Goal: Communication & Community: Answer question/provide support

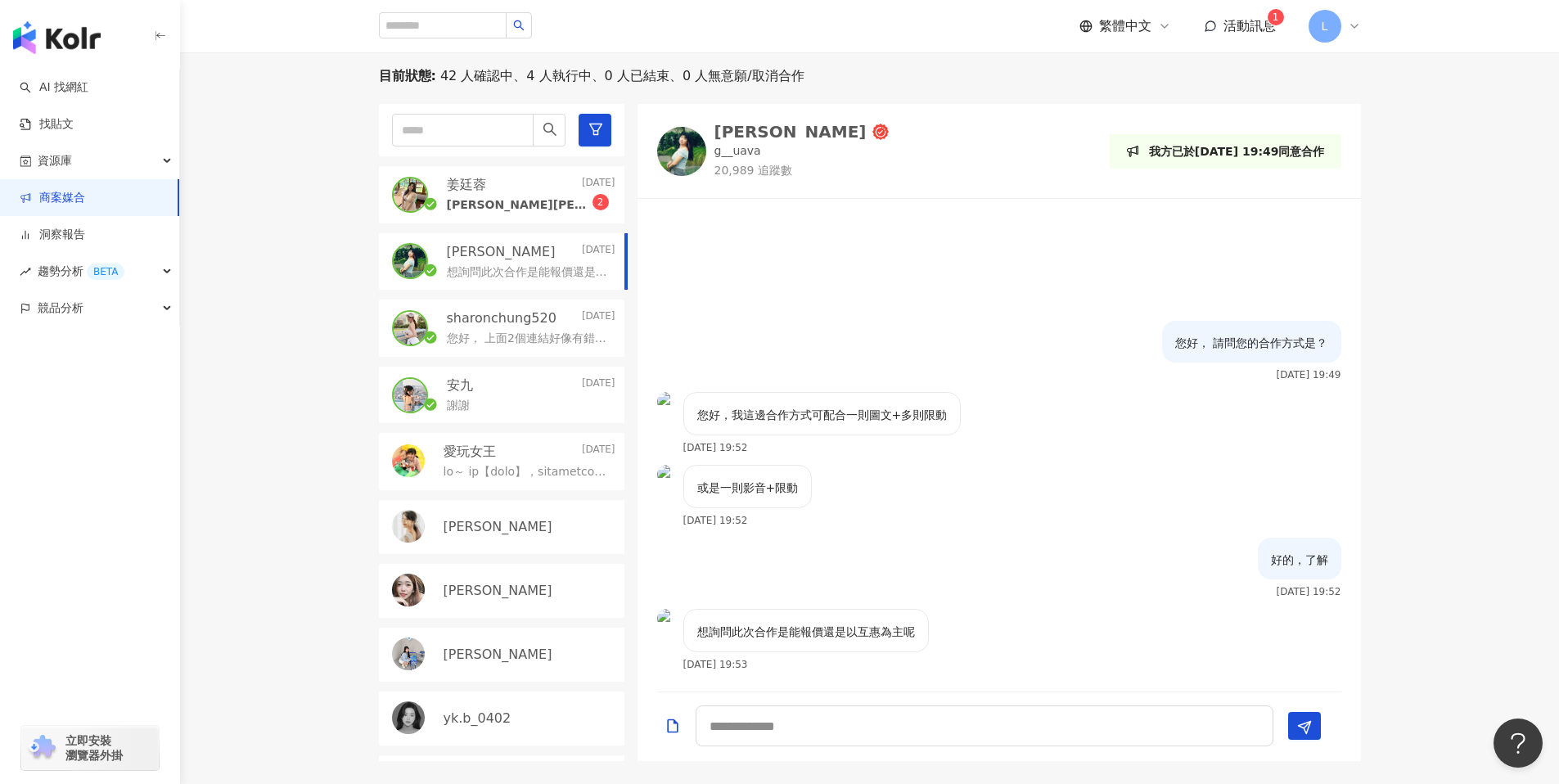
scroll to position [512, 0]
click at [485, 352] on div "sharonchung520 [DATE] 您好， 上面2個連結好像有錯誤我打不開" at bounding box center [501, 329] width 245 height 57
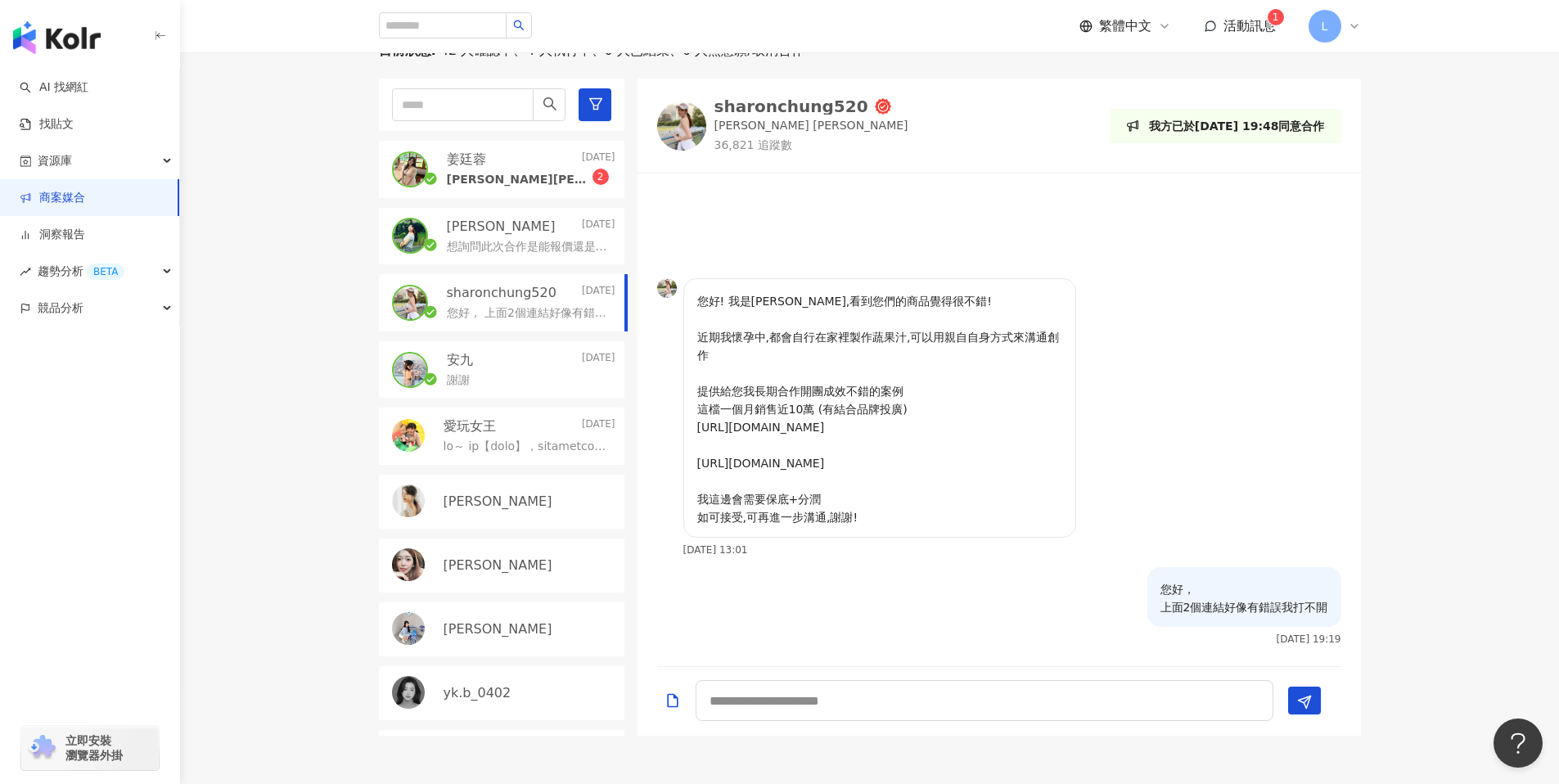
scroll to position [534, 0]
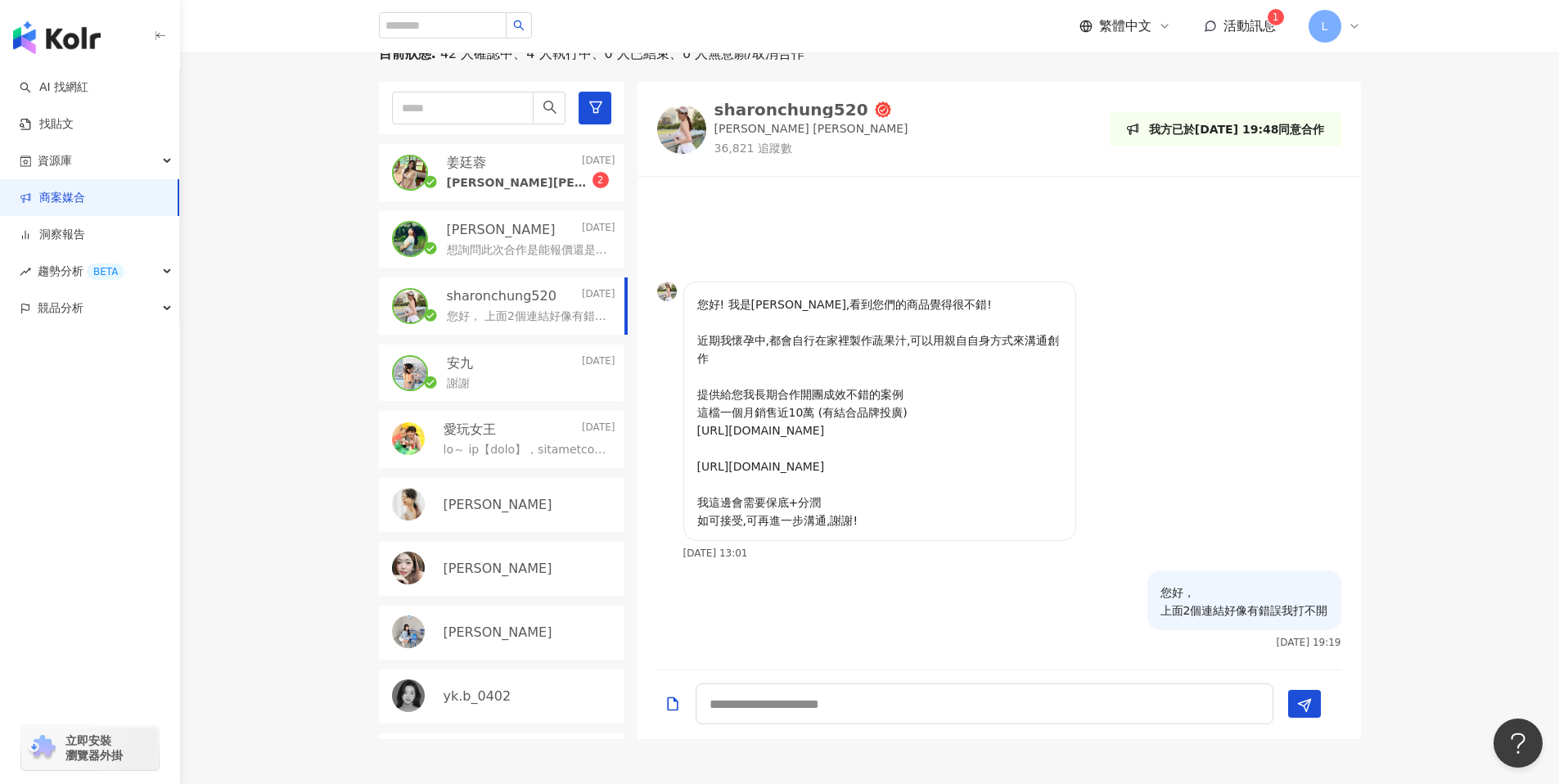
click at [457, 368] on p "安九" at bounding box center [460, 363] width 26 height 18
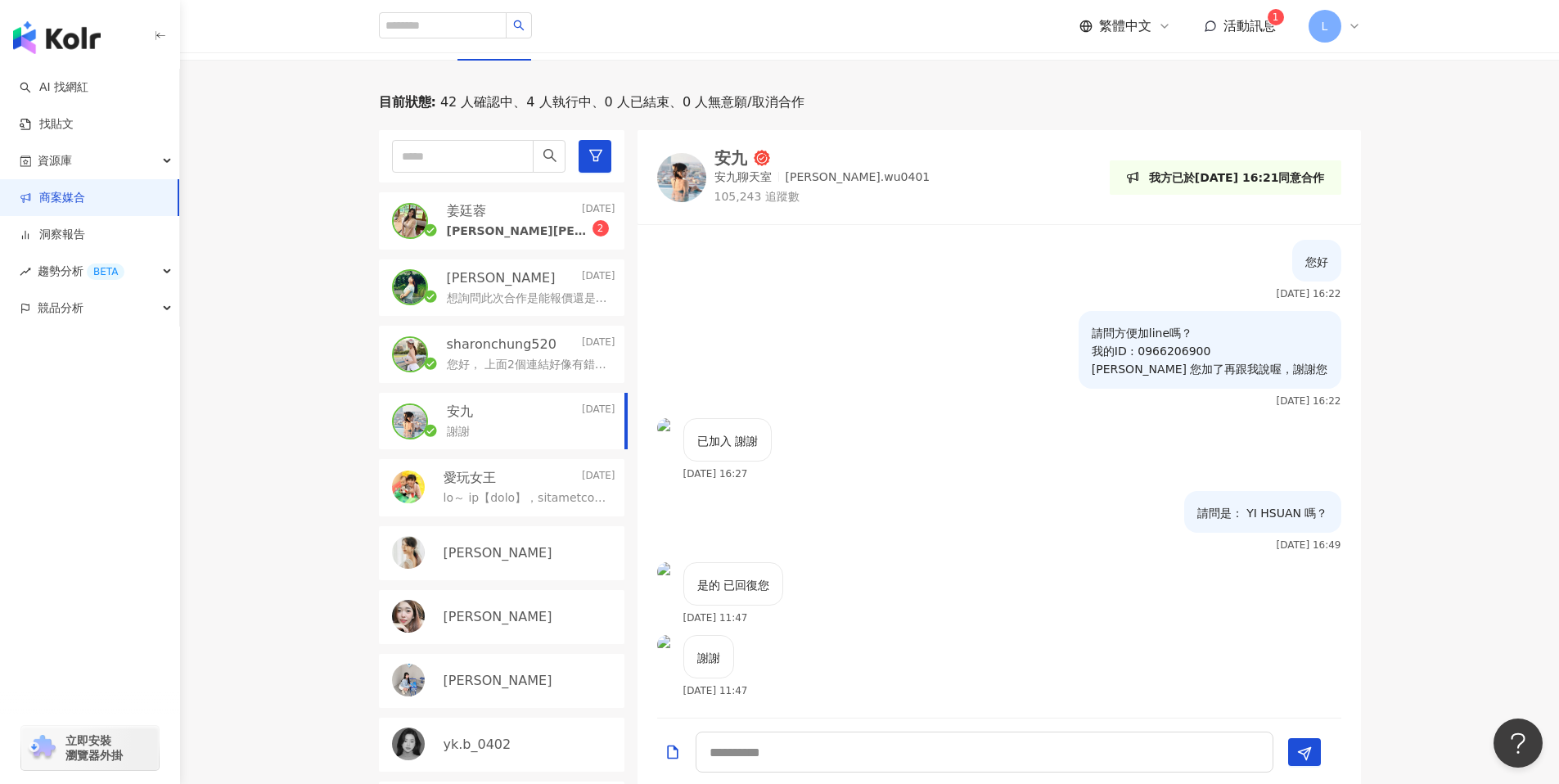
scroll to position [525, 0]
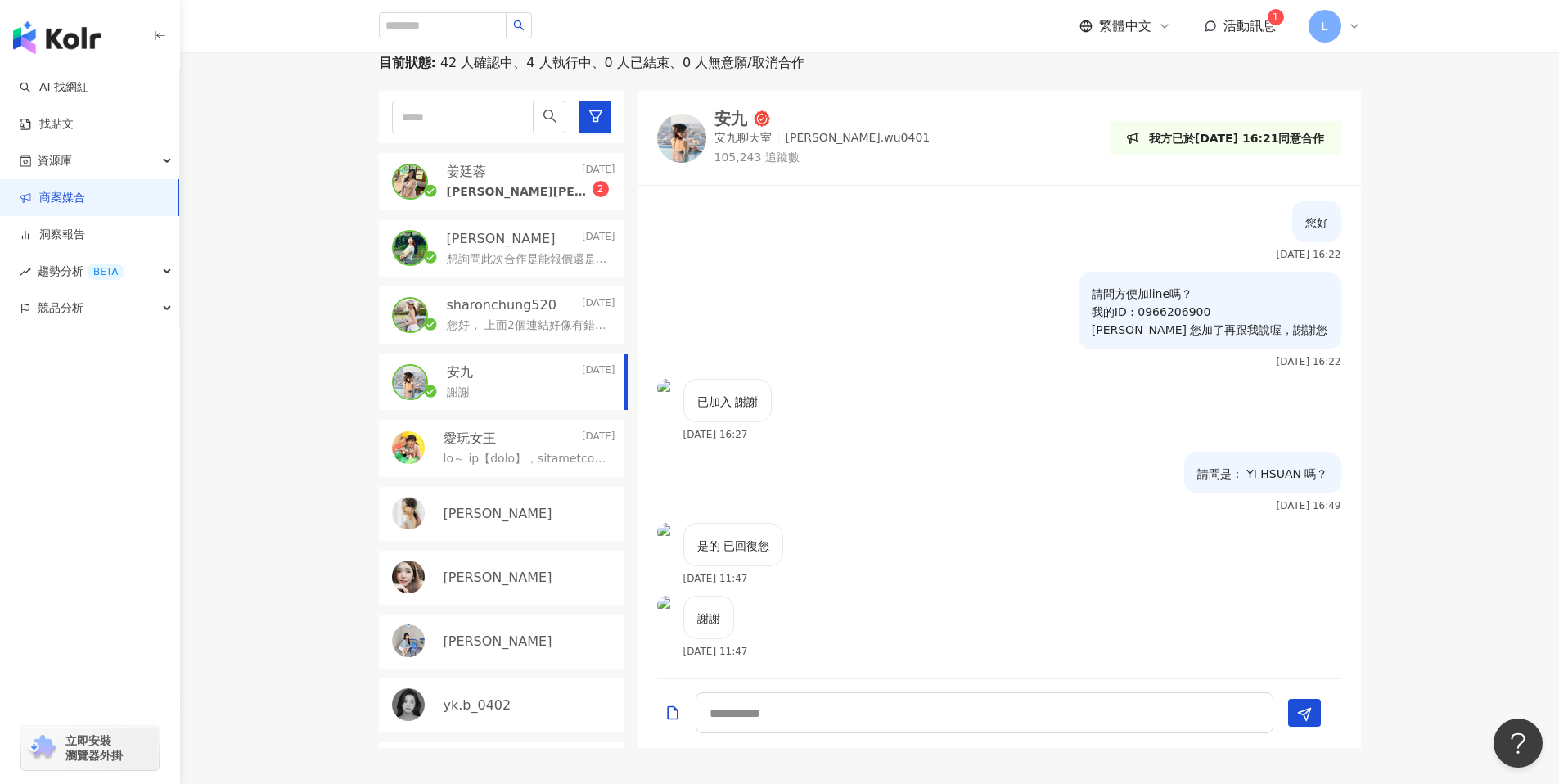
click at [499, 456] on p at bounding box center [526, 458] width 165 height 16
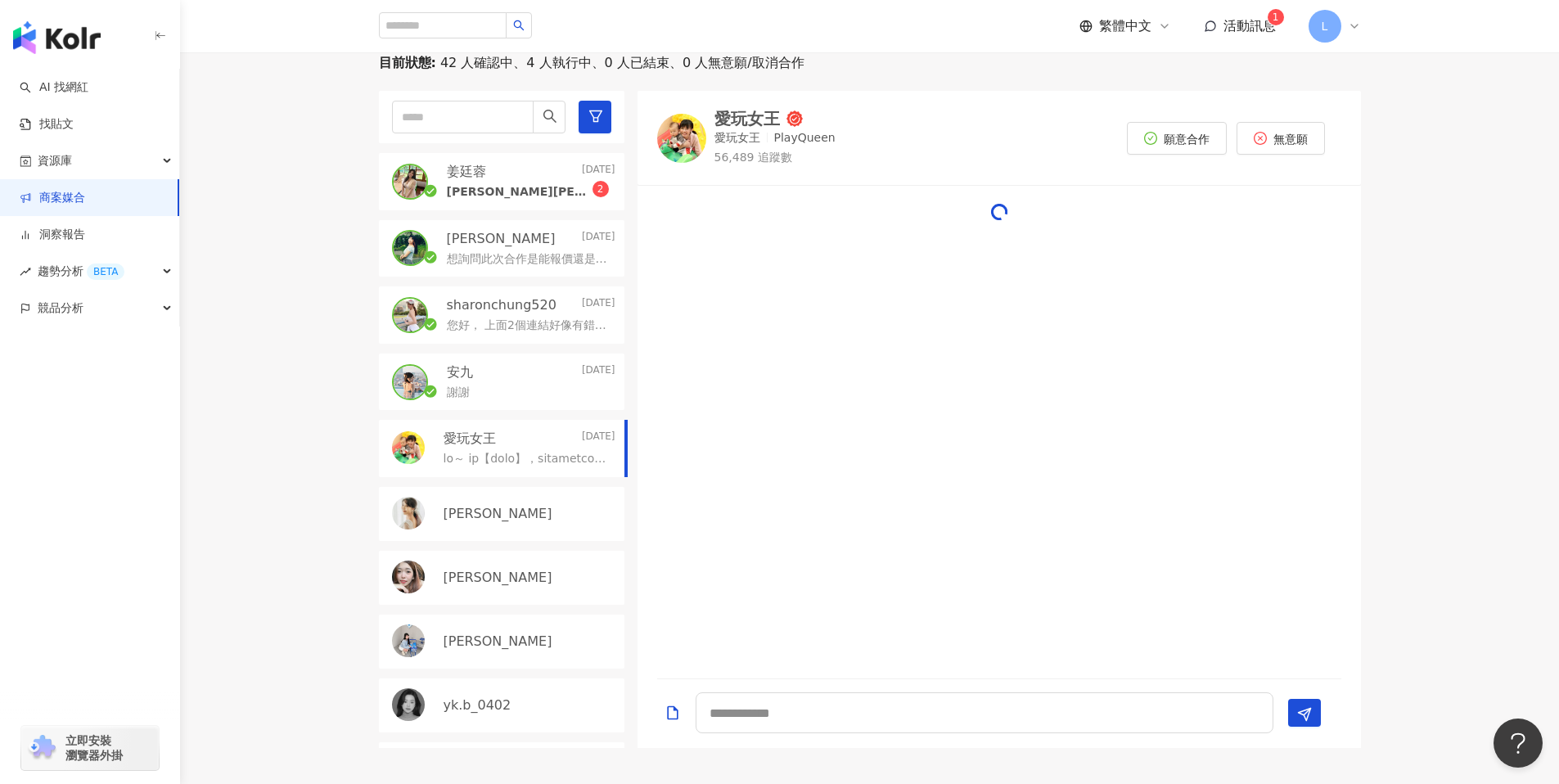
scroll to position [518, 0]
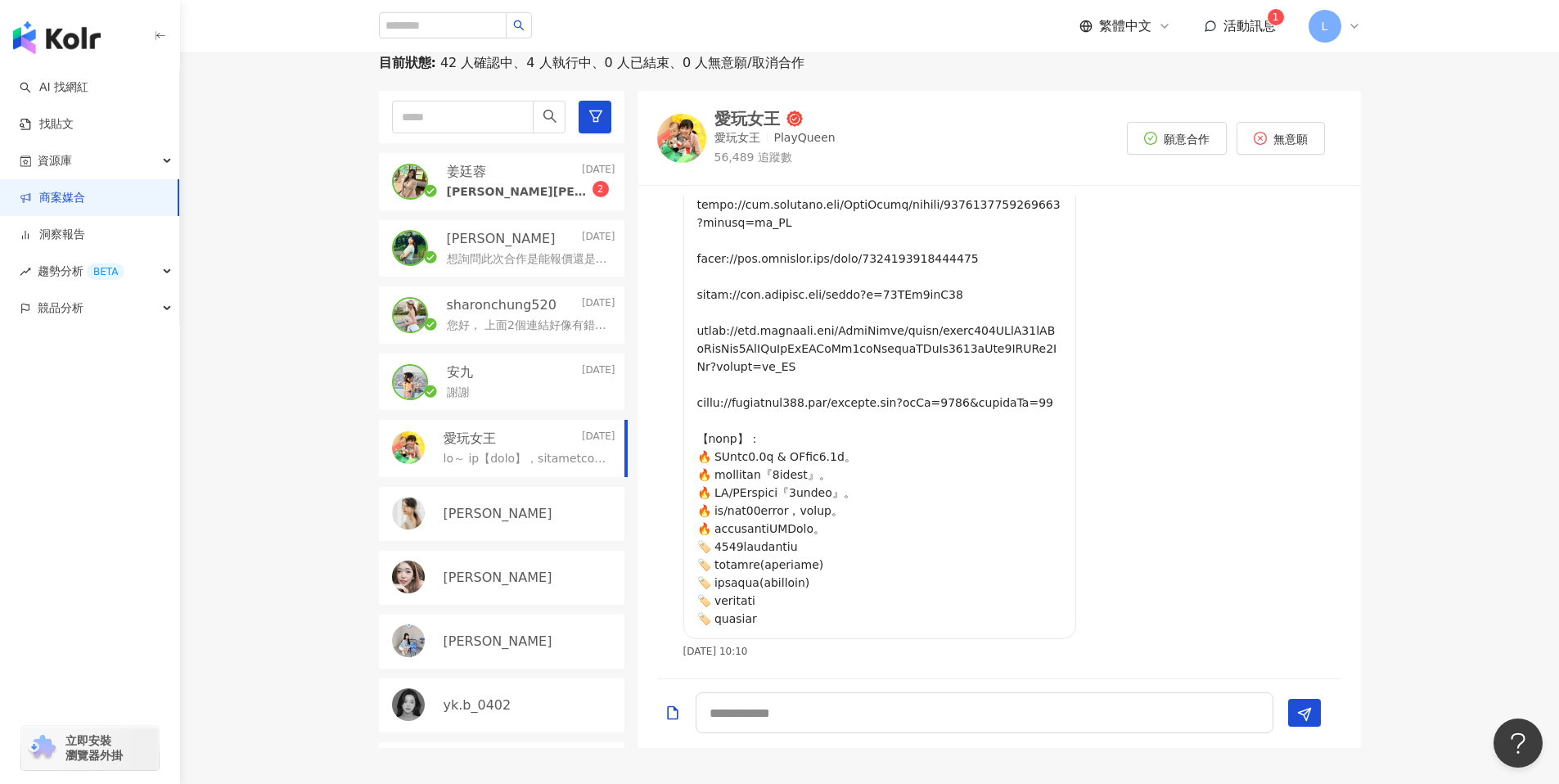
click at [501, 455] on p at bounding box center [526, 458] width 165 height 16
drag, startPoint x: 506, startPoint y: 508, endPoint x: 531, endPoint y: 512, distance: 25.3
click at [512, 510] on div "[PERSON_NAME]" at bounding box center [530, 514] width 172 height 18
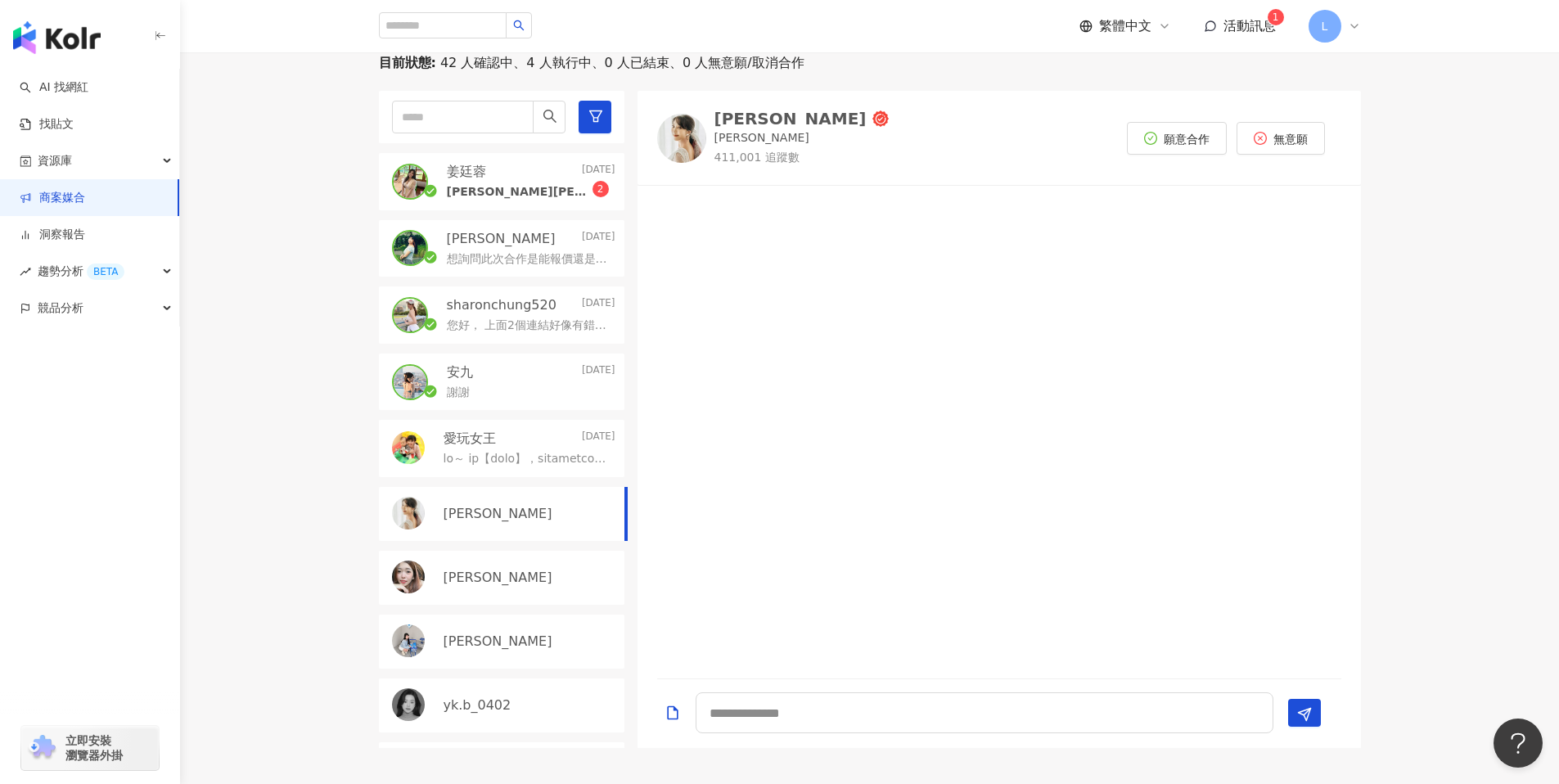
click at [500, 433] on div "愛玩女王 [DATE]" at bounding box center [530, 438] width 172 height 18
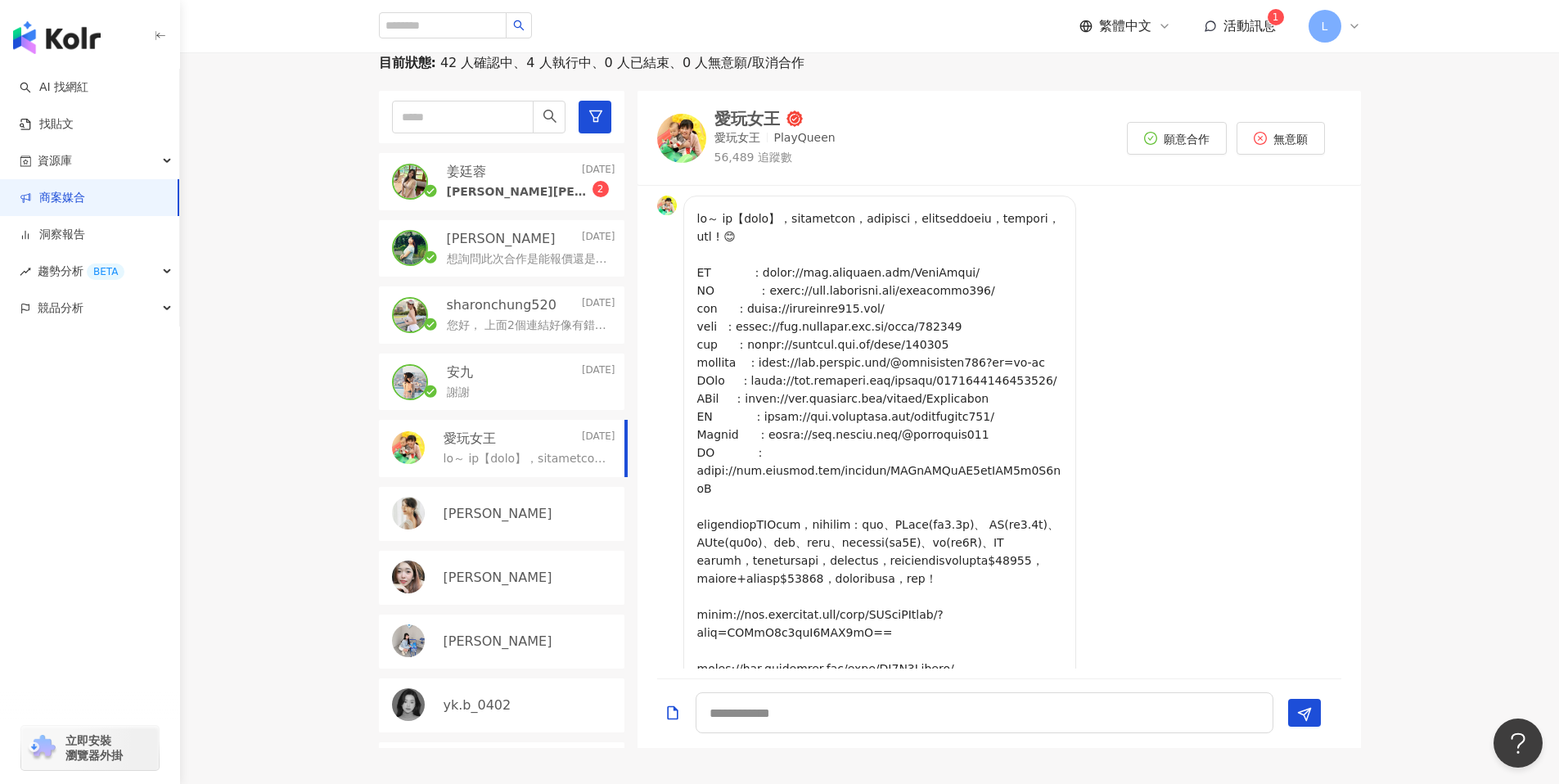
click at [472, 384] on div "謝謝" at bounding box center [531, 391] width 169 height 20
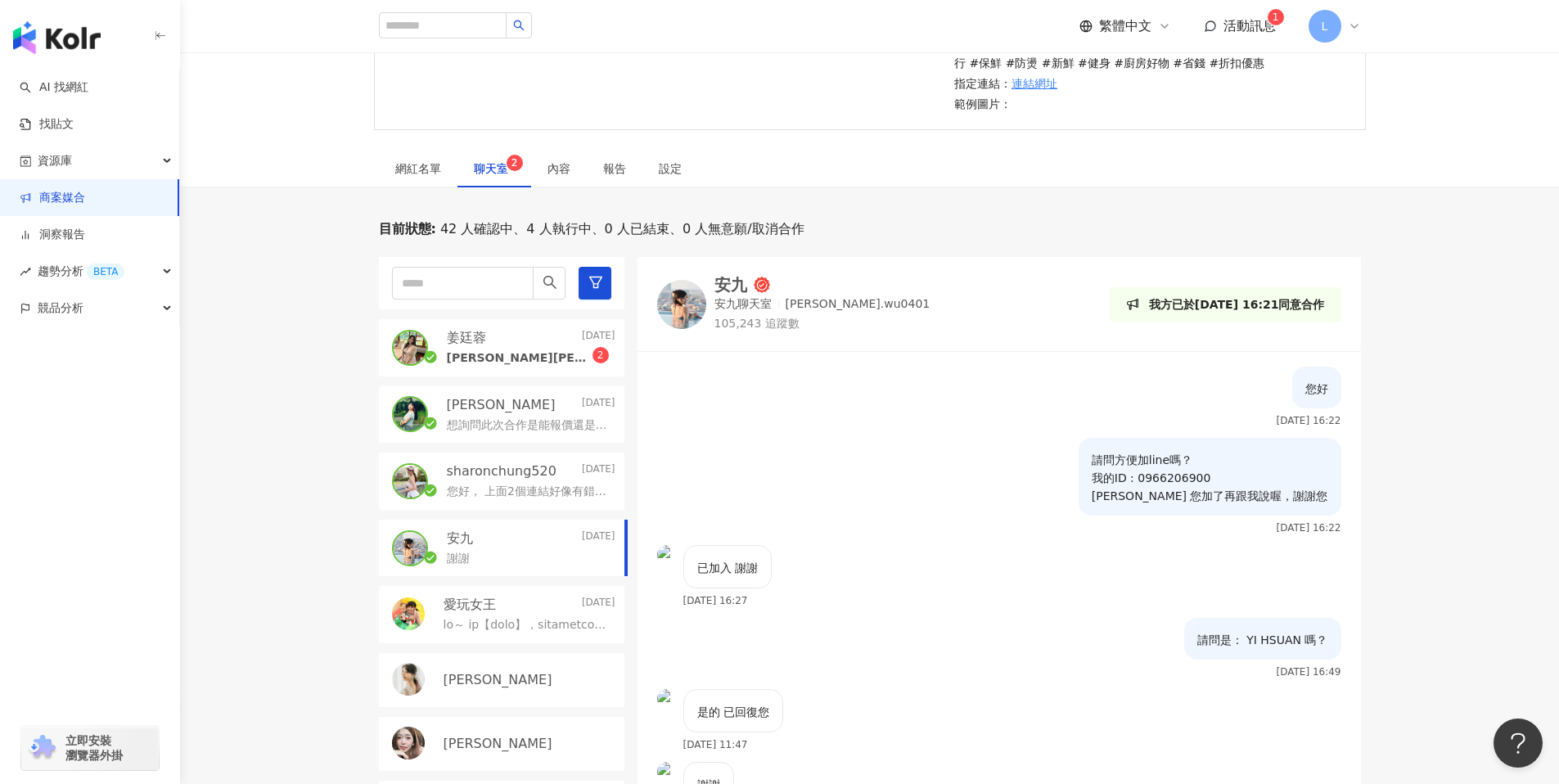
scroll to position [406, 0]
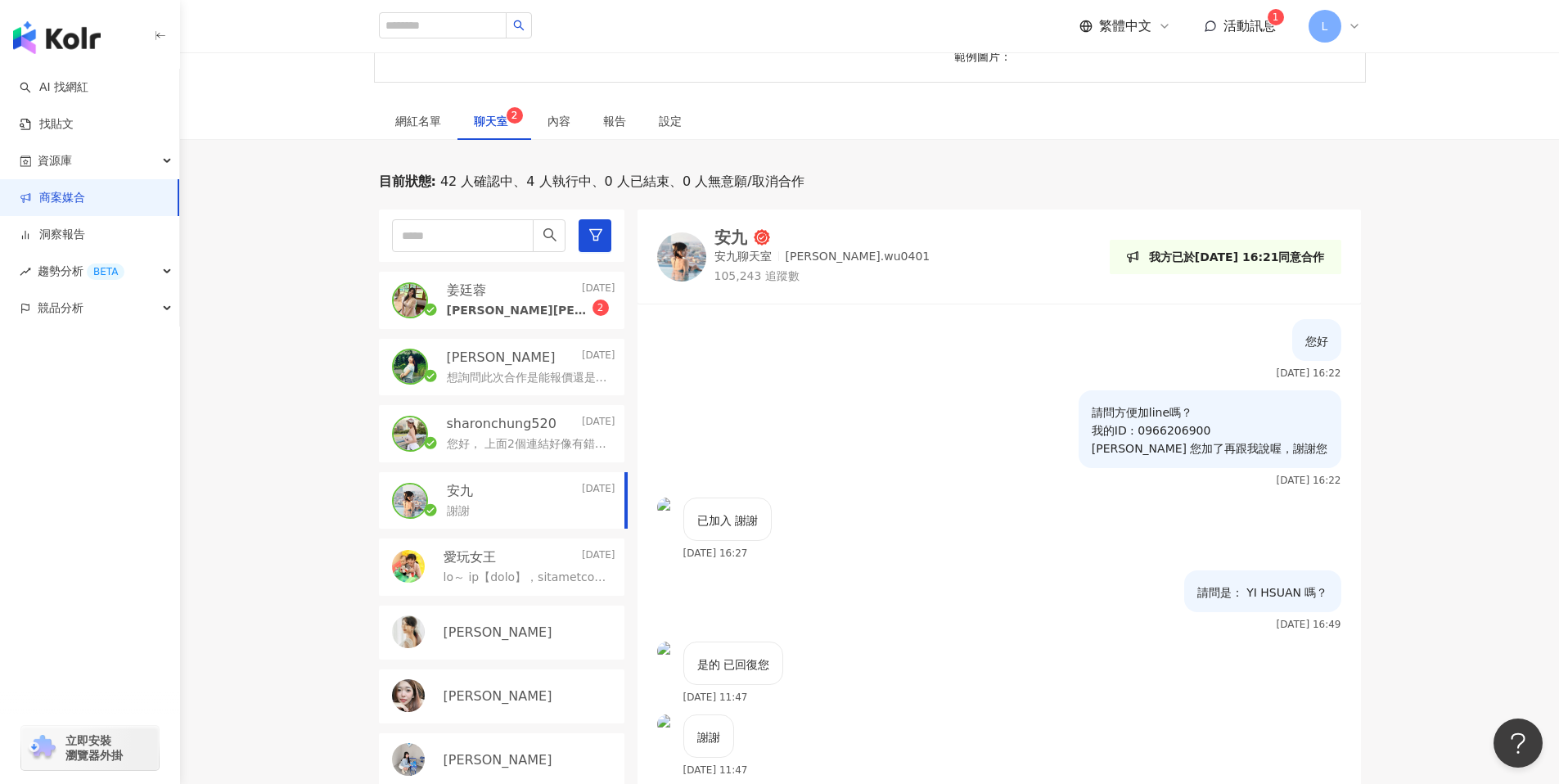
click at [473, 379] on p "想詢問此次合作是能報價還是以互惠為主呢" at bounding box center [528, 377] width 162 height 16
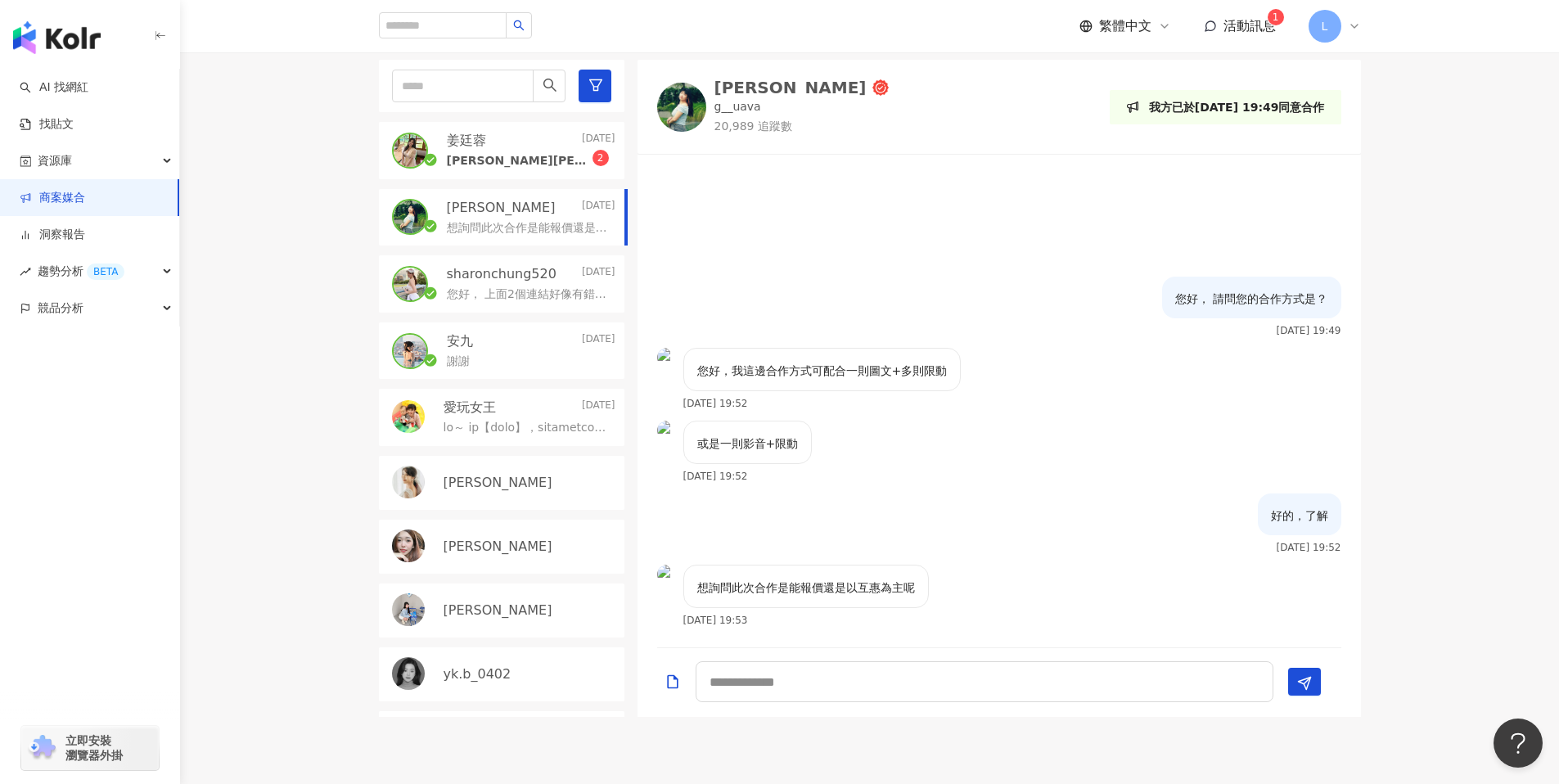
scroll to position [551, 0]
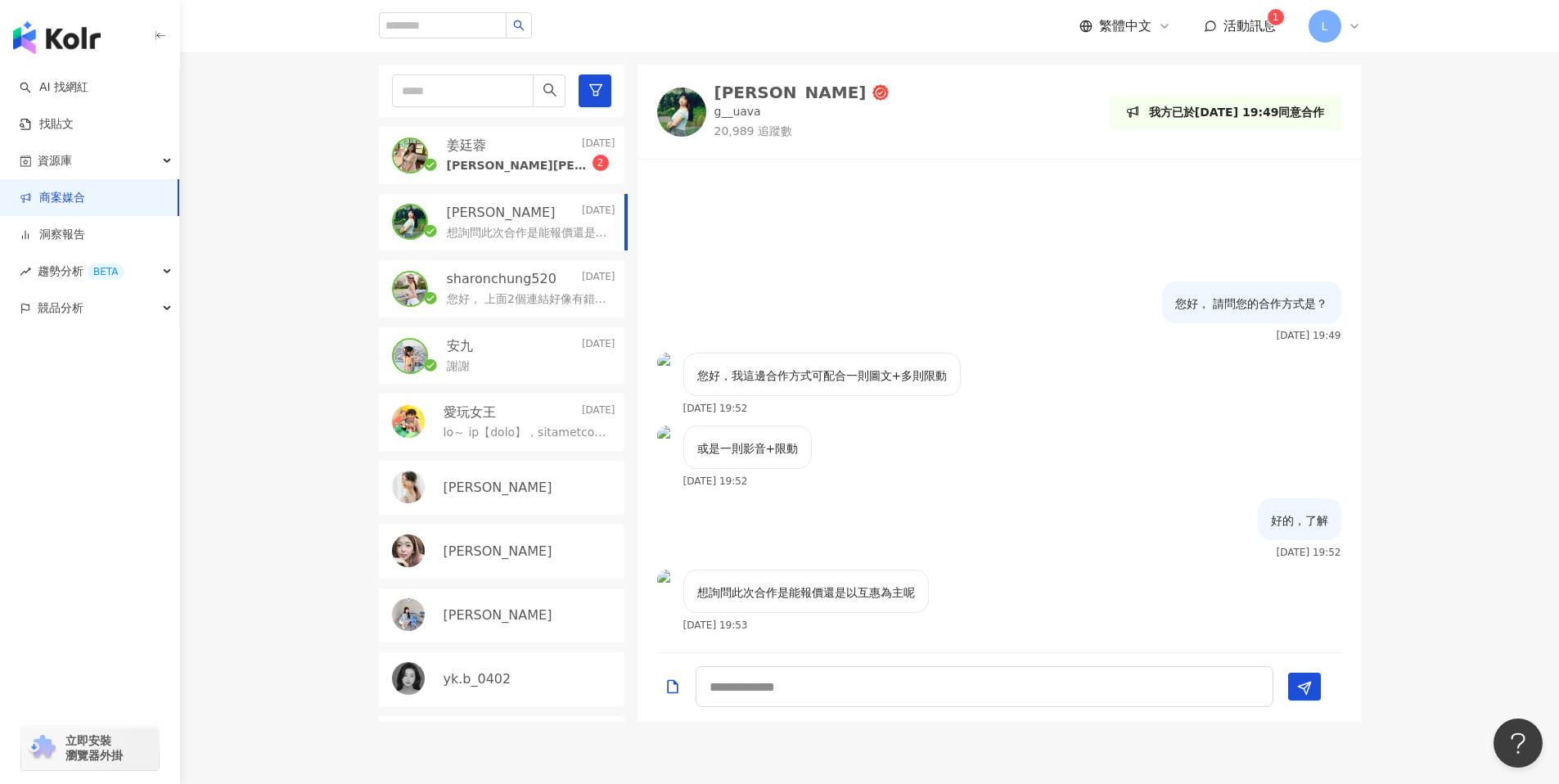
click at [1243, 31] on span "活動訊息" at bounding box center [1250, 25] width 53 height 15
click at [1075, 319] on div "您好， 請問您的合作方式是？ [DATE] 19:49" at bounding box center [998, 318] width 723 height 72
click at [57, 189] on link "商案媒合" at bounding box center [52, 197] width 65 height 16
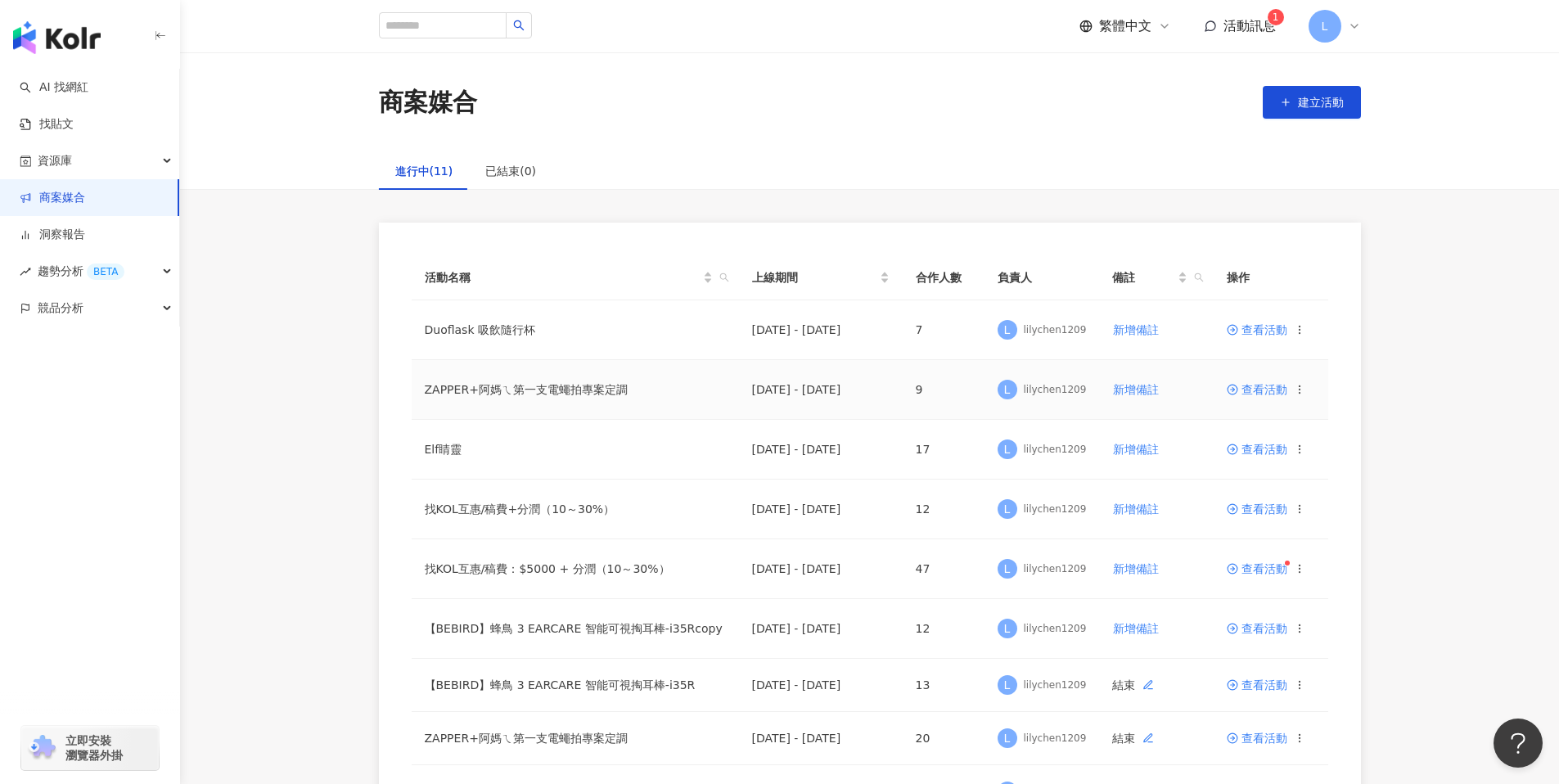
drag, startPoint x: 1268, startPoint y: 394, endPoint x: 1272, endPoint y: 406, distance: 12.6
click at [1268, 394] on span "查看活動" at bounding box center [1256, 389] width 60 height 11
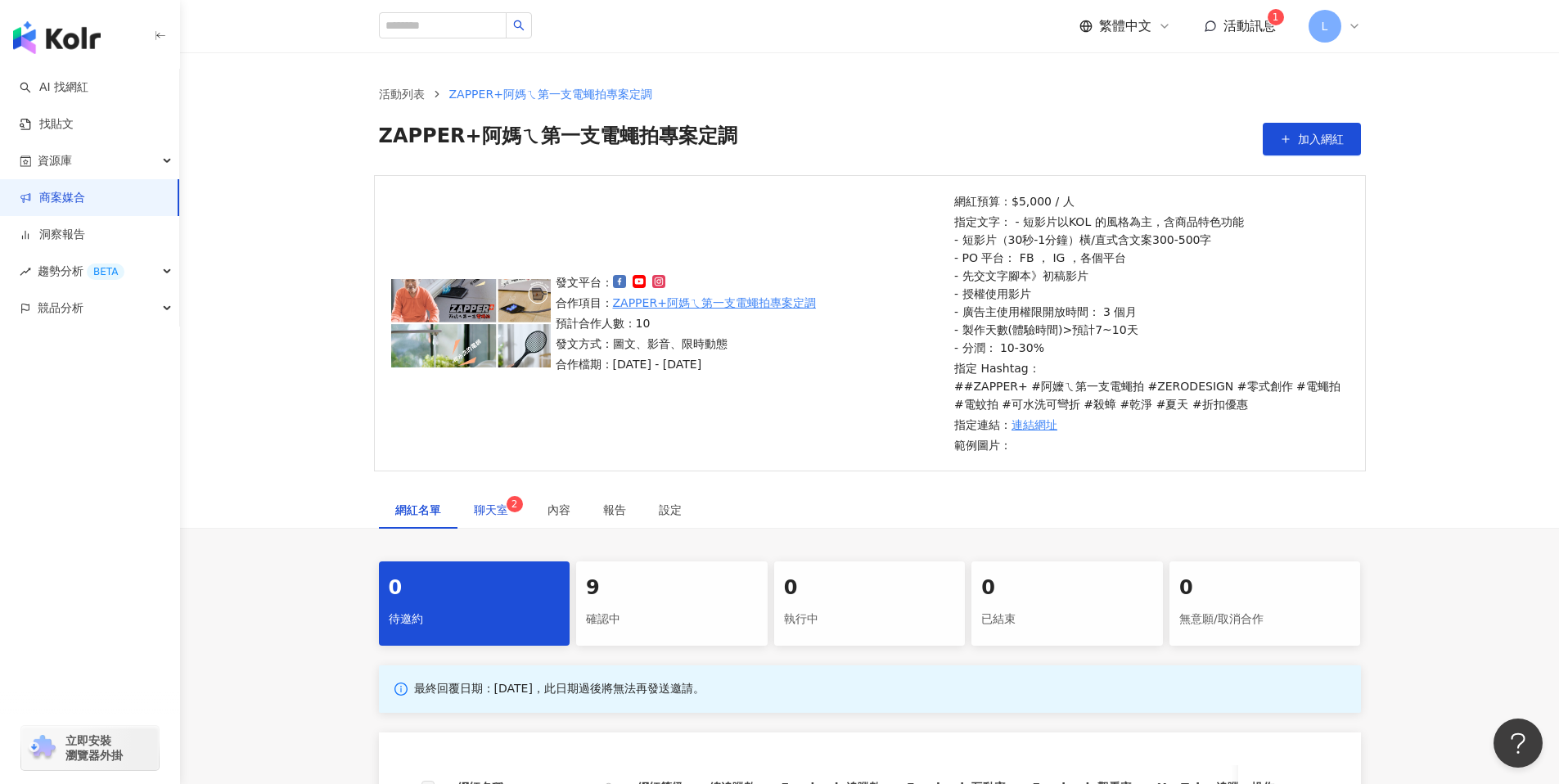
click at [505, 514] on span "聊天室 2" at bounding box center [494, 510] width 41 height 11
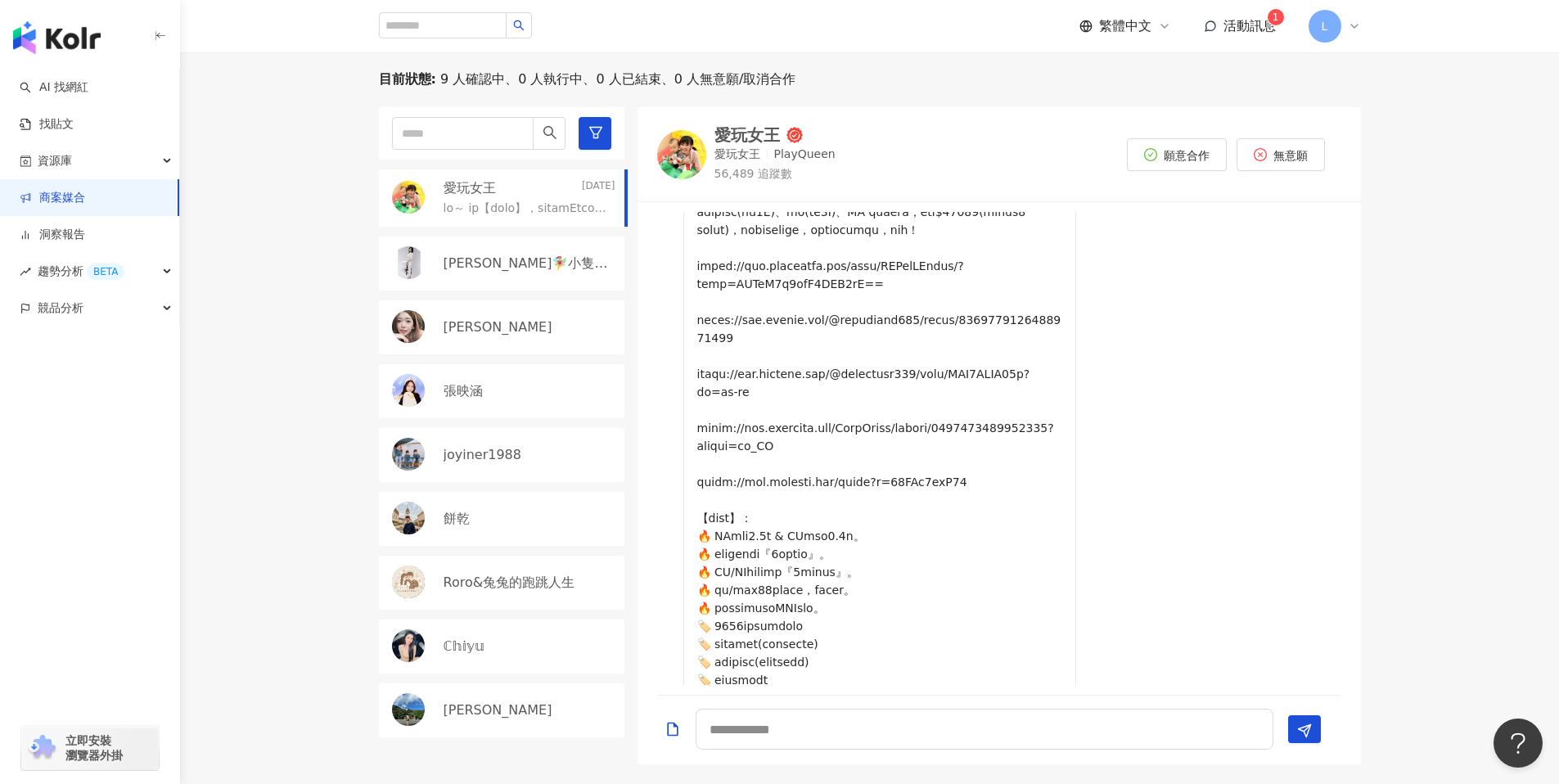
scroll to position [356, 0]
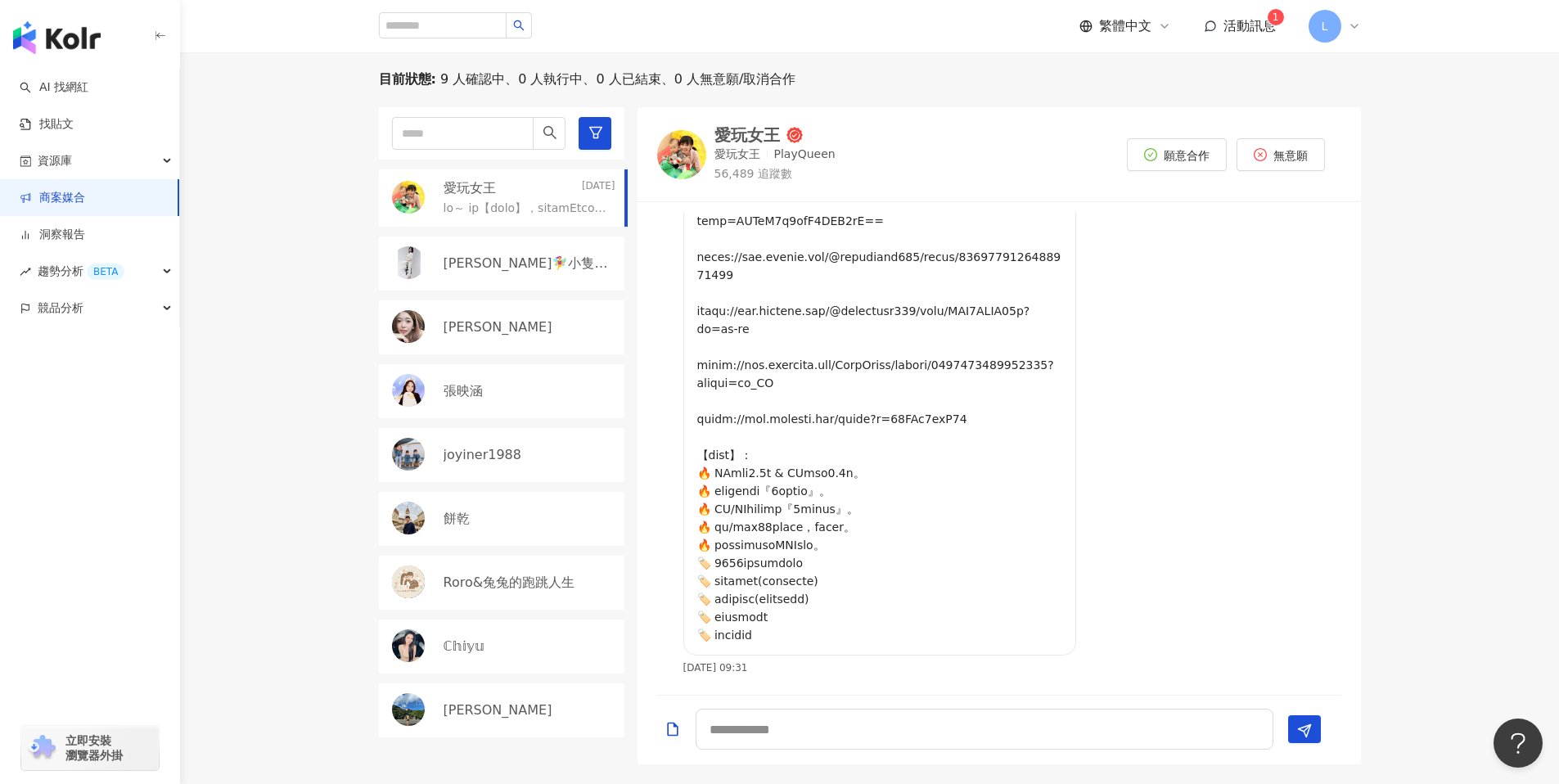
click at [495, 260] on p "[PERSON_NAME]🧚‍♀️小隻開運站·關注我❤️ 伍柒™" at bounding box center [528, 263] width 169 height 18
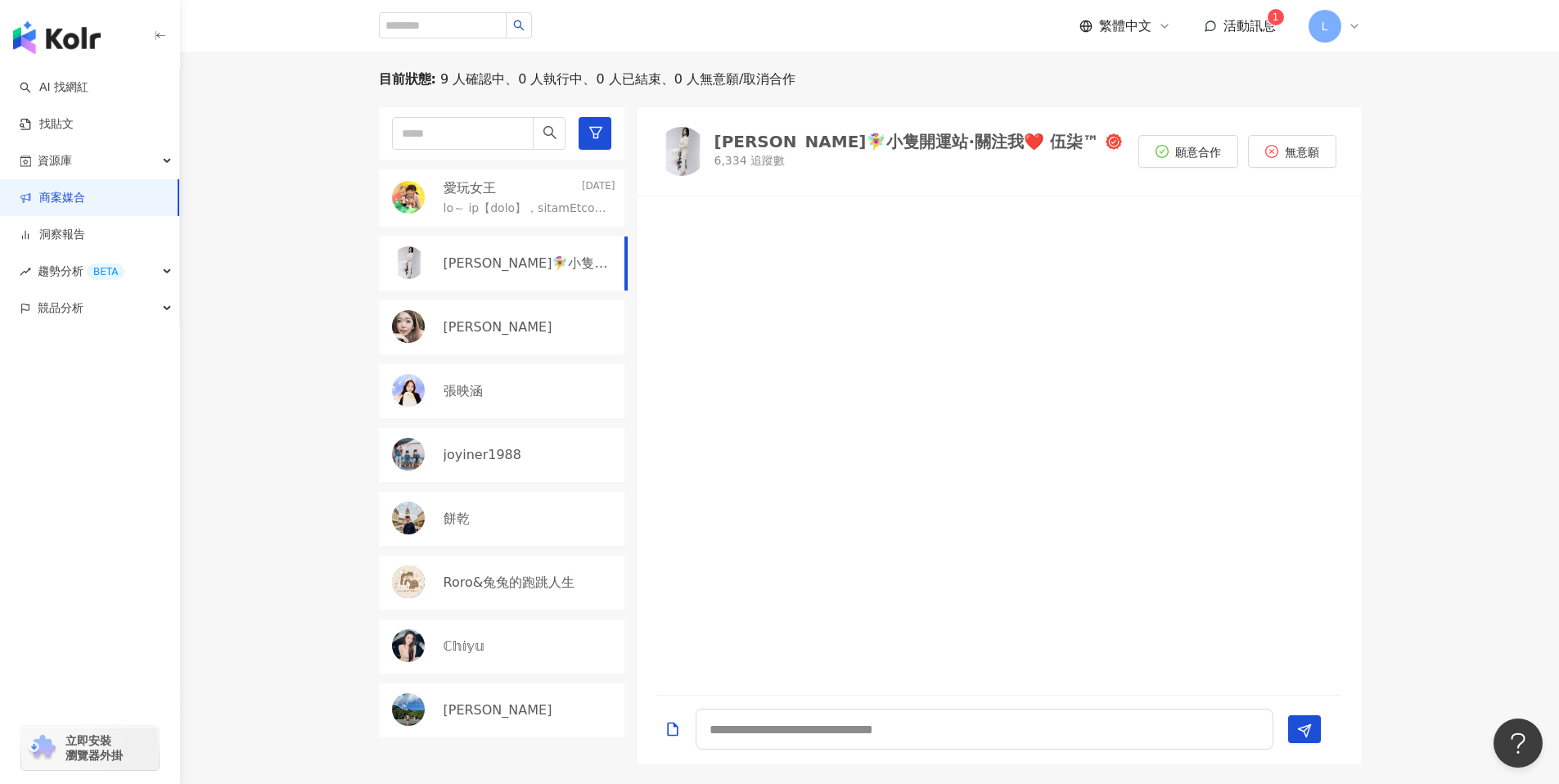
click at [481, 337] on div "[PERSON_NAME]" at bounding box center [501, 327] width 245 height 54
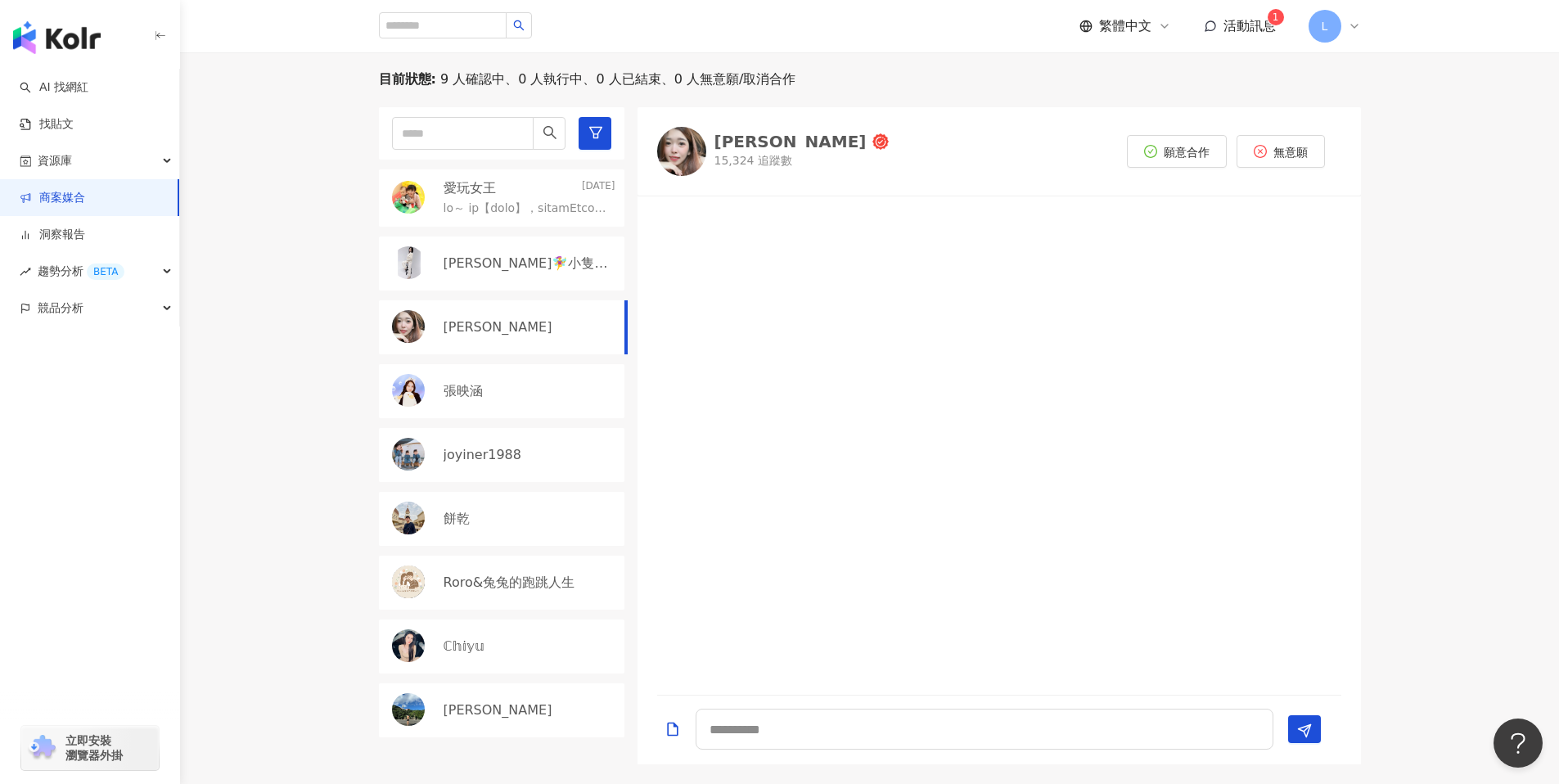
click at [531, 410] on div "張映涵" at bounding box center [501, 390] width 245 height 54
click at [516, 454] on div "joyiner1988" at bounding box center [530, 454] width 172 height 18
click at [541, 540] on div "餅乾" at bounding box center [501, 518] width 245 height 54
click at [487, 580] on p "Roro&兔兔的跑跳人生" at bounding box center [510, 582] width 132 height 18
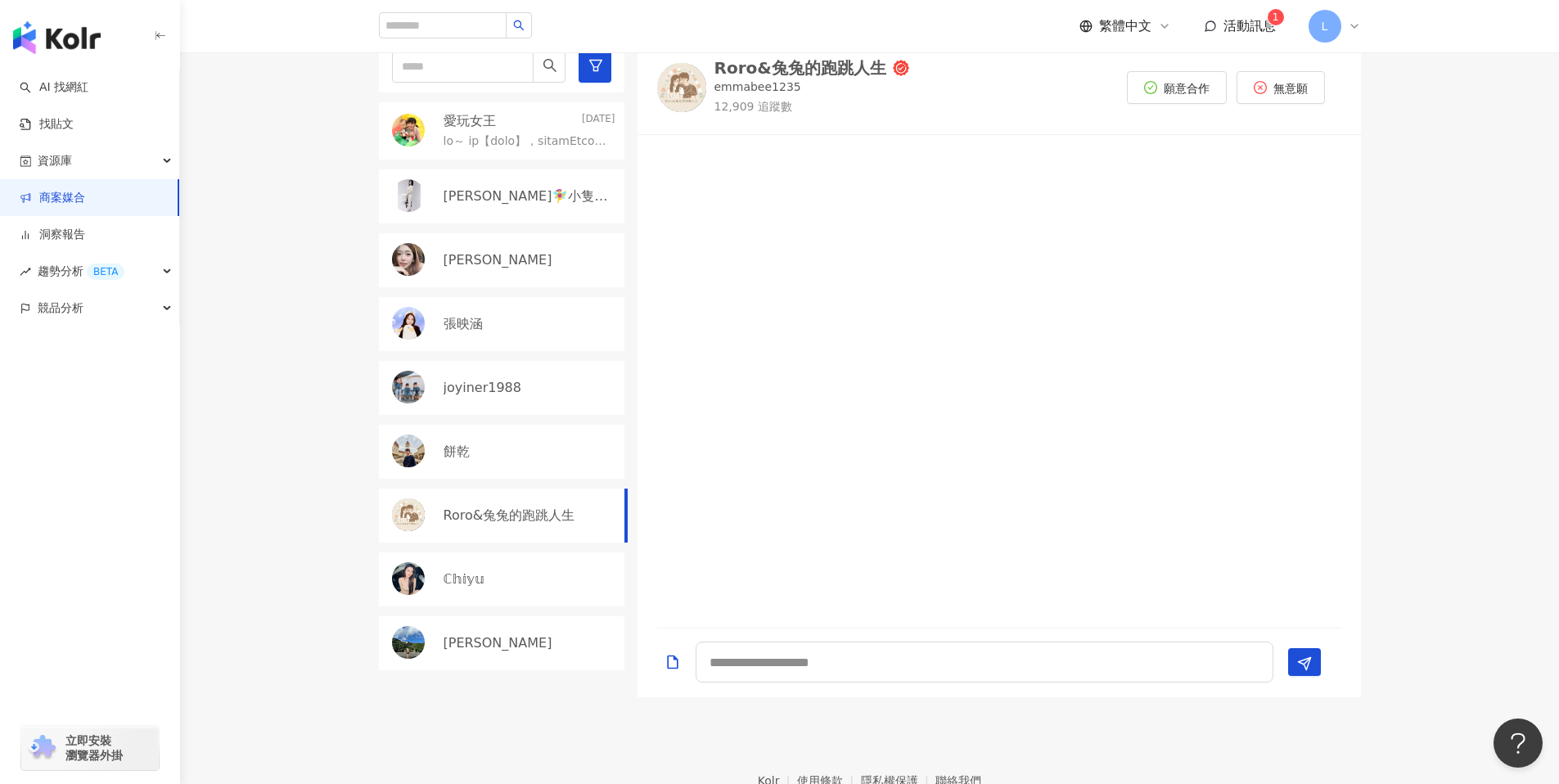
scroll to position [560, 0]
click at [477, 597] on div "ℂ𝕙𝕚𝕪𝕦" at bounding box center [501, 577] width 245 height 54
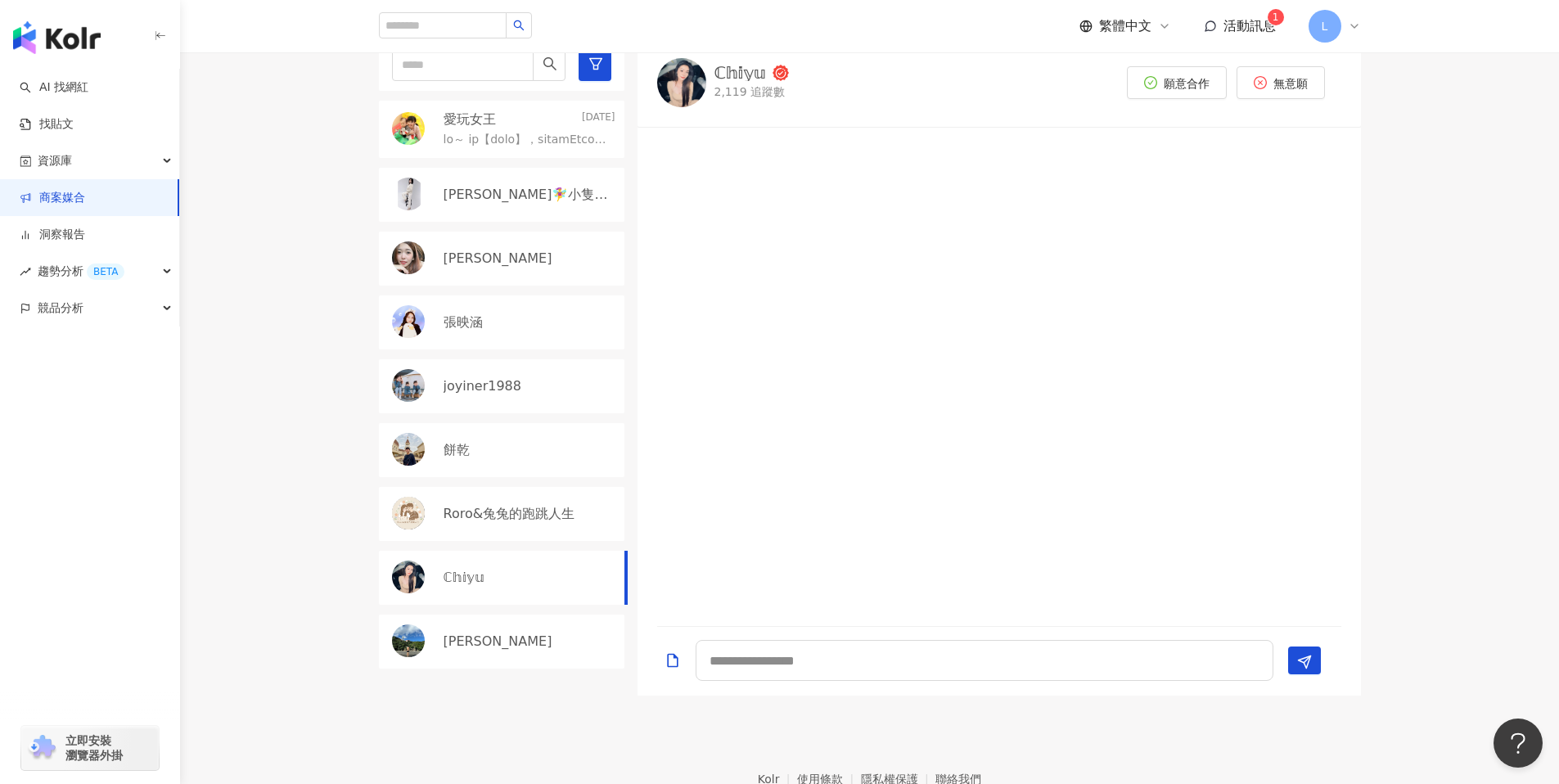
click at [471, 628] on div "[PERSON_NAME]" at bounding box center [501, 641] width 245 height 54
drag, startPoint x: 103, startPoint y: 202, endPoint x: 108, endPoint y: 210, distance: 9.4
click at [85, 203] on link "商案媒合" at bounding box center [52, 197] width 65 height 16
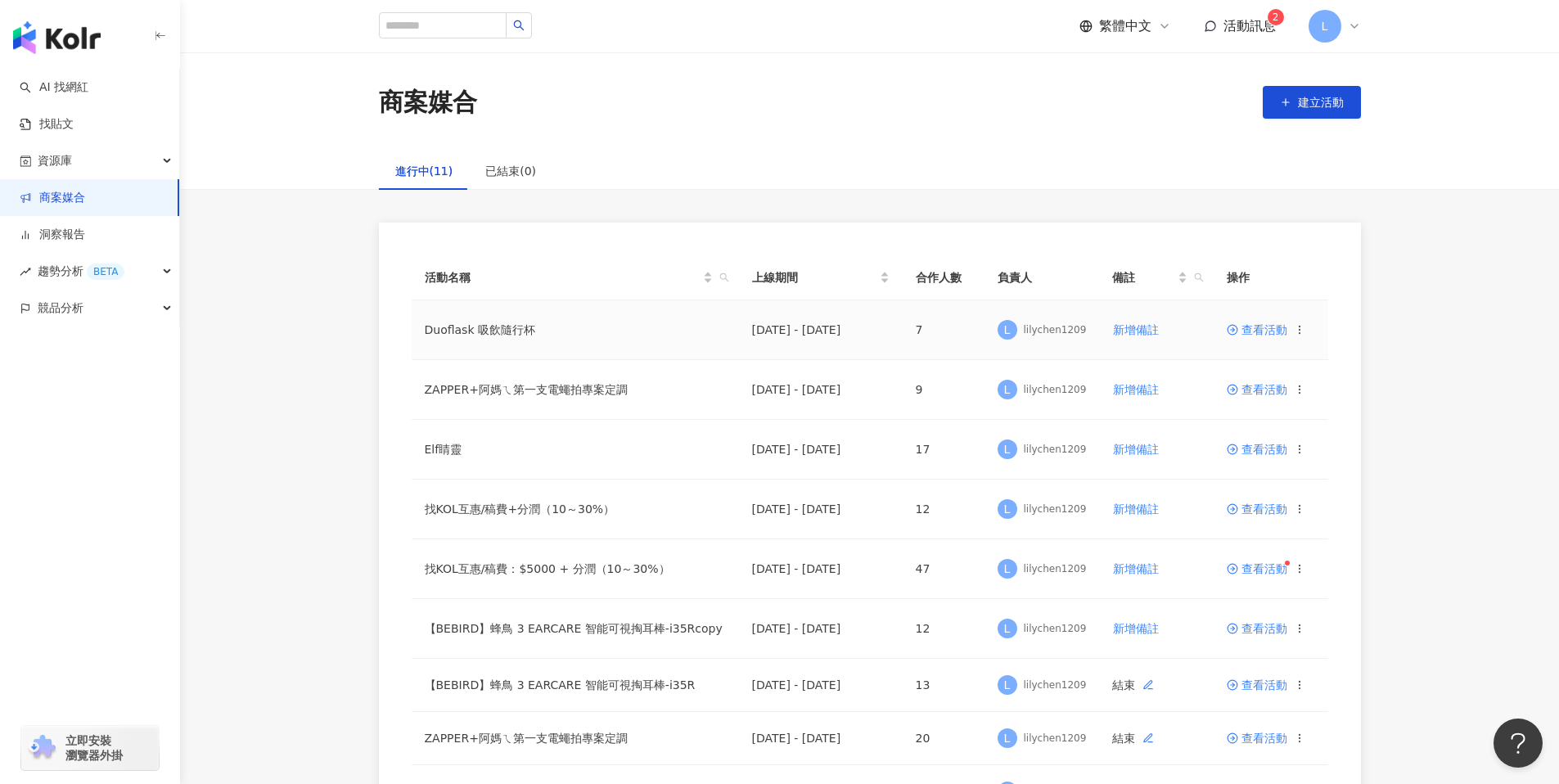
click at [1271, 334] on span "查看活動" at bounding box center [1256, 330] width 60 height 11
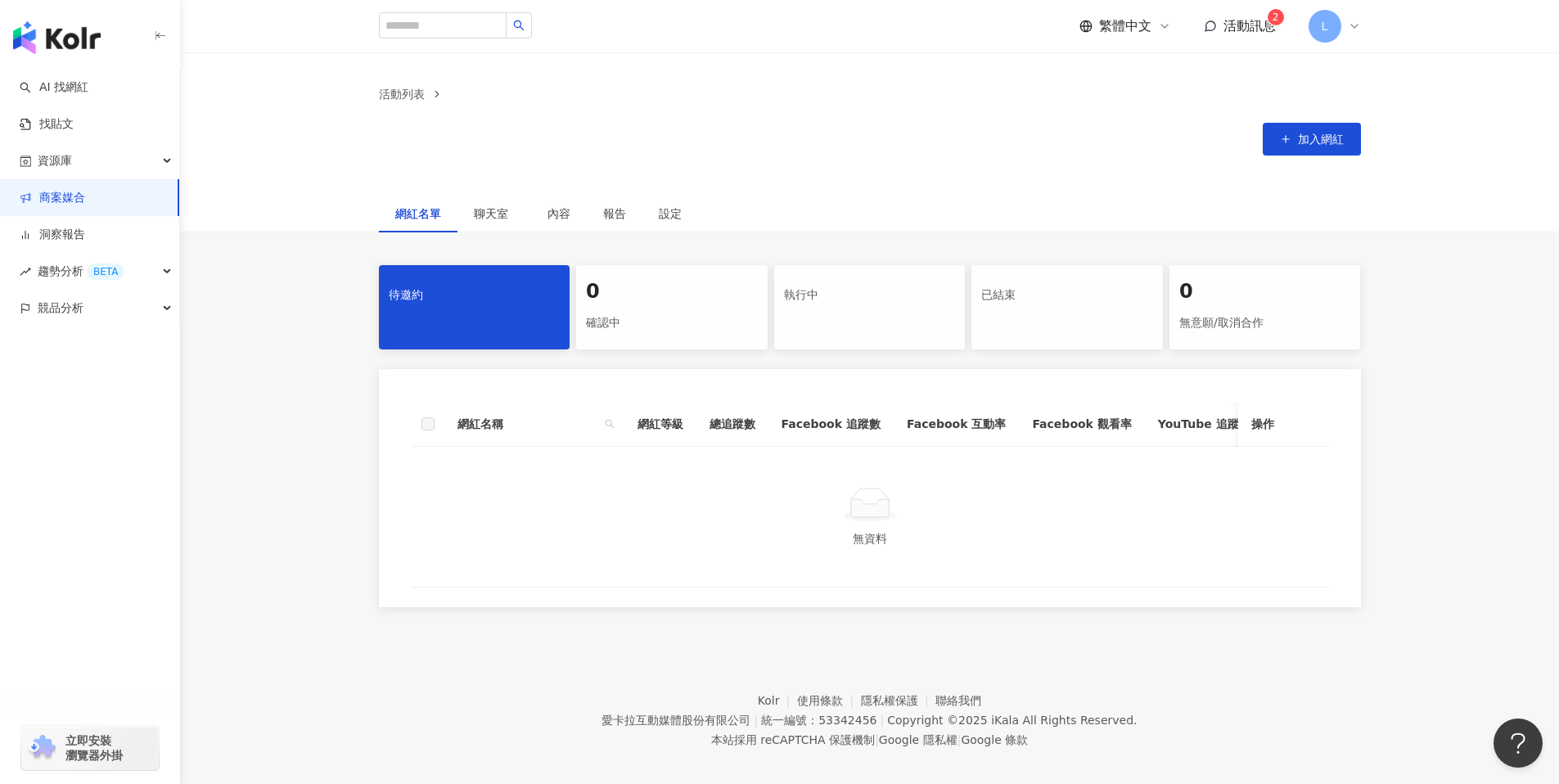
scroll to position [3, 0]
click at [42, 196] on link "商案媒合" at bounding box center [52, 197] width 65 height 16
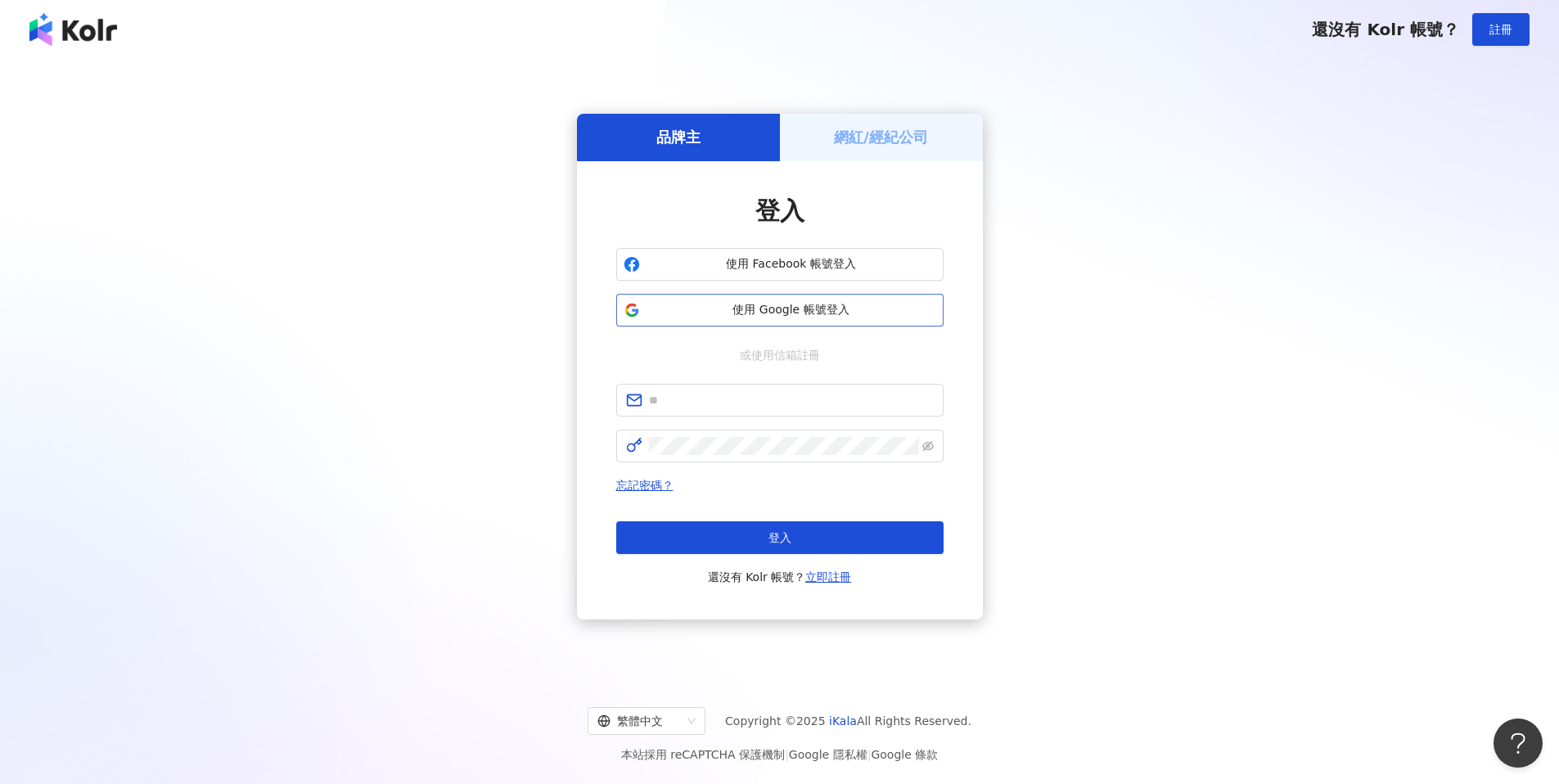
click at [774, 305] on span "使用 Google 帳號登入" at bounding box center [791, 309] width 289 height 16
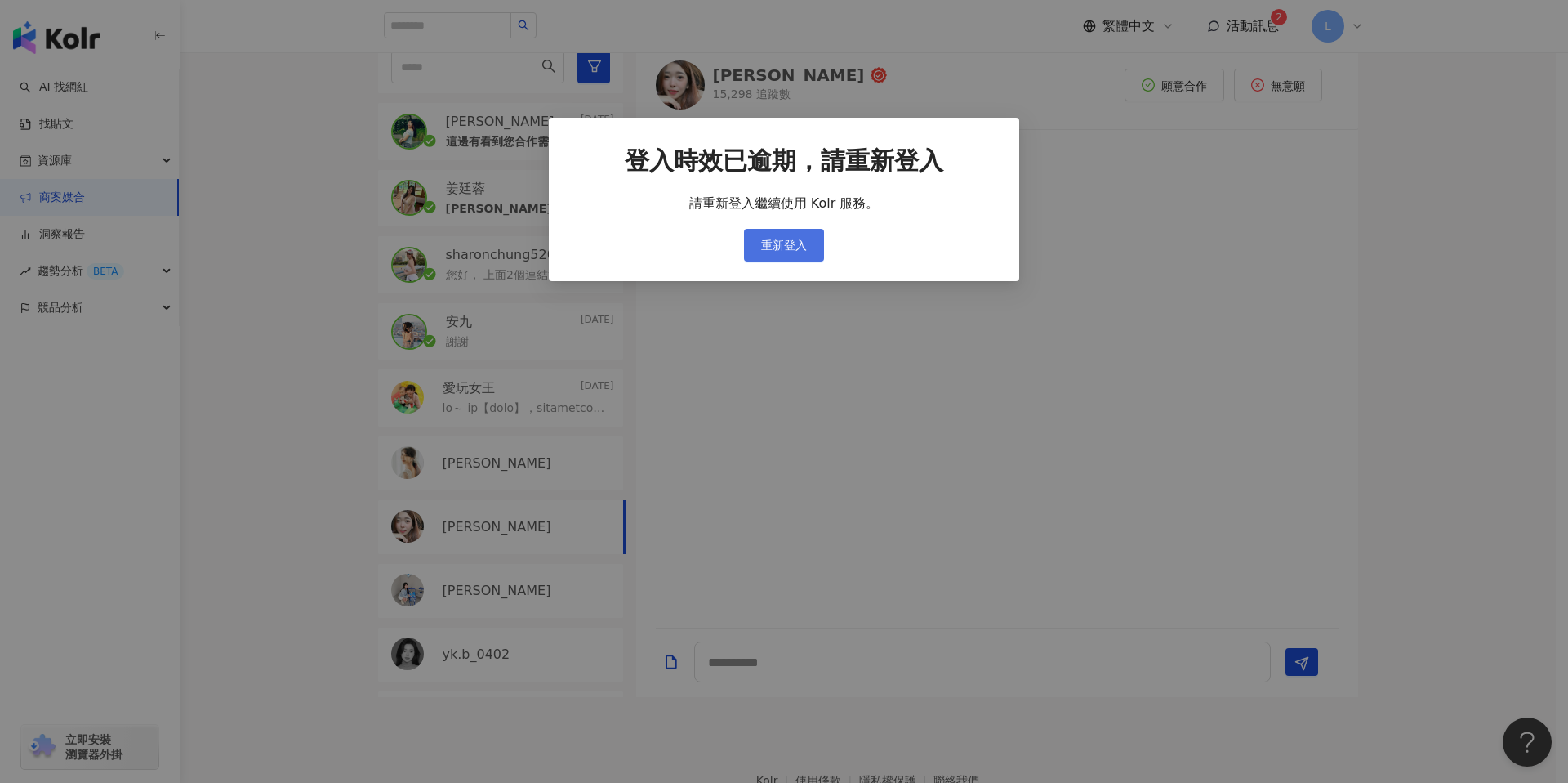
click at [799, 248] on span "重新登入" at bounding box center [784, 245] width 46 height 13
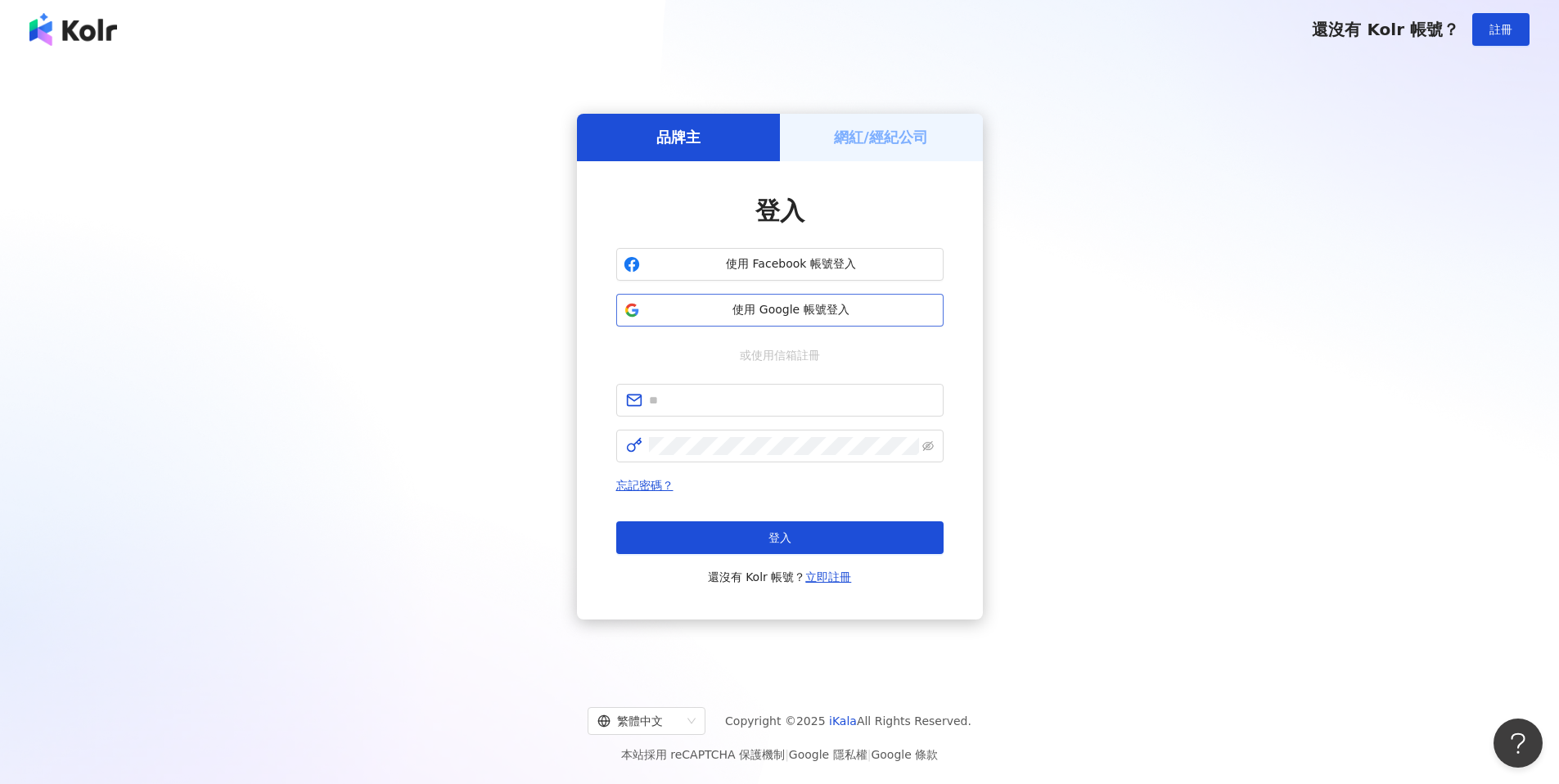
click at [789, 295] on button "使用 Google 帳號登入" at bounding box center [780, 310] width 327 height 33
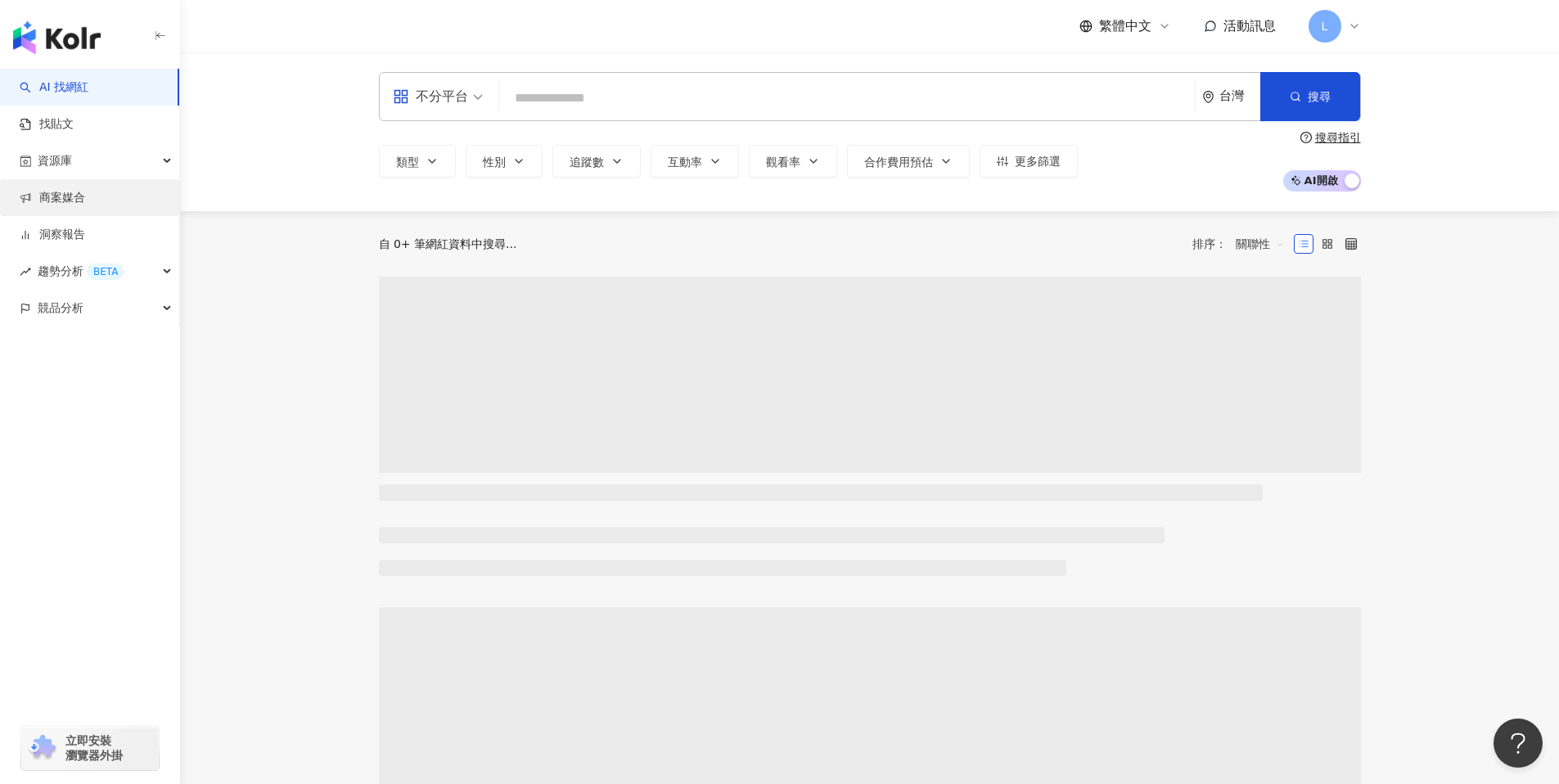
click at [79, 206] on link "商案媒合" at bounding box center [52, 197] width 65 height 16
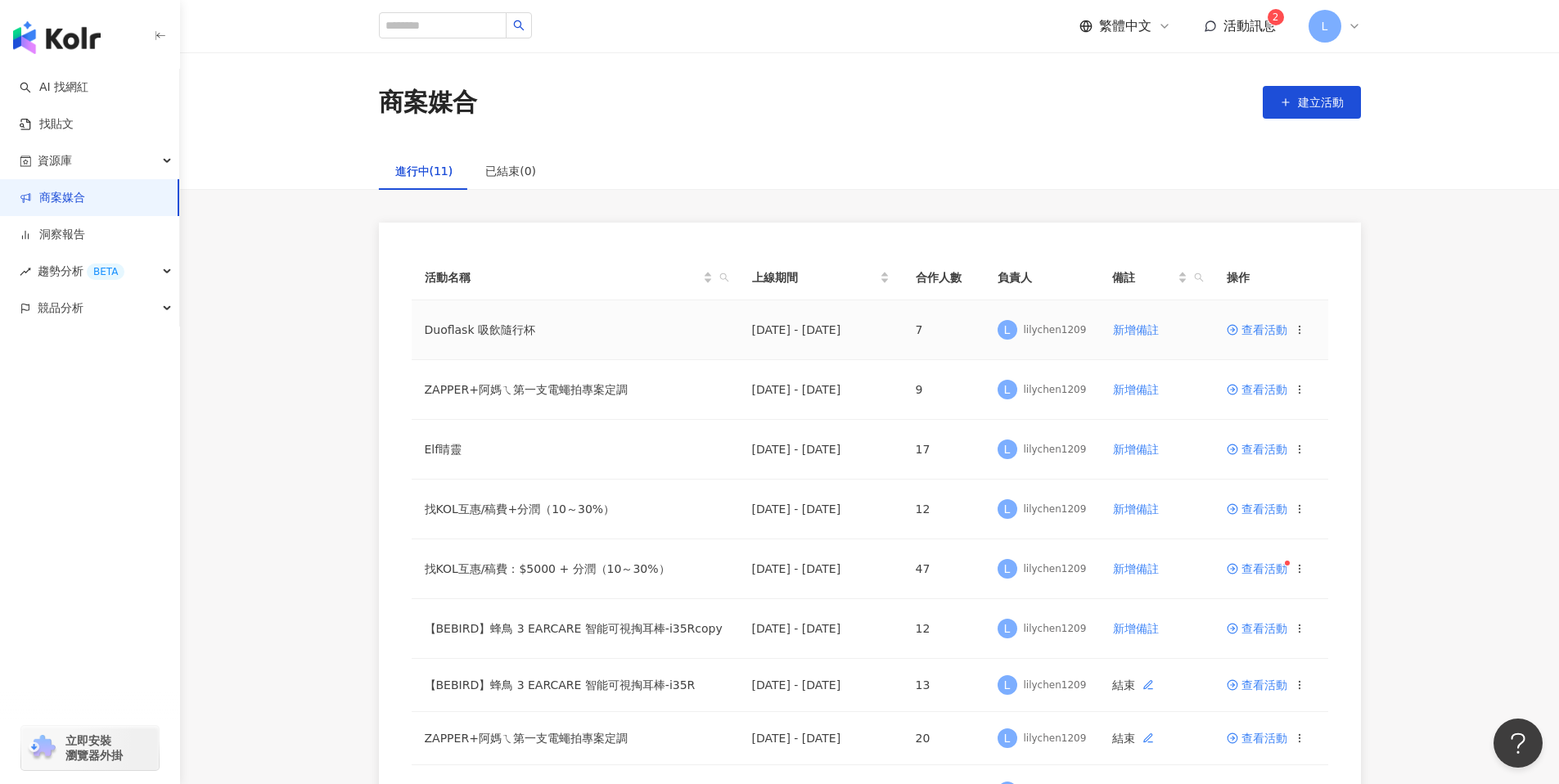
click at [1268, 332] on span "查看活動" at bounding box center [1256, 330] width 60 height 11
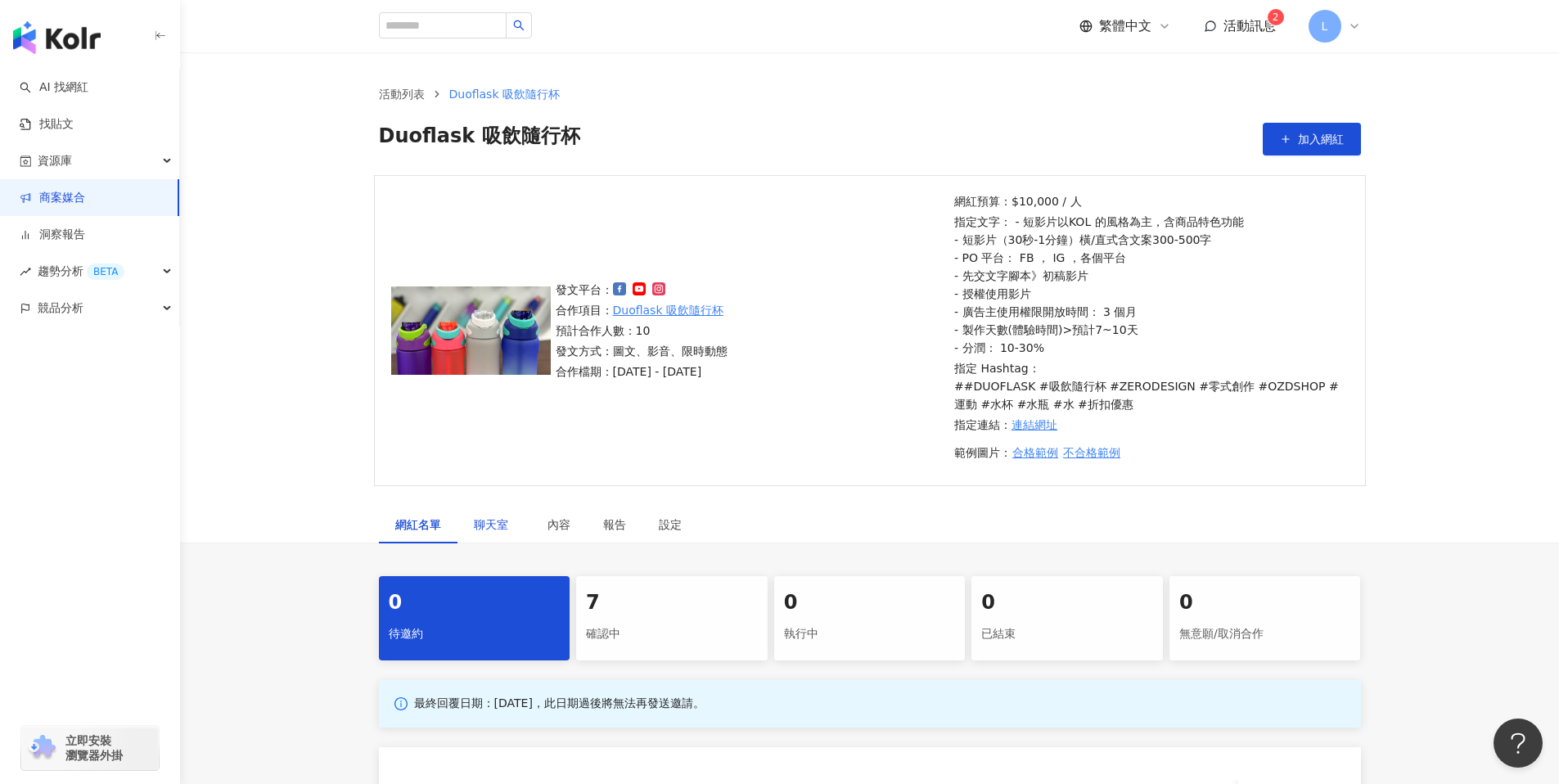
click at [496, 521] on span "聊天室" at bounding box center [494, 524] width 41 height 11
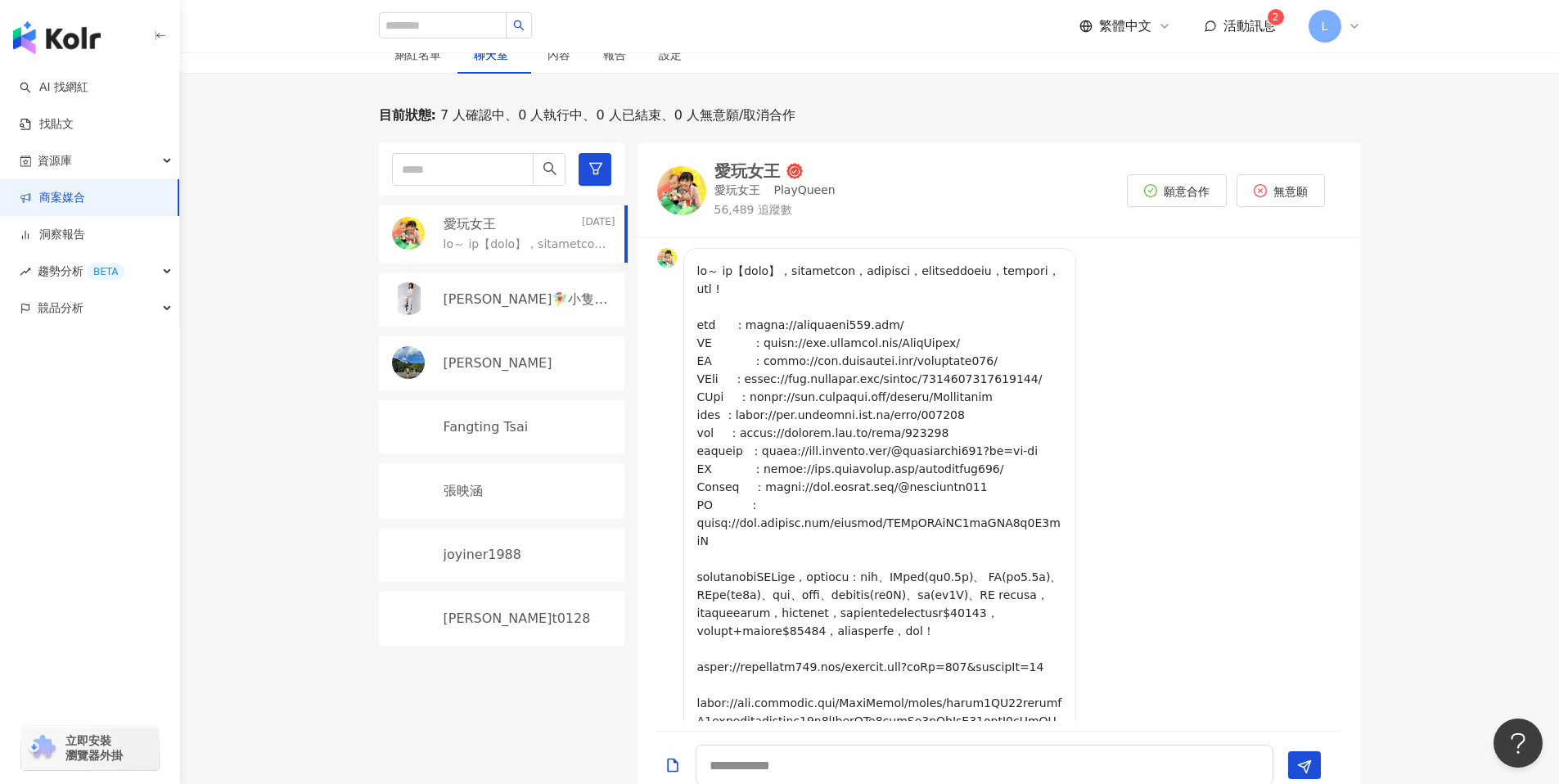
scroll to position [510, 0]
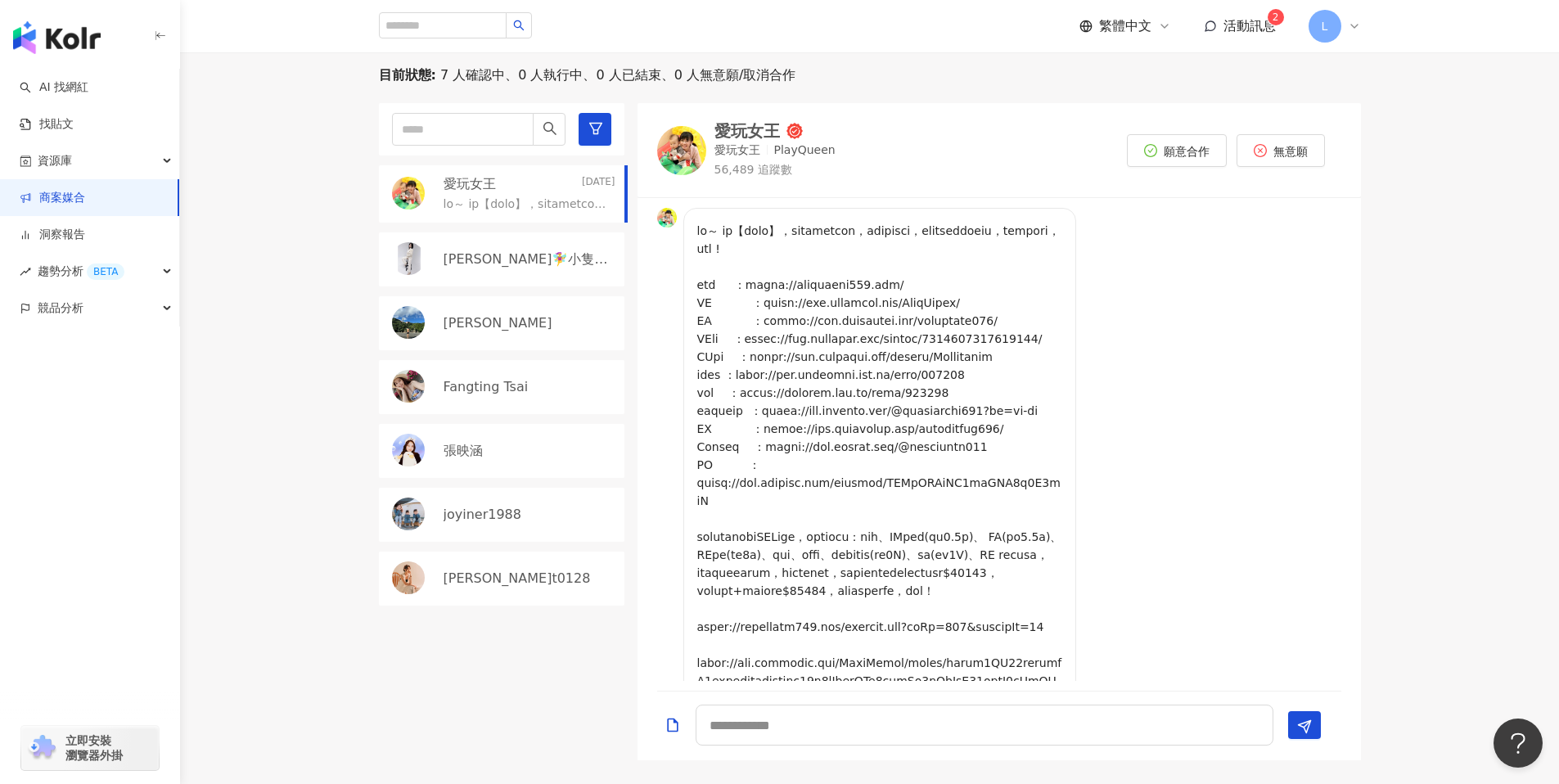
click at [503, 257] on p "[PERSON_NAME]🧚‍♀️小隻開運站·關注我❤️ 伍柒™" at bounding box center [528, 259] width 169 height 18
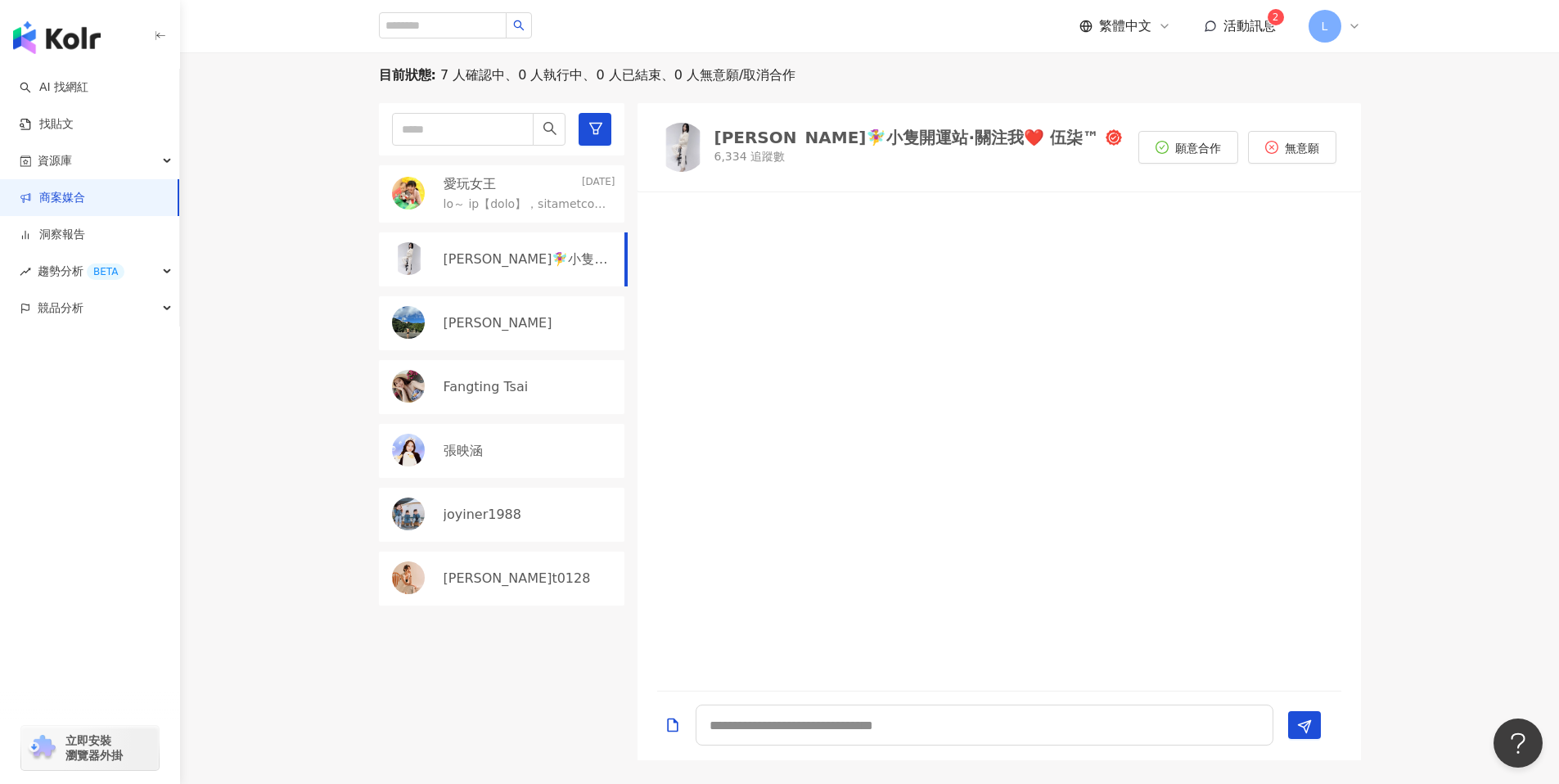
click at [468, 321] on p "[PERSON_NAME]" at bounding box center [498, 322] width 108 height 18
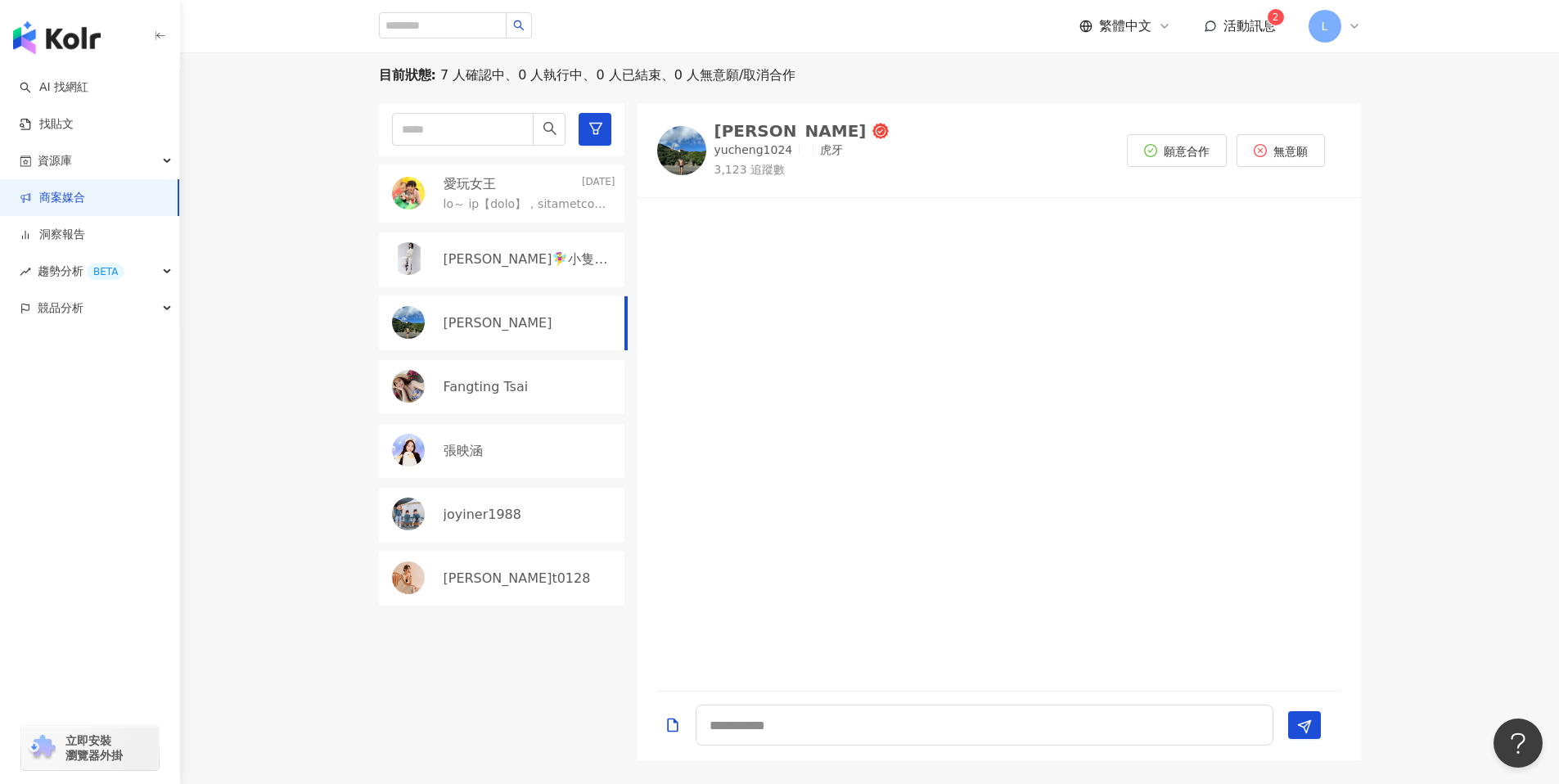
click at [67, 29] on img "button" at bounding box center [57, 38] width 88 height 33
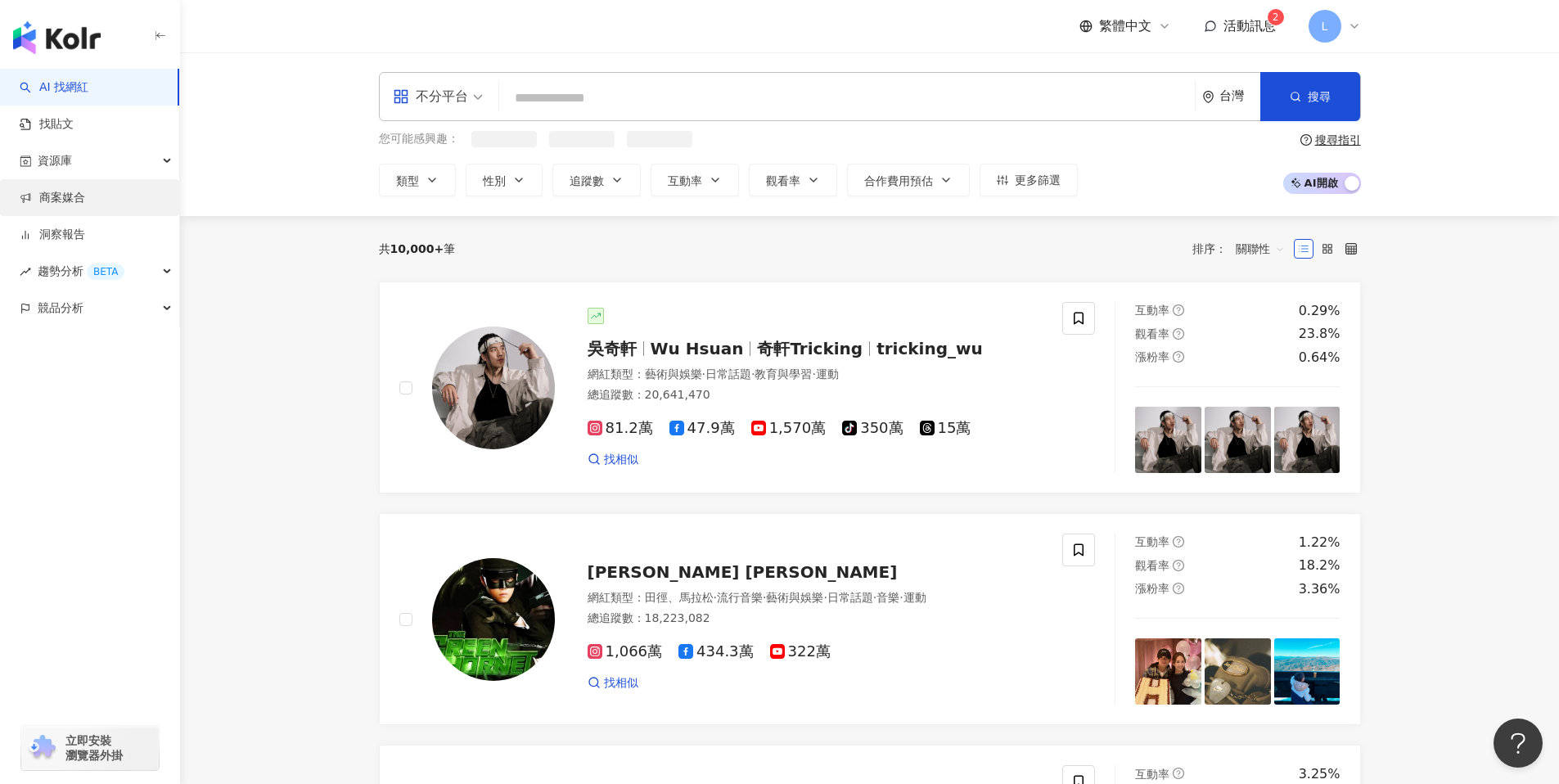
click at [38, 190] on link "商案媒合" at bounding box center [52, 197] width 65 height 16
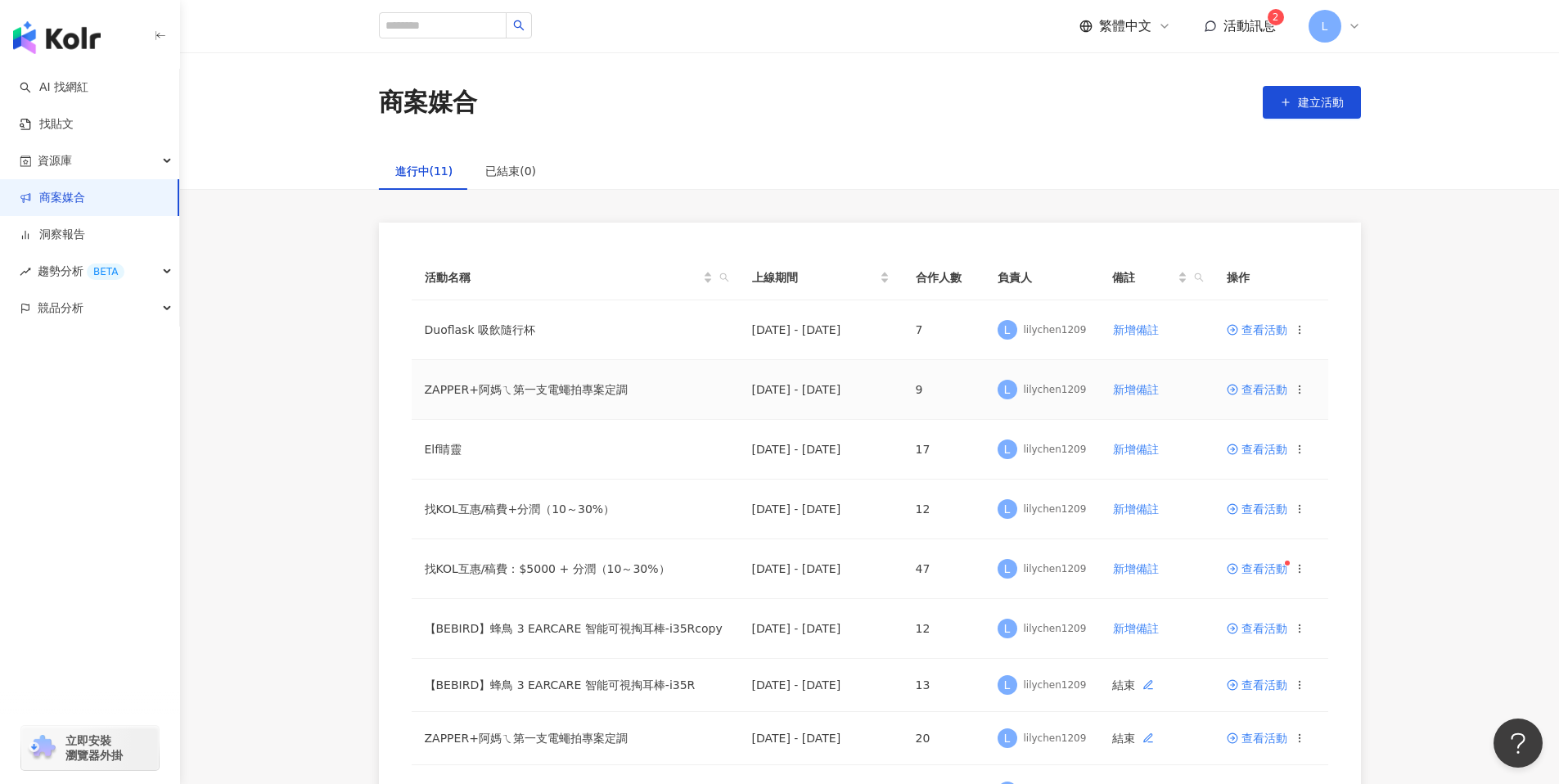
click at [1264, 390] on span "查看活動" at bounding box center [1256, 389] width 60 height 11
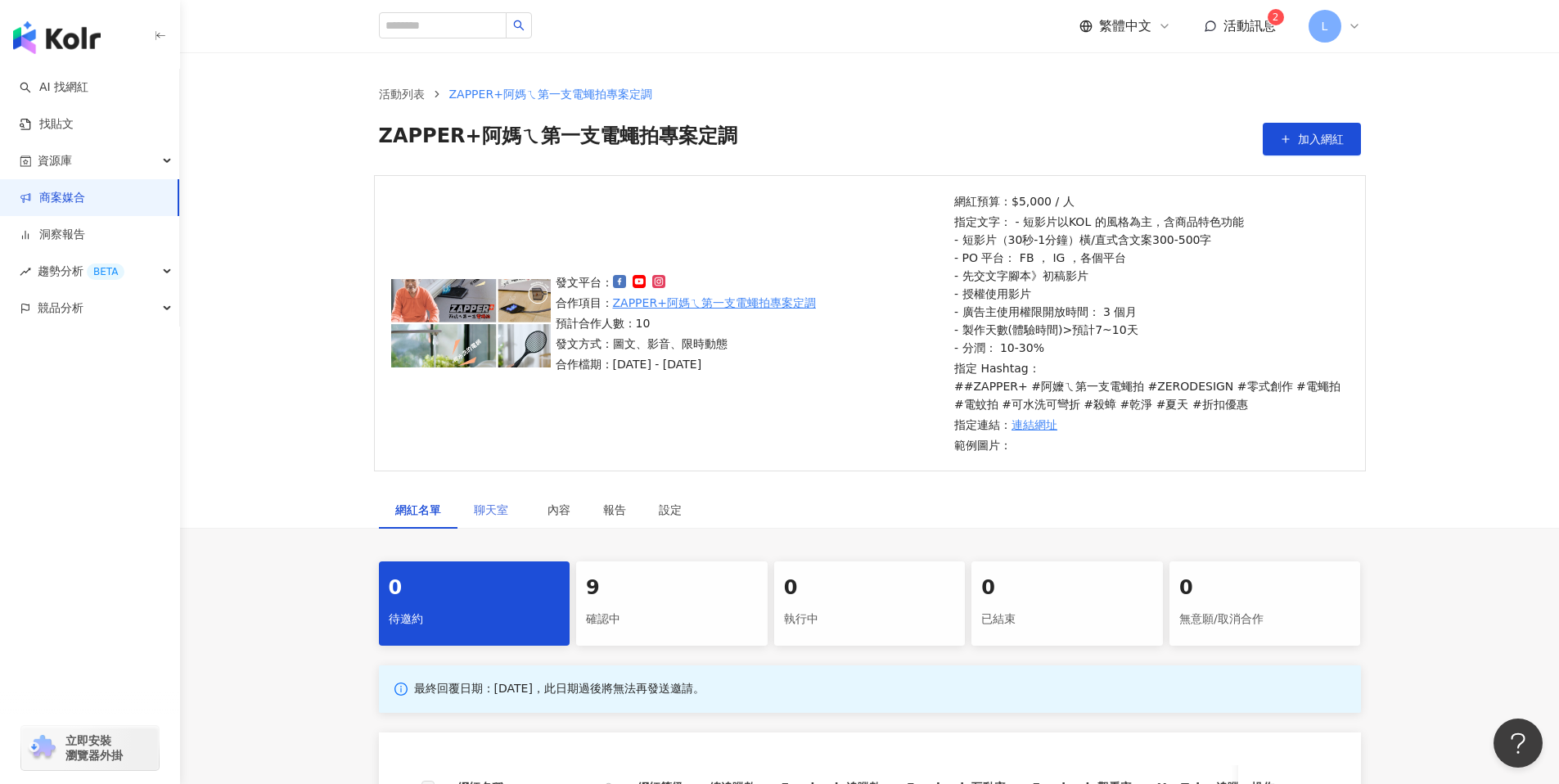
click at [493, 498] on div "聊天室" at bounding box center [494, 510] width 74 height 38
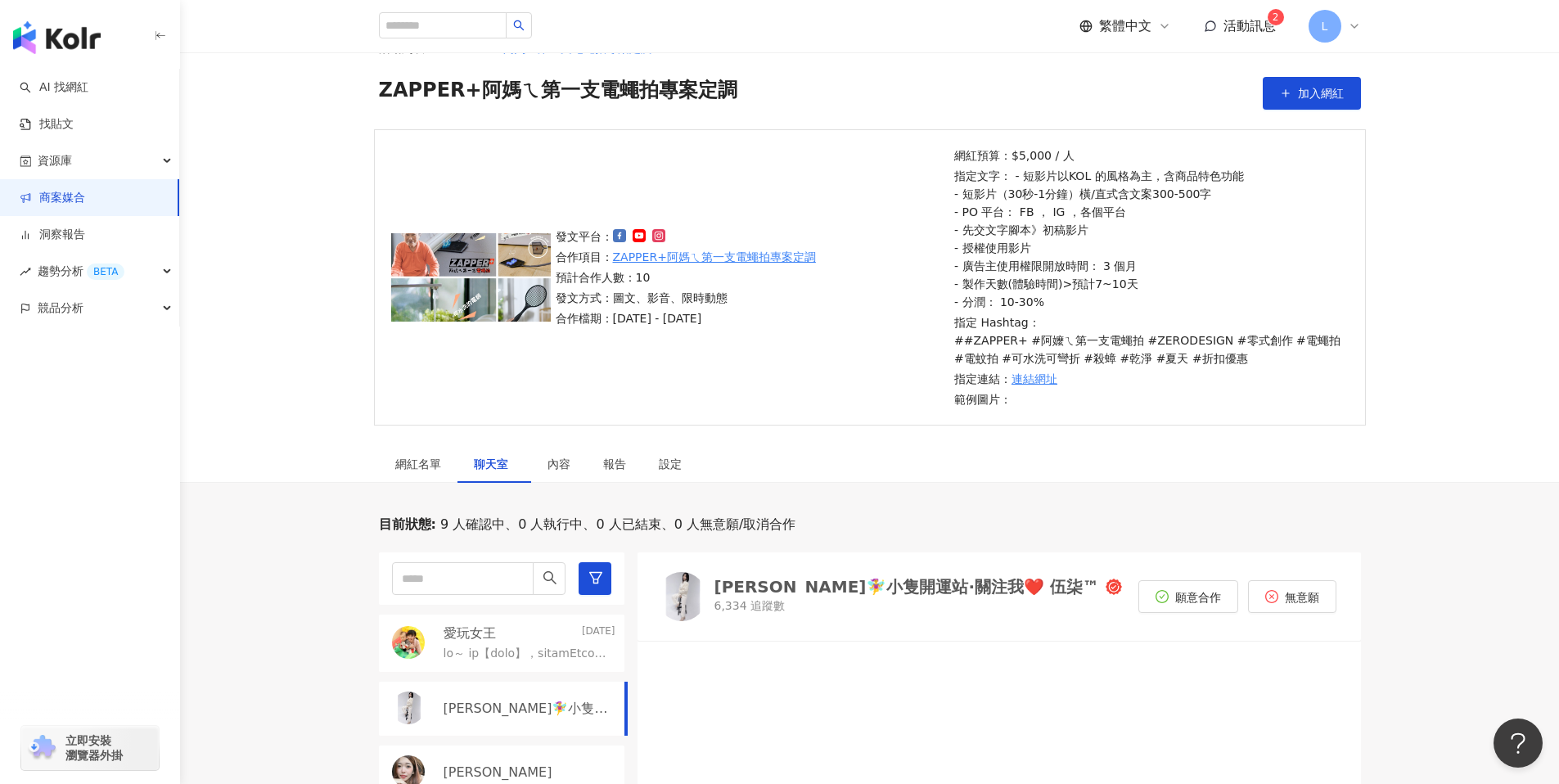
scroll to position [340, 0]
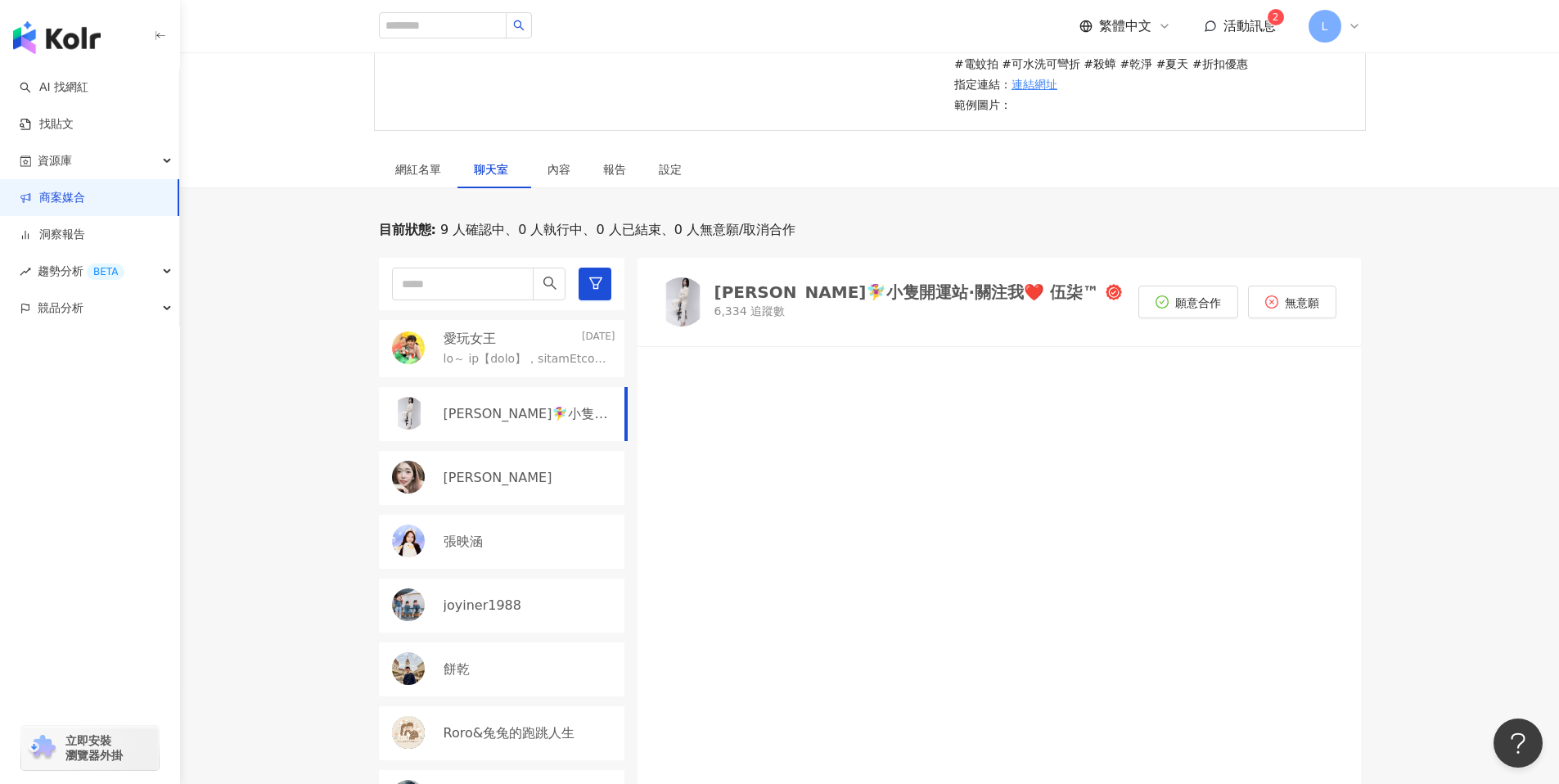
click at [485, 346] on p "愛玩女王" at bounding box center [470, 338] width 53 height 18
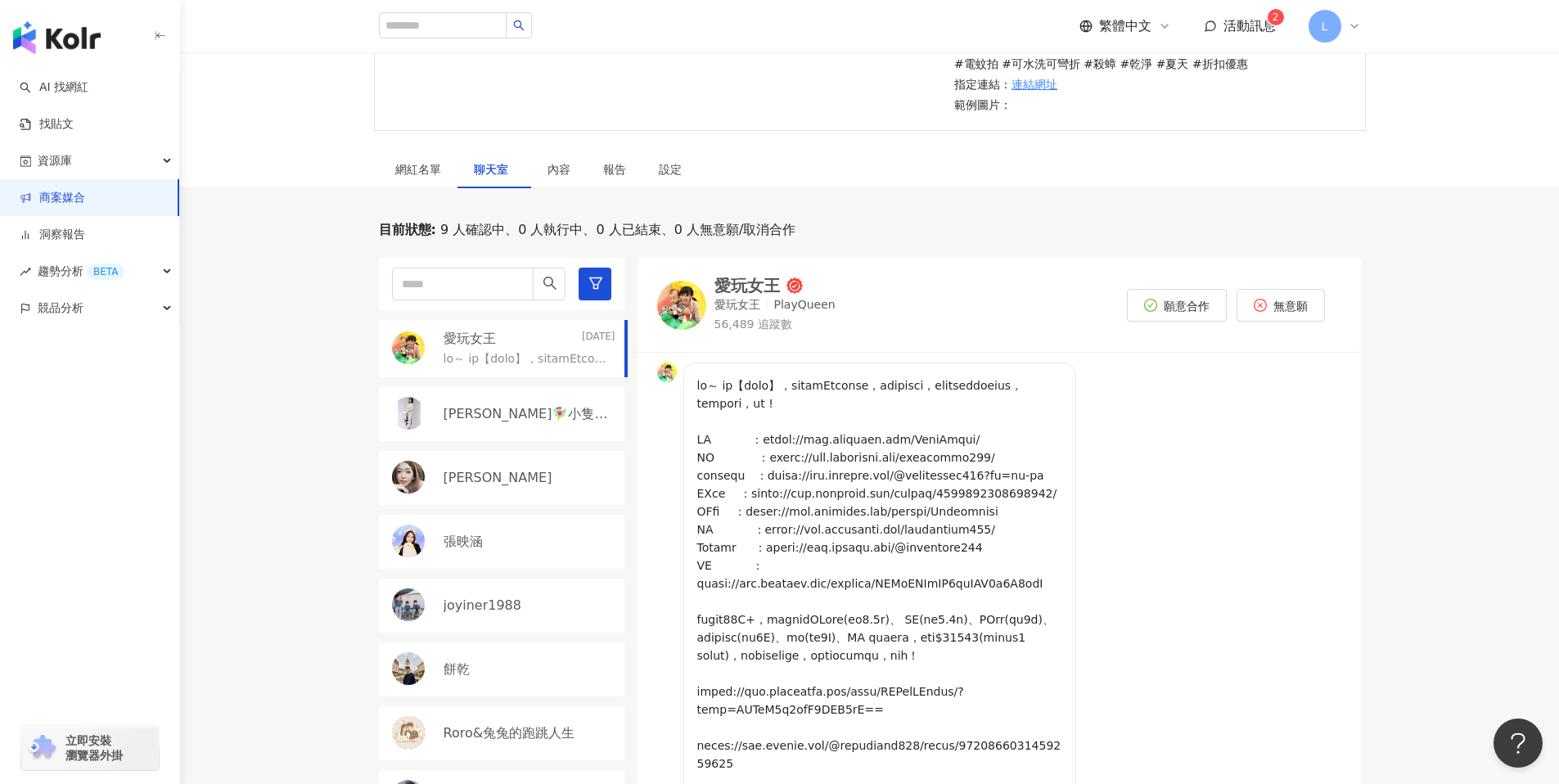
click at [484, 408] on p "[PERSON_NAME]🧚‍♀️小隻開運站·關注我❤️ 伍柒™" at bounding box center [528, 414] width 169 height 18
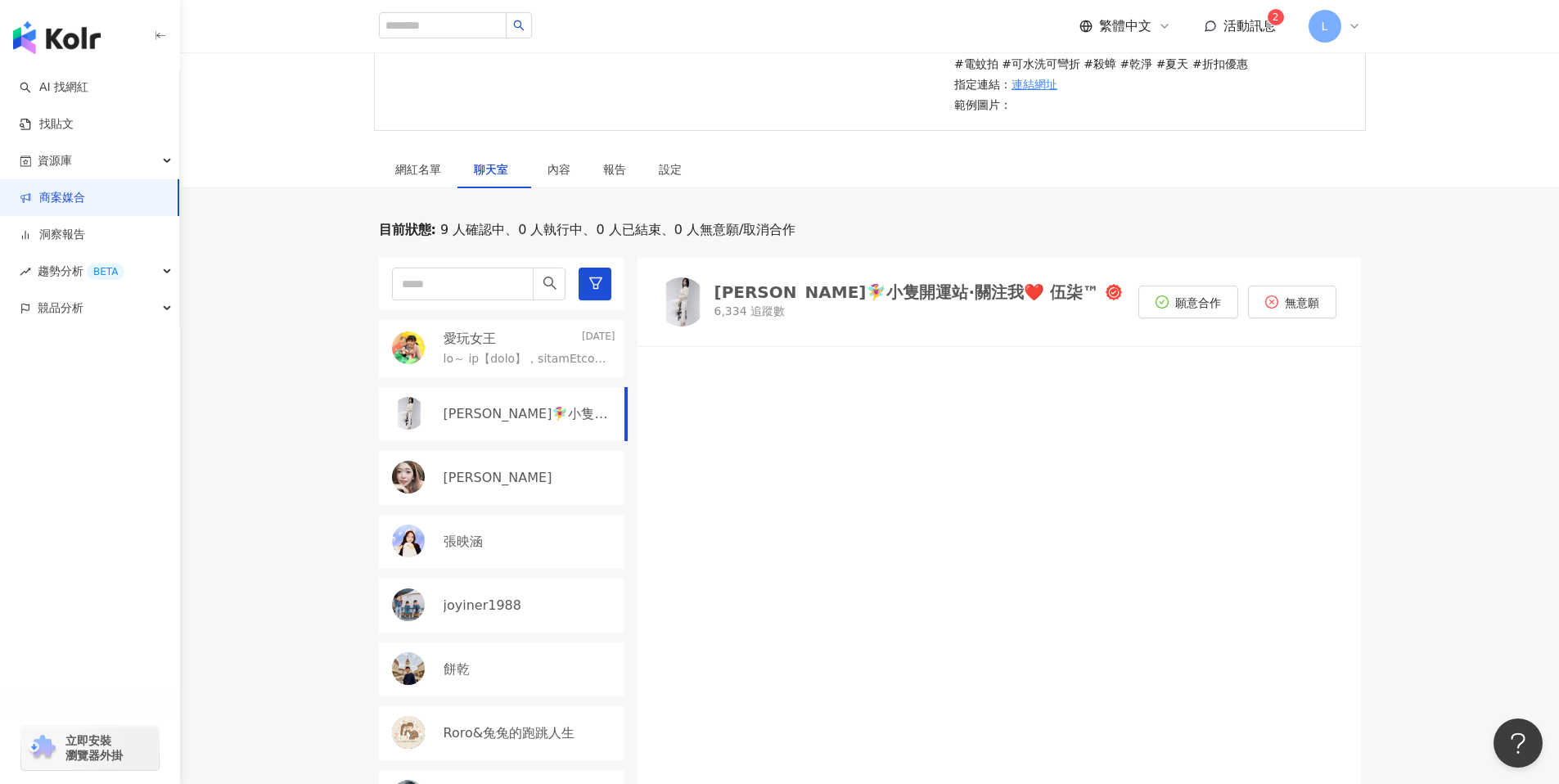
click at [502, 498] on div "[PERSON_NAME]" at bounding box center [501, 477] width 245 height 54
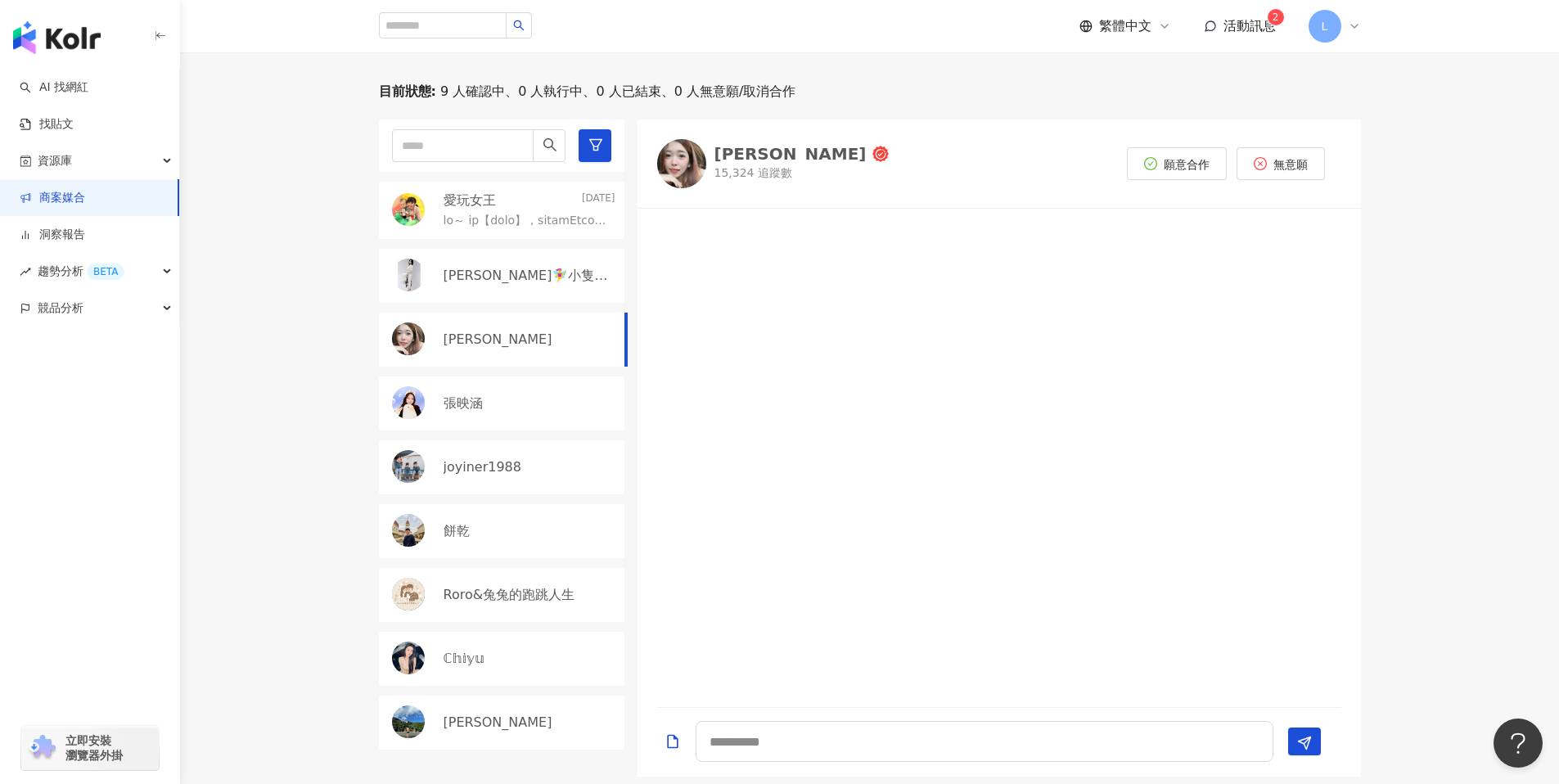
scroll to position [482, 0]
click at [519, 407] on div "張映涵" at bounding box center [530, 400] width 172 height 18
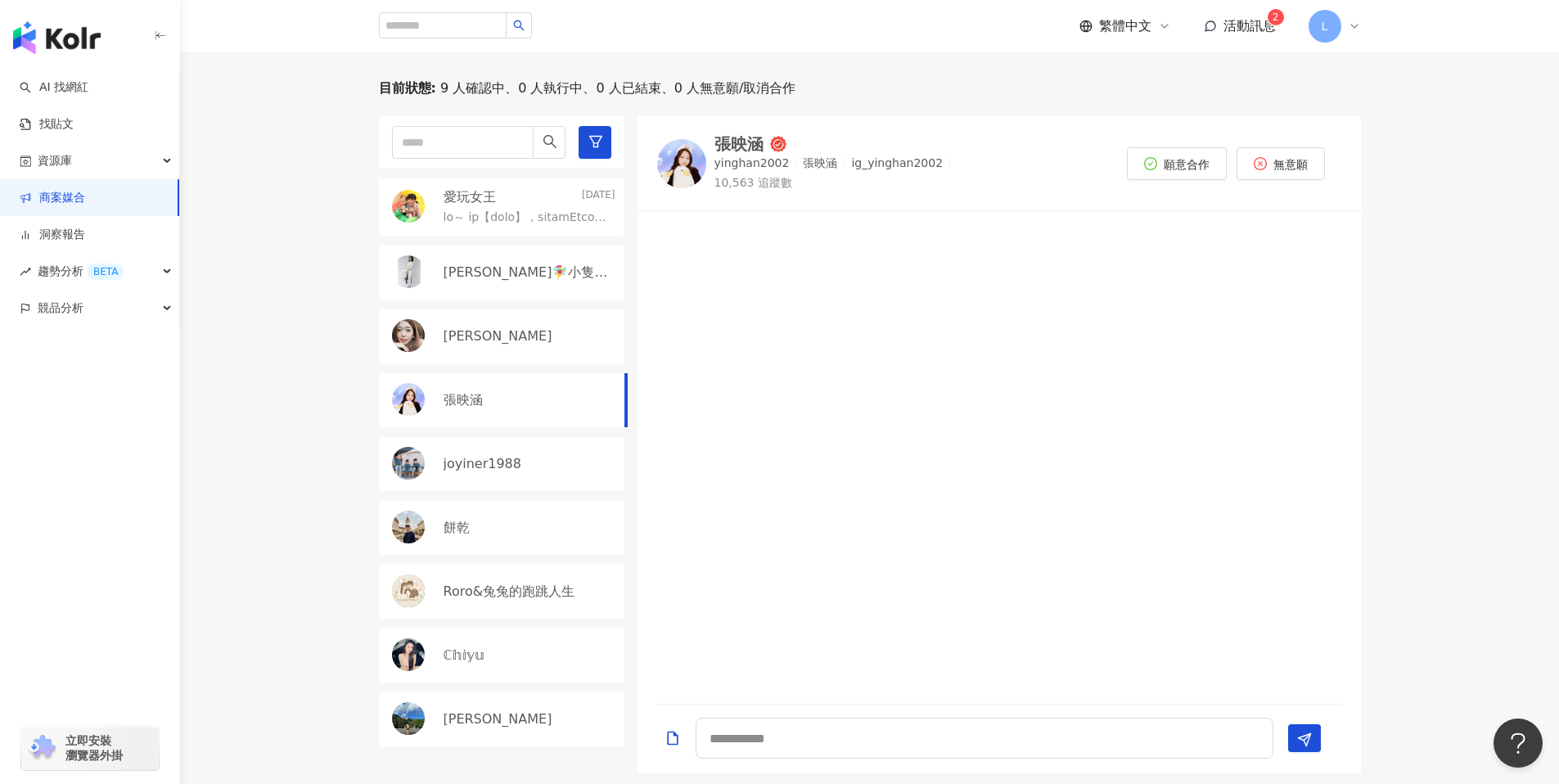
click at [530, 463] on div "joyiner1988" at bounding box center [530, 464] width 172 height 18
click at [506, 526] on div "餅乾" at bounding box center [530, 527] width 172 height 18
drag, startPoint x: 90, startPoint y: 184, endPoint x: 101, endPoint y: 183, distance: 11.0
click at [85, 189] on link "商案媒合" at bounding box center [52, 197] width 65 height 16
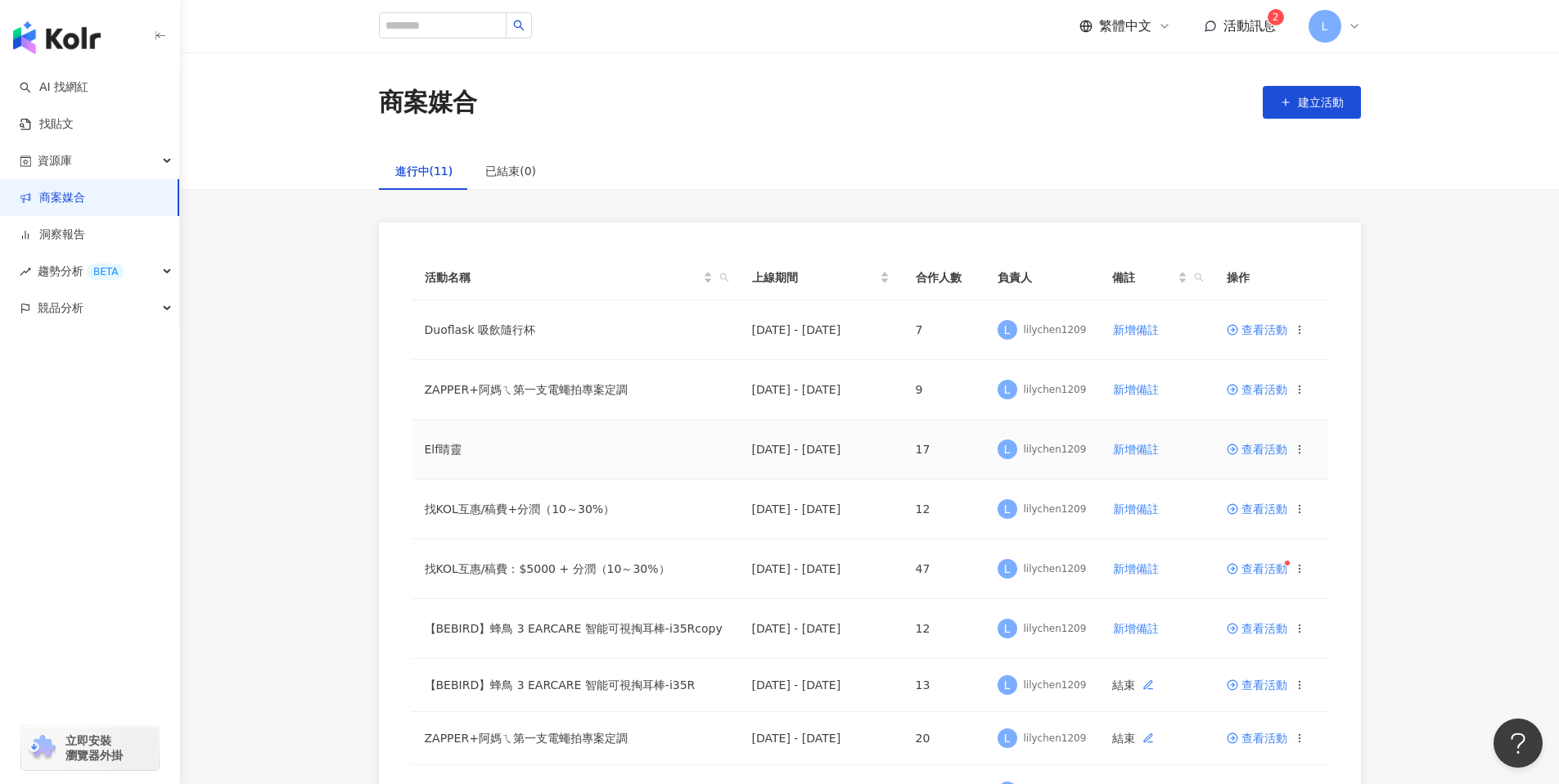
click at [1241, 448] on span "查看活動" at bounding box center [1256, 449] width 60 height 11
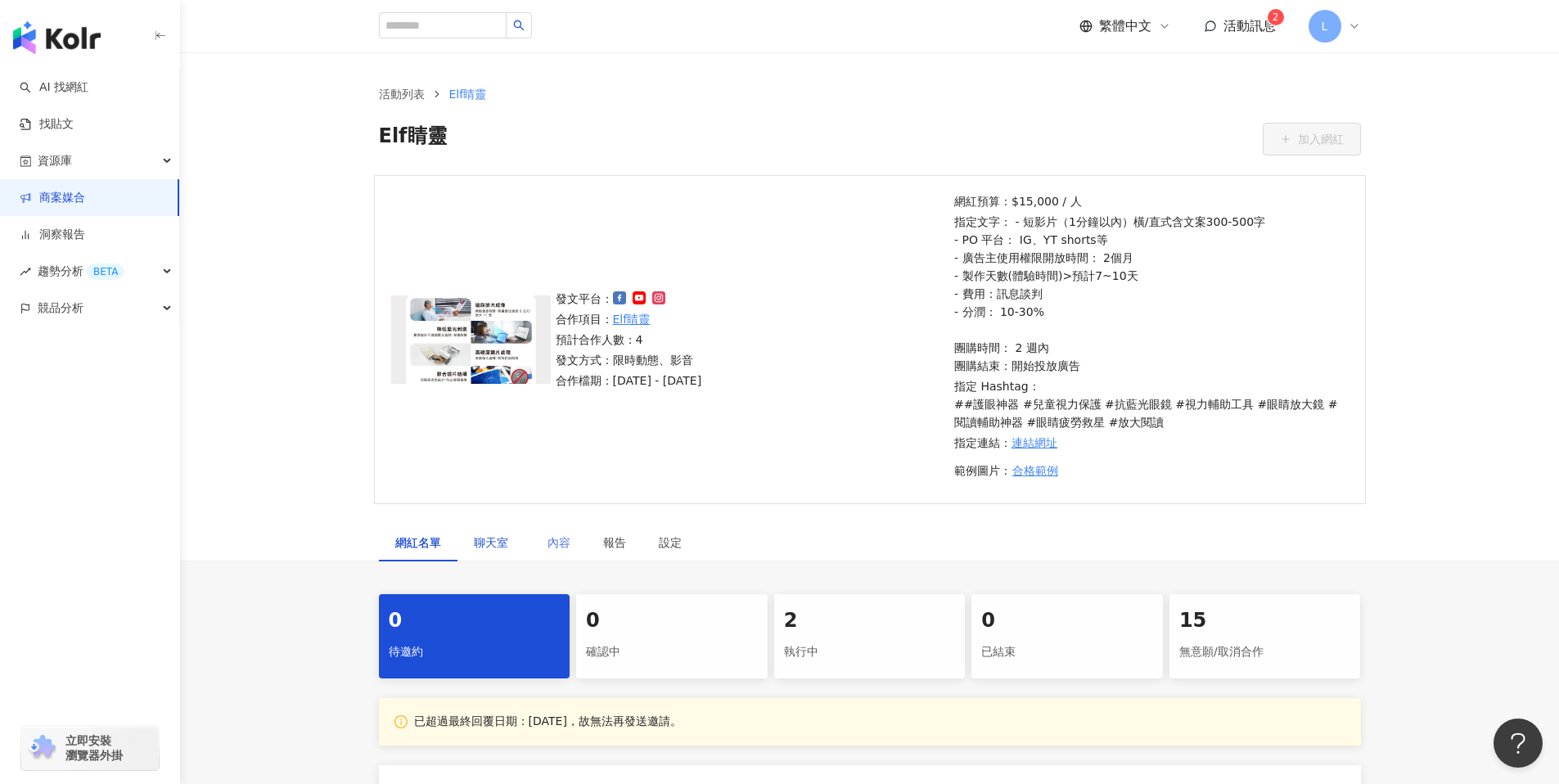
drag, startPoint x: 493, startPoint y: 538, endPoint x: 572, endPoint y: 558, distance: 81.5
click at [493, 538] on span "聊天室" at bounding box center [494, 542] width 41 height 11
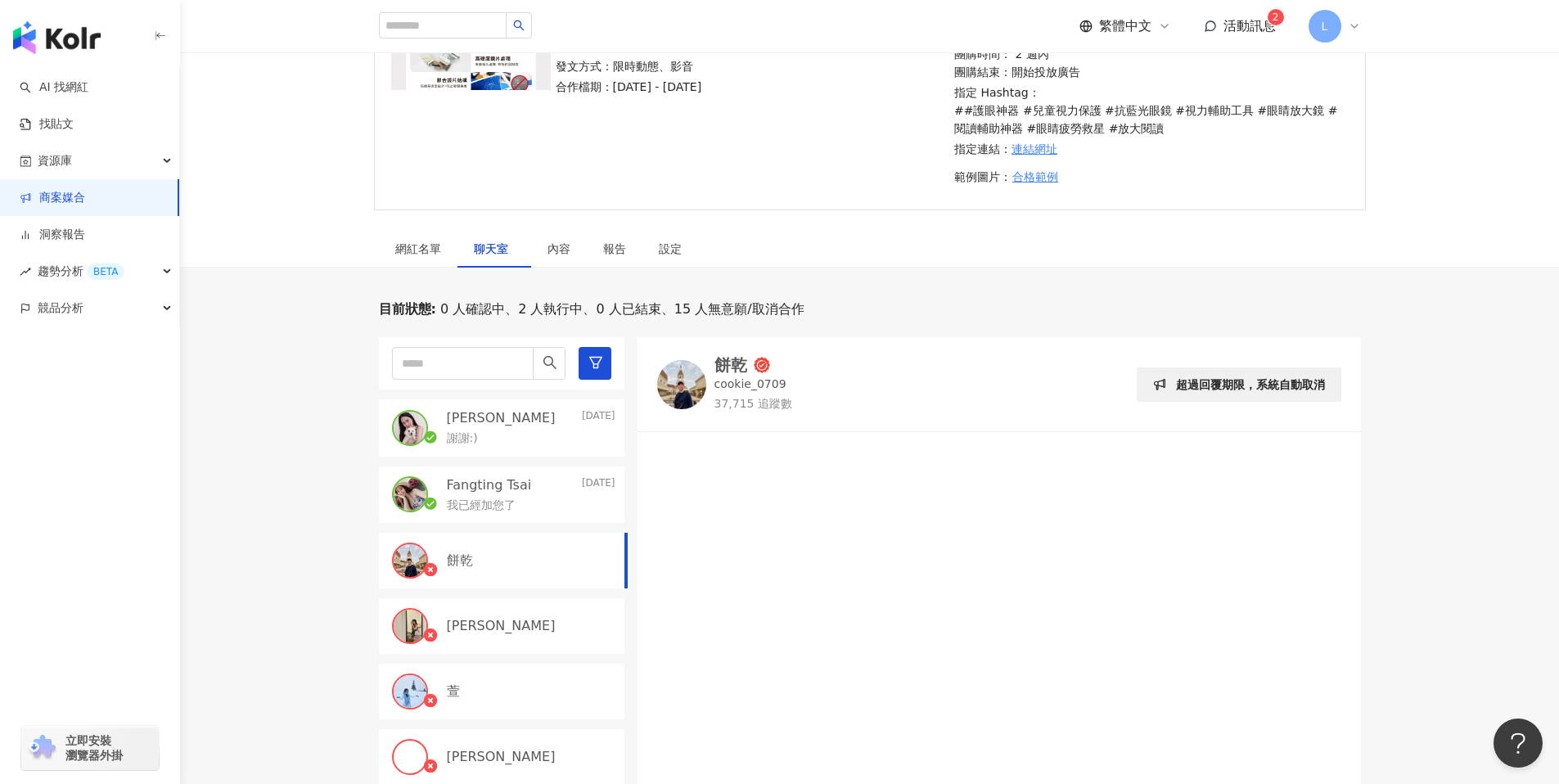
scroll to position [338, 0]
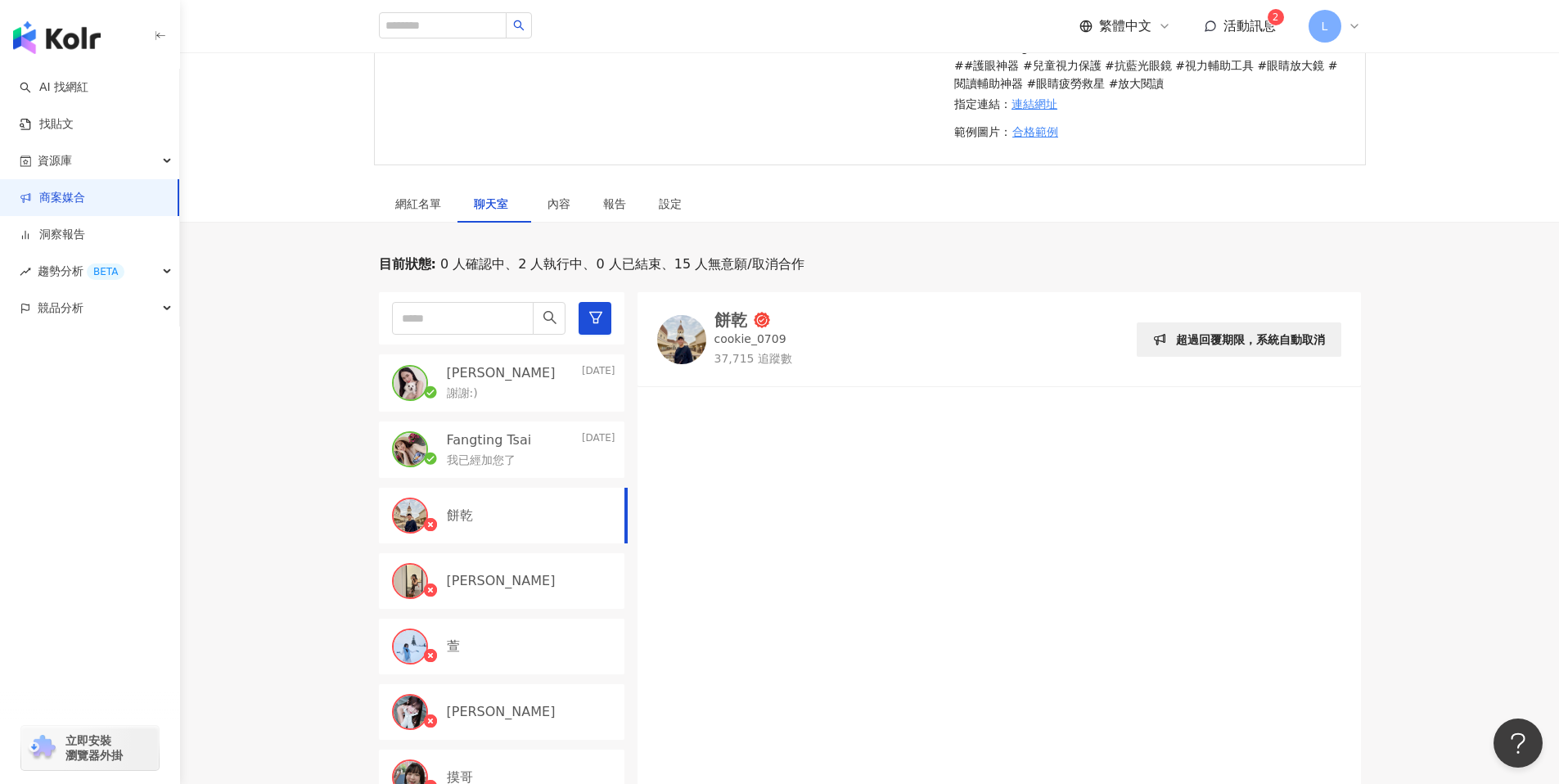
click at [501, 393] on div "謝謝:)" at bounding box center [531, 391] width 169 height 20
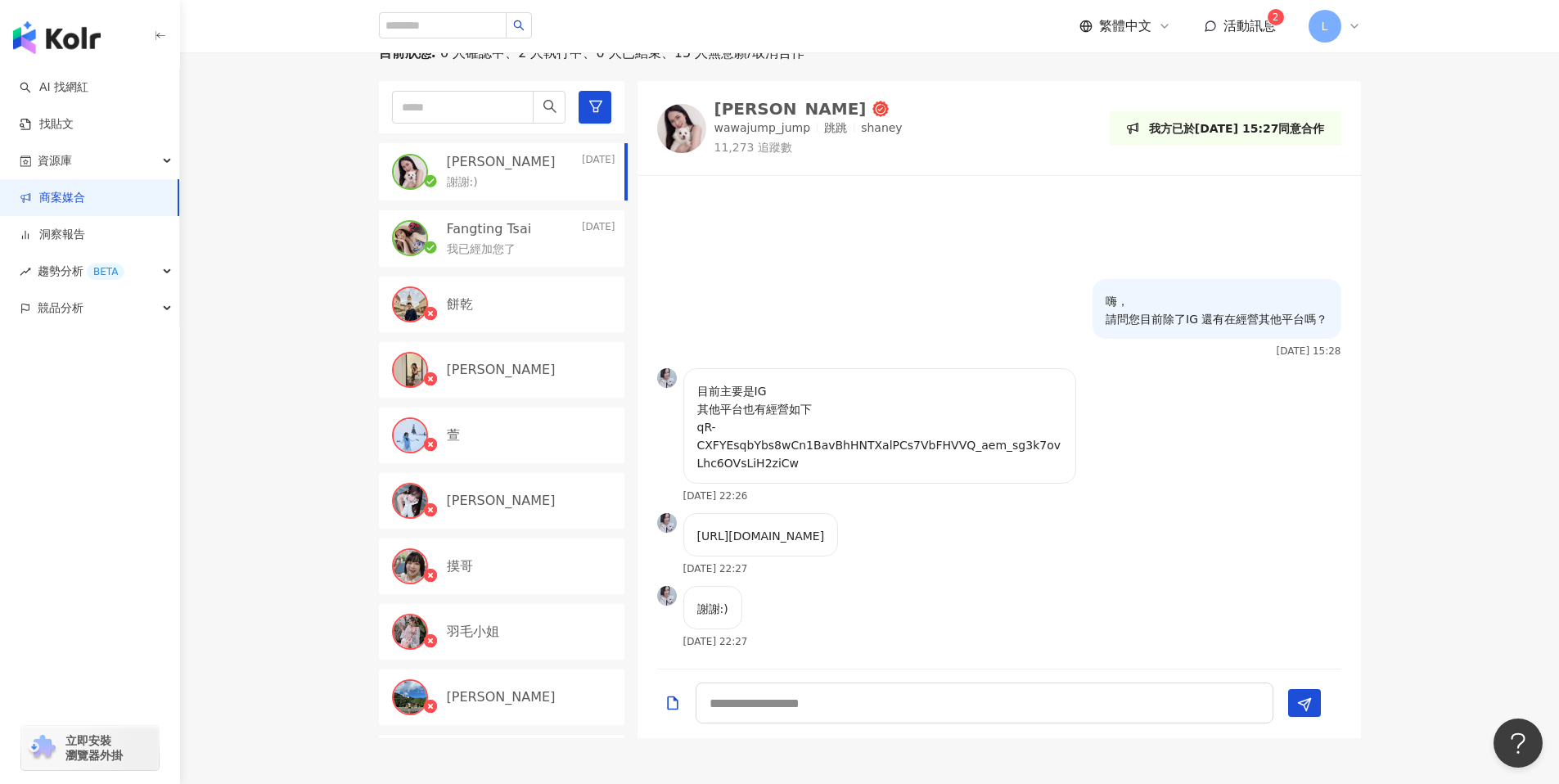
scroll to position [543, 0]
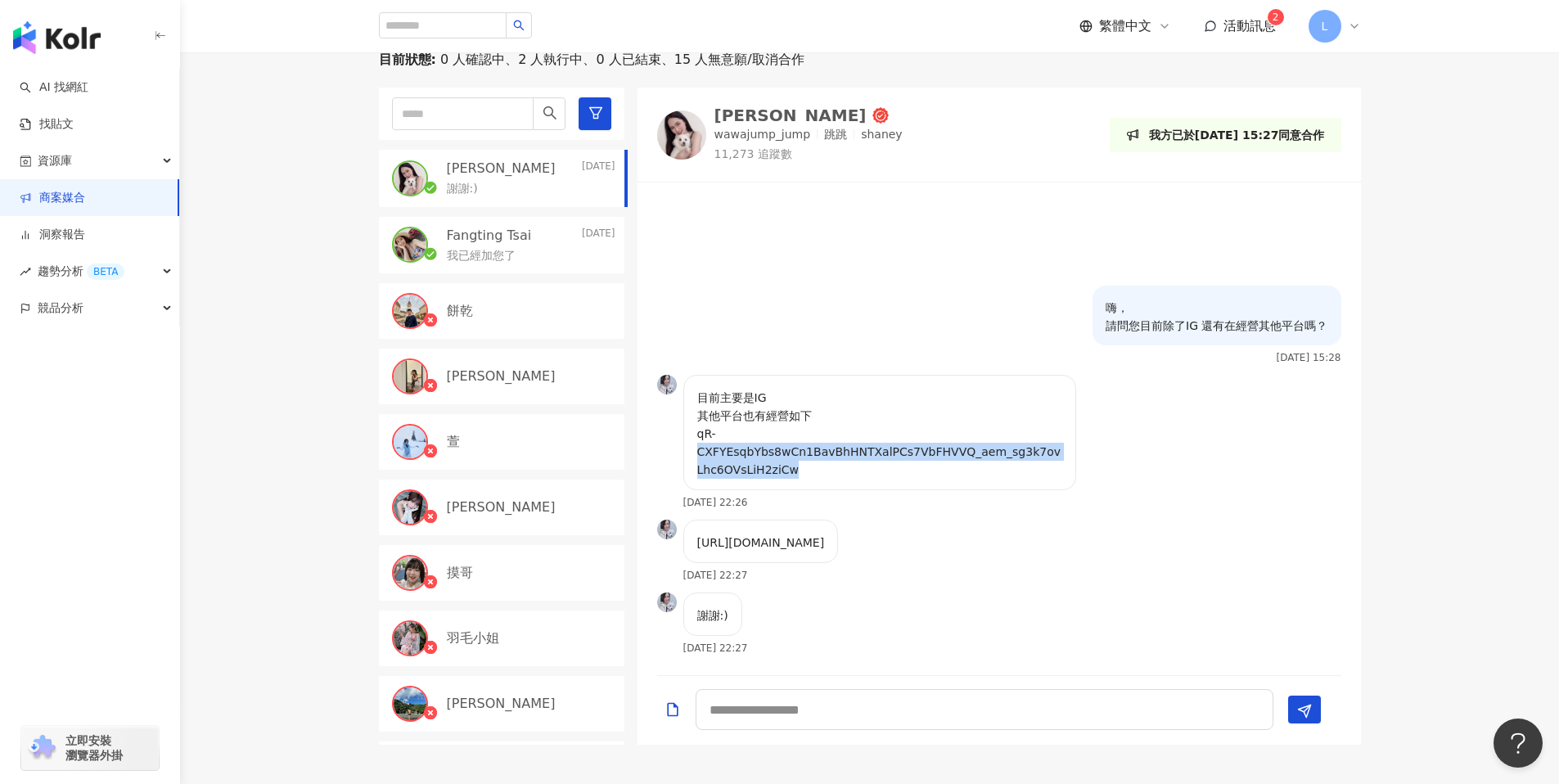
drag, startPoint x: 799, startPoint y: 425, endPoint x: 689, endPoint y: 388, distance: 116.1
click at [689, 388] on div "目前主要是IG 其他平台也有經營如下 qR-CXFYEsqbYbs8wCn1BavBhHNTXalPCs7VbFHVVQ_aem_sg3k7ovLhc6OVs…" at bounding box center [879, 433] width 393 height 115
copy p "CXFYEsqbYbs8wCn1BavBhHNTXalPCs7VbFHVVQ_aem_sg3k7ovLhc6OVsLiH2ziCw"
click at [940, 603] on div "謝謝:) 2025/8/21 22:27" at bounding box center [998, 629] width 723 height 73
drag, startPoint x: 877, startPoint y: 537, endPoint x: 673, endPoint y: 491, distance: 209.1
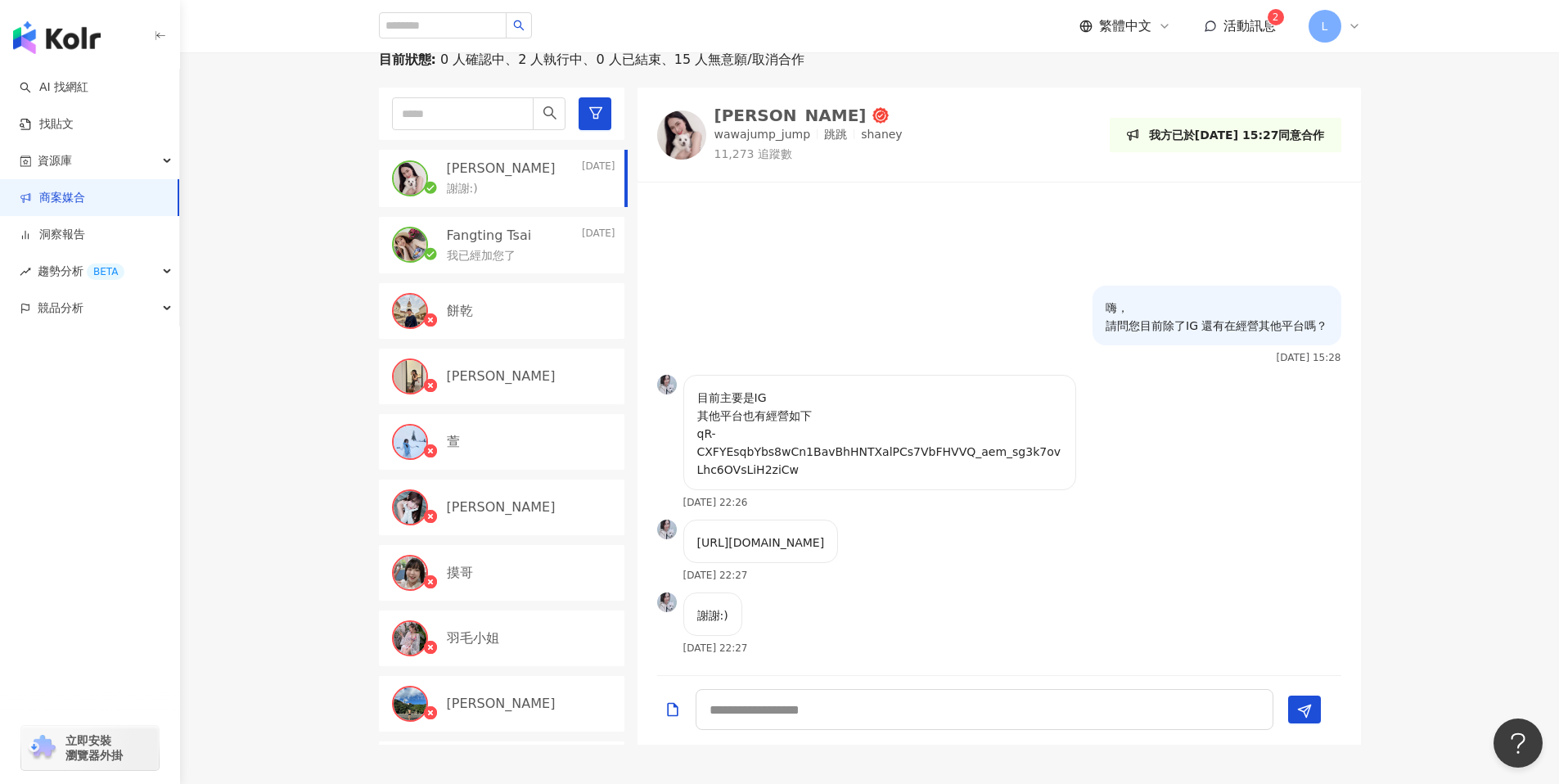
click at [673, 519] on div "https://linkgoods.com/wawajumpjump?fbclid=PAZXh0bgNhZW0CMTEAAadnkGJUCiHPaKLmF5C…" at bounding box center [747, 555] width 182 height 73
copy div "https://linkgoods.com/wawajumpjump?fbclid=PAZXh0bgNhZW0CMTEAAadnkGJUCiHPaKLmF5C…"
click at [823, 710] on textarea at bounding box center [984, 709] width 578 height 41
type textarea "*"
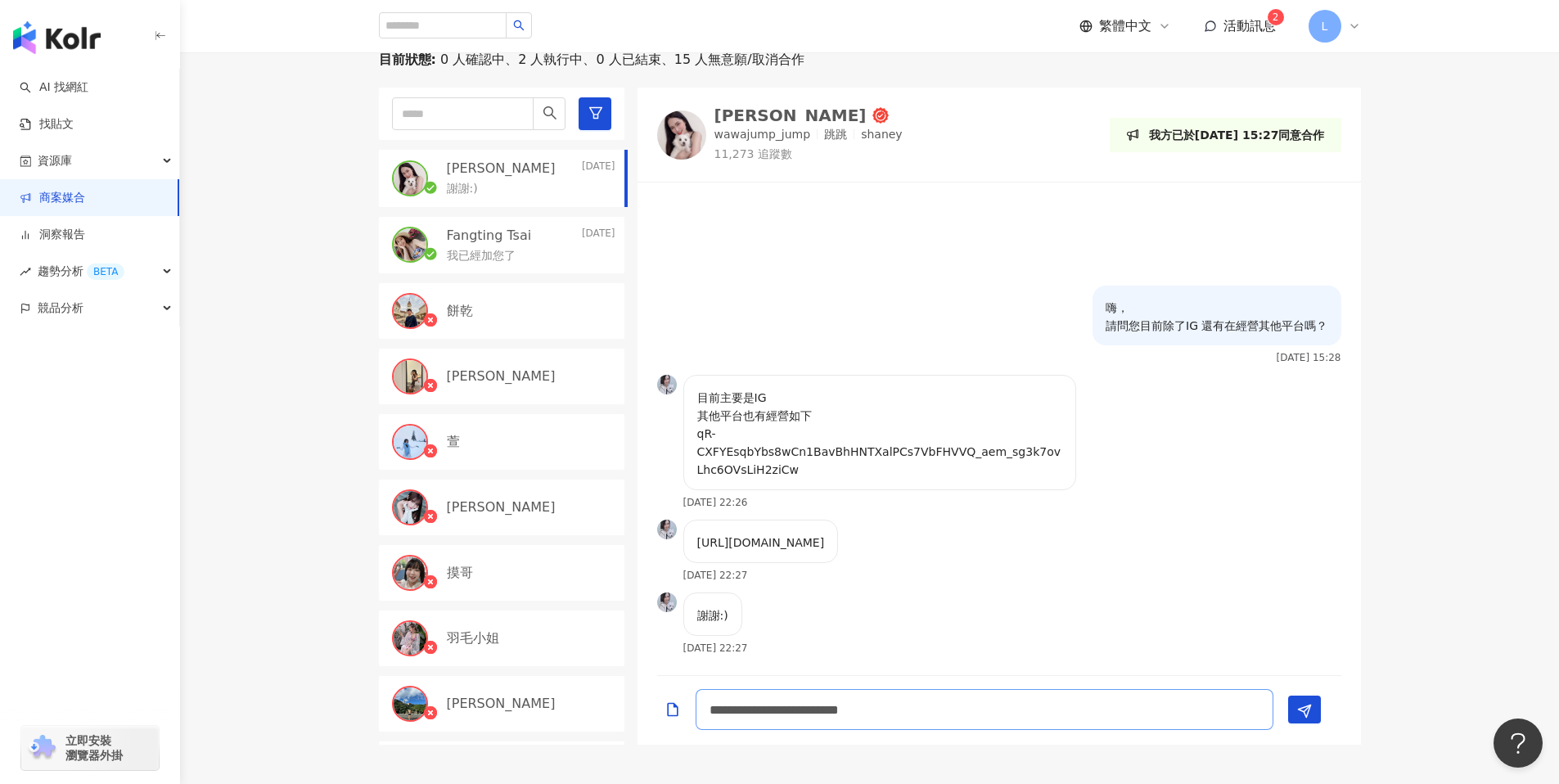
type textarea "**********"
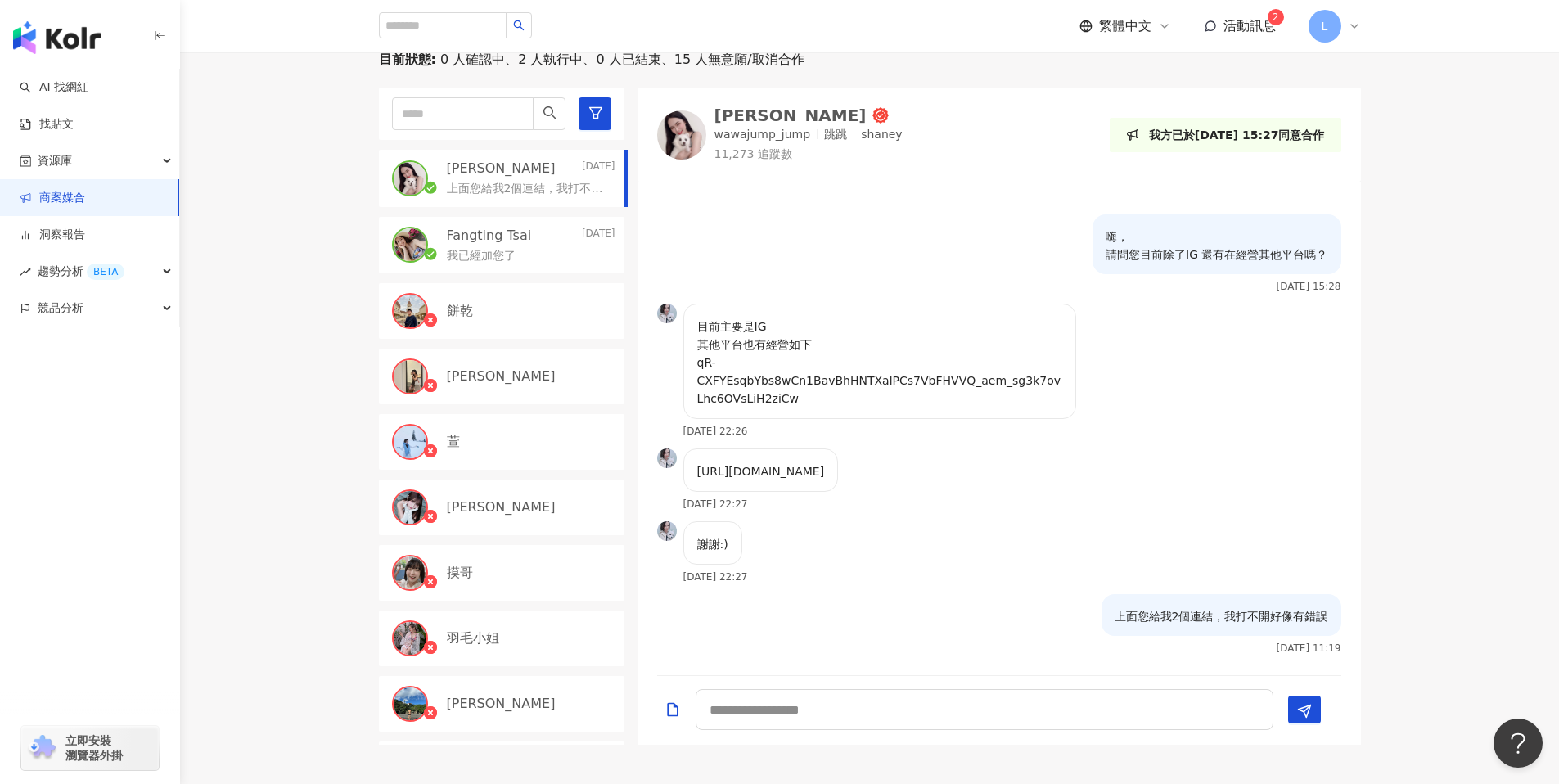
click at [470, 252] on p "我已經加您了" at bounding box center [481, 255] width 69 height 16
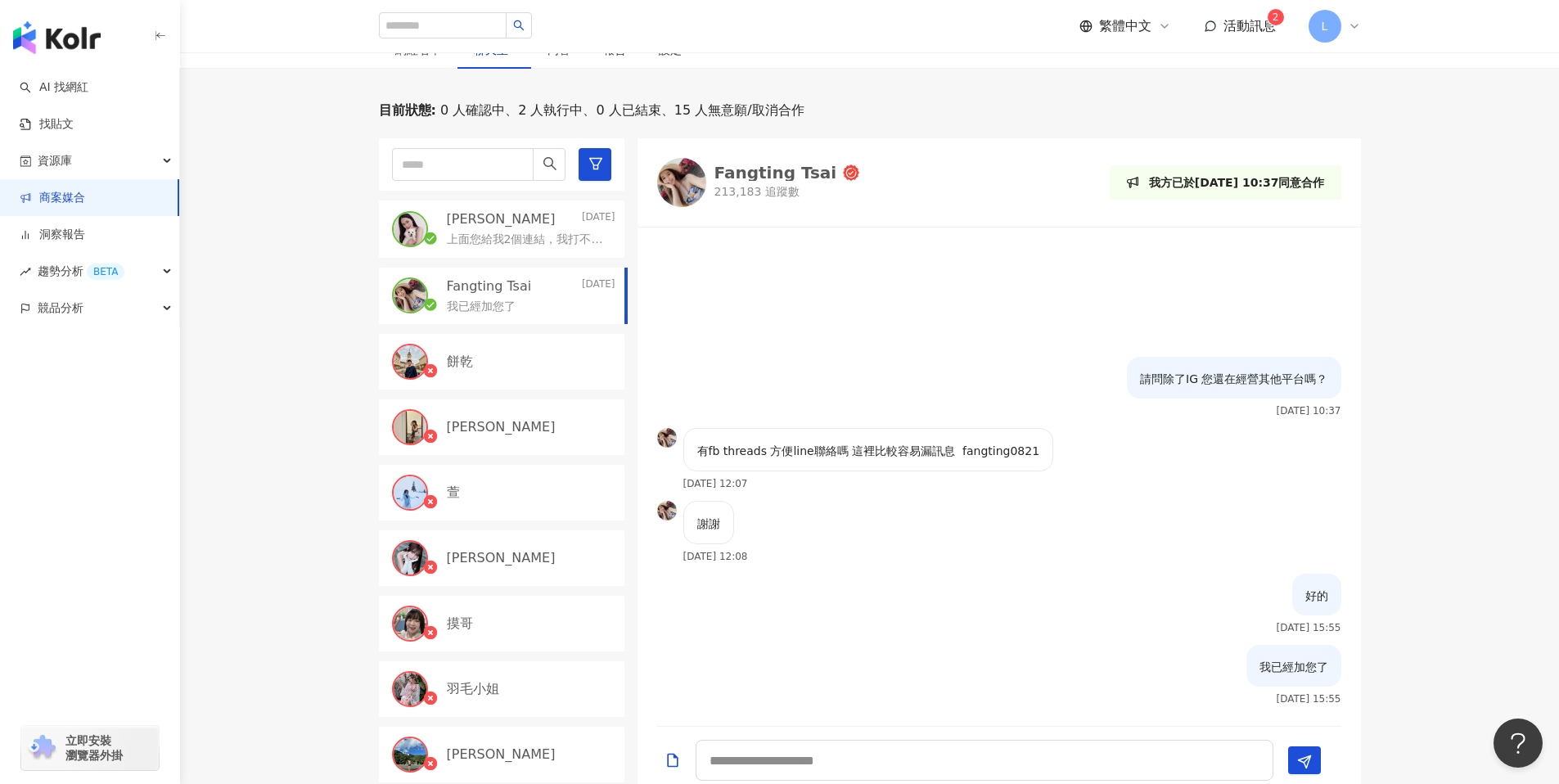
scroll to position [547, 0]
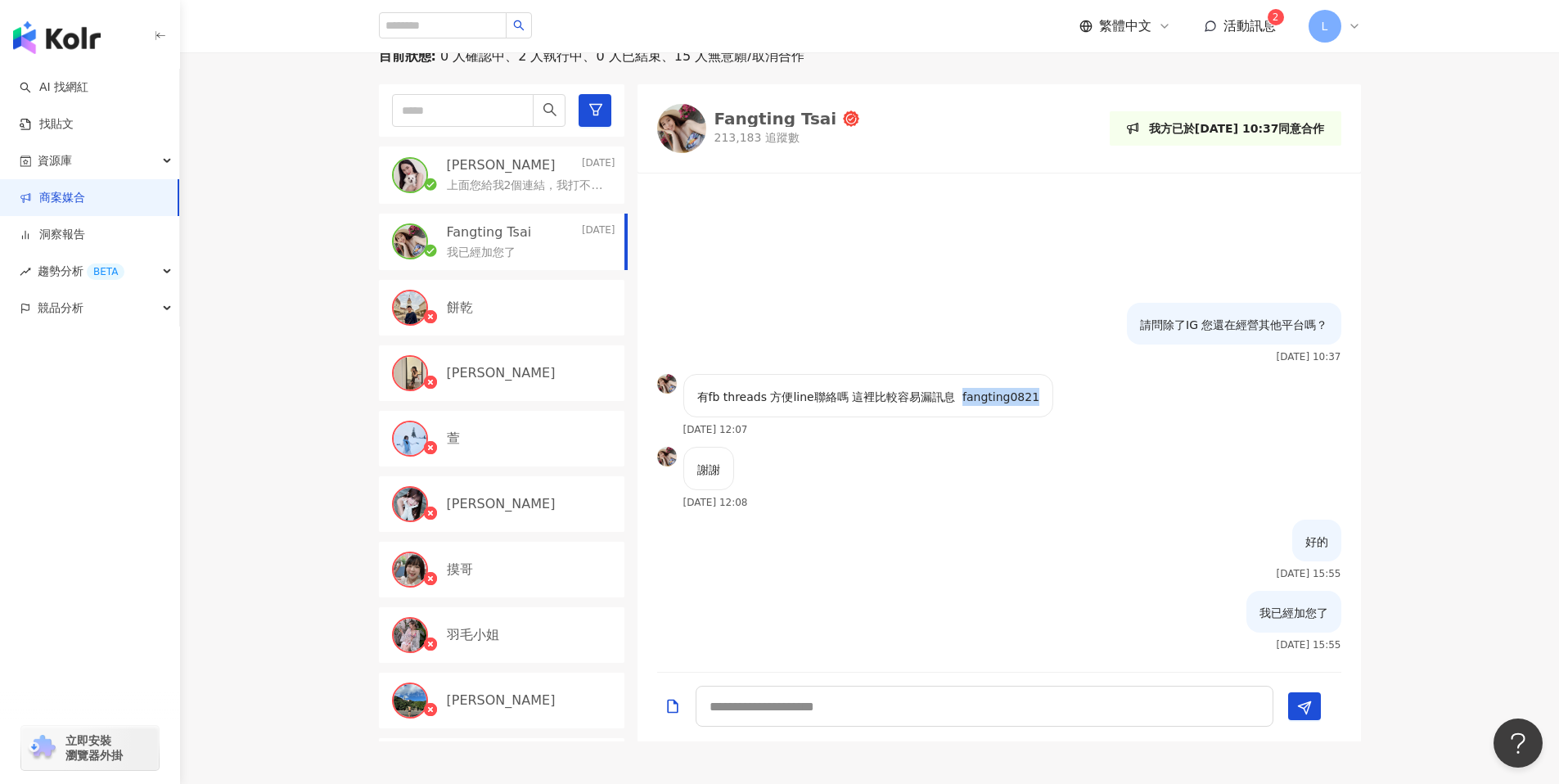
drag, startPoint x: 956, startPoint y: 396, endPoint x: 1032, endPoint y: 396, distance: 76.0
click at [1032, 396] on div "有fb threads 方便line聯絡嗎 這裡比較容易漏訊息 fangting0821" at bounding box center [868, 396] width 370 height 43
copy p "fangting0821"
click at [878, 559] on div "好的 2025/8/15 15:55" at bounding box center [998, 555] width 723 height 72
click at [85, 204] on link "商案媒合" at bounding box center [52, 197] width 65 height 16
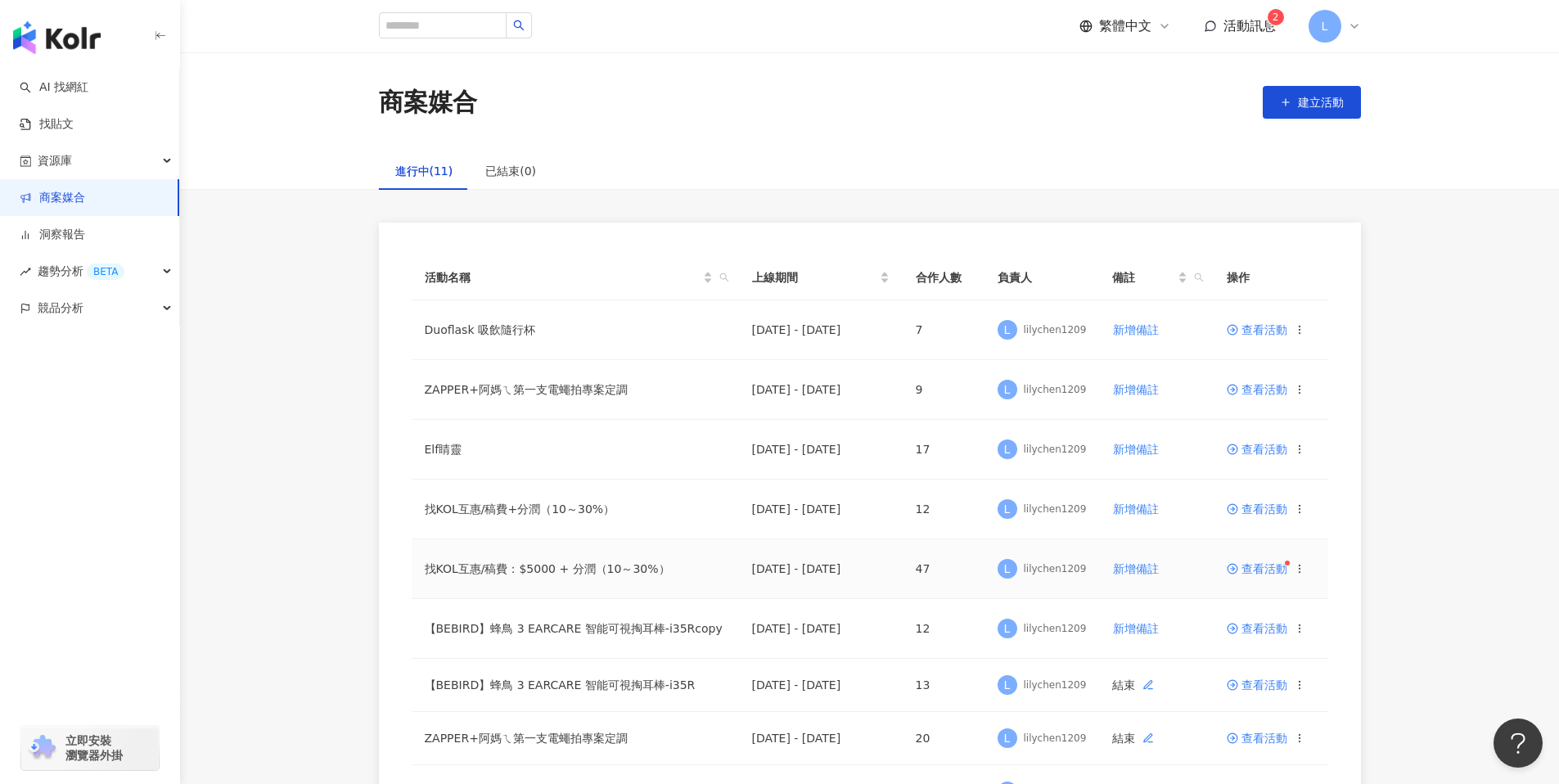
click at [1257, 567] on span "查看活動" at bounding box center [1256, 568] width 60 height 11
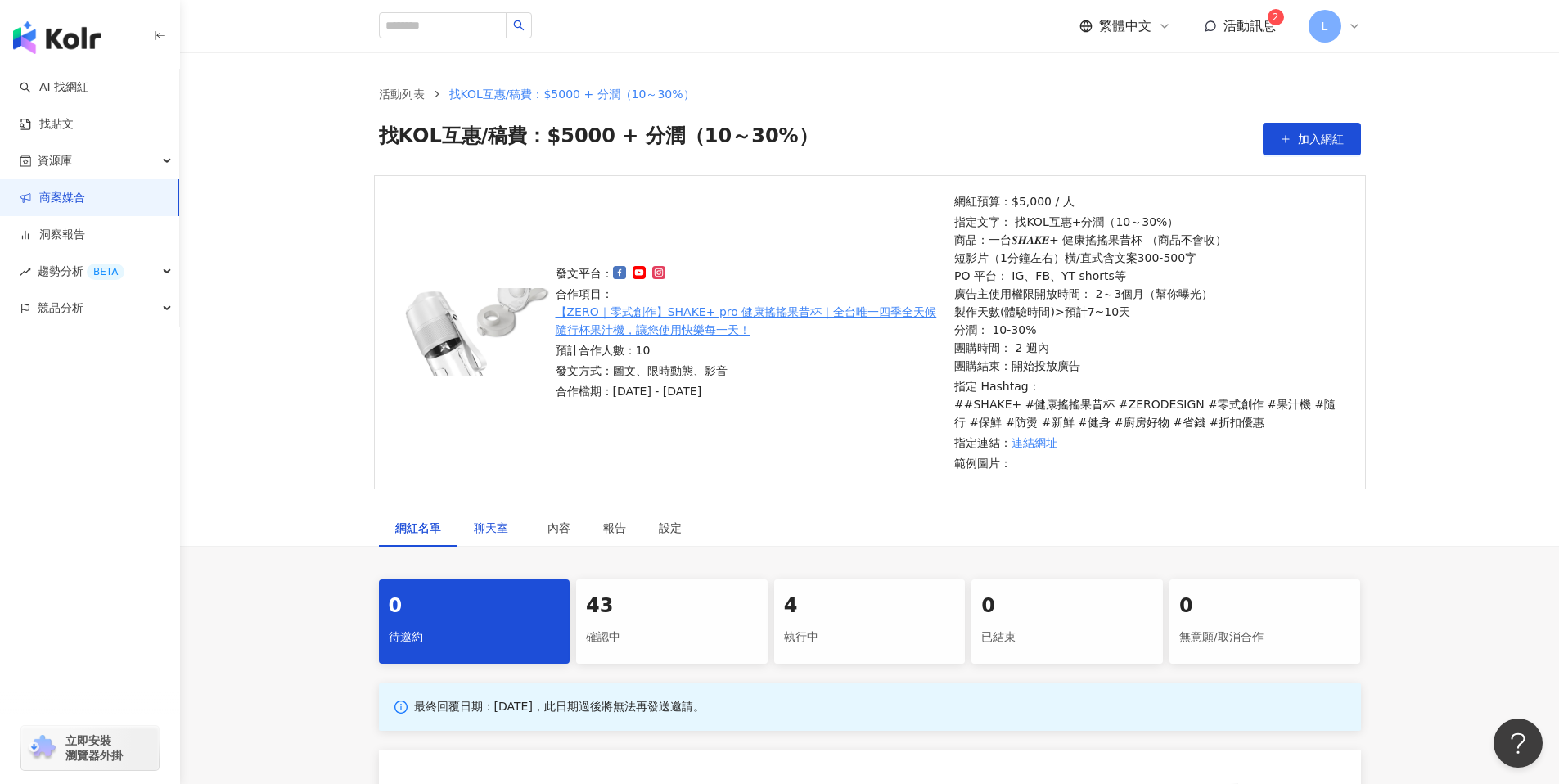
click at [506, 520] on div "聊天室" at bounding box center [494, 527] width 41 height 18
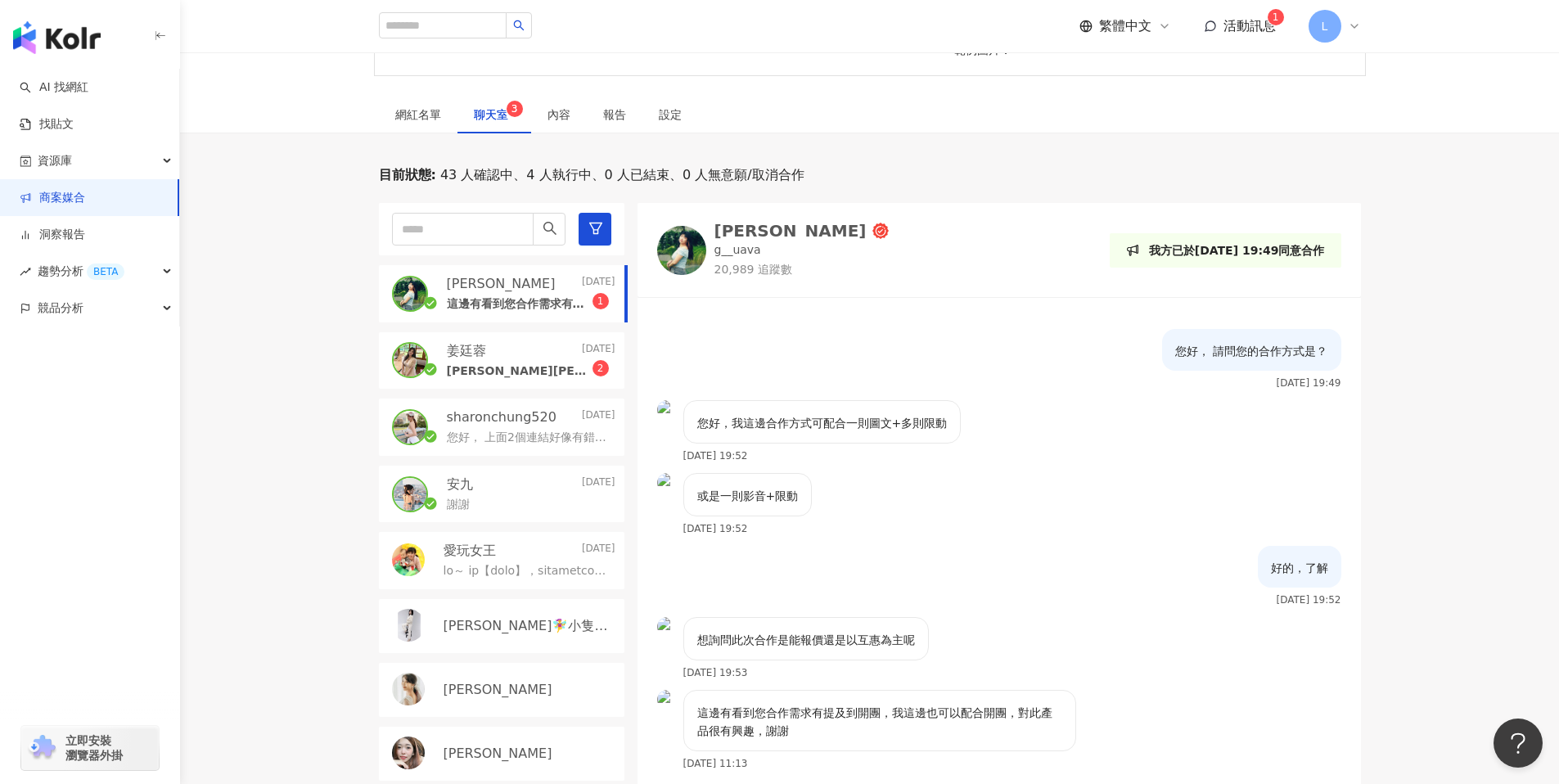
scroll to position [552, 0]
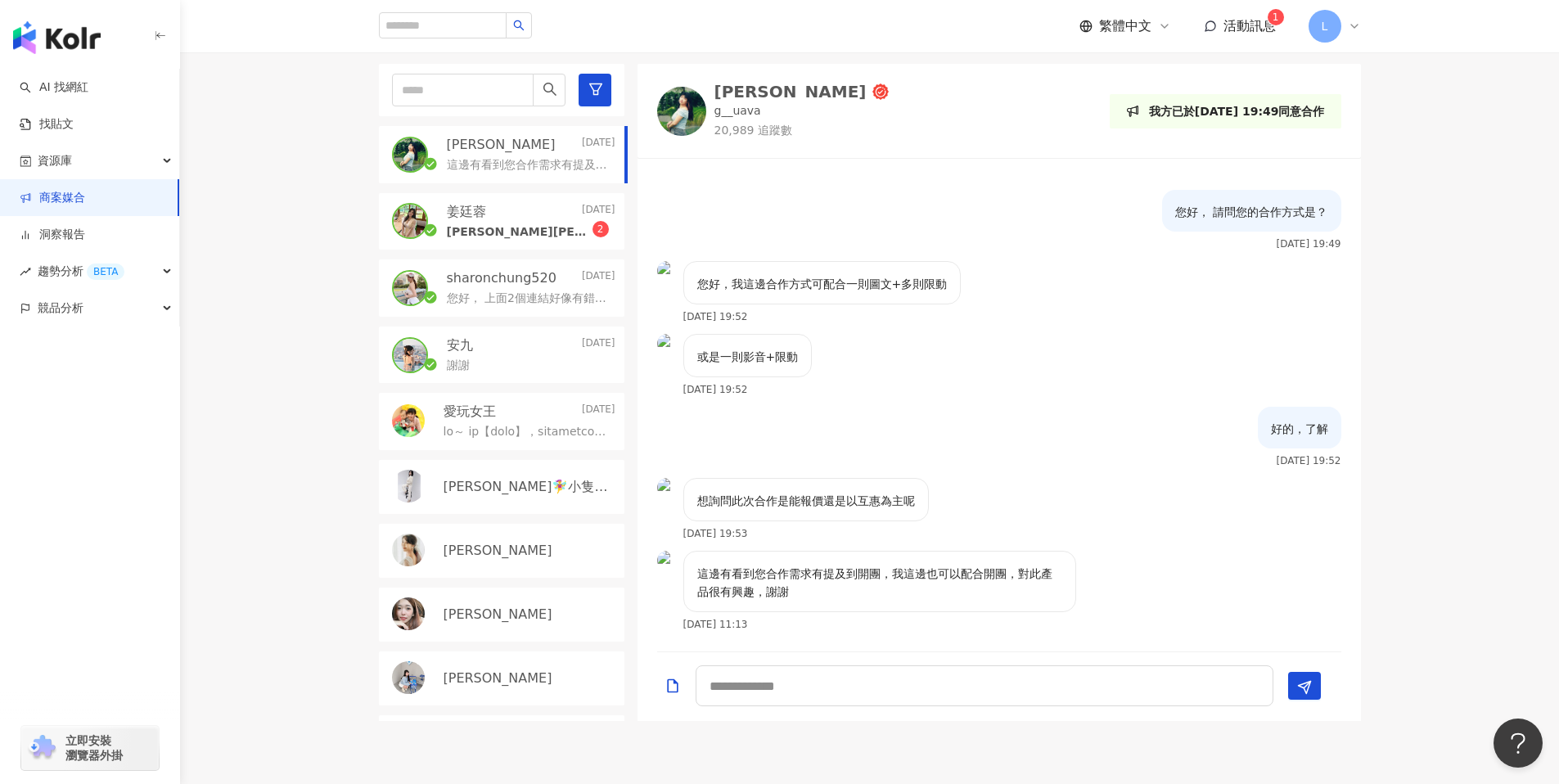
click at [512, 368] on div "謝謝" at bounding box center [531, 364] width 169 height 20
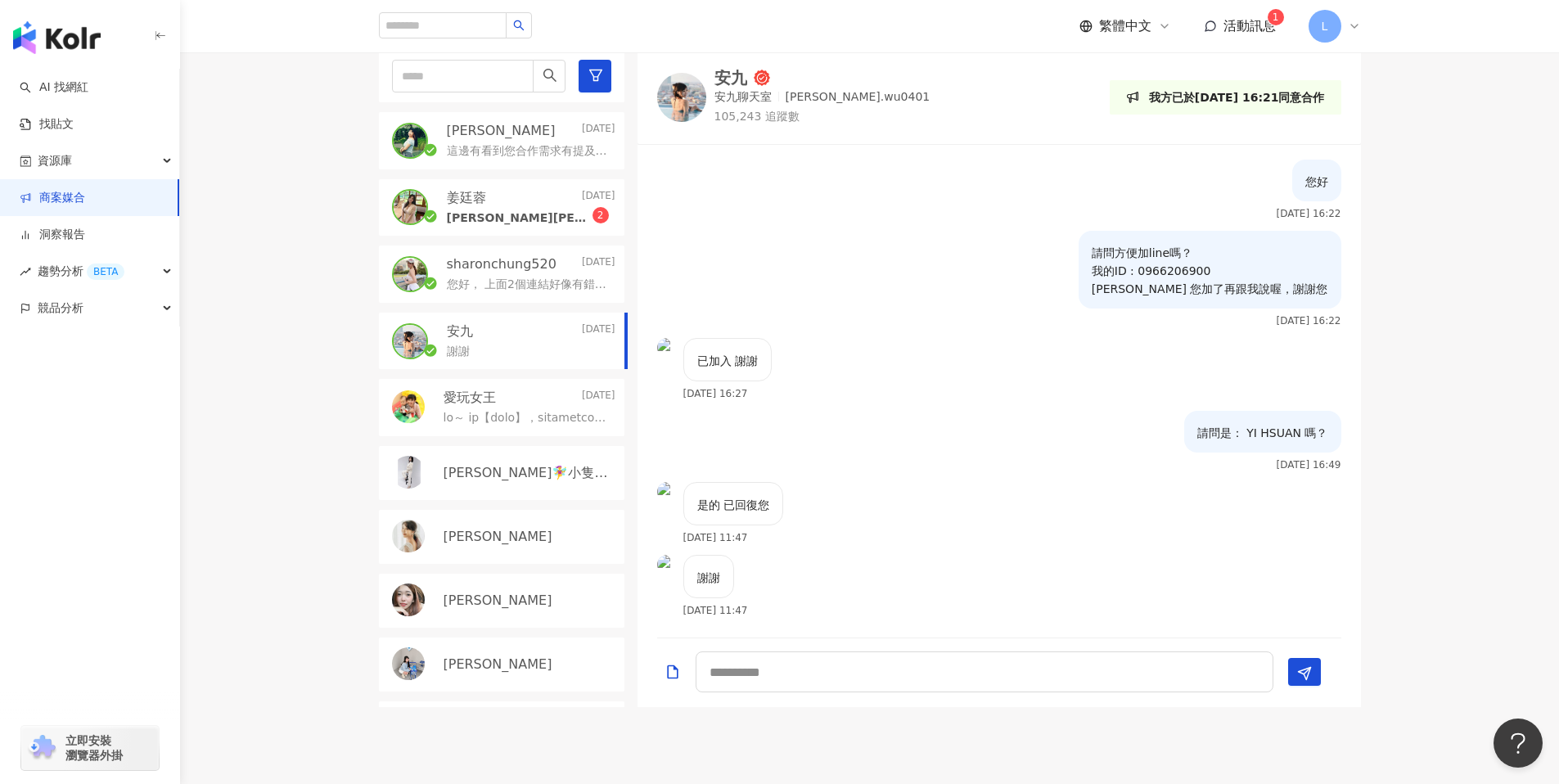
scroll to position [567, 0]
click at [466, 277] on p "您好， 上面2個連結好像有錯誤我打不開" at bounding box center [528, 284] width 162 height 16
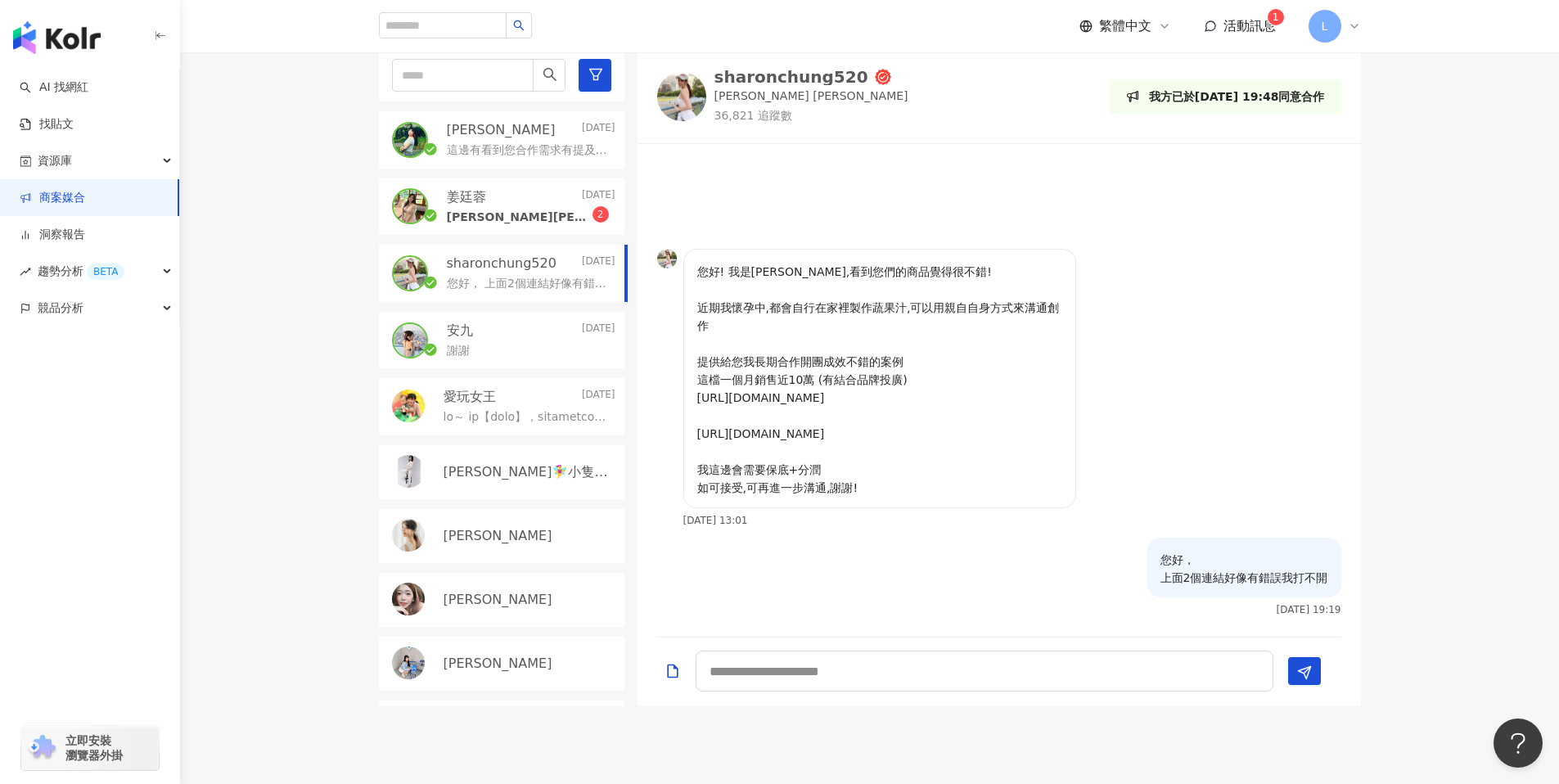
click at [497, 206] on div "姜廷蓉 Tina 2" at bounding box center [531, 216] width 169 height 20
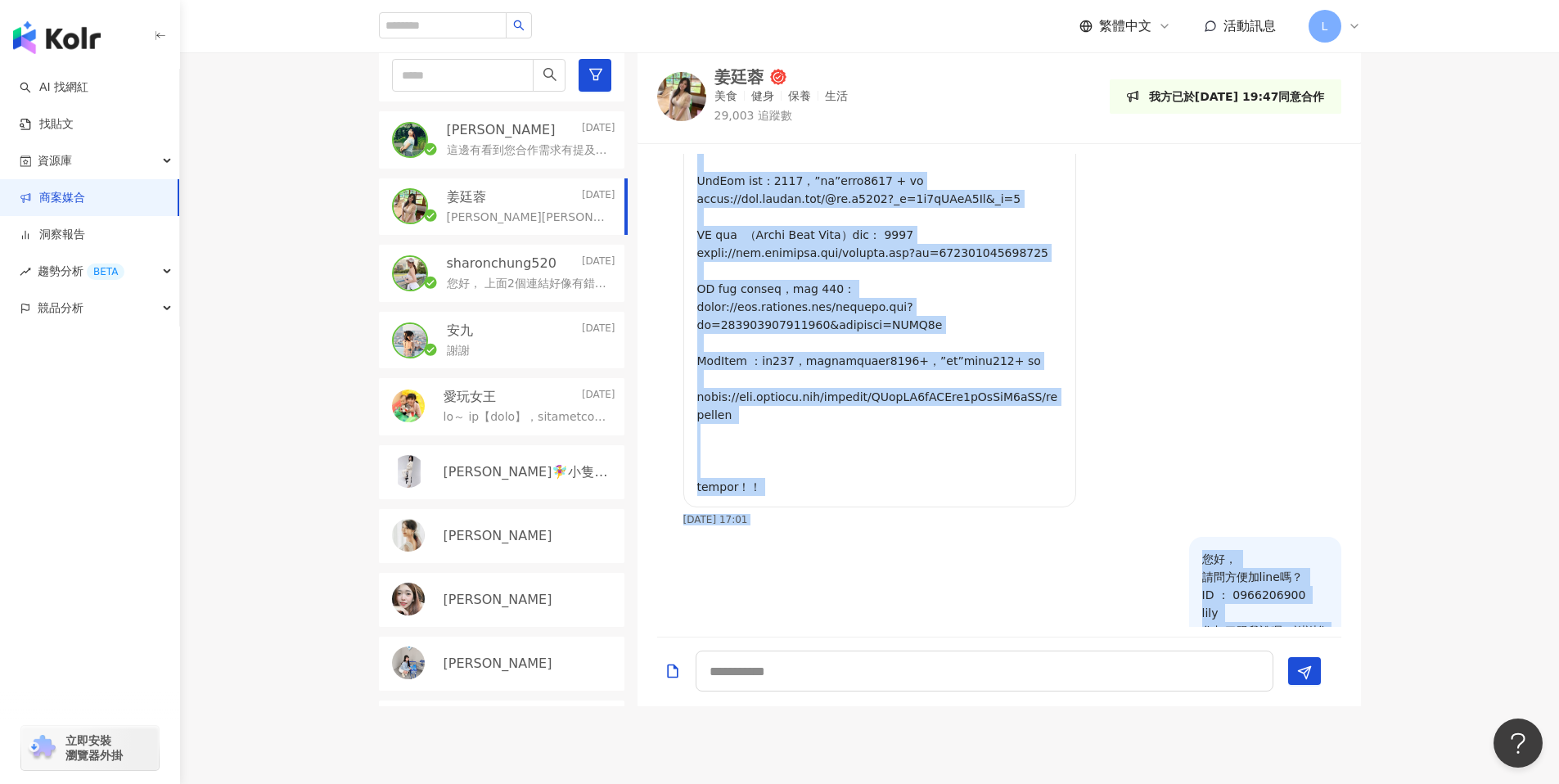
scroll to position [482, 0]
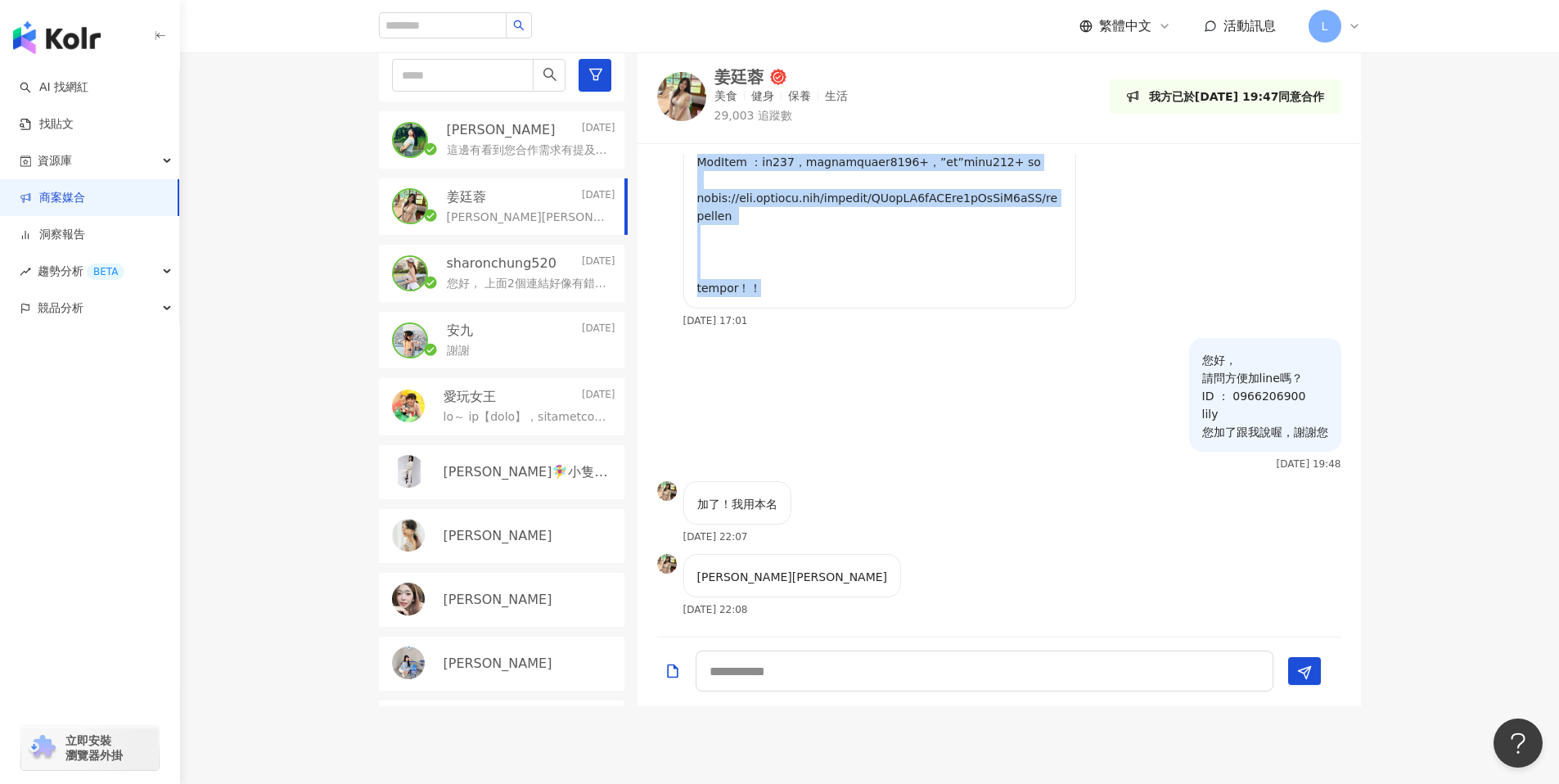
drag, startPoint x: 739, startPoint y: 183, endPoint x: 812, endPoint y: 283, distance: 123.8
click at [812, 283] on p at bounding box center [879, 8] width 365 height 576
copy p "您好~我之前有推過投影機團購，賣出　１５０台～～ 擅長製作reels，單篇平均1萬+觀看，多部達10萬、100萬+ IG 圖文平均 1-2 萬觀看 全平台每月…"
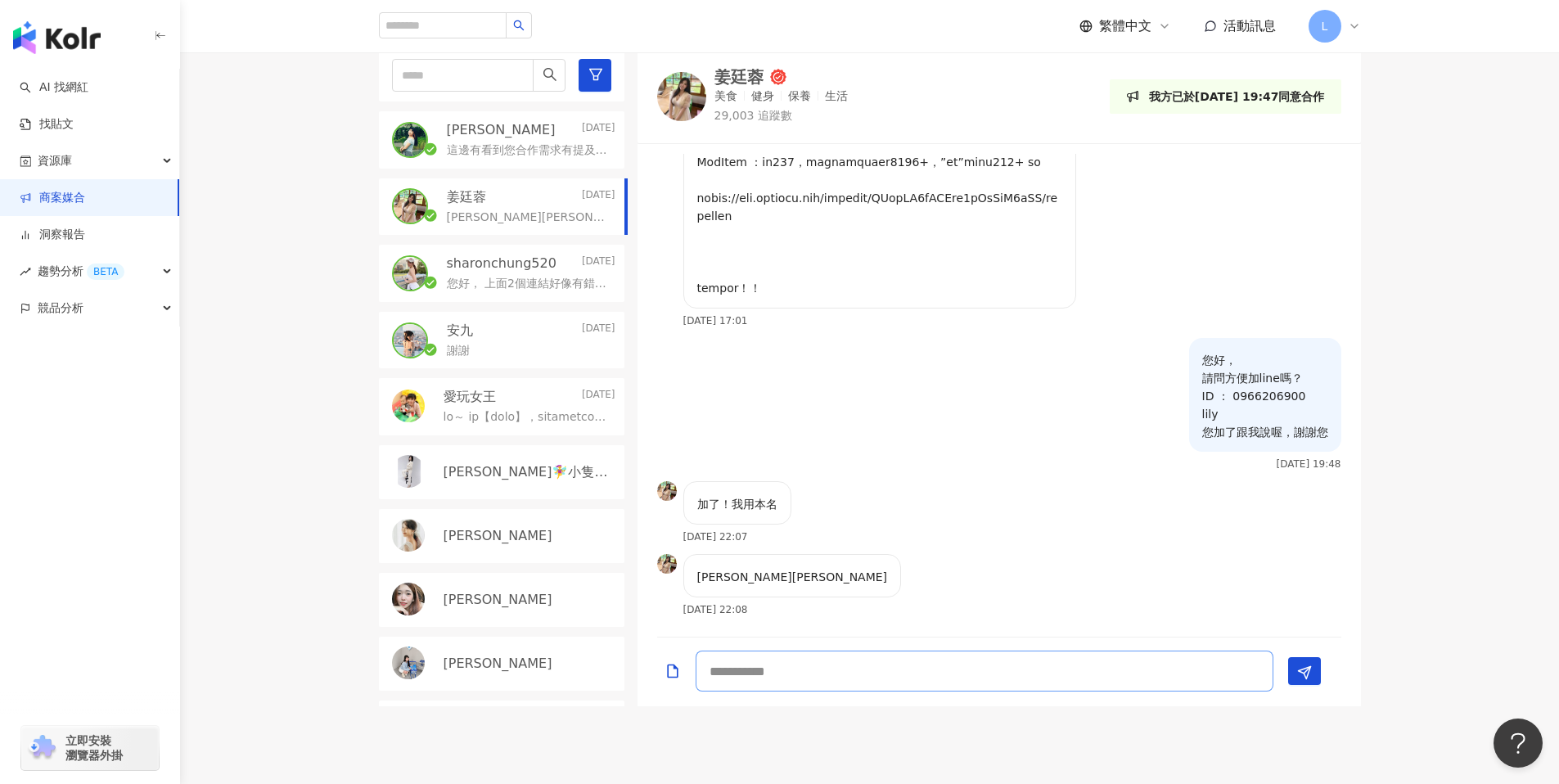
click at [787, 685] on textarea at bounding box center [984, 670] width 578 height 41
type textarea "*"
type textarea "********"
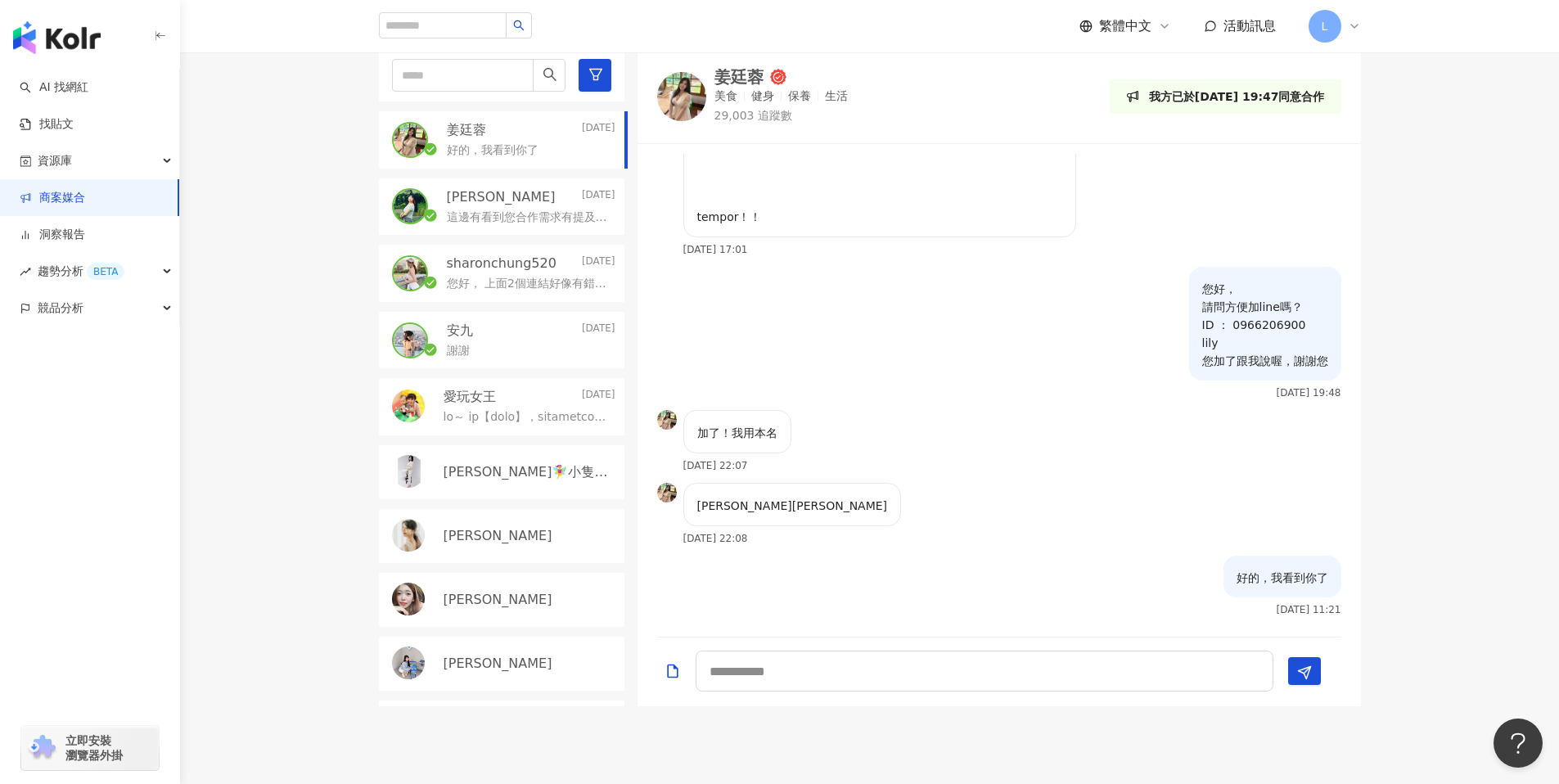
click at [518, 269] on p "sharonchung520" at bounding box center [501, 263] width 109 height 18
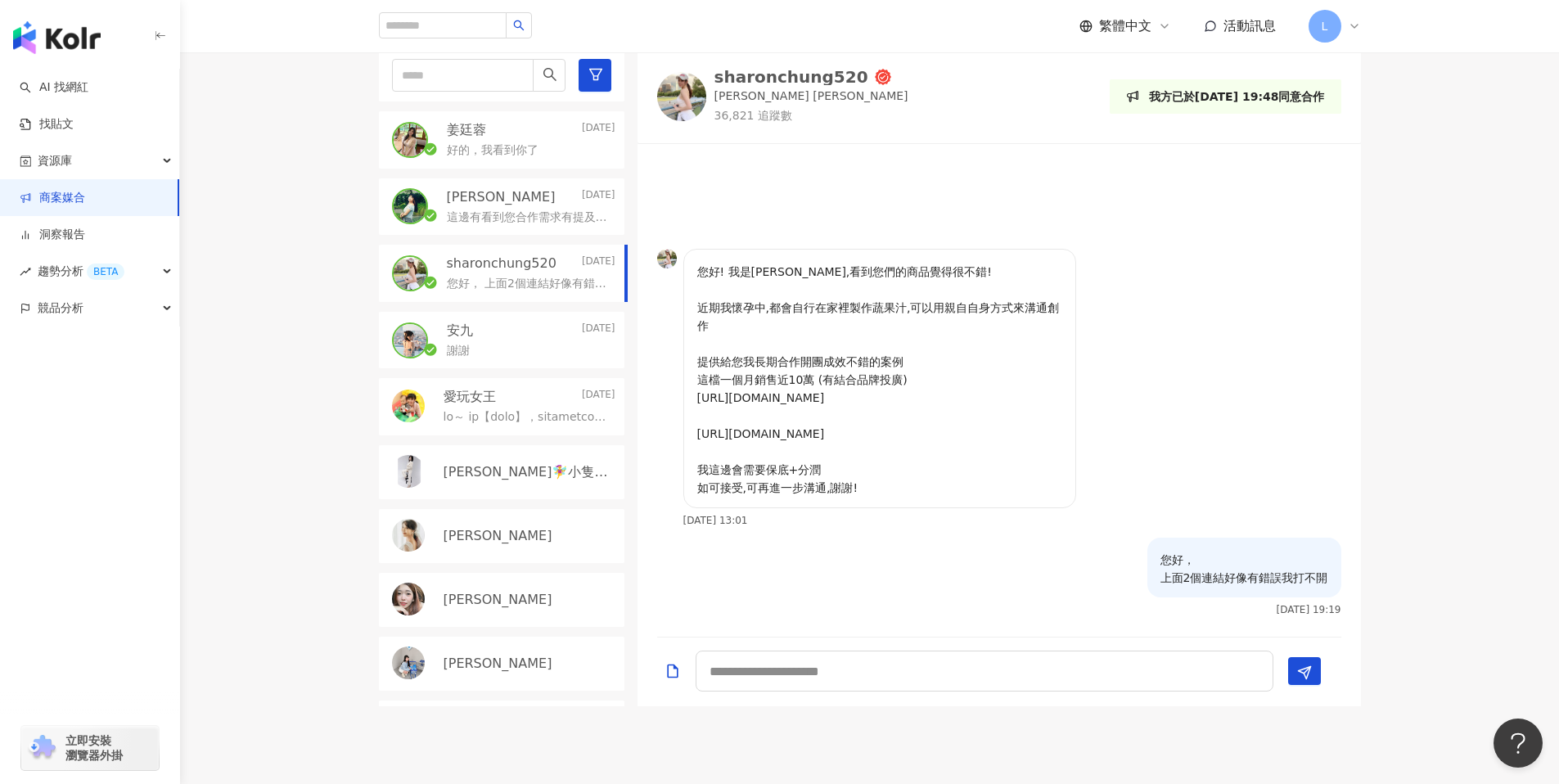
click at [515, 357] on div "謝謝" at bounding box center [531, 349] width 169 height 20
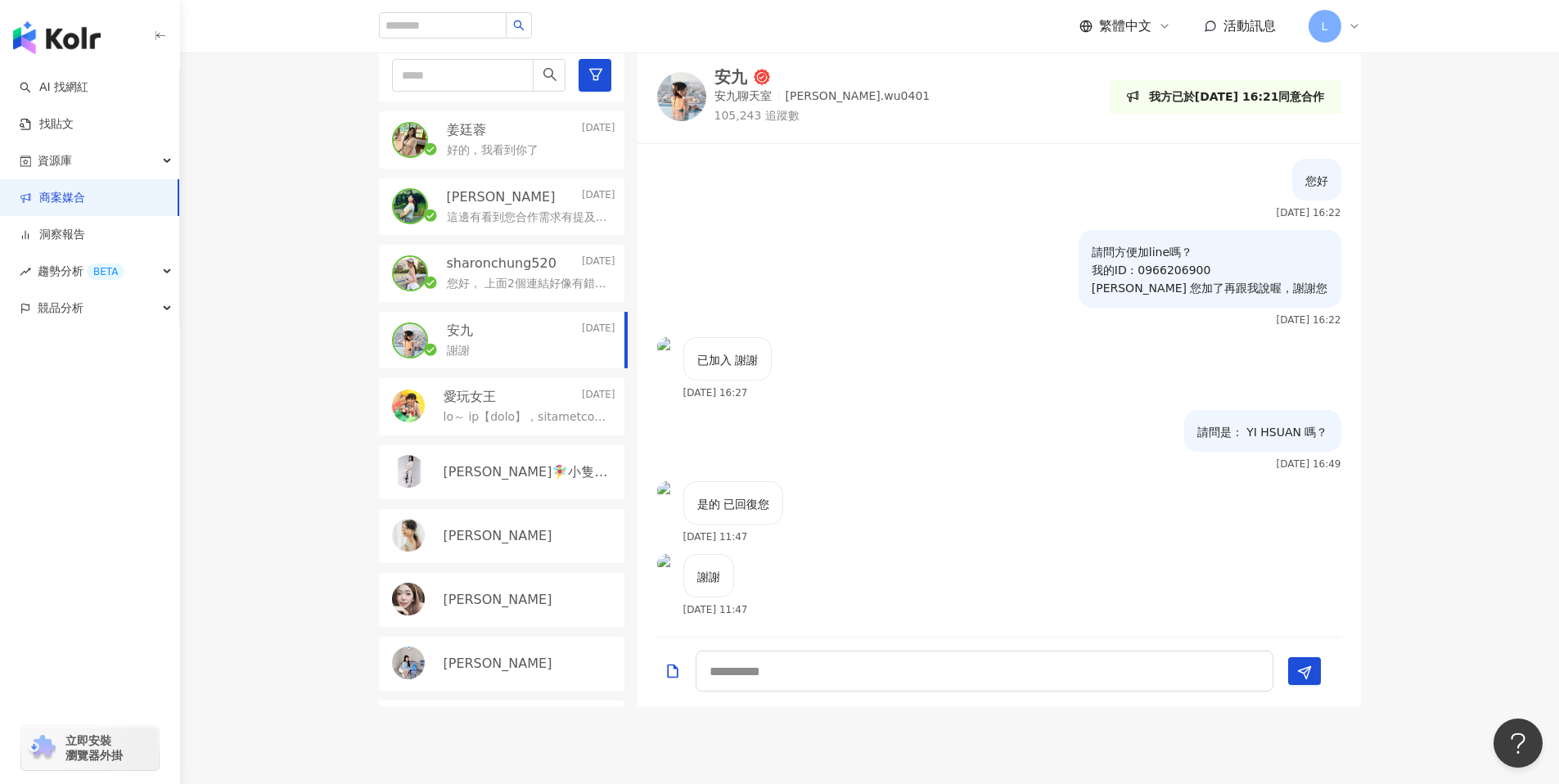
click at [535, 208] on div "這邊有看到您合作需求有提及到開團，我這邊也可以配合開團，對此產品很有興趣，謝謝" at bounding box center [531, 216] width 169 height 20
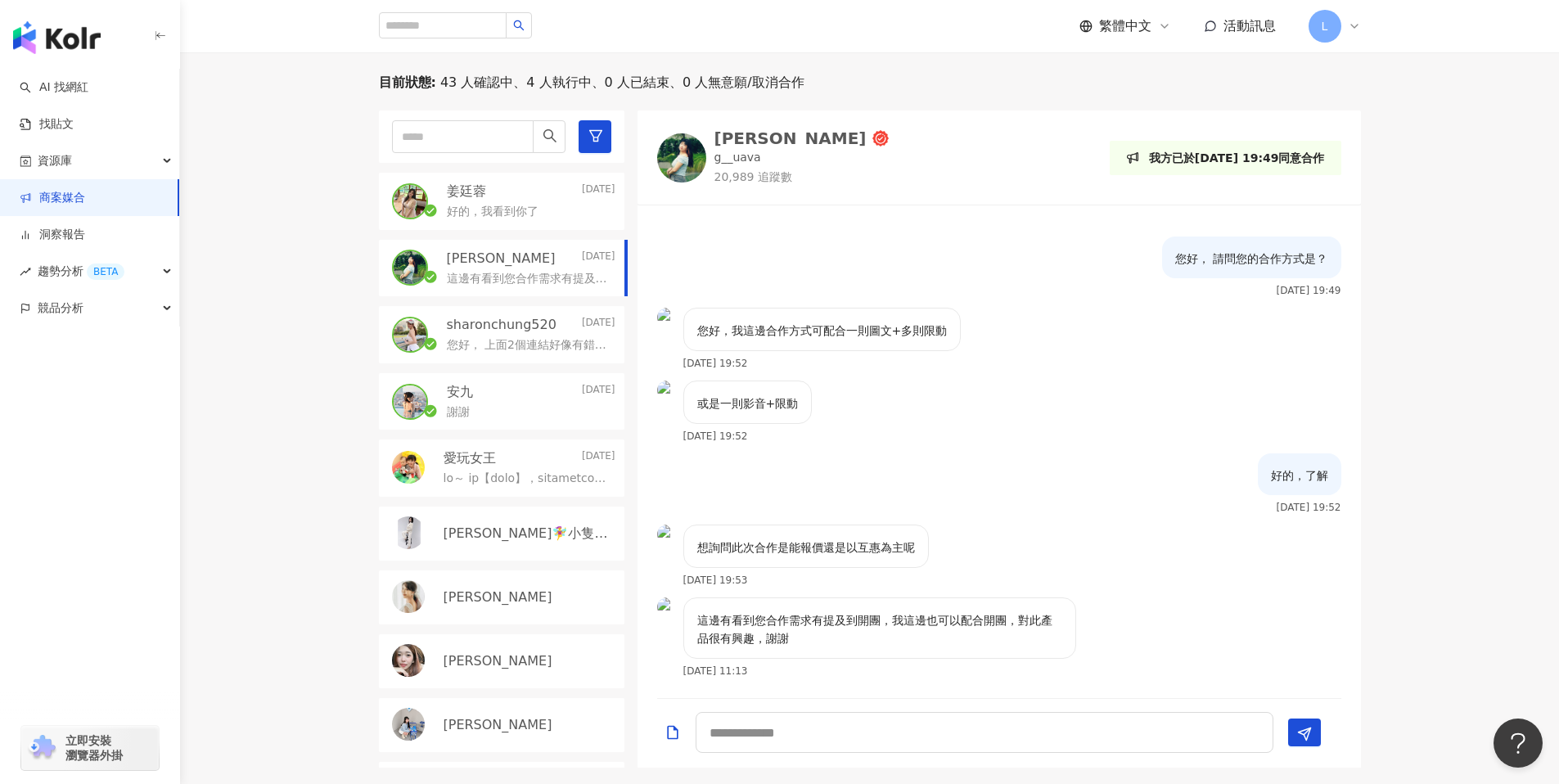
scroll to position [437, 0]
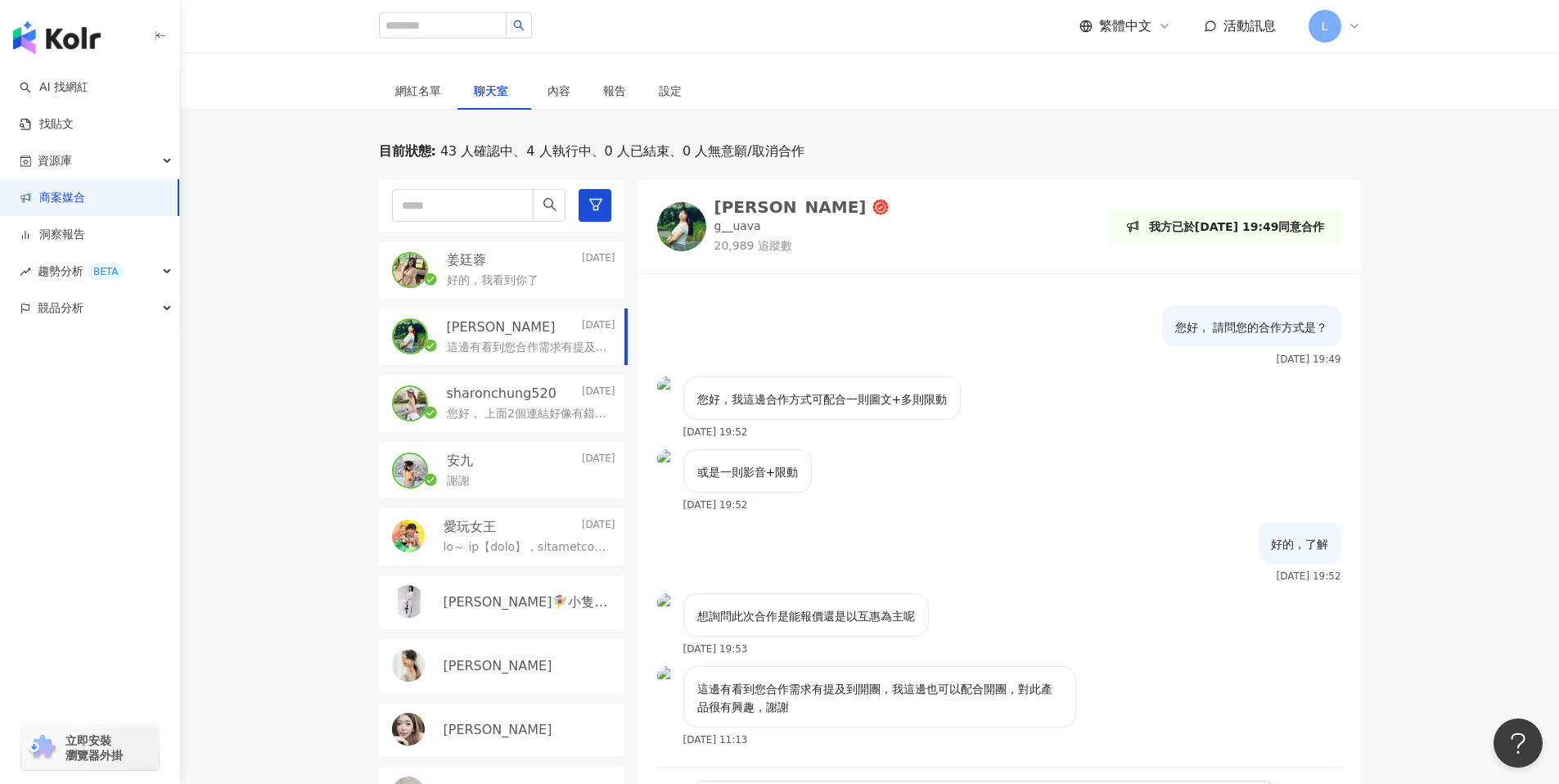
click at [74, 197] on link "商案媒合" at bounding box center [52, 197] width 65 height 16
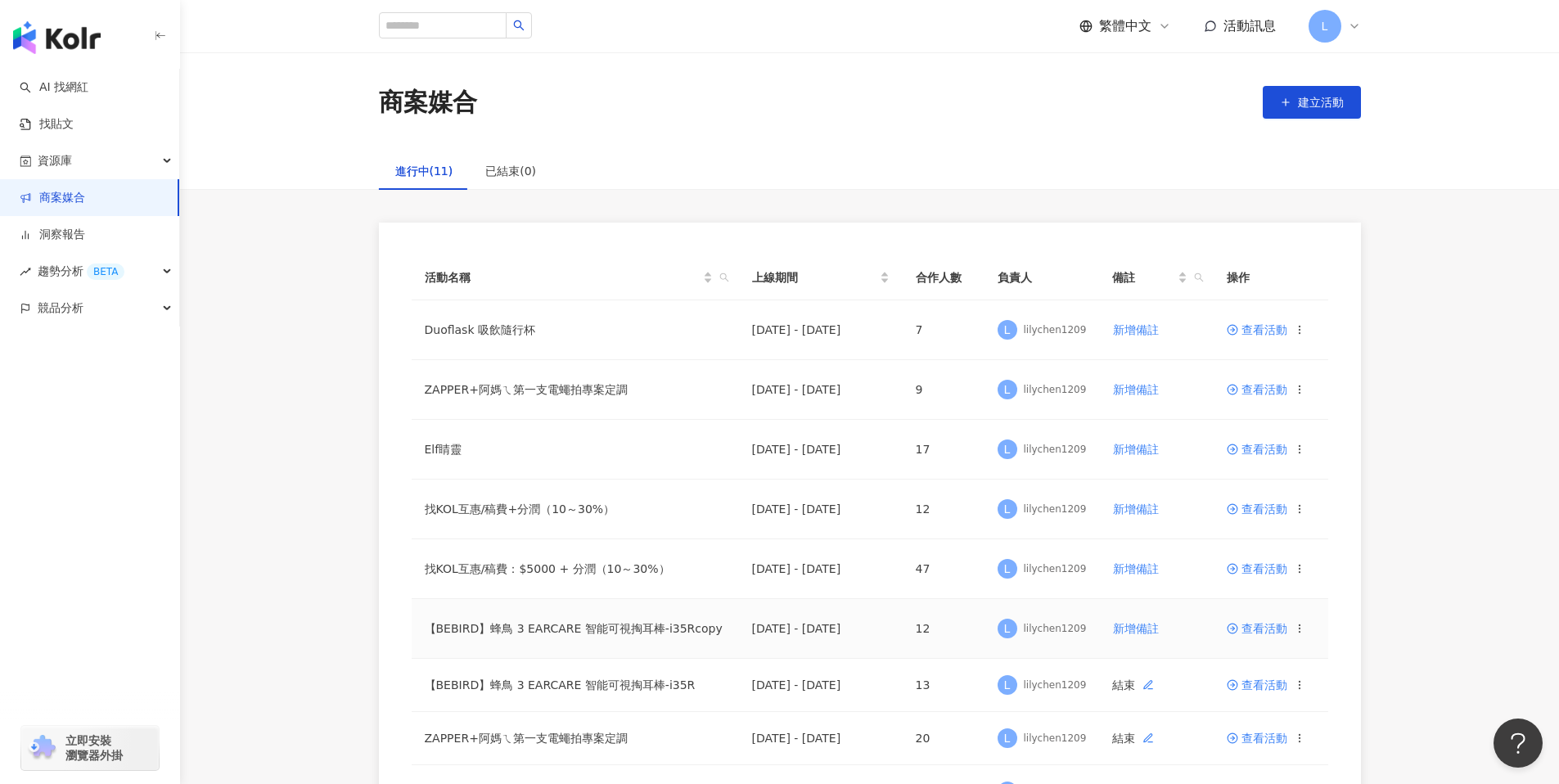
click at [1272, 629] on span "查看活動" at bounding box center [1256, 629] width 60 height 11
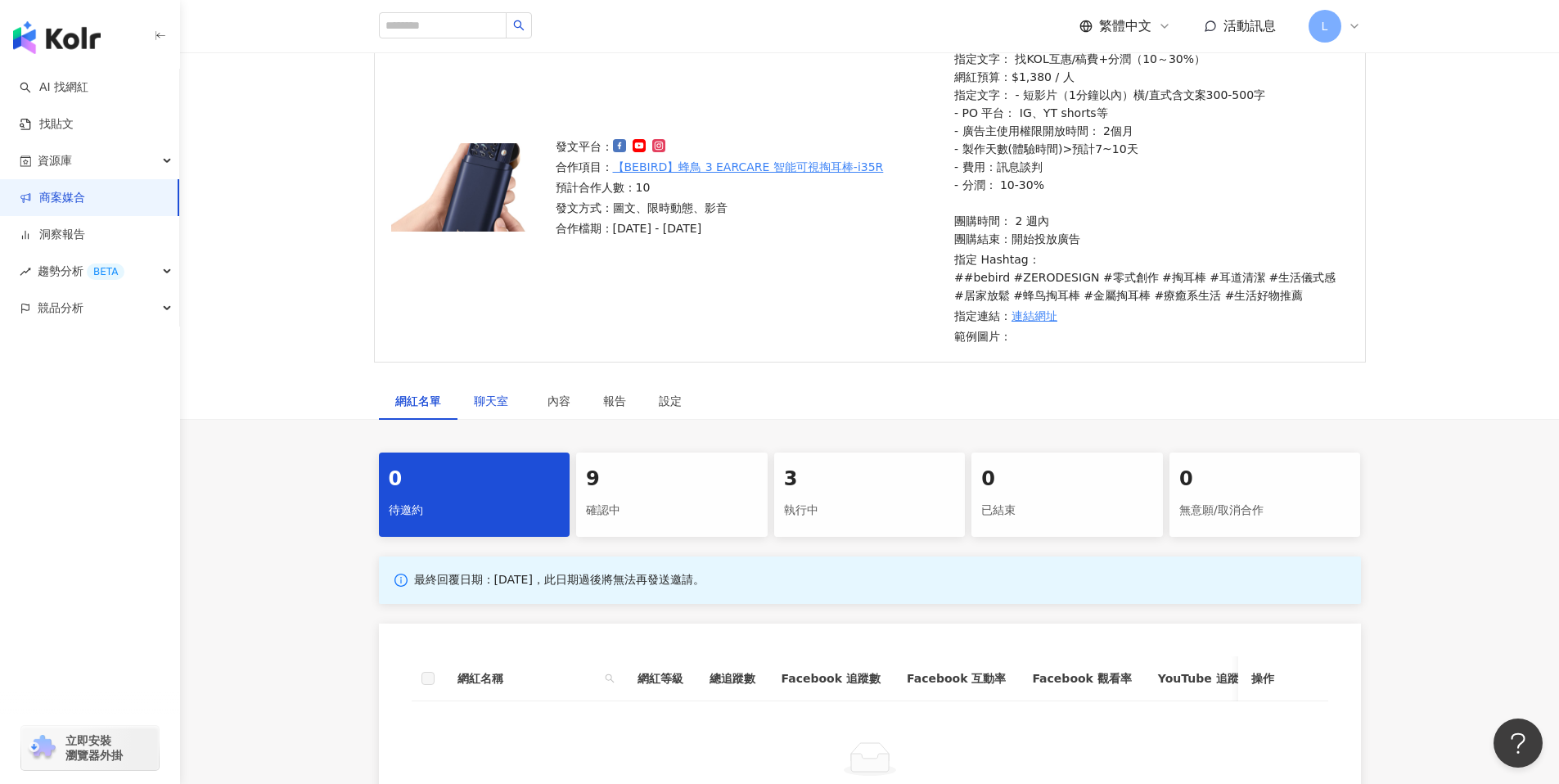
drag, startPoint x: 506, startPoint y: 394, endPoint x: 619, endPoint y: 442, distance: 122.8
click at [506, 395] on span "聊天室" at bounding box center [494, 400] width 41 height 11
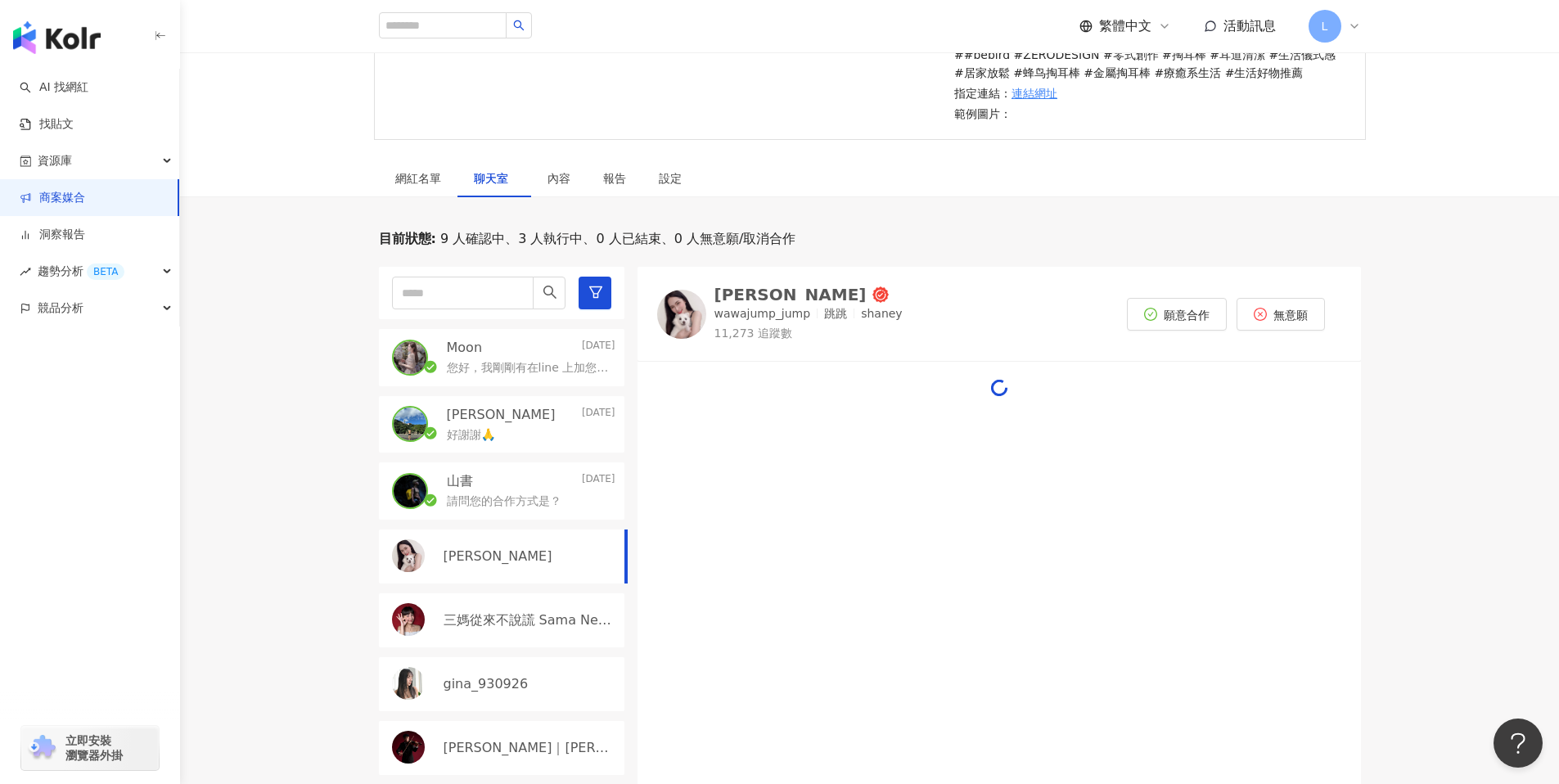
scroll to position [587, 0]
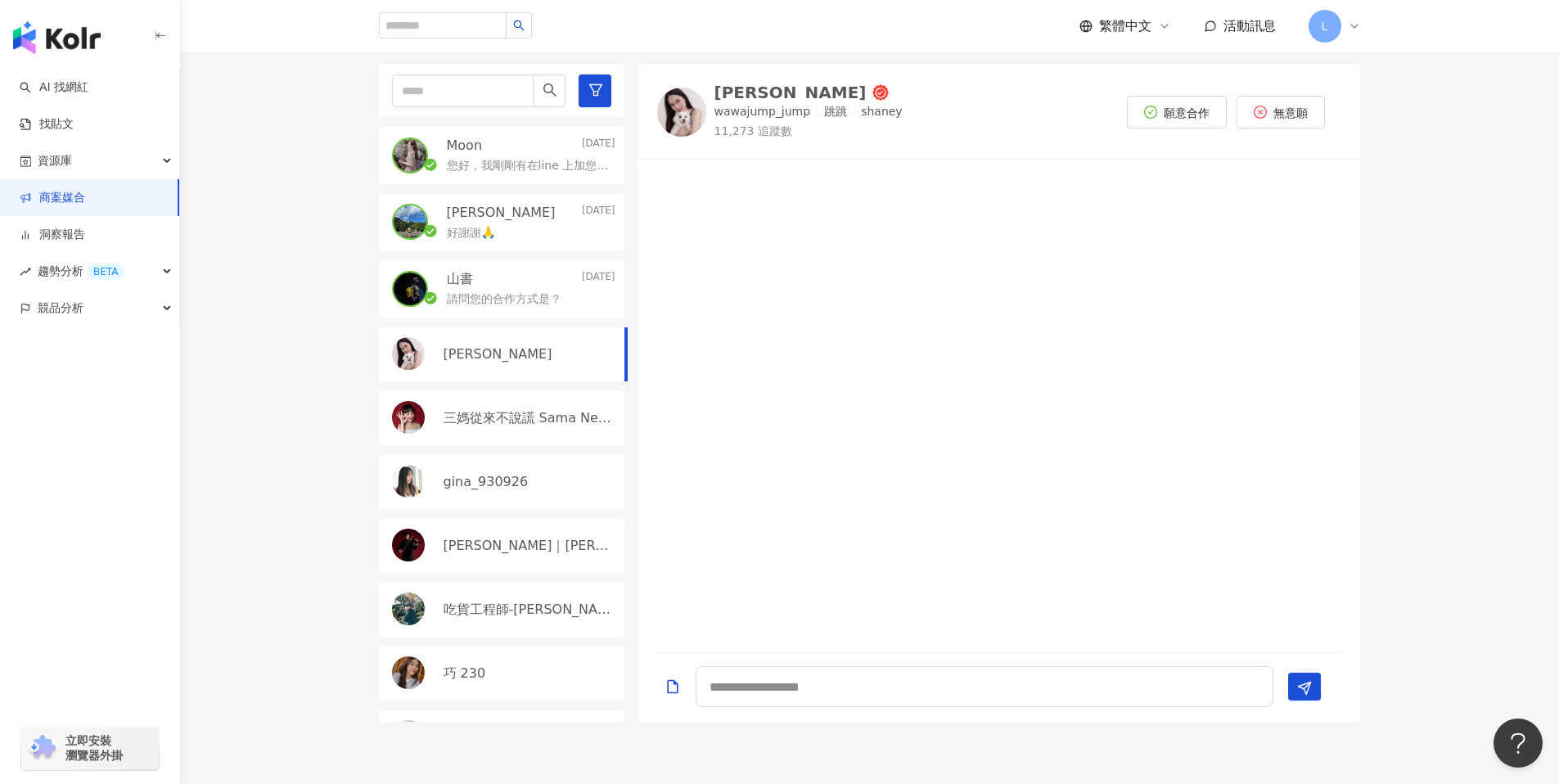
click at [524, 171] on p "您好，我剛剛有在line 上加您了， 再麻煩您幫我看一下喔 我叫Lily" at bounding box center [528, 166] width 162 height 16
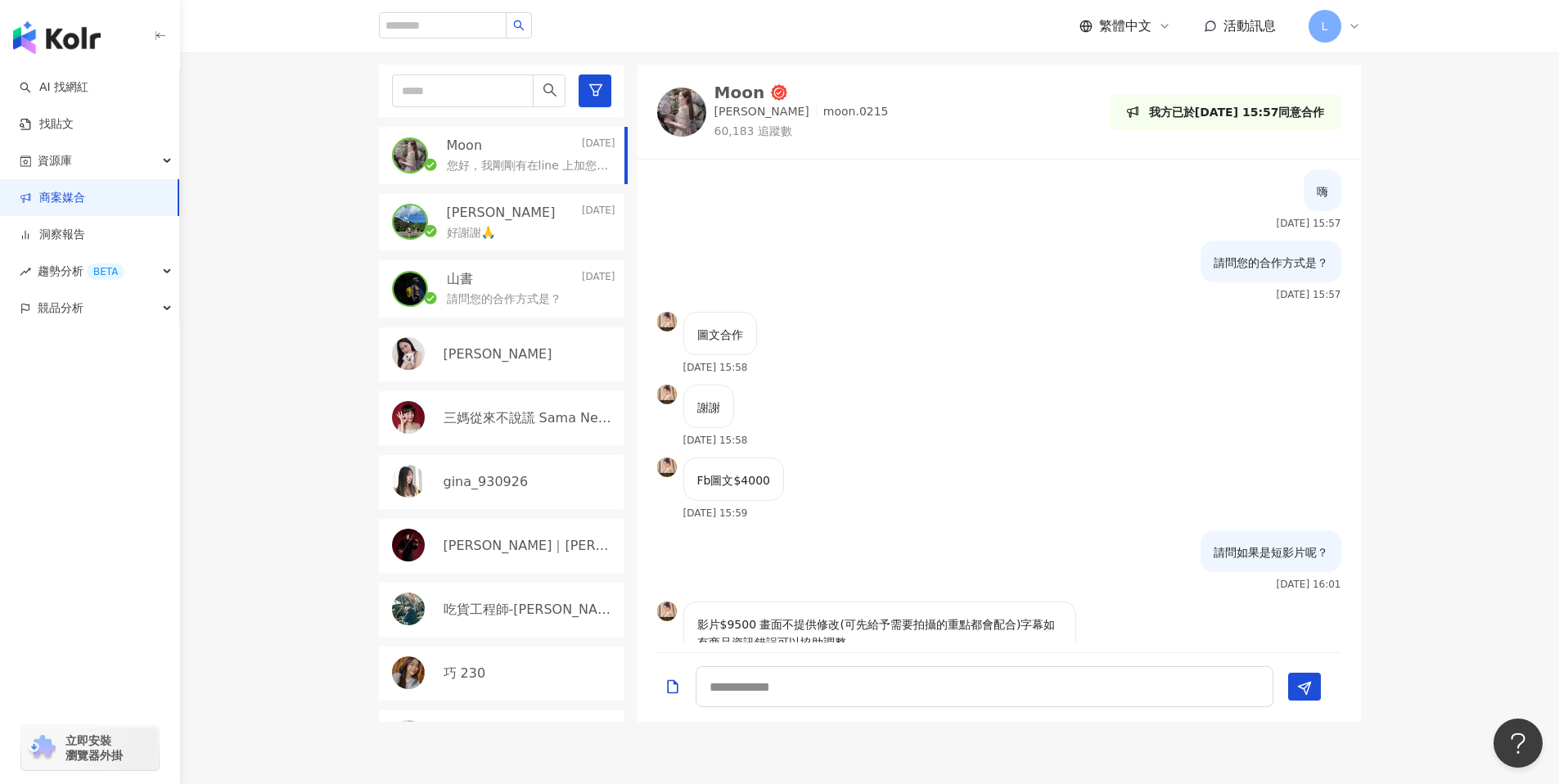
scroll to position [501, 0]
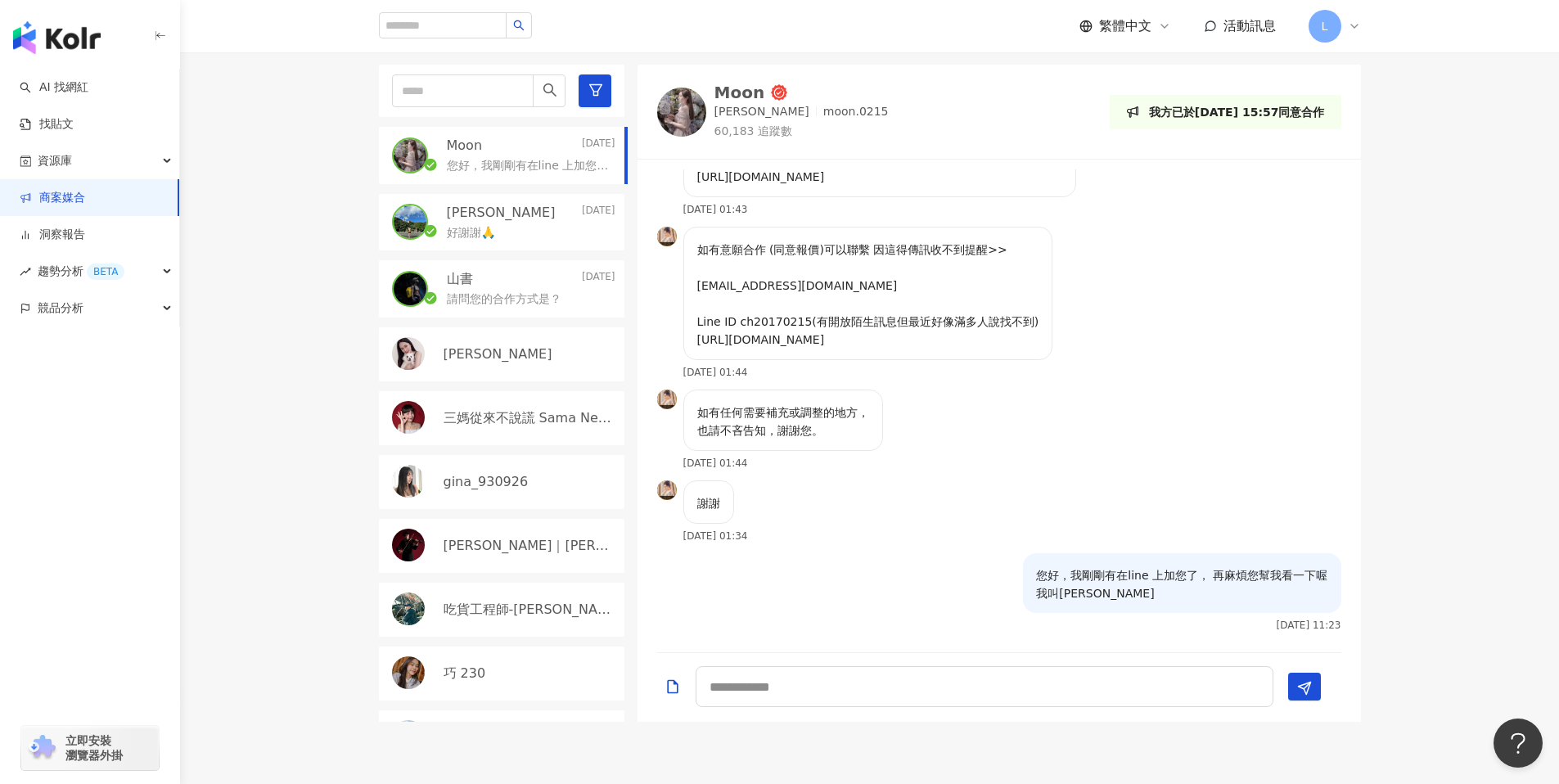
click at [522, 207] on div "陳昱誠 2025/8/18" at bounding box center [531, 212] width 169 height 18
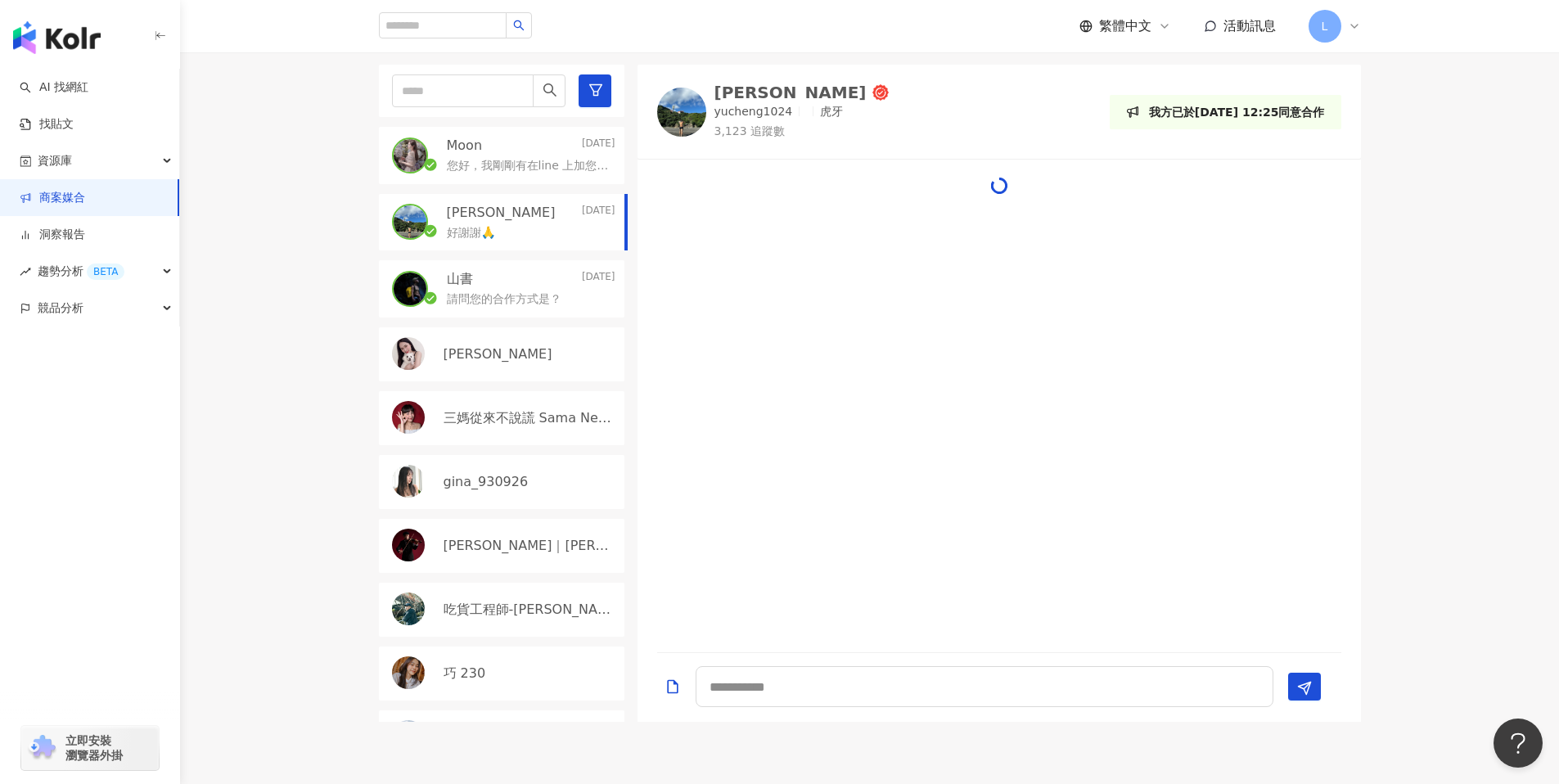
scroll to position [824, 0]
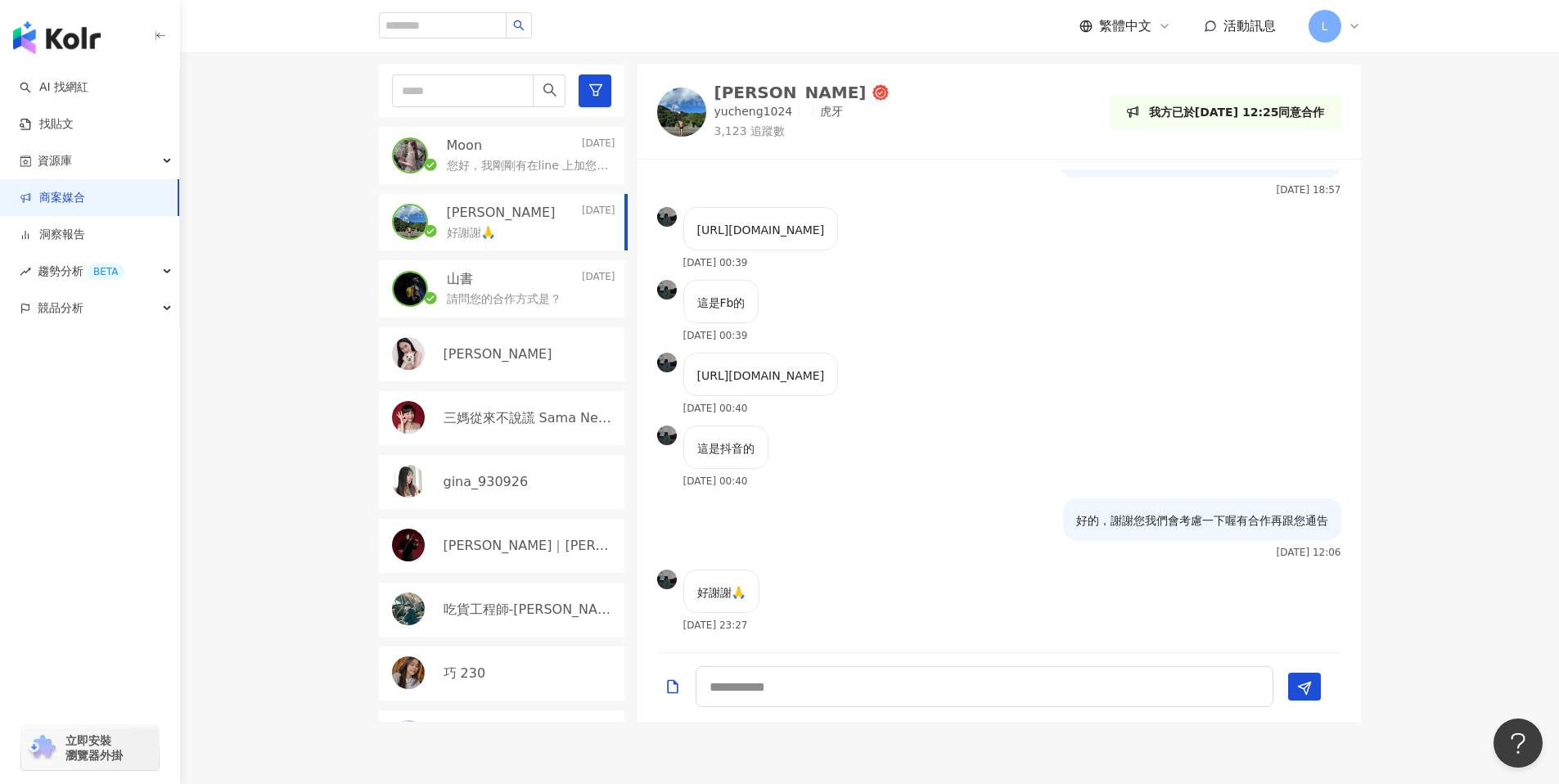
click at [550, 363] on div "[PERSON_NAME]" at bounding box center [530, 353] width 172 height 18
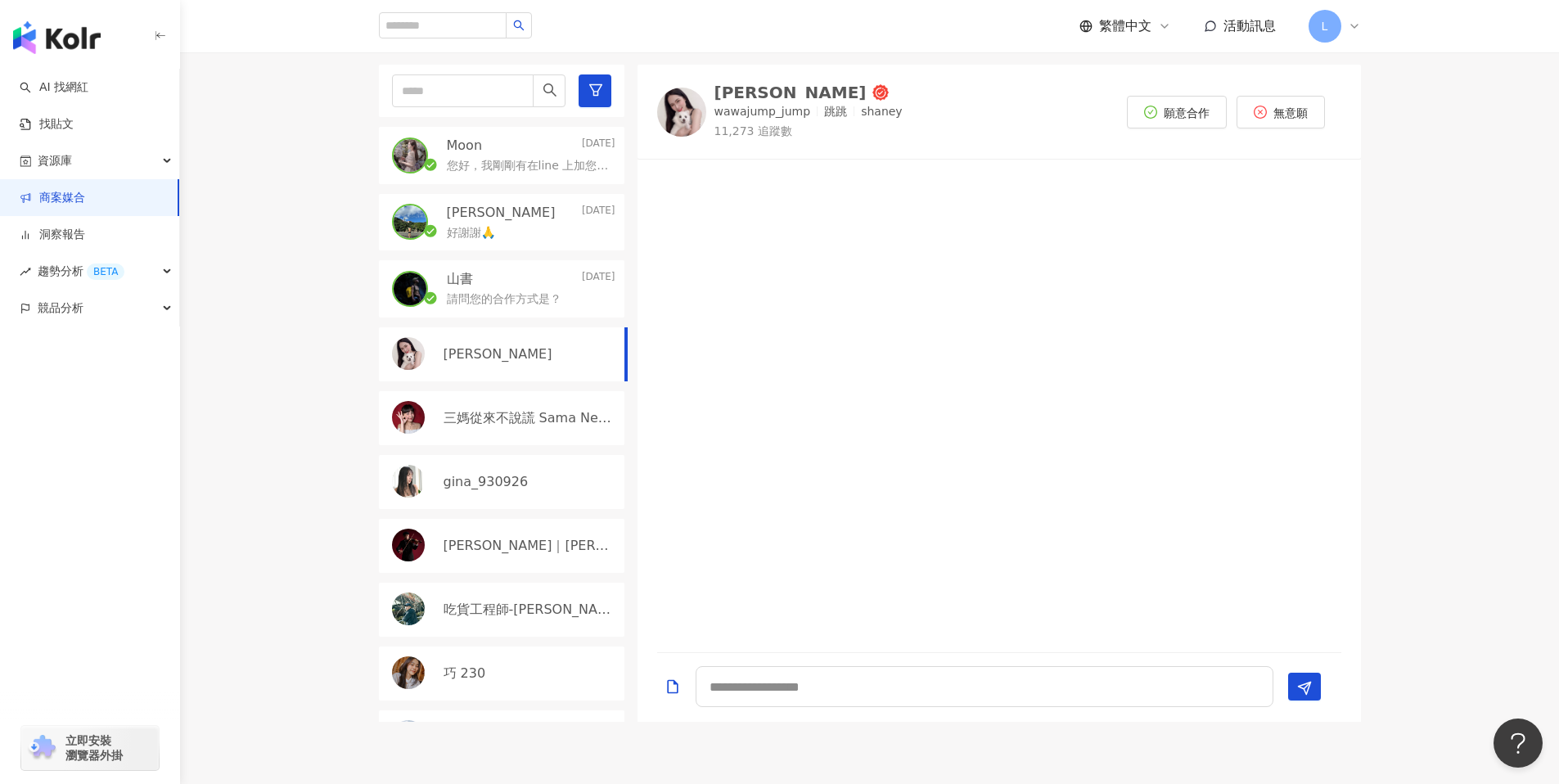
click at [85, 196] on link "商案媒合" at bounding box center [52, 197] width 65 height 16
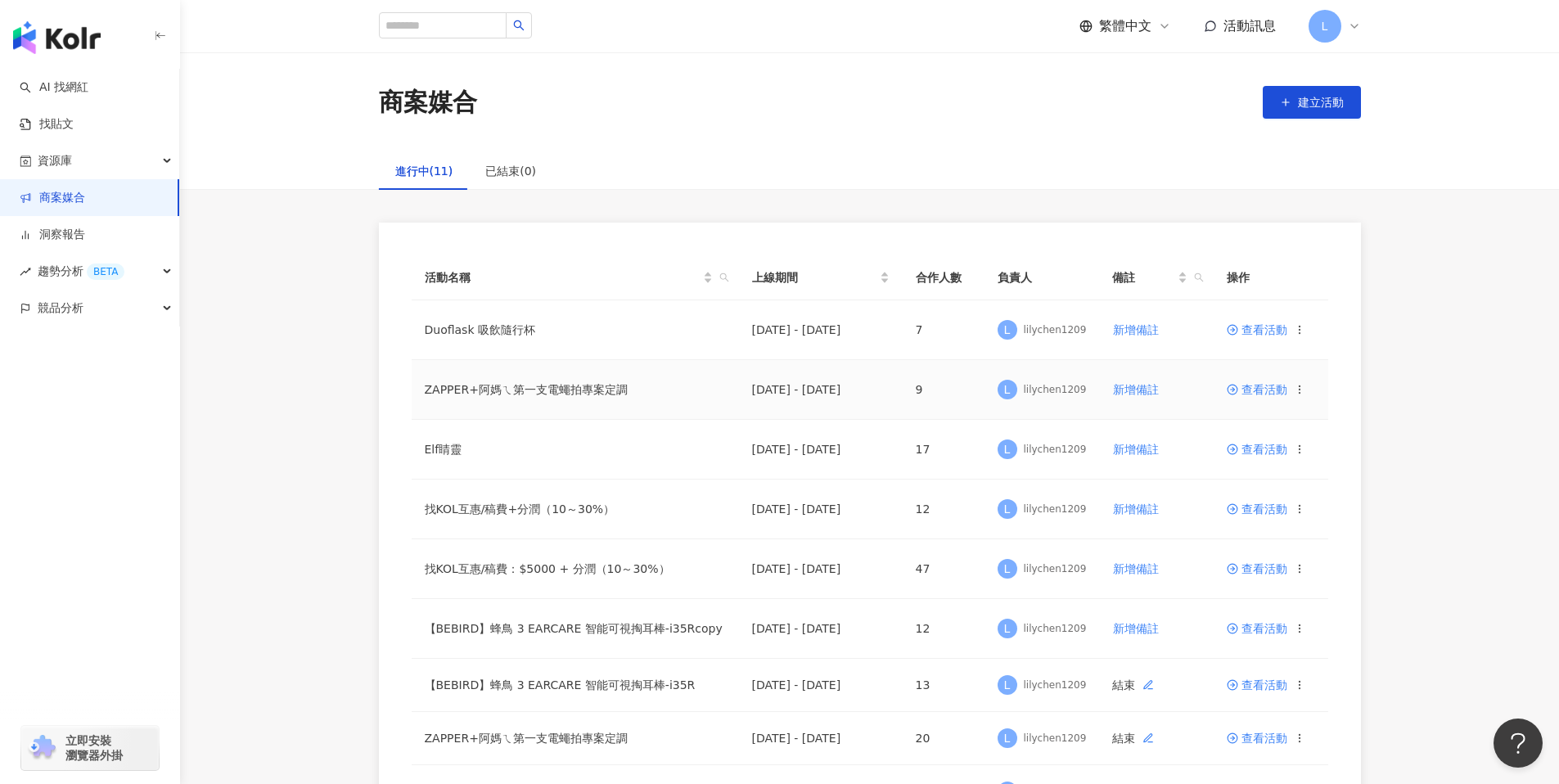
click at [1275, 394] on span "查看活動" at bounding box center [1256, 389] width 60 height 11
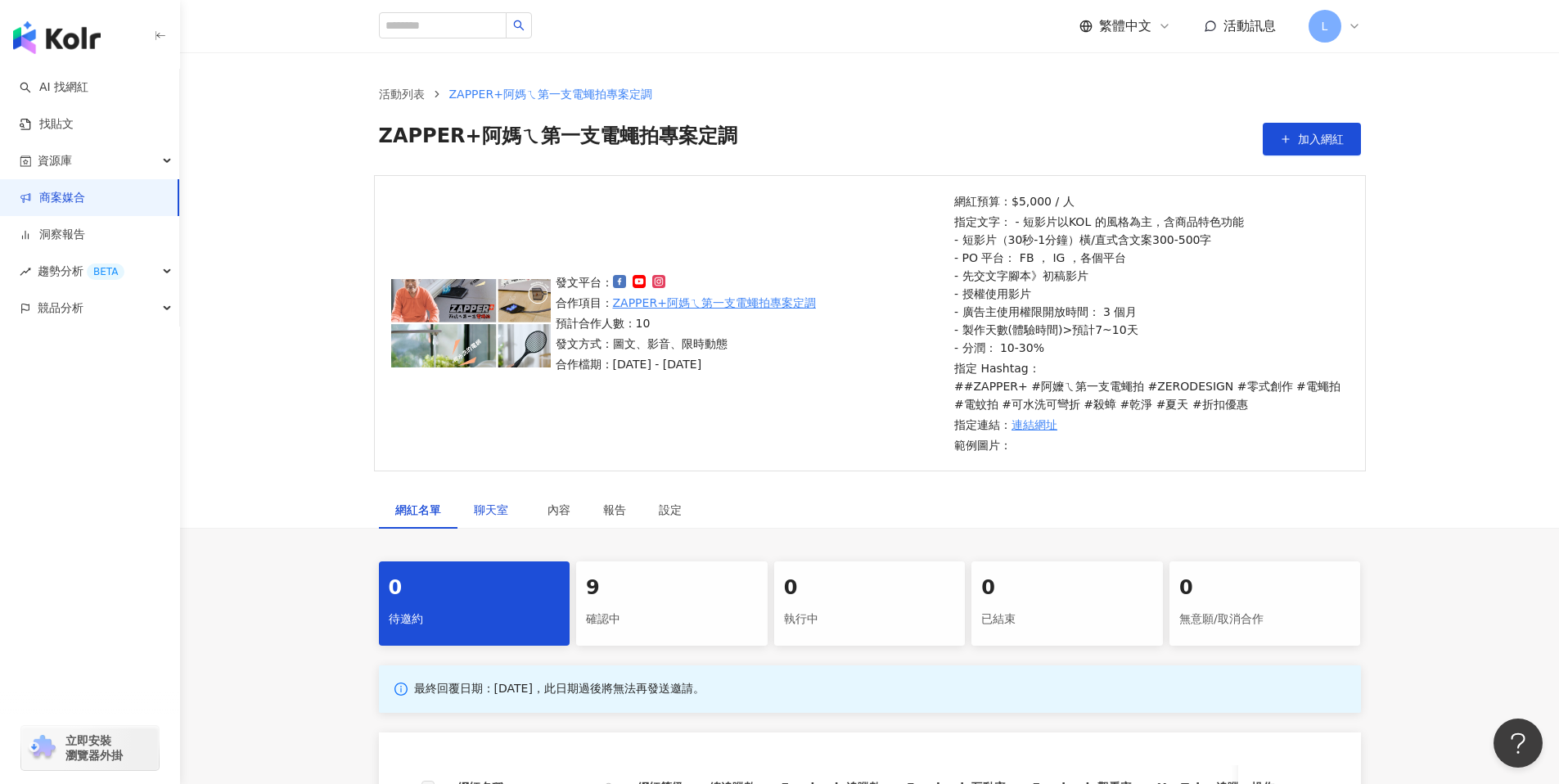
click at [498, 515] on div "聊天室" at bounding box center [494, 509] width 41 height 18
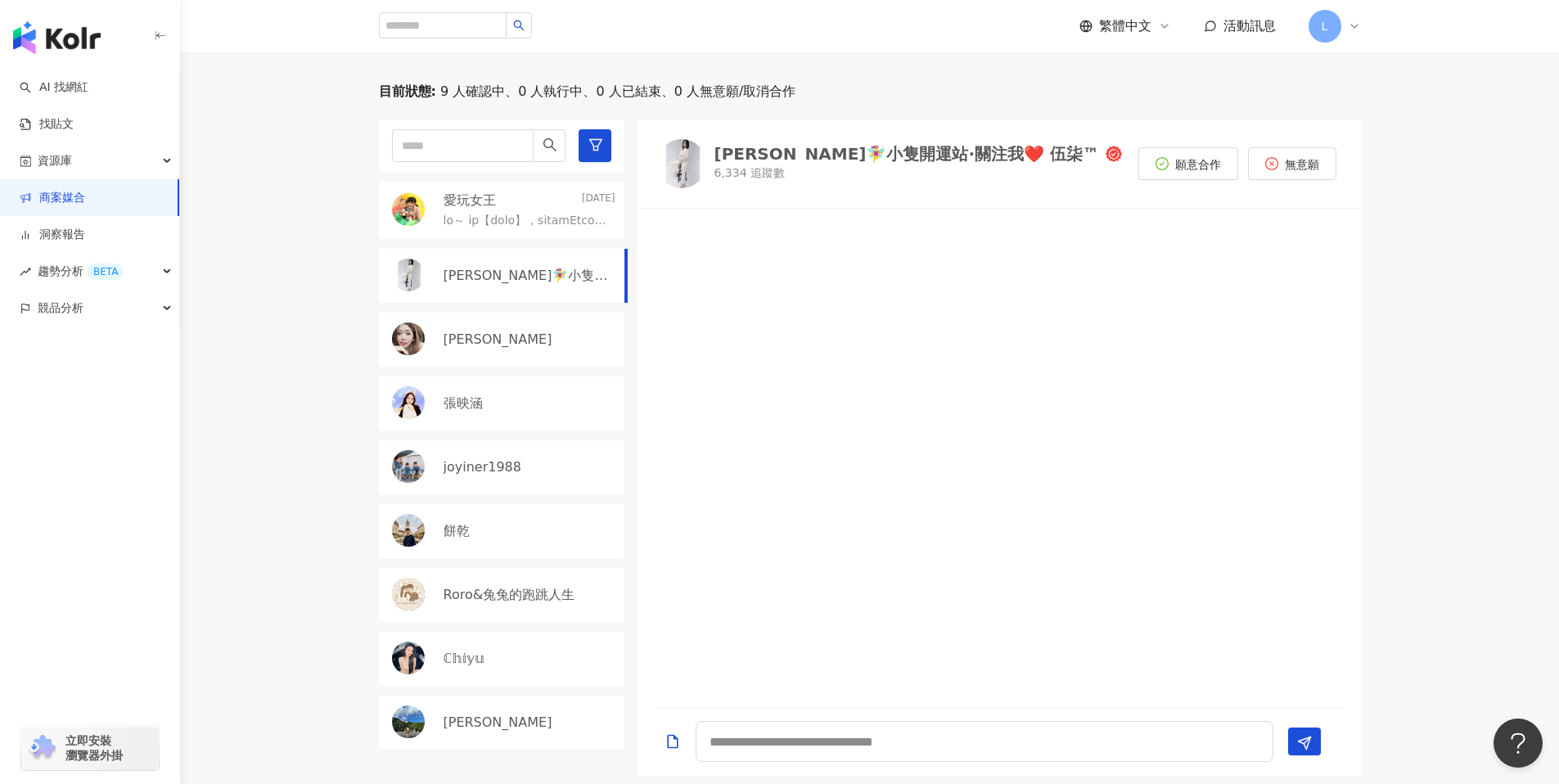
scroll to position [571, 0]
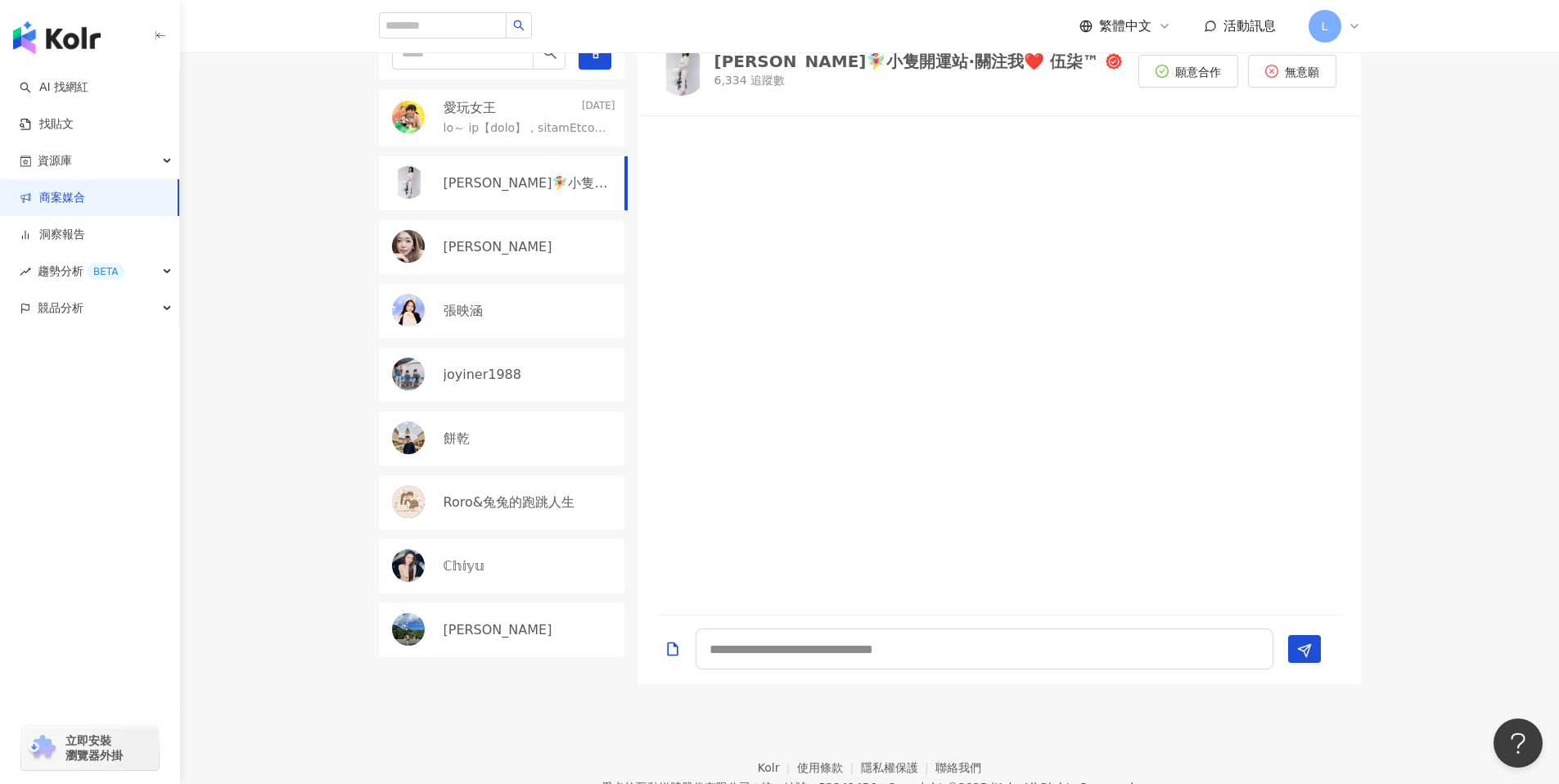
click at [514, 191] on p "[PERSON_NAME]🧚‍♀️小隻開運站·關注我❤️ 伍柒™" at bounding box center [528, 183] width 169 height 18
click at [519, 244] on div "[PERSON_NAME]" at bounding box center [530, 247] width 172 height 18
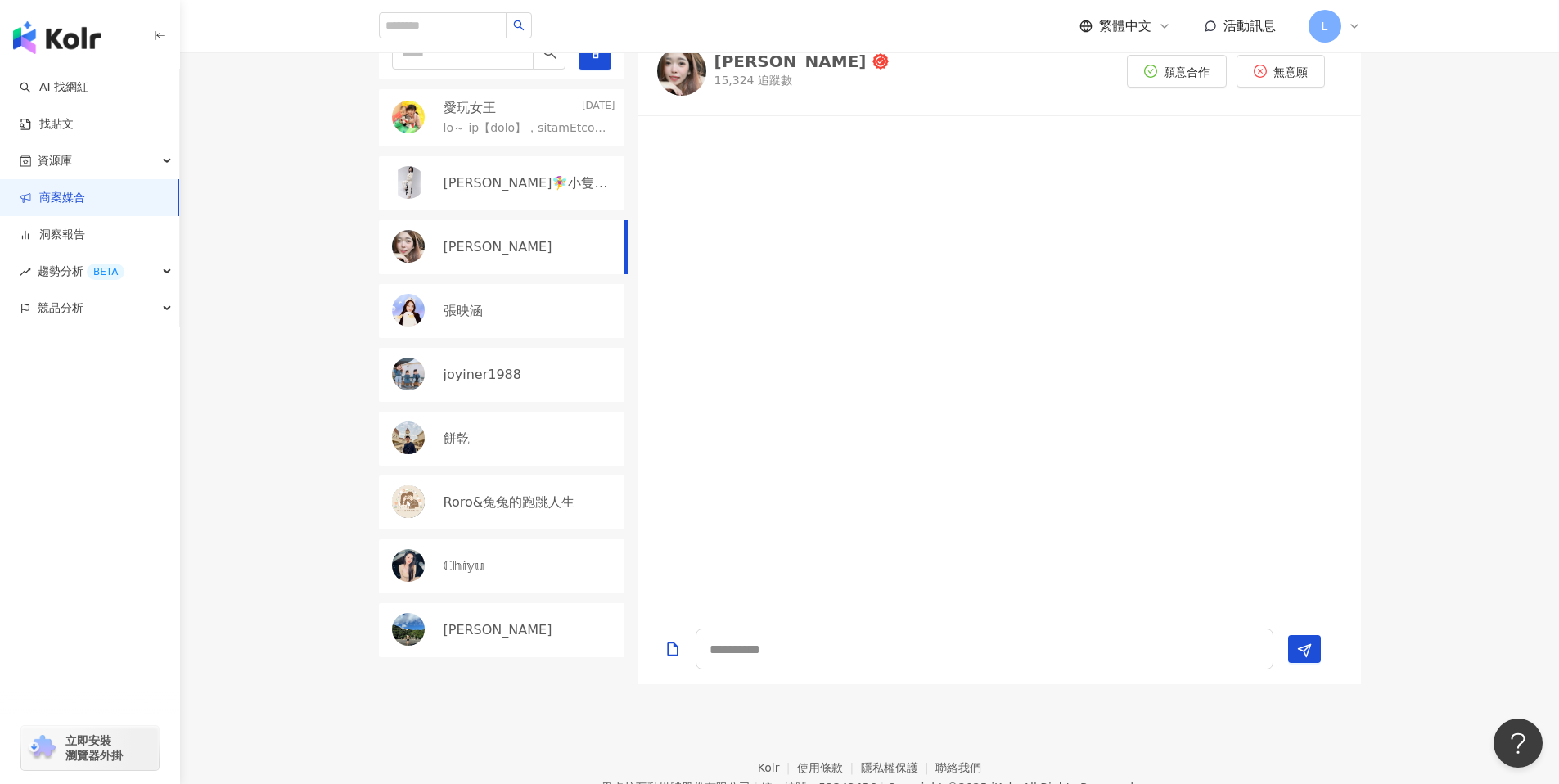
click at [536, 166] on div "[PERSON_NAME]🧚‍♀️小隻開運站·關注我❤️ 伍柒™" at bounding box center [501, 183] width 245 height 54
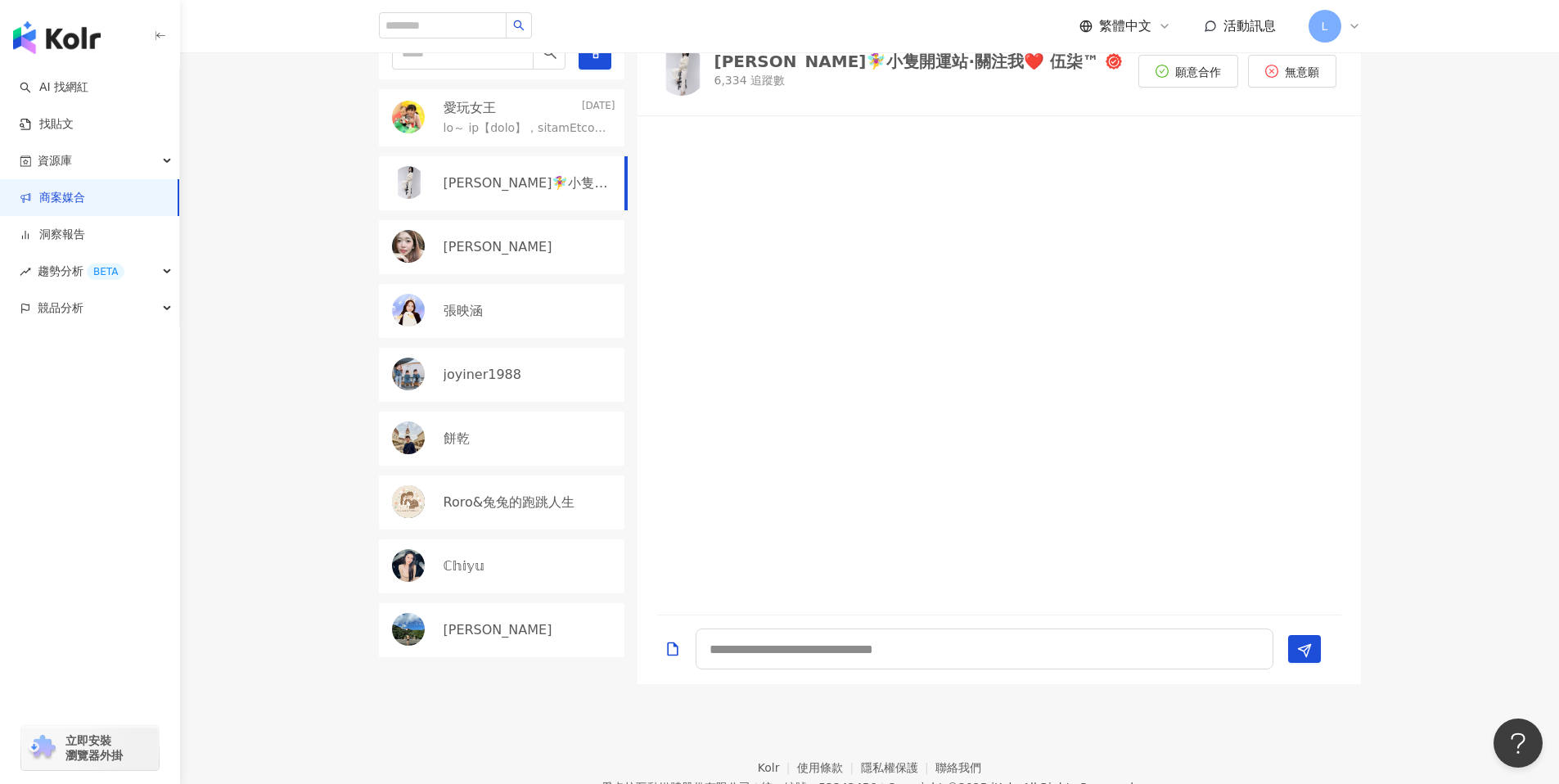
click at [542, 124] on p at bounding box center [526, 128] width 165 height 16
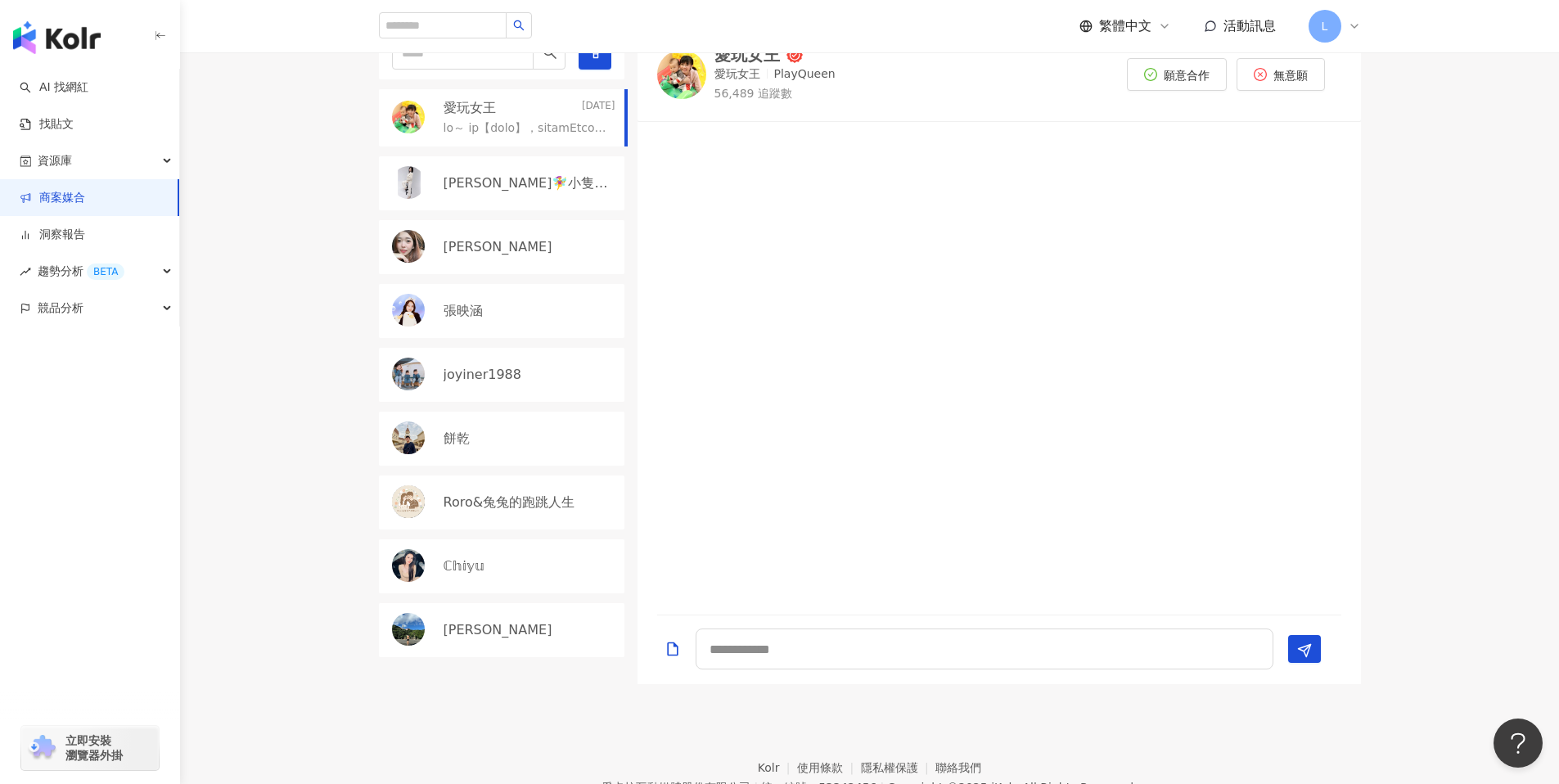
scroll to position [356, 0]
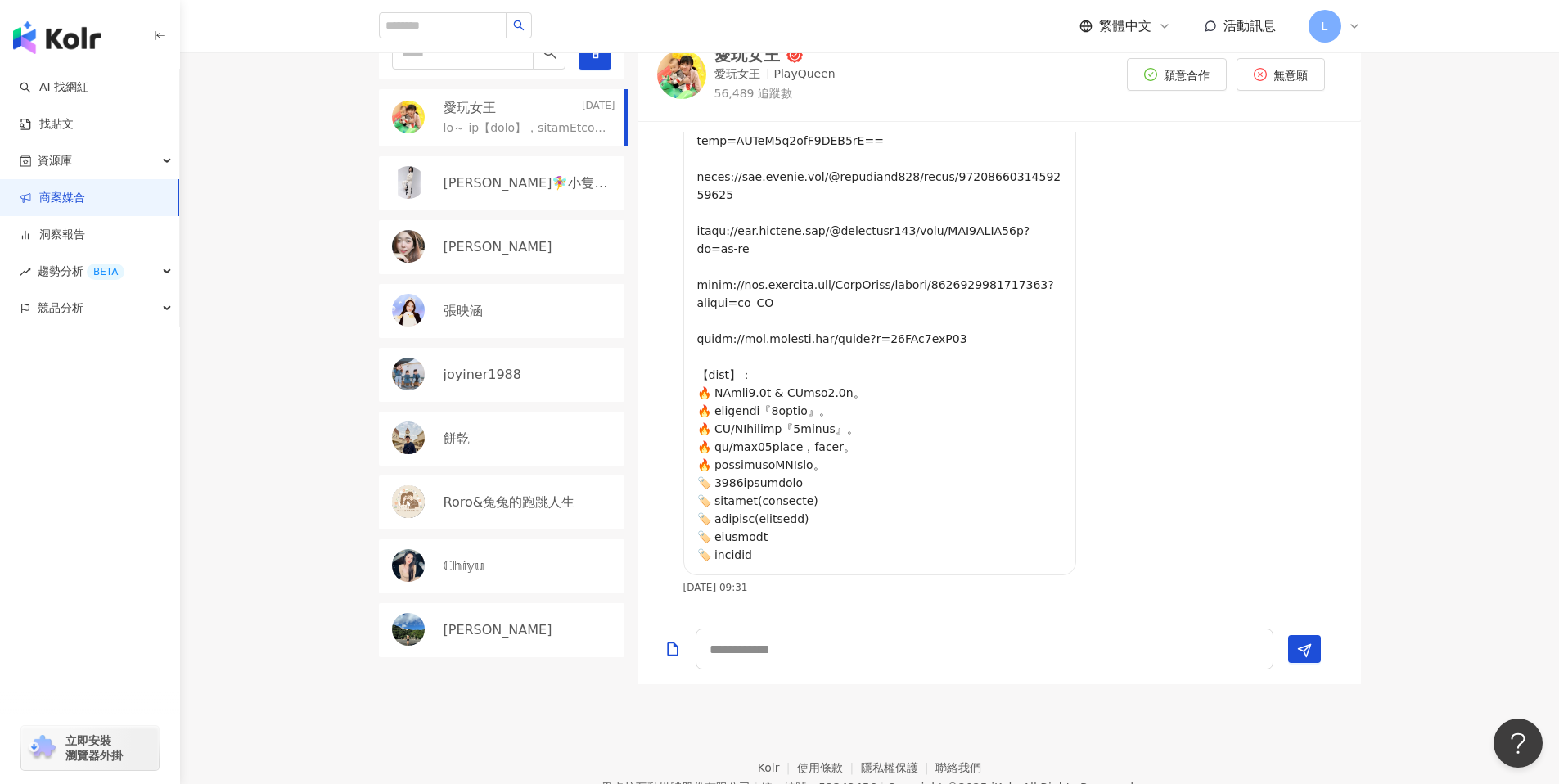
click at [85, 195] on link "商案媒合" at bounding box center [52, 197] width 65 height 16
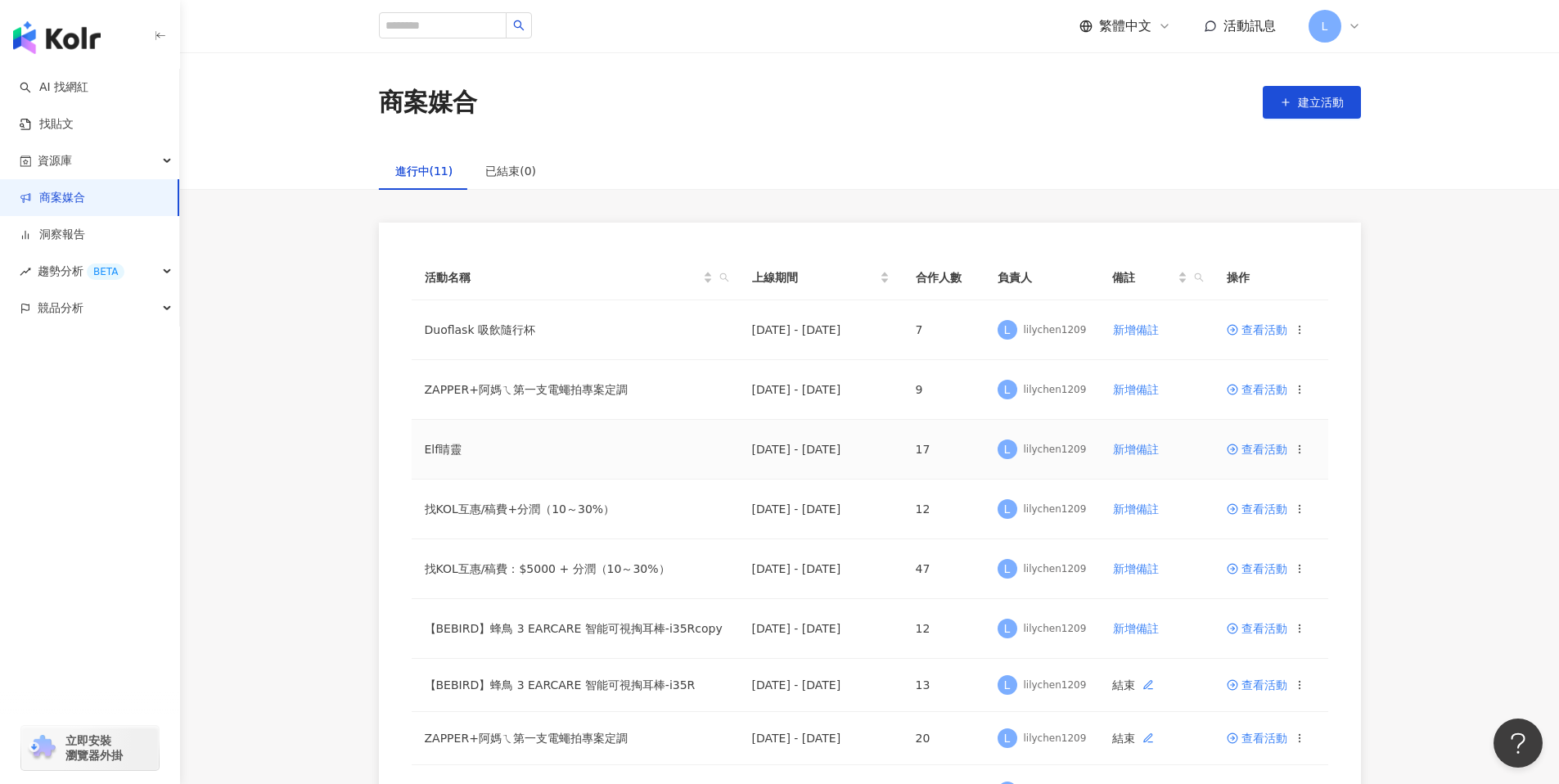
click at [1259, 449] on span "查看活動" at bounding box center [1256, 449] width 60 height 11
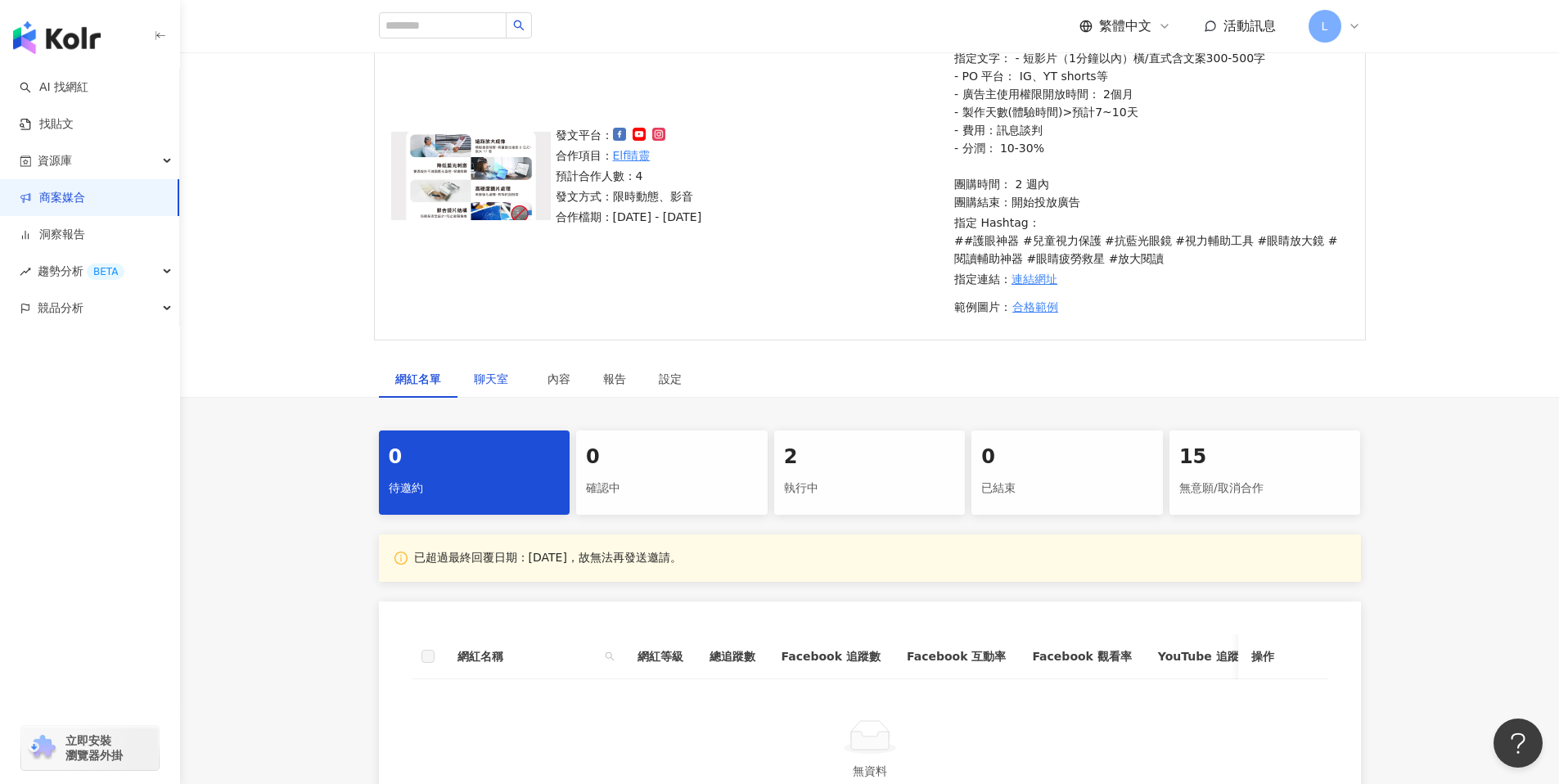
click at [493, 376] on span "聊天室" at bounding box center [494, 379] width 41 height 11
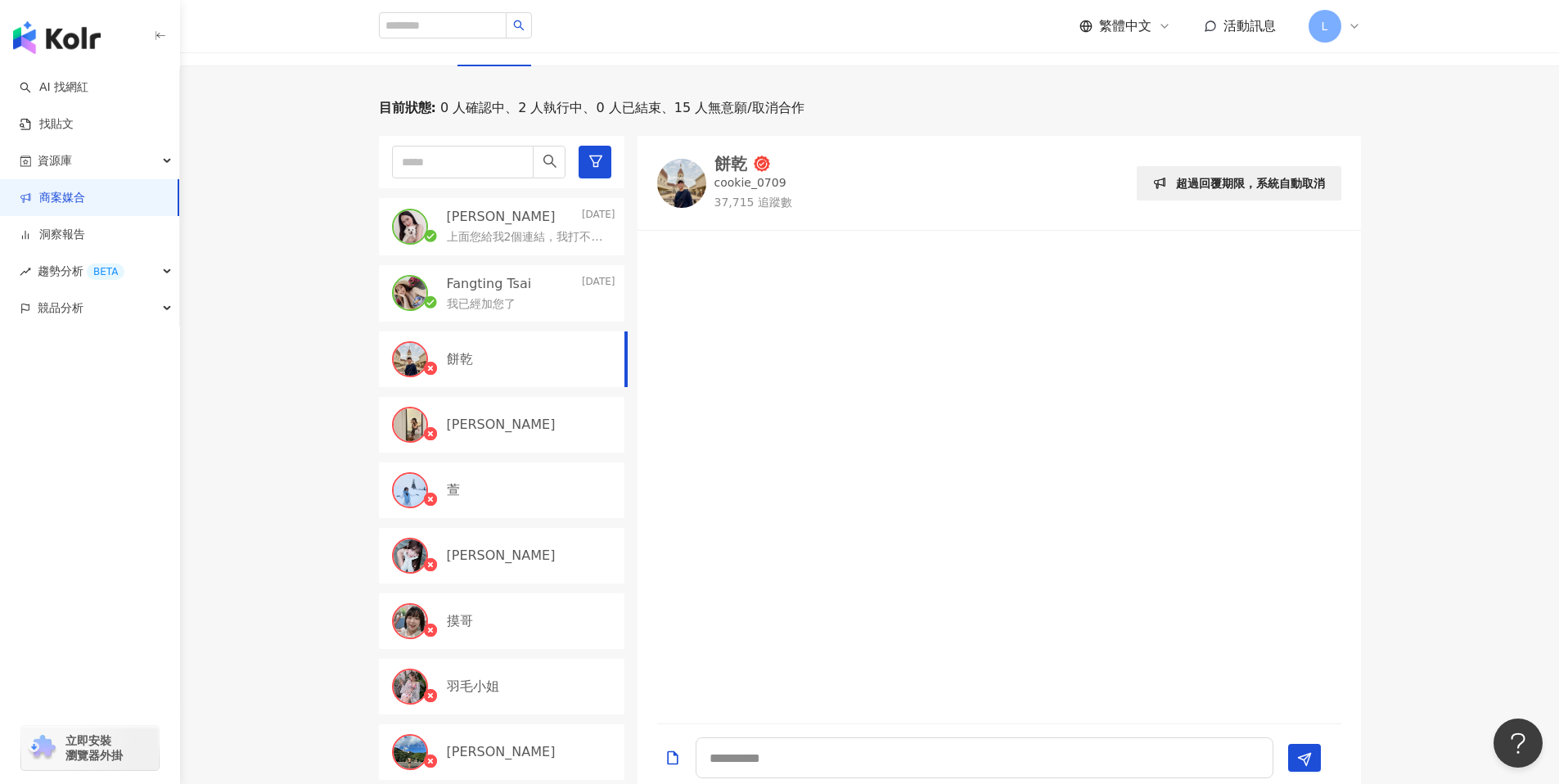
scroll to position [497, 0]
click at [525, 302] on div "我已經加您了" at bounding box center [531, 301] width 169 height 20
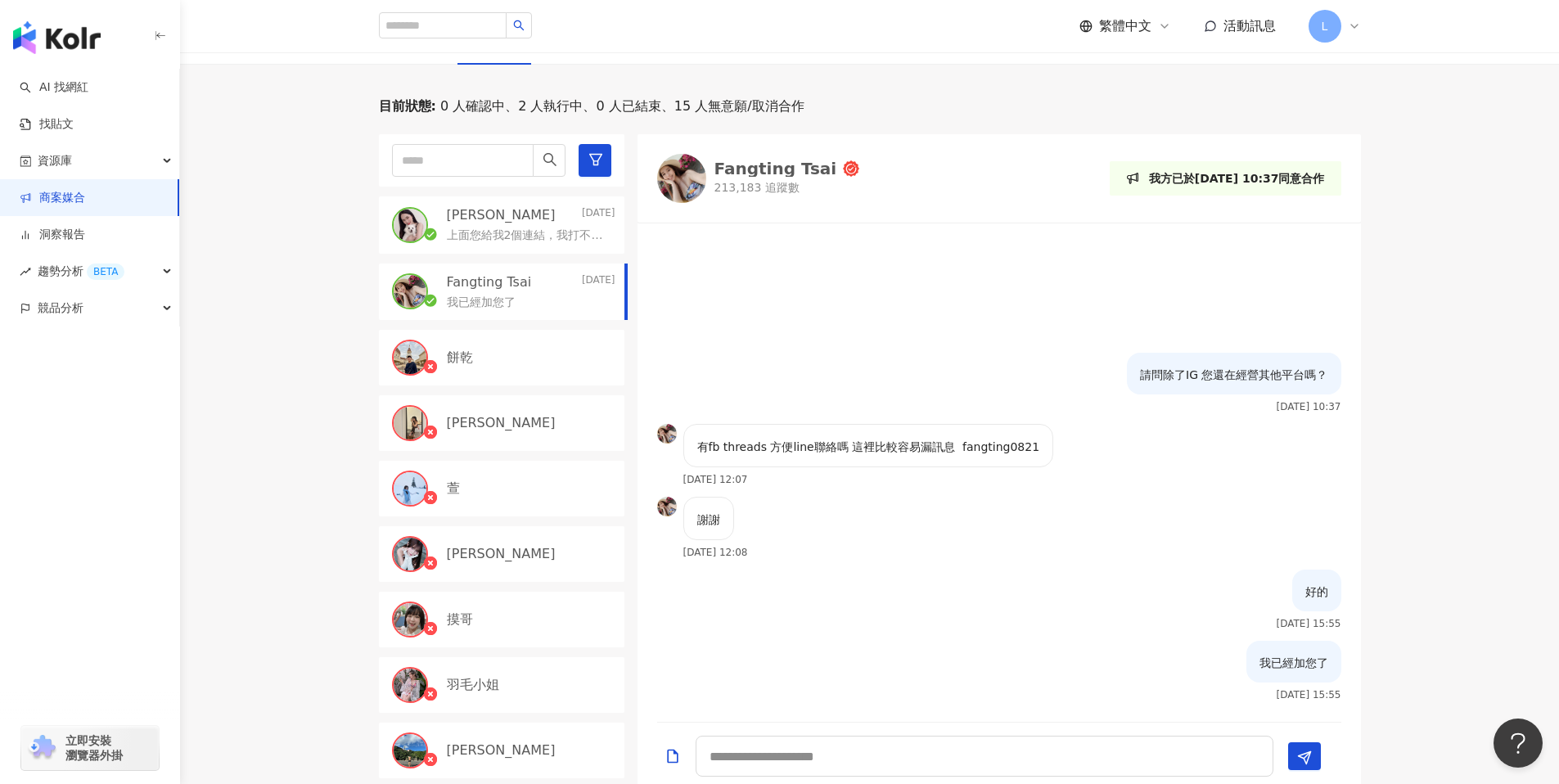
click at [512, 208] on p "[PERSON_NAME]" at bounding box center [501, 215] width 108 height 18
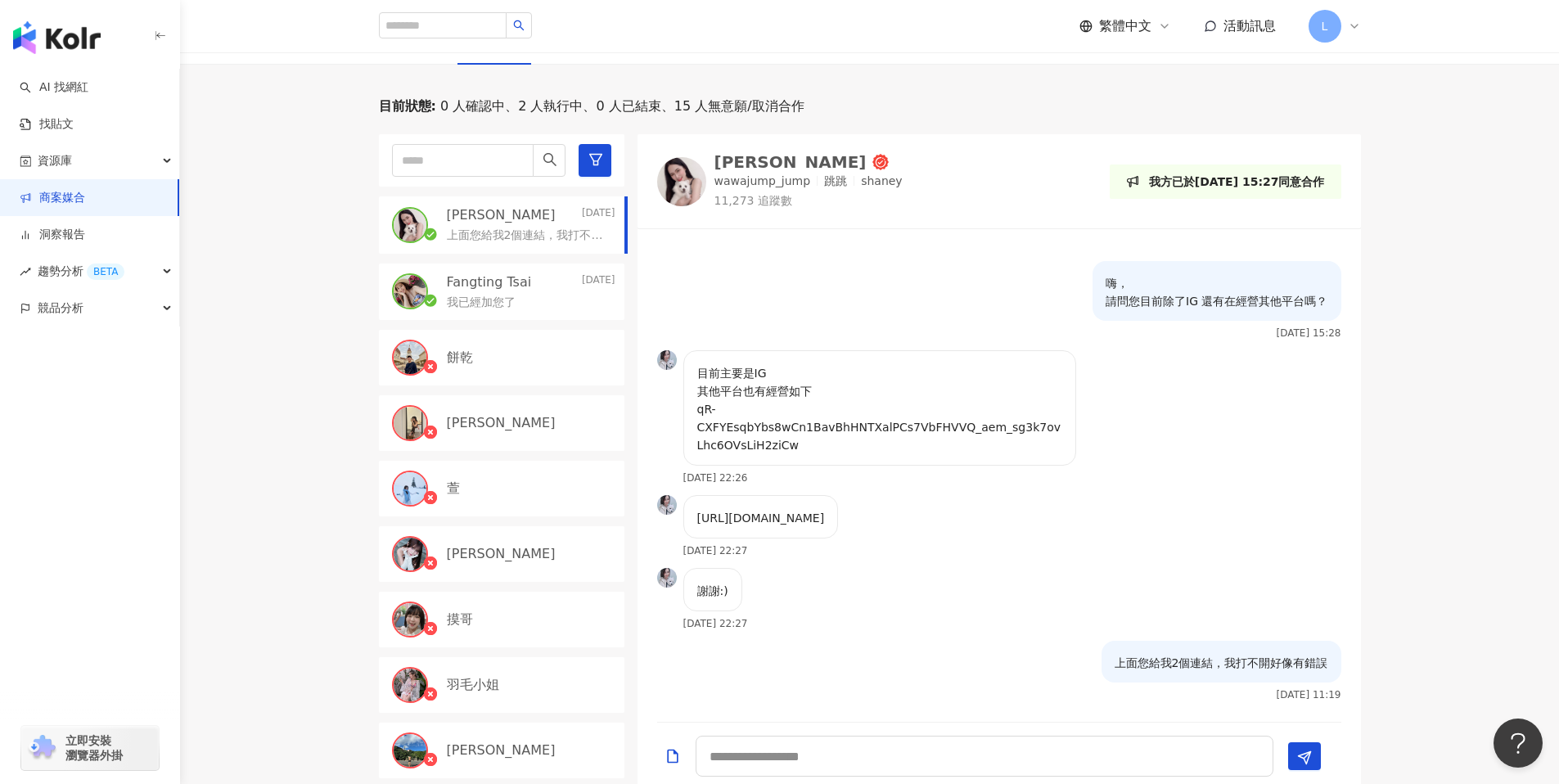
scroll to position [32, 0]
click at [85, 206] on link "商案媒合" at bounding box center [52, 197] width 65 height 16
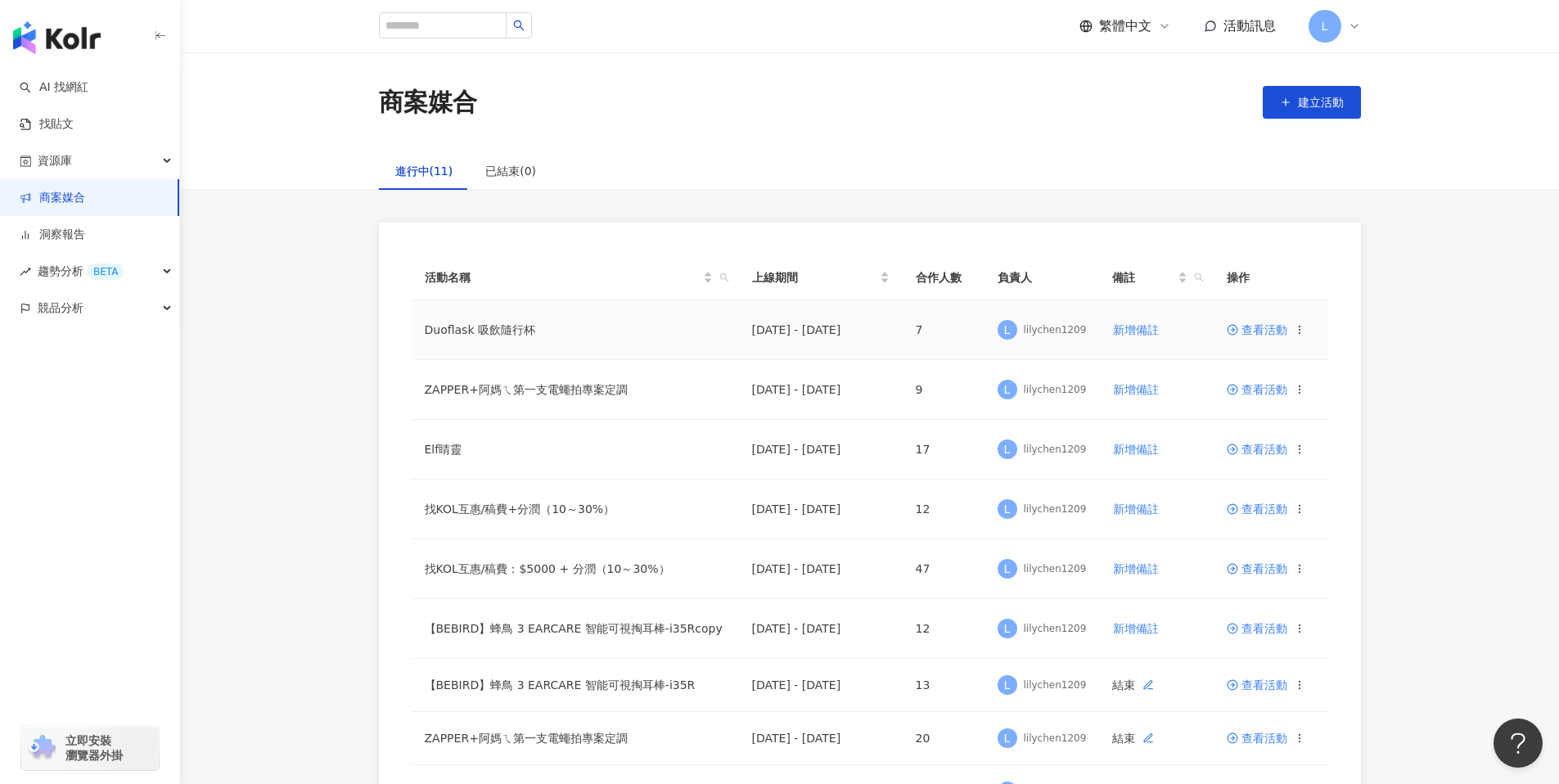
click at [1242, 333] on span "查看活動" at bounding box center [1256, 330] width 60 height 11
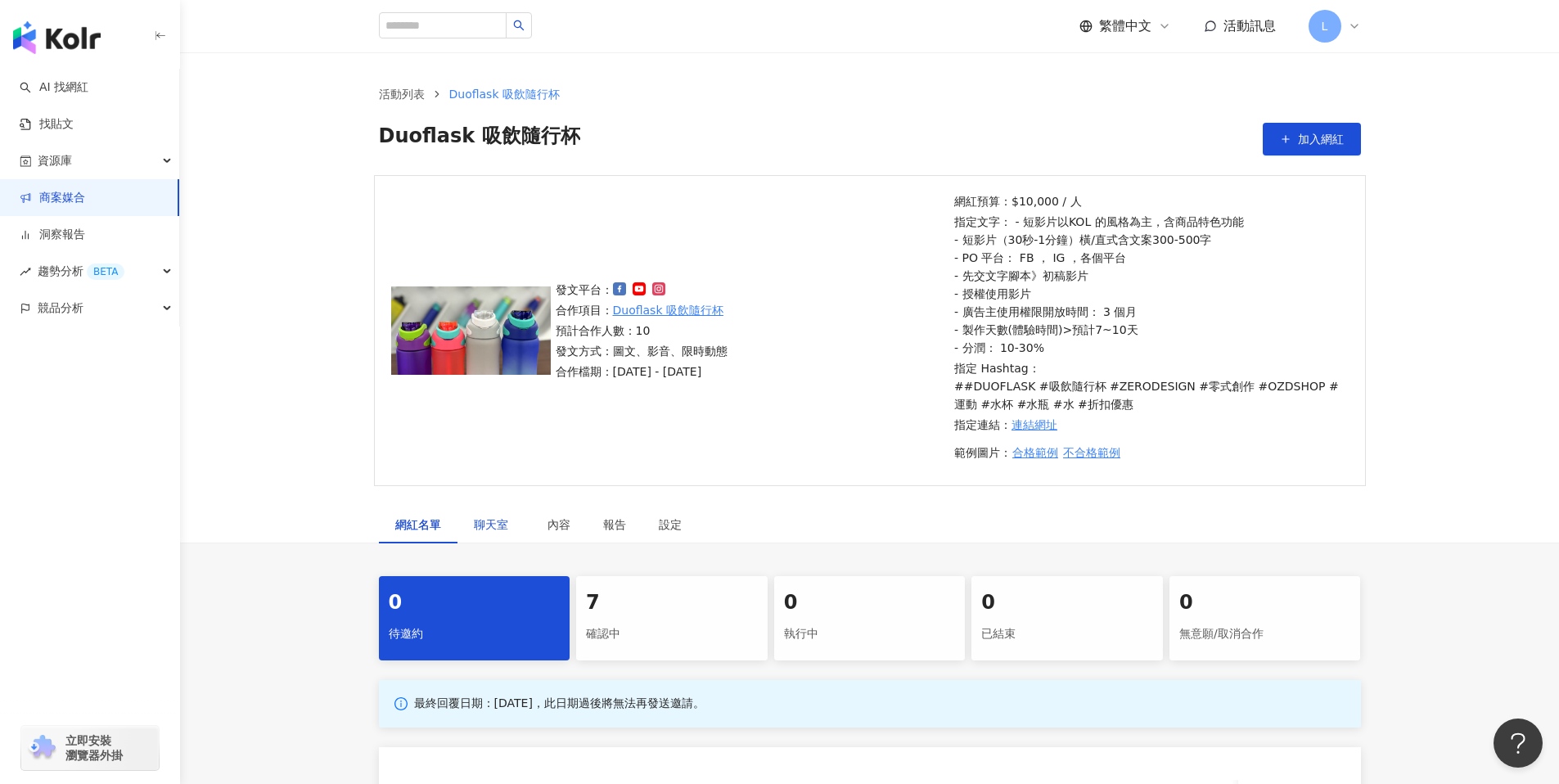
click at [507, 530] on span "聊天室" at bounding box center [494, 524] width 41 height 11
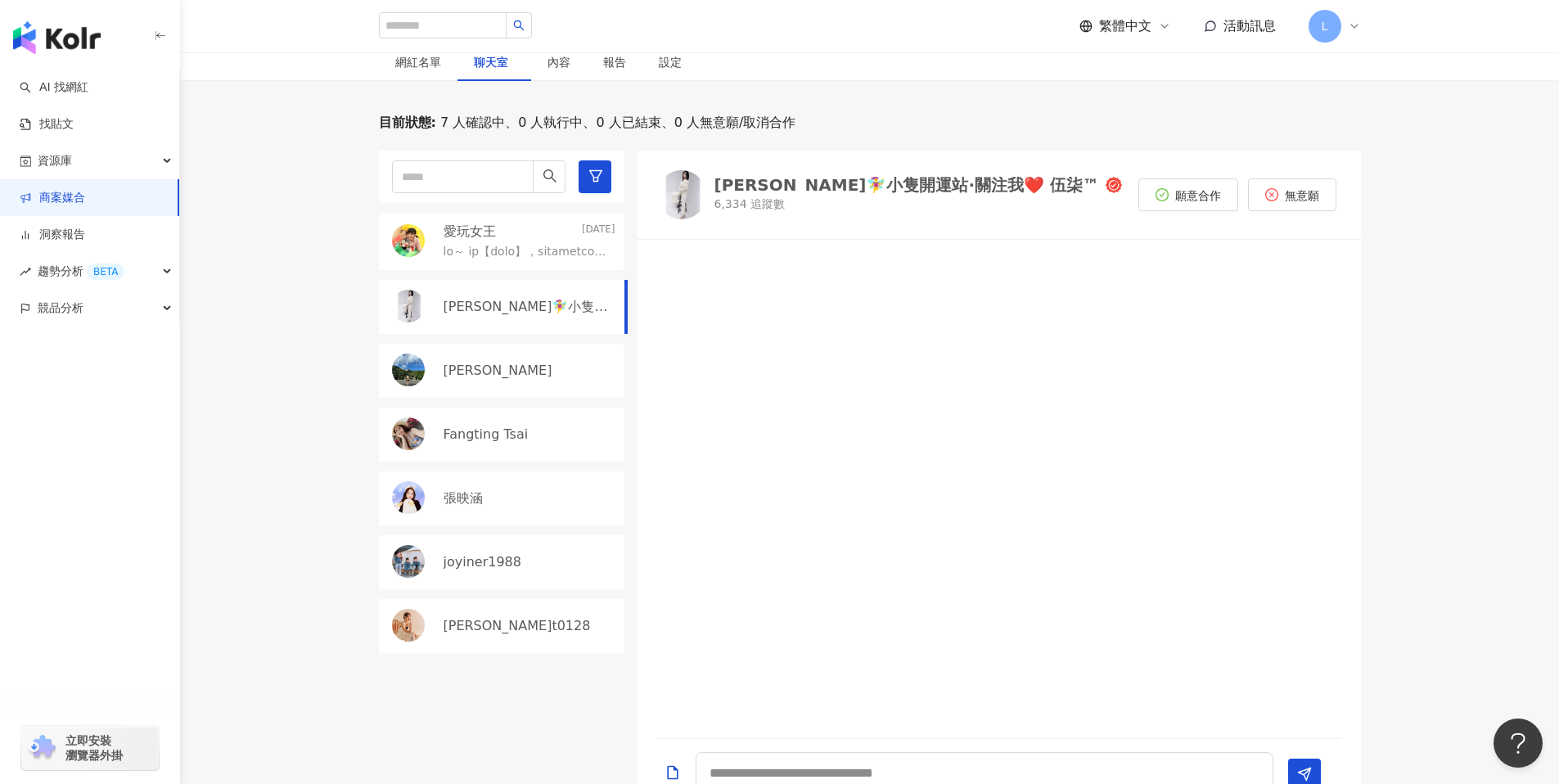
scroll to position [531, 0]
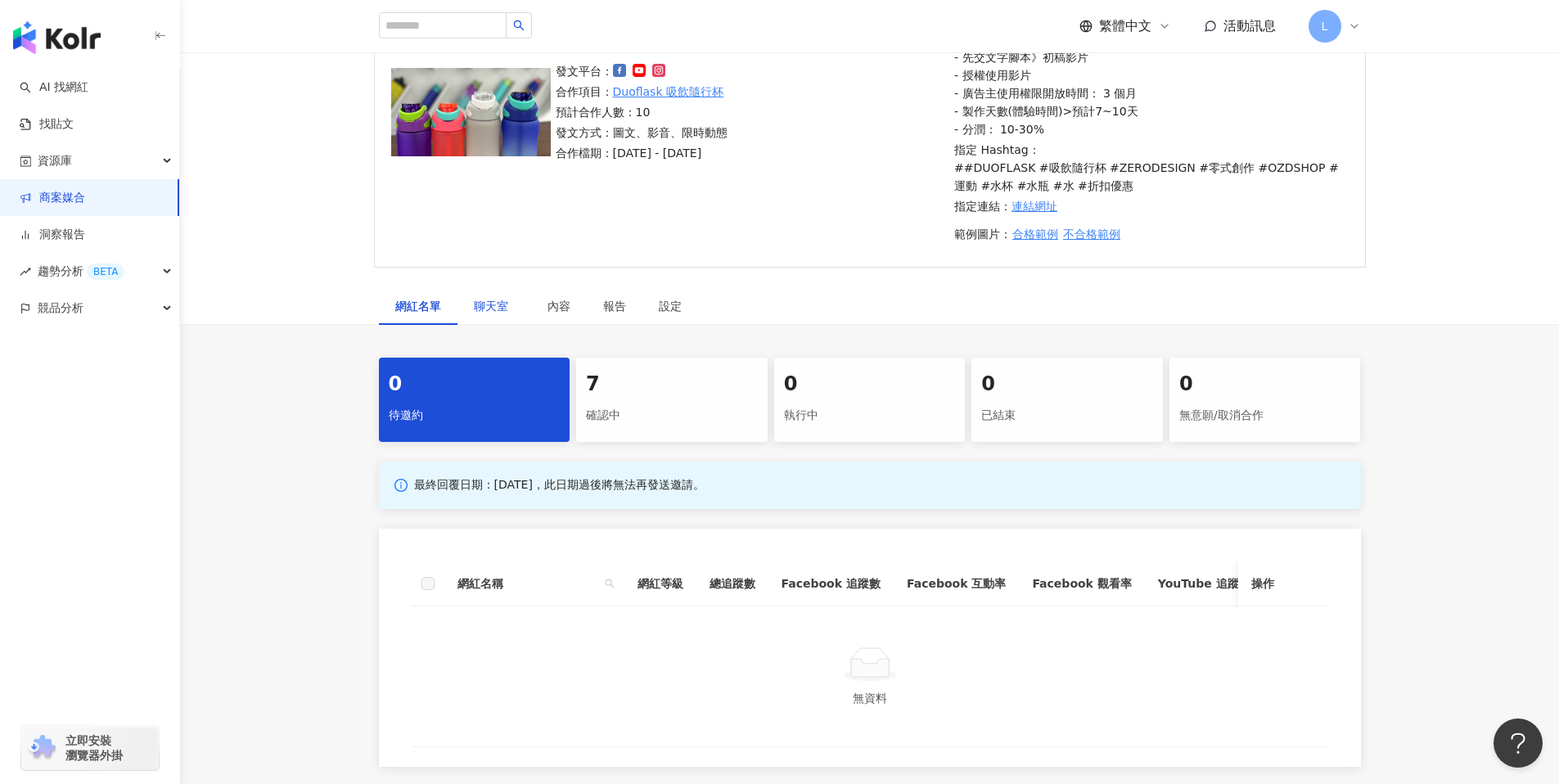
scroll to position [248, 0]
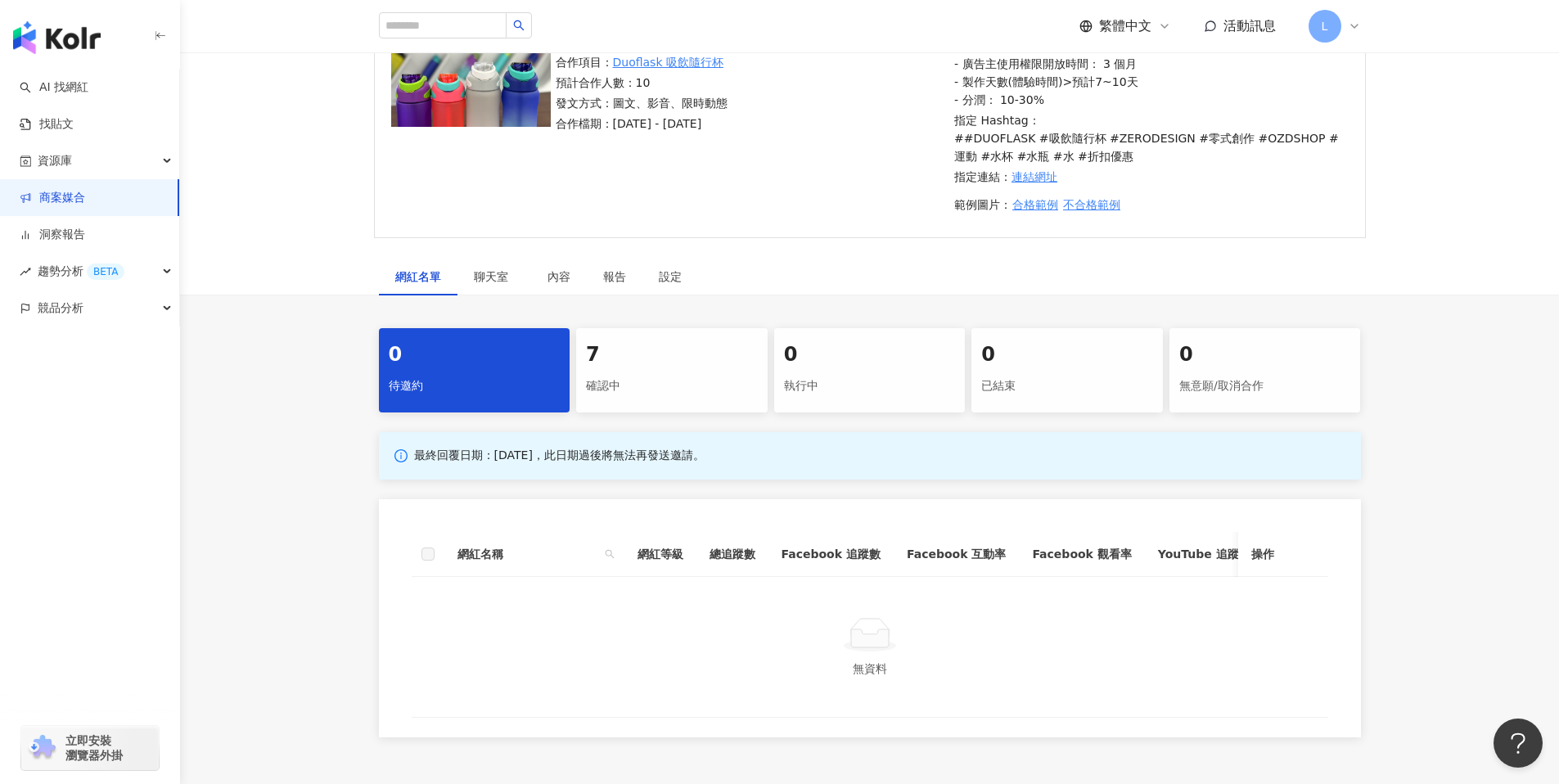
click at [65, 189] on link "商案媒合" at bounding box center [52, 197] width 65 height 16
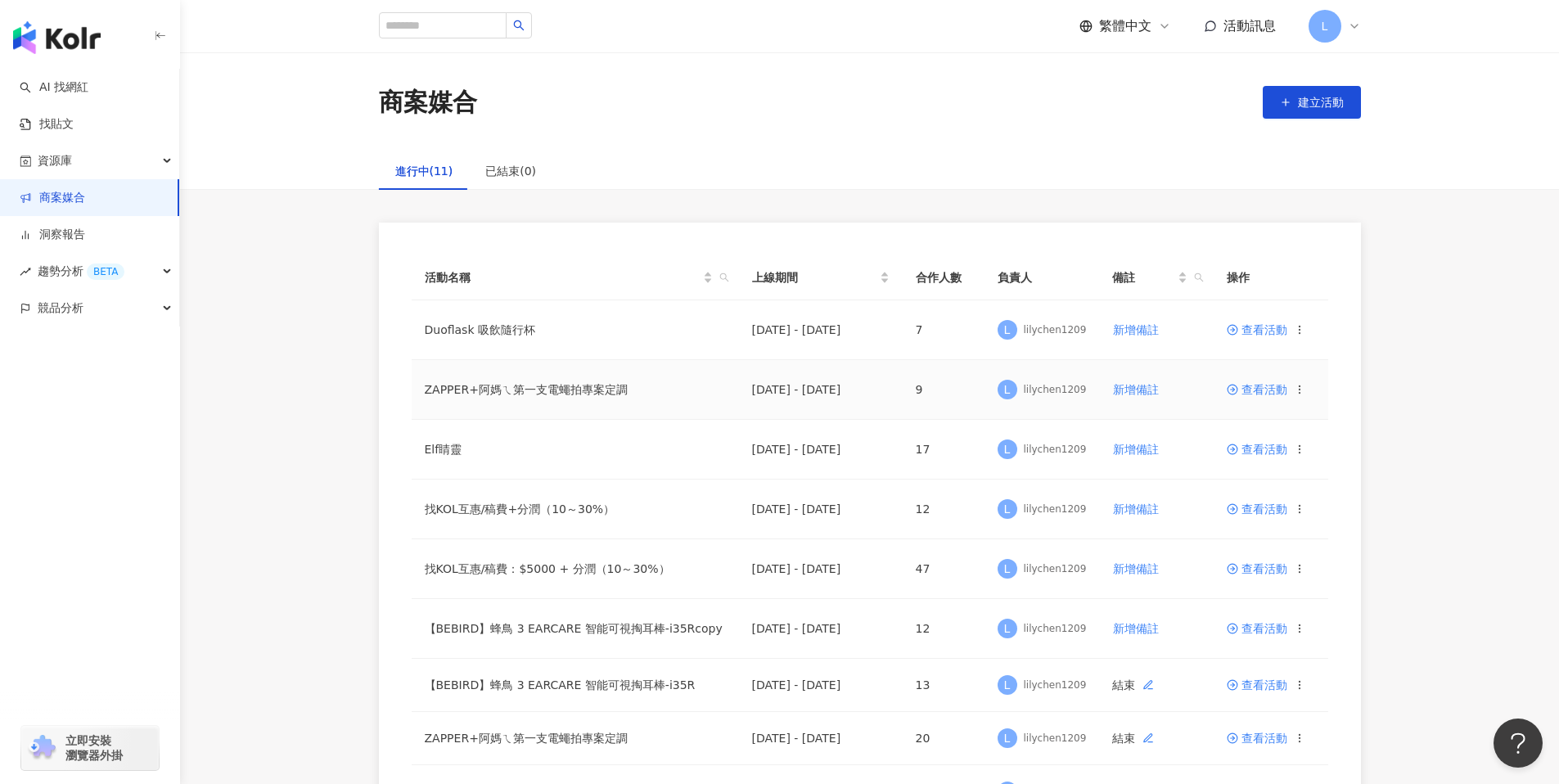
click at [1245, 387] on span "查看活動" at bounding box center [1256, 389] width 60 height 11
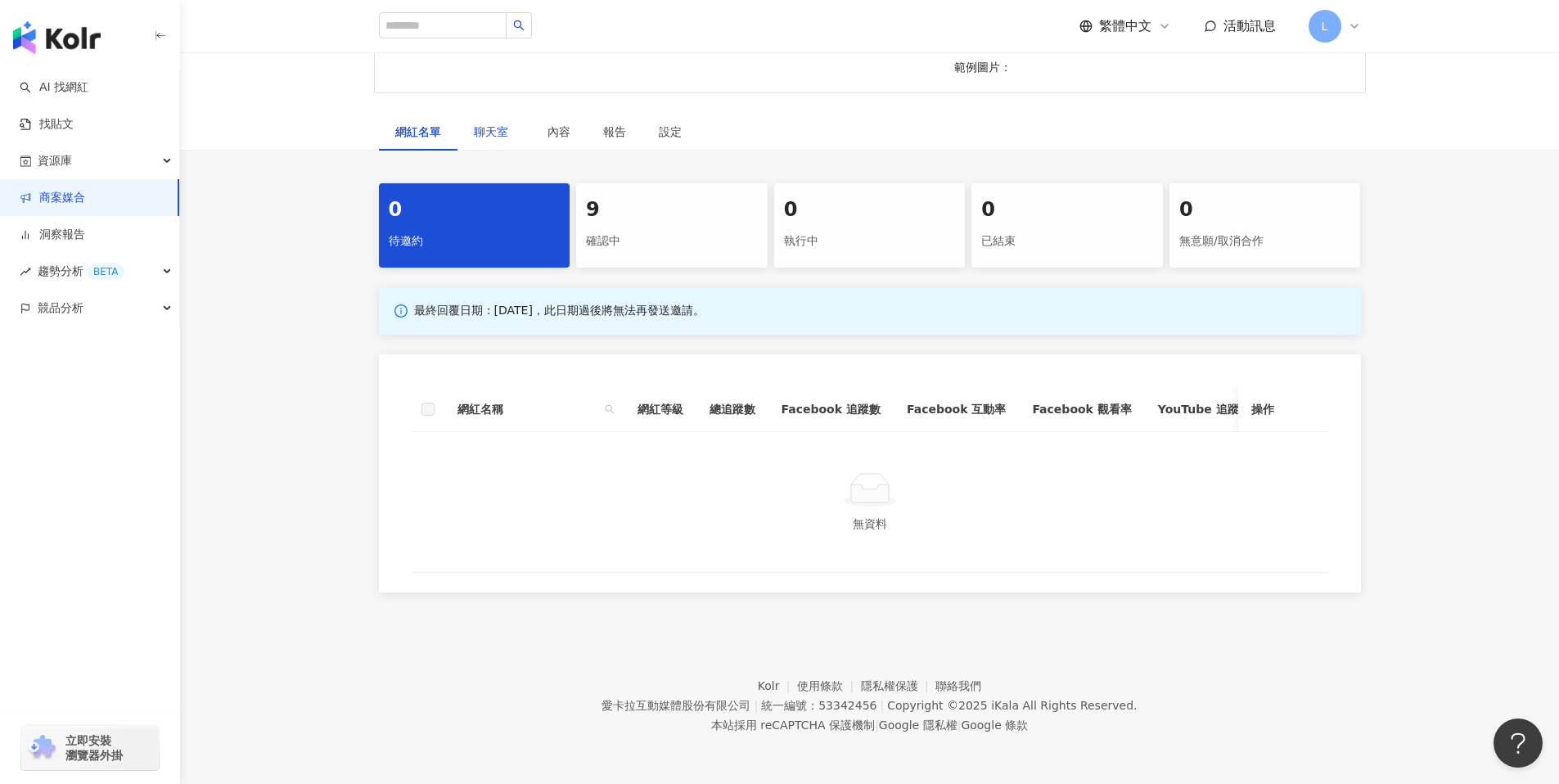
click at [501, 126] on span "聊天室" at bounding box center [494, 132] width 41 height 11
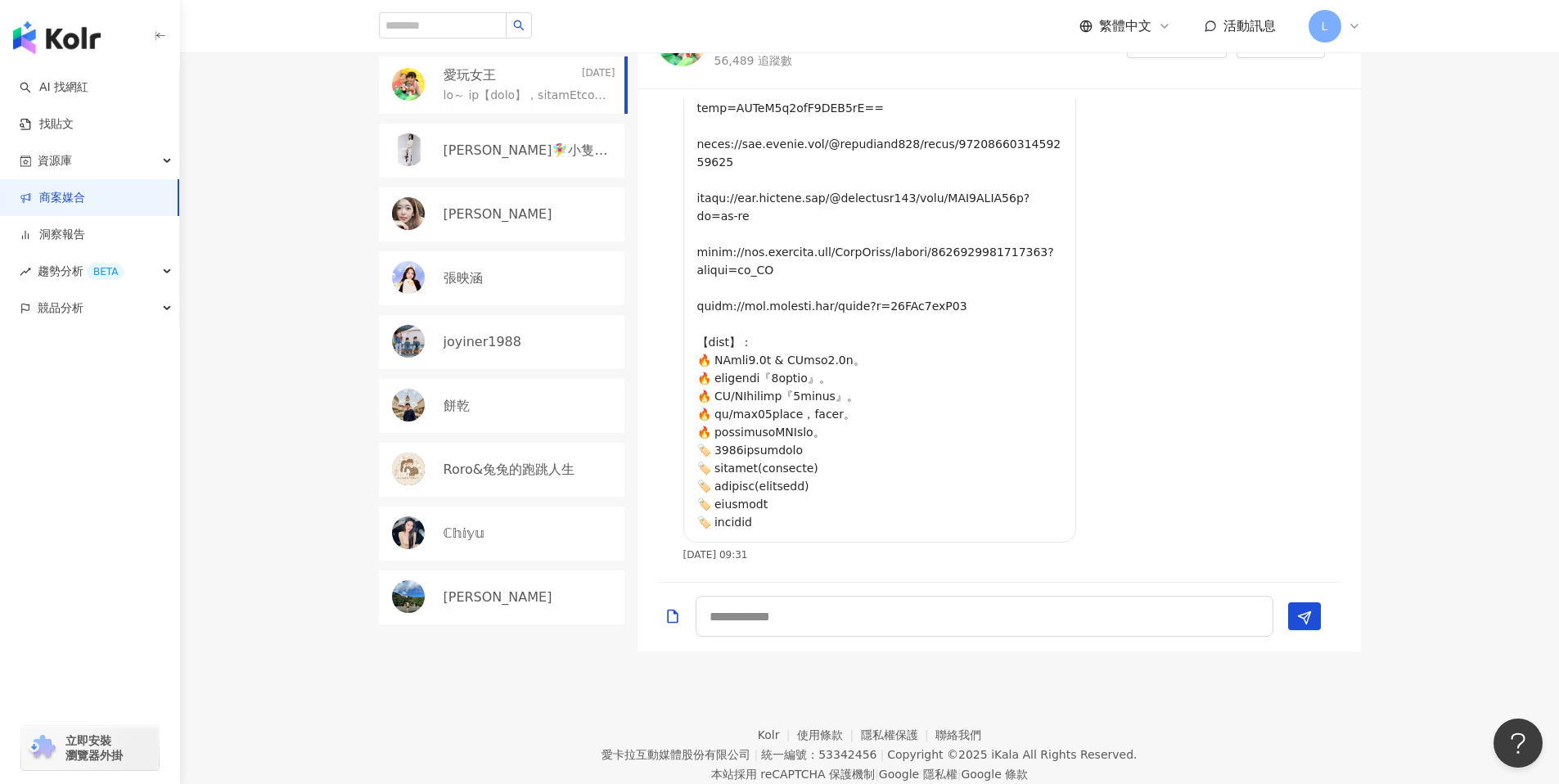
scroll to position [612, 0]
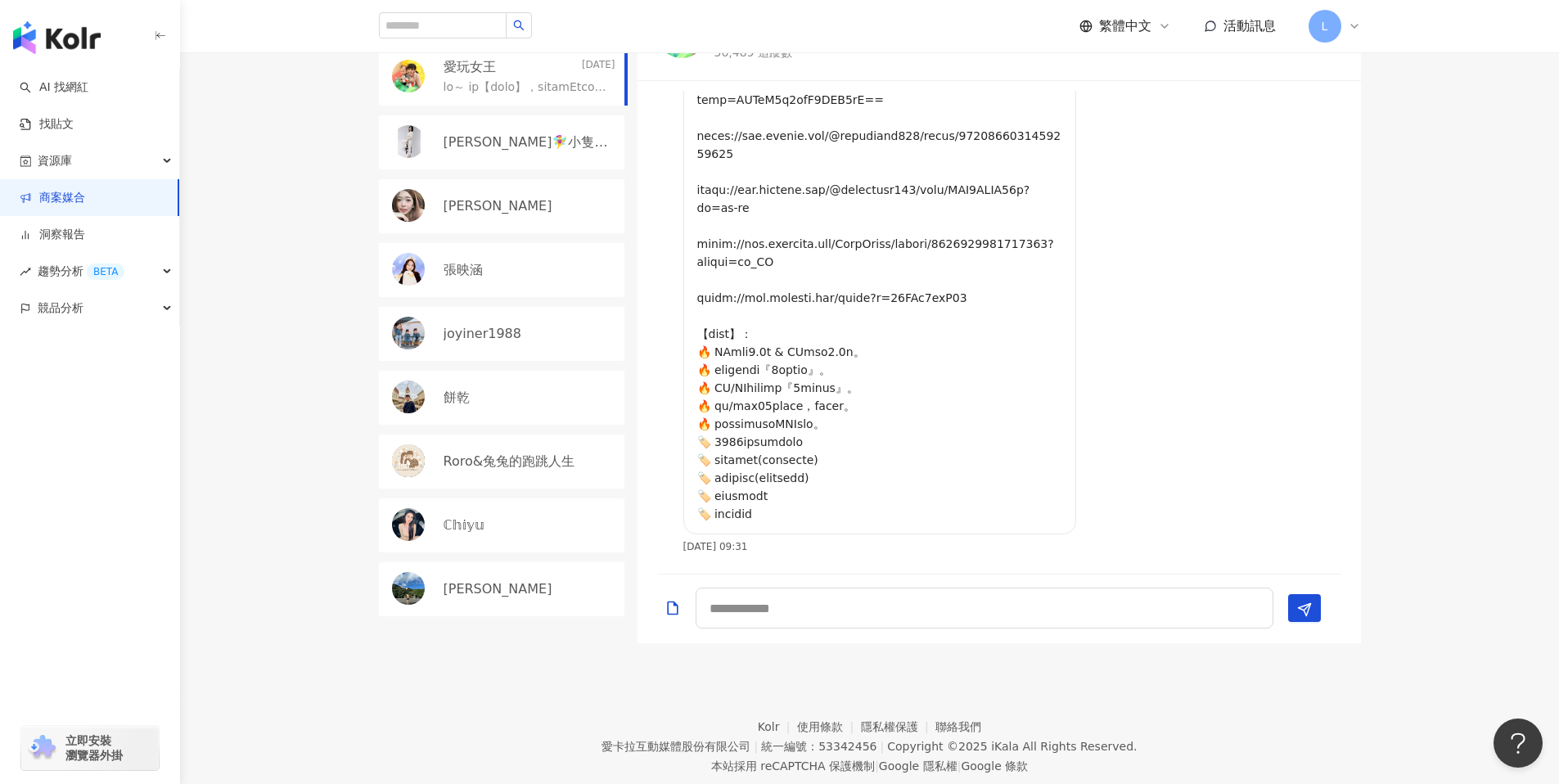
click at [75, 197] on link "商案媒合" at bounding box center [52, 197] width 65 height 16
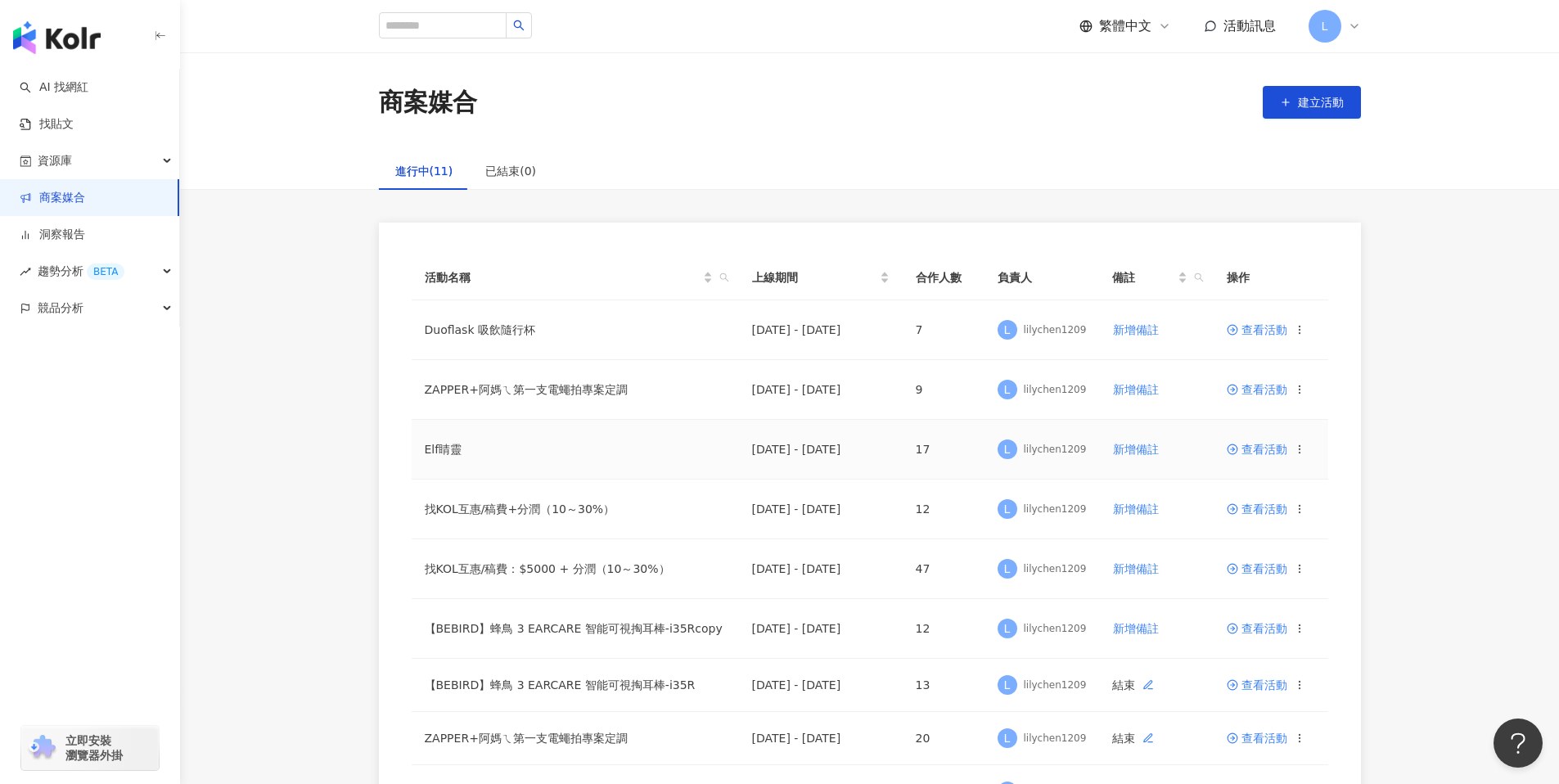
click at [1255, 444] on span "查看活動" at bounding box center [1256, 449] width 60 height 11
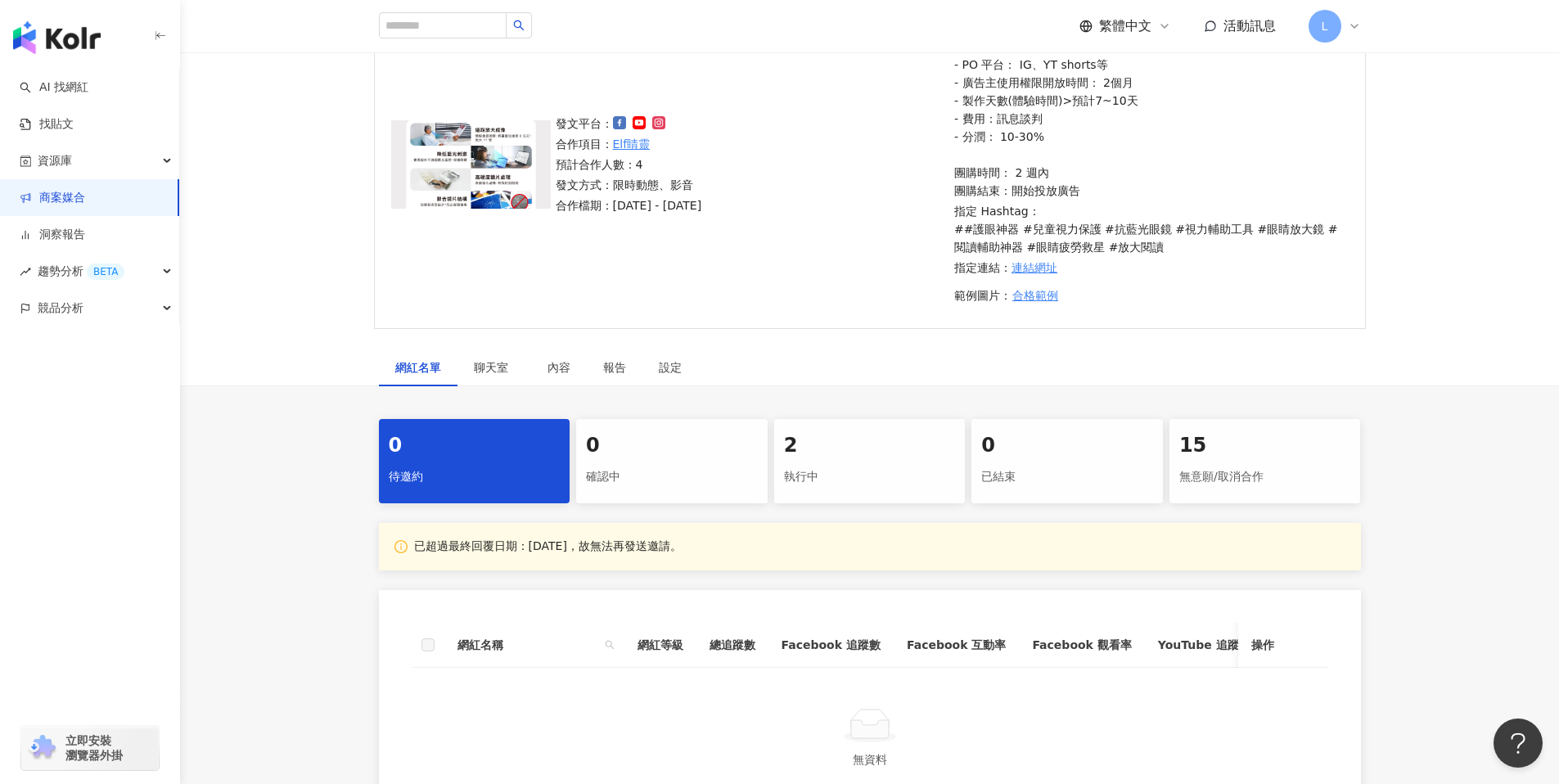
scroll to position [178, 0]
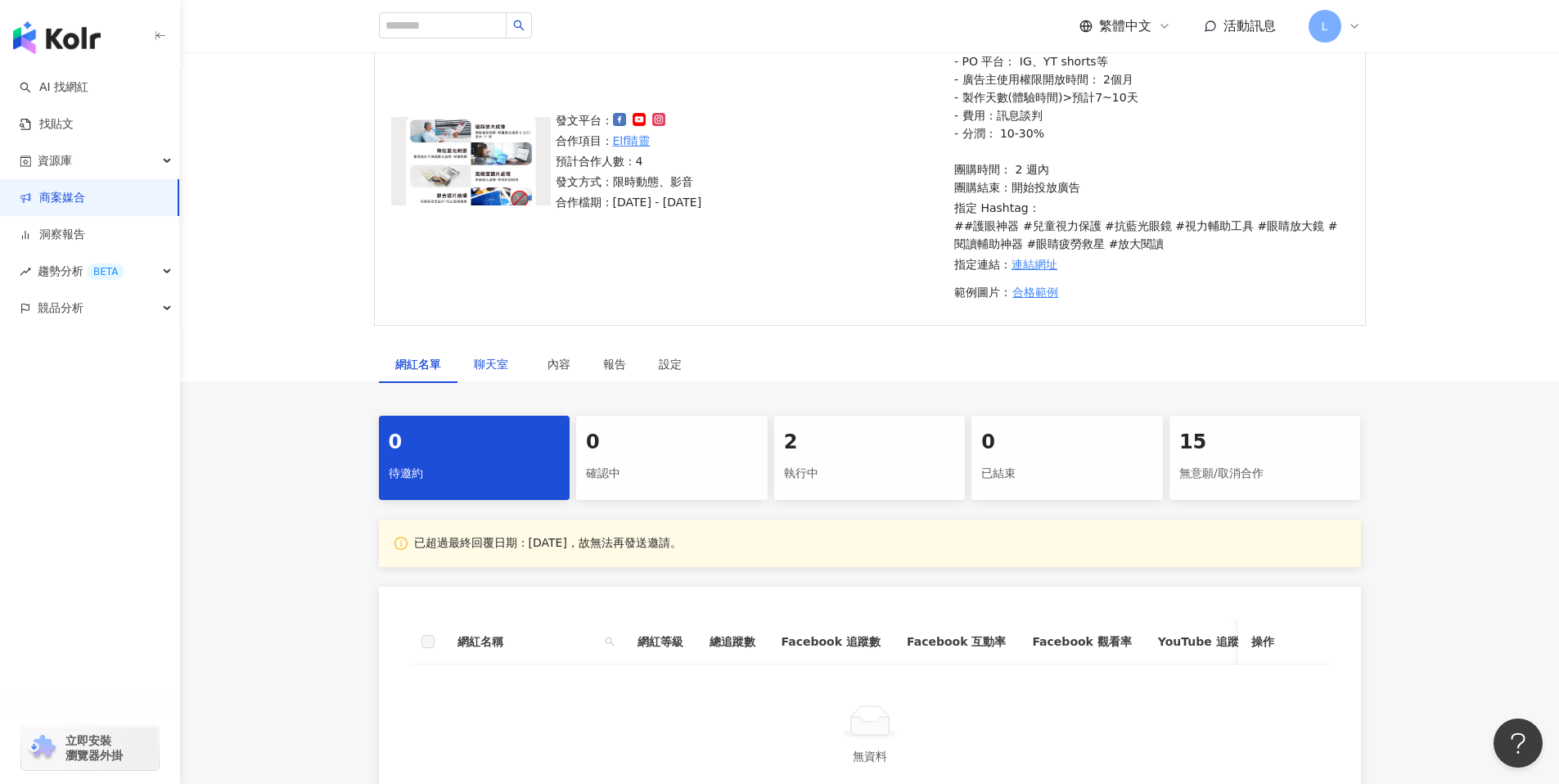
click at [483, 357] on div "聊天室" at bounding box center [494, 364] width 41 height 18
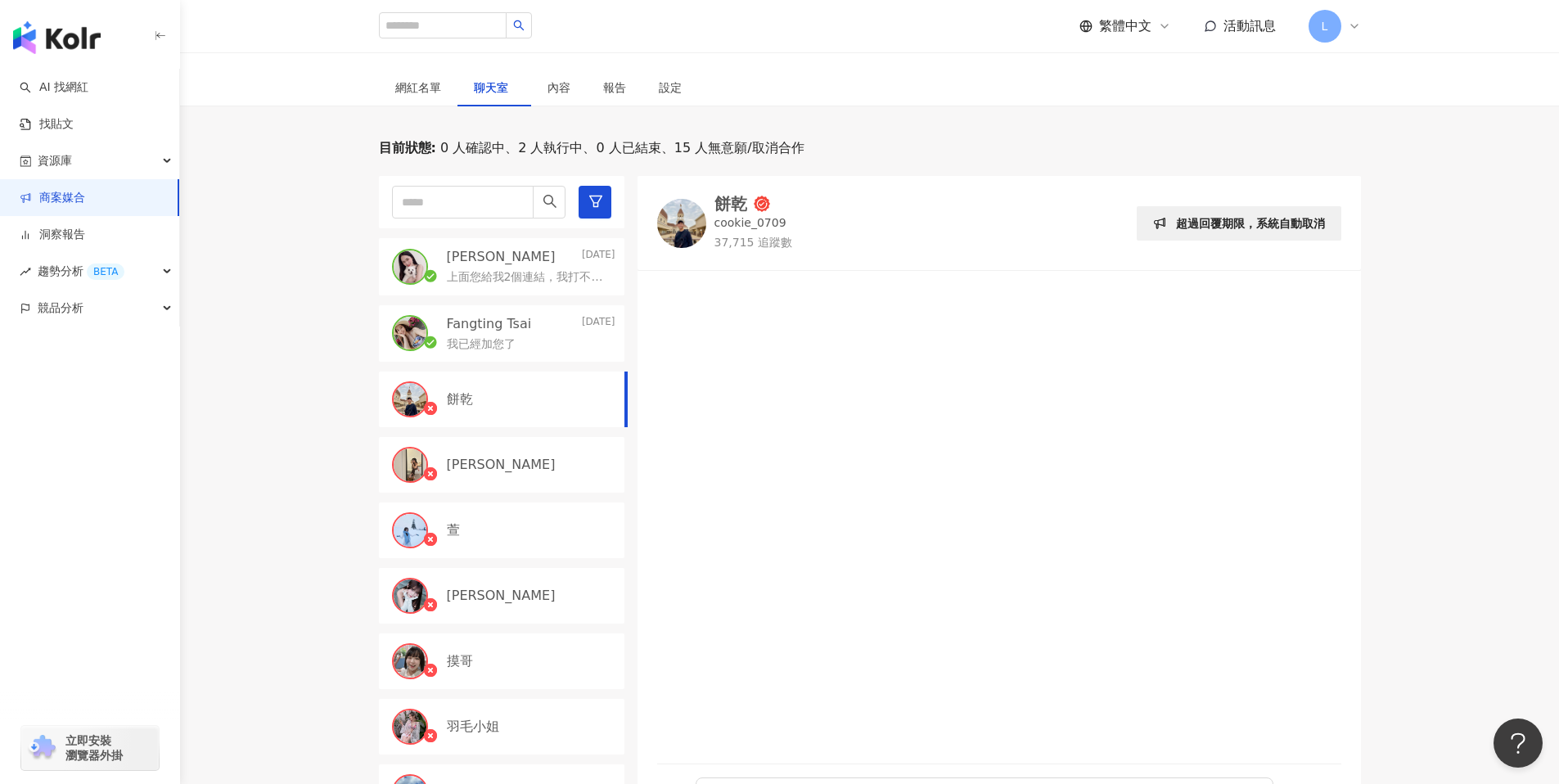
scroll to position [351, 0]
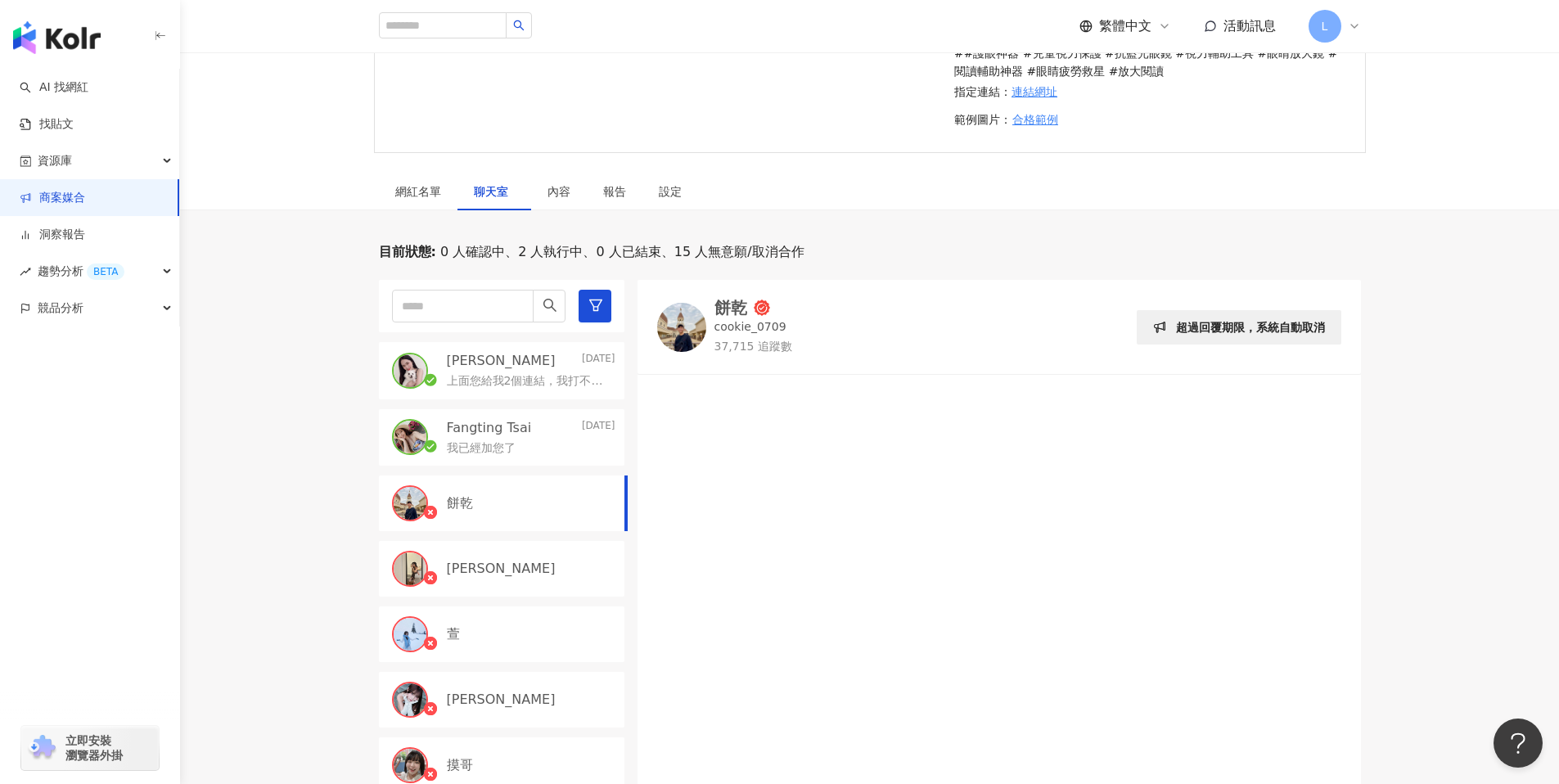
click at [84, 198] on link "商案媒合" at bounding box center [52, 197] width 65 height 16
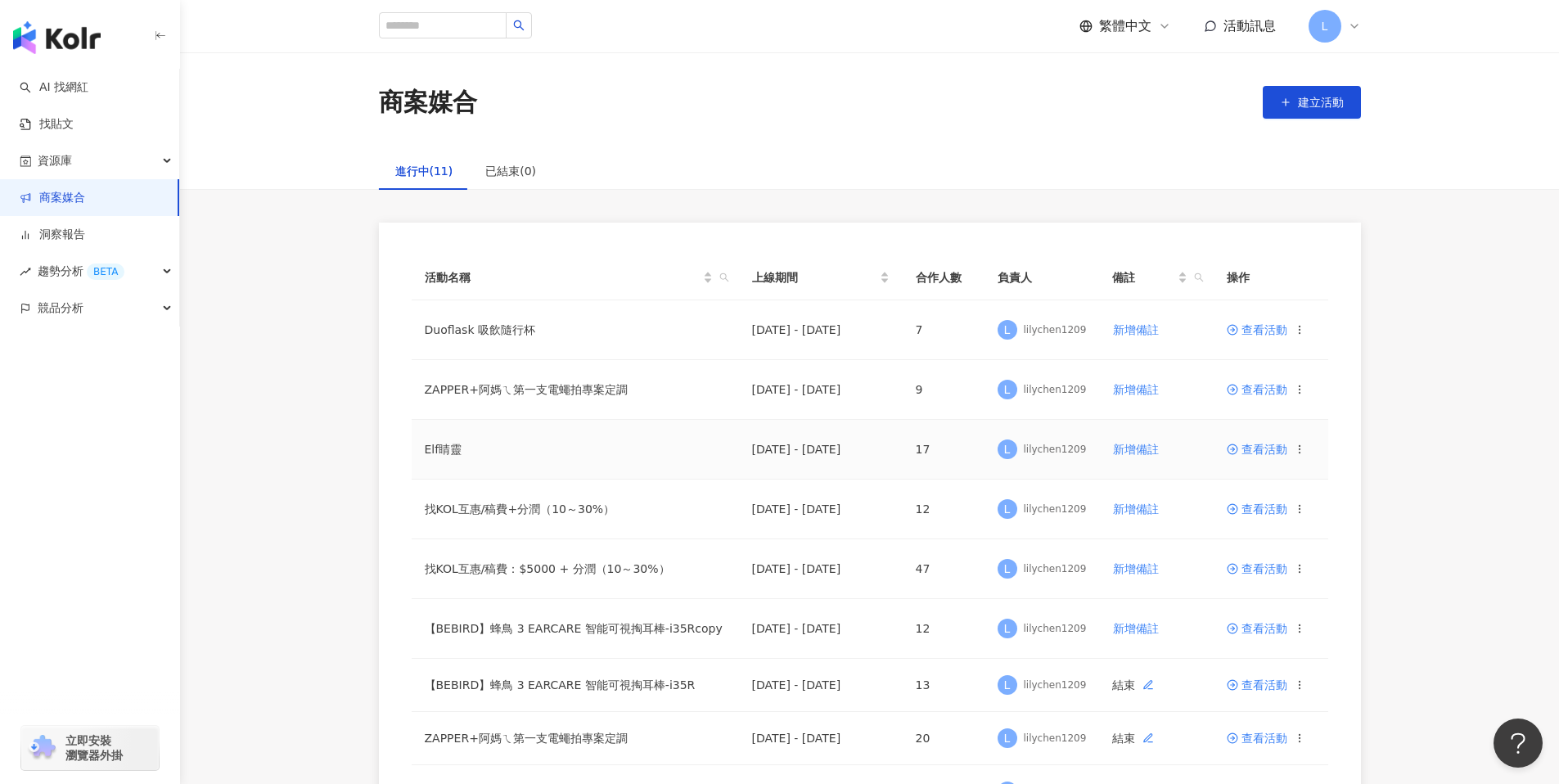
click at [1269, 446] on span "查看活動" at bounding box center [1256, 449] width 60 height 11
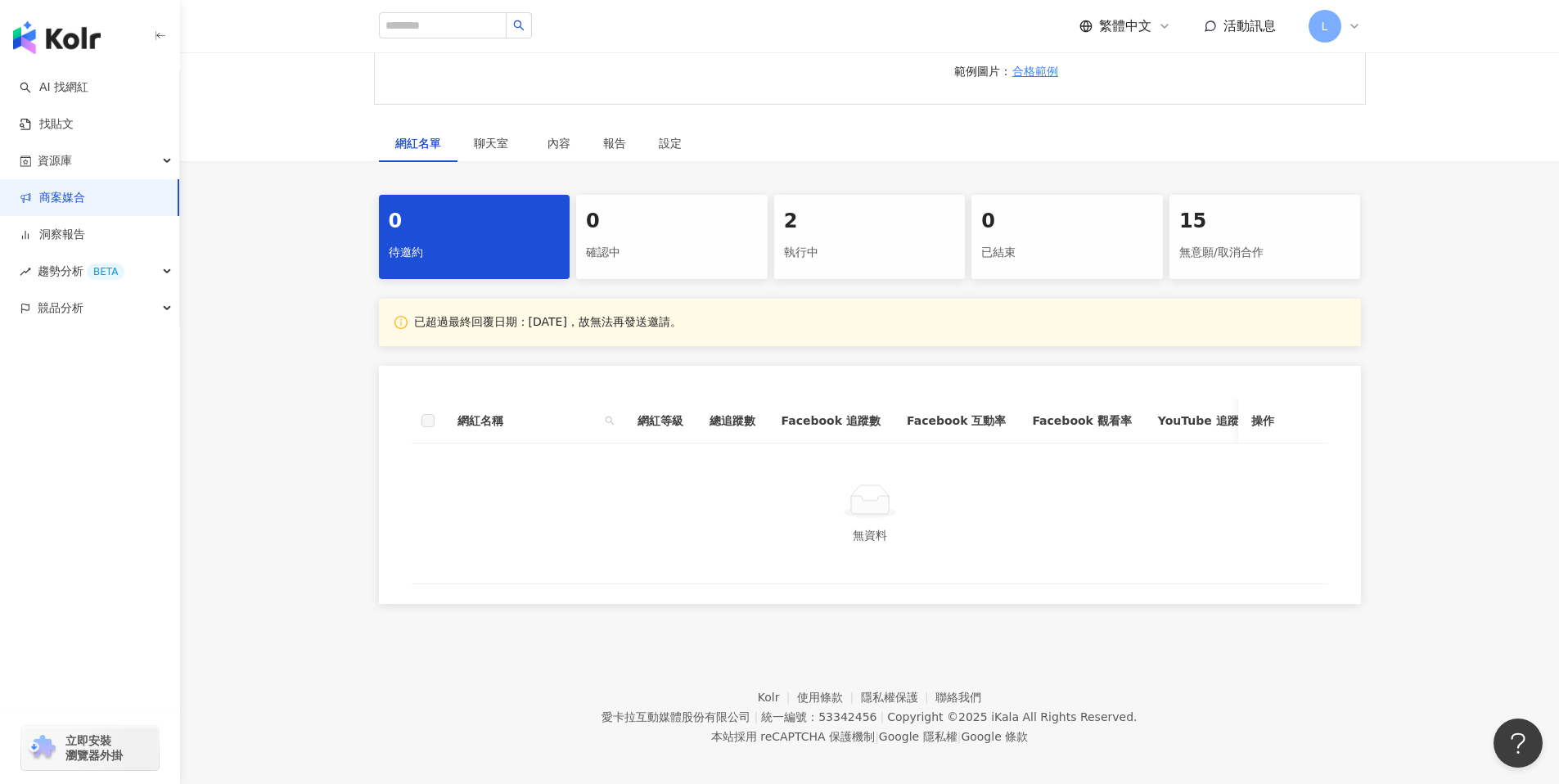
scroll to position [423, 0]
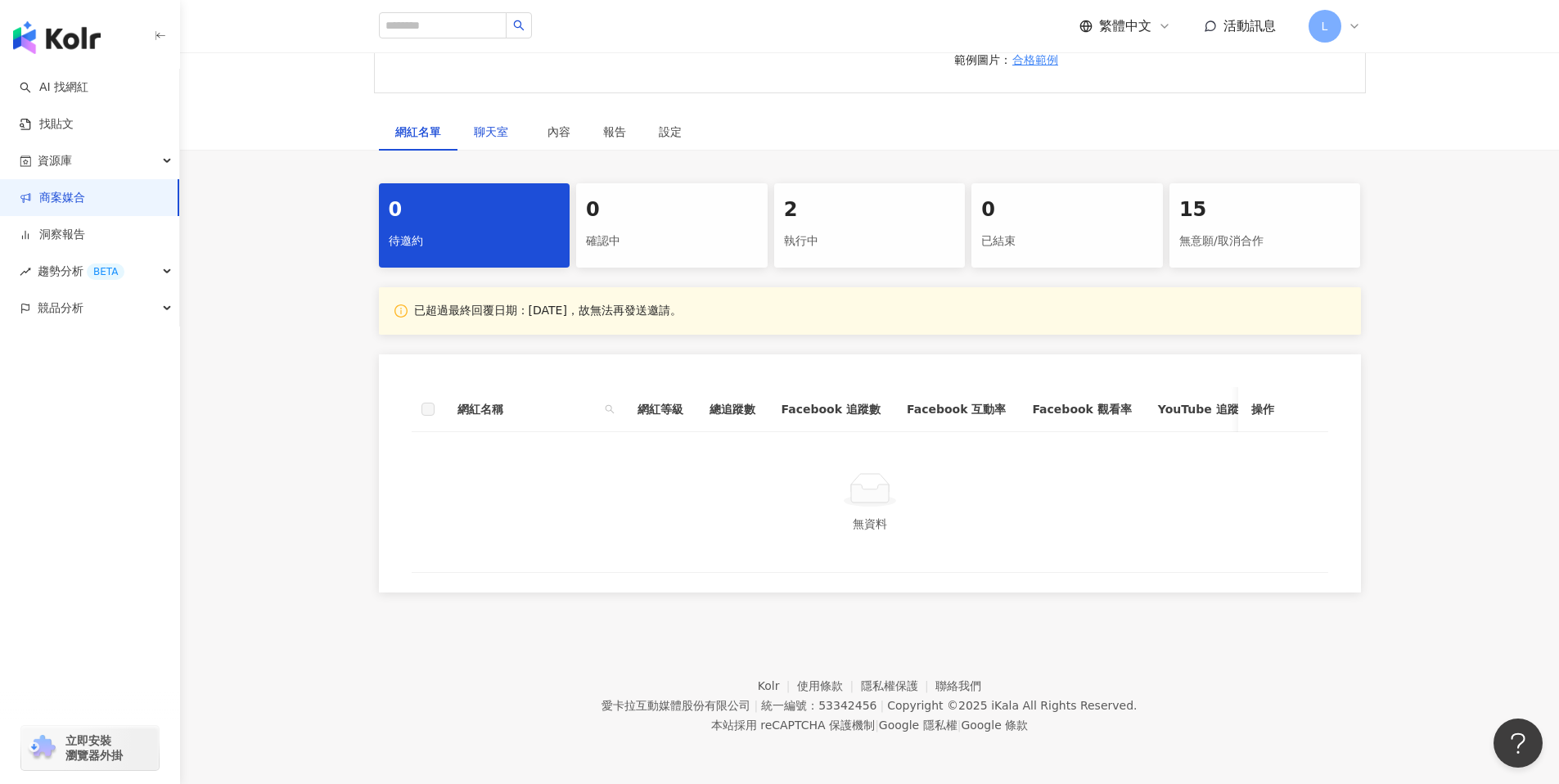
click at [483, 126] on span "聊天室" at bounding box center [494, 132] width 41 height 11
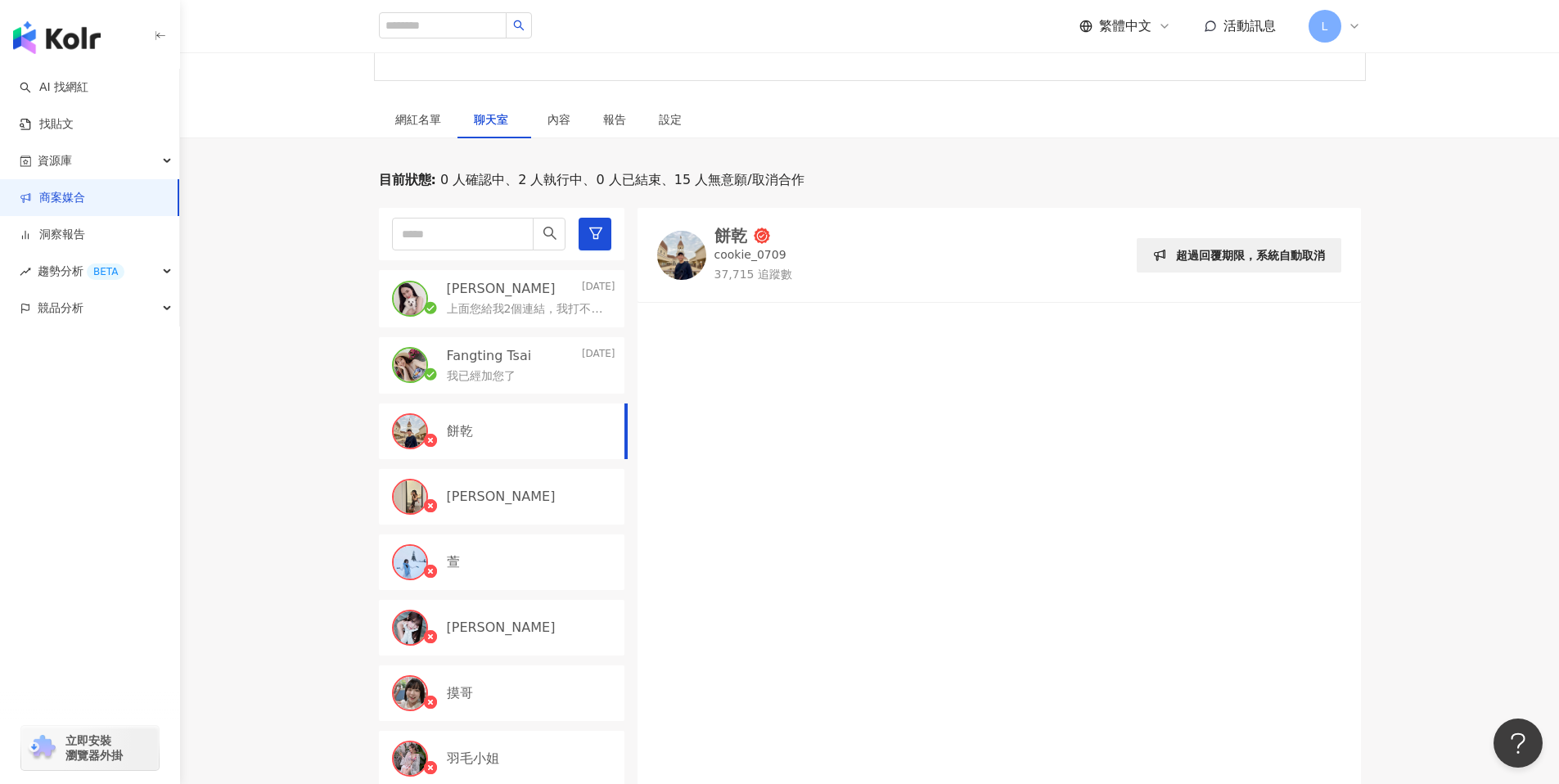
click at [79, 195] on link "商案媒合" at bounding box center [52, 197] width 65 height 16
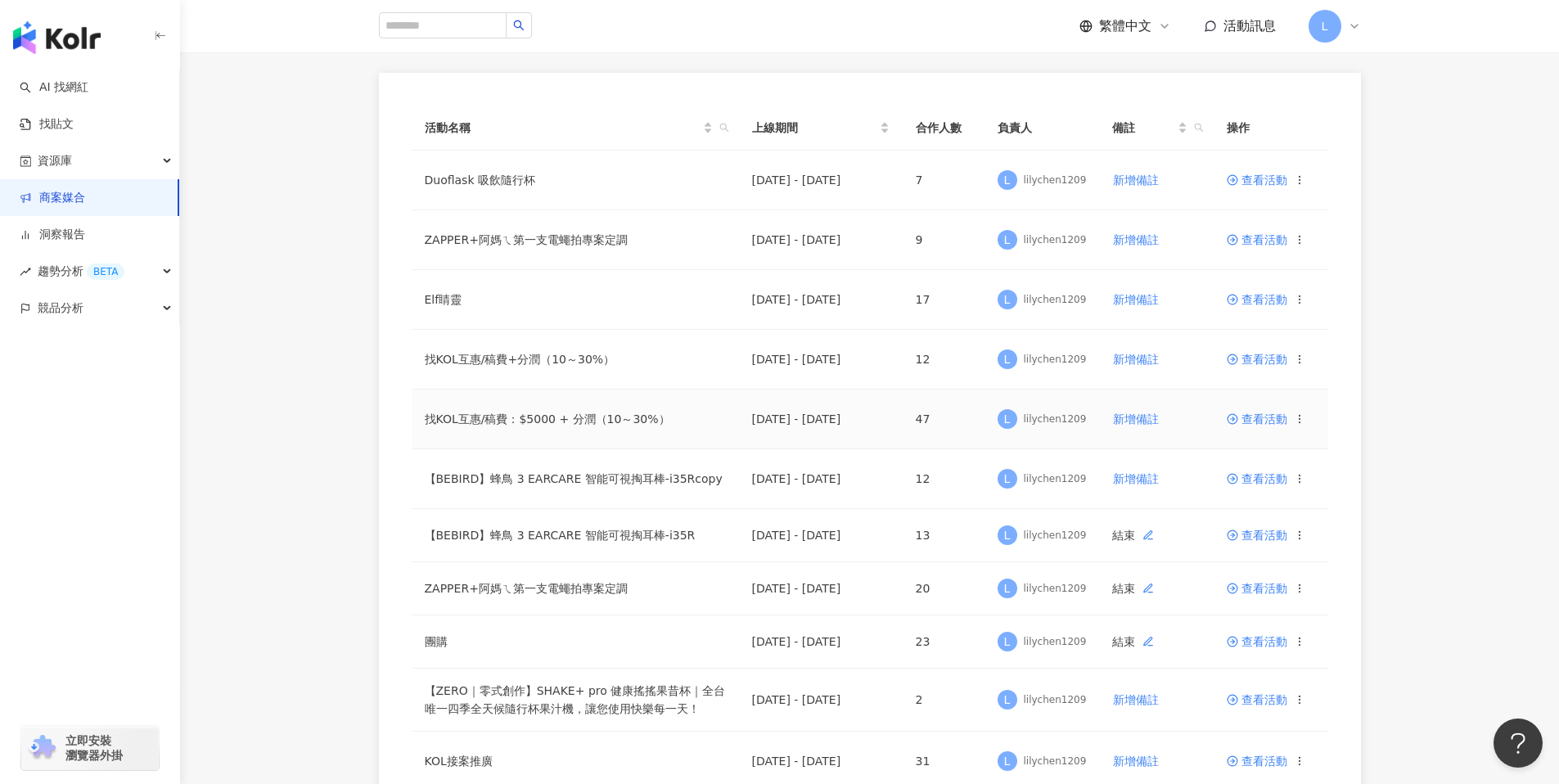
scroll to position [160, 0]
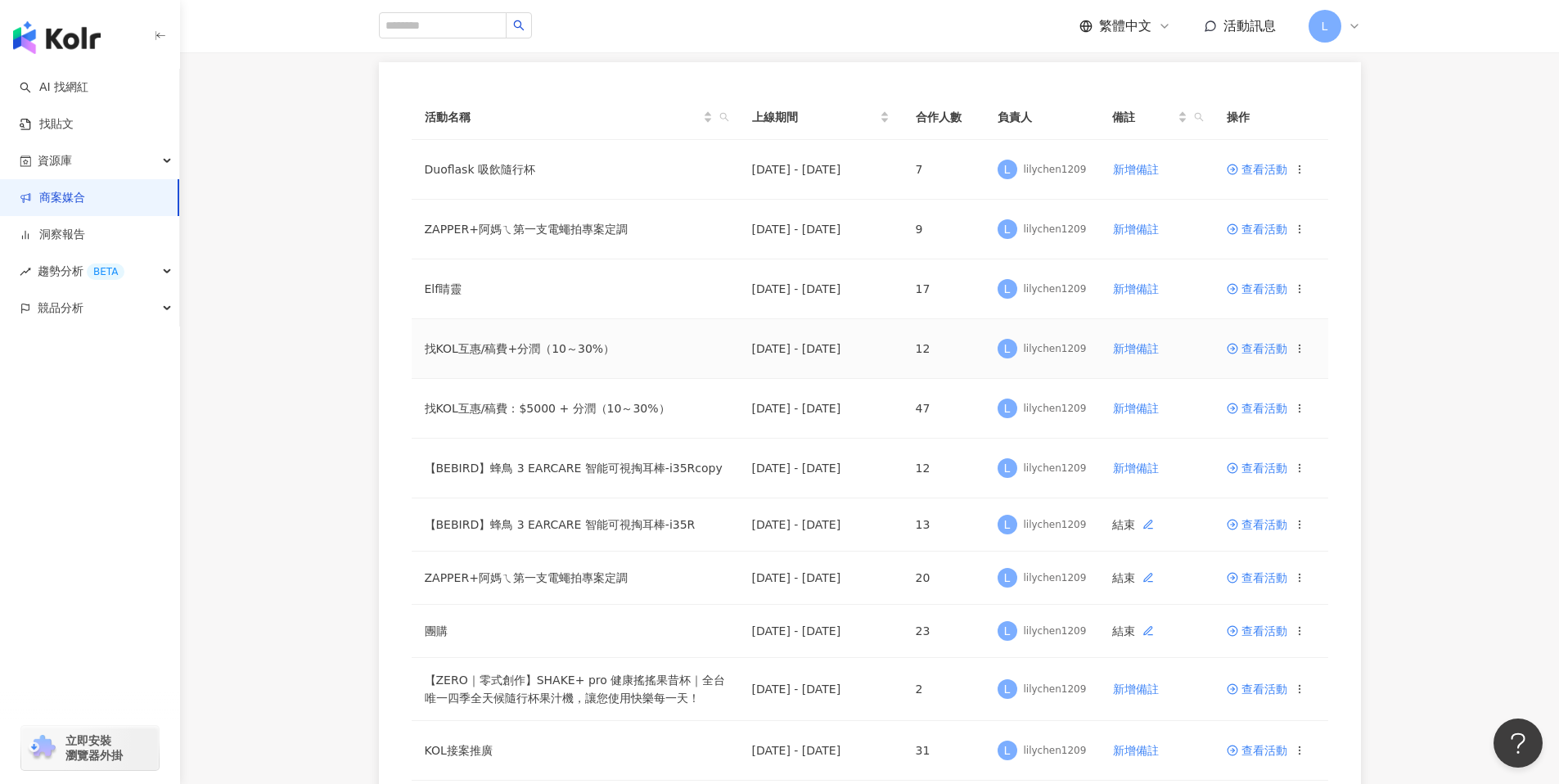
click at [1271, 349] on span "查看活動" at bounding box center [1256, 349] width 60 height 11
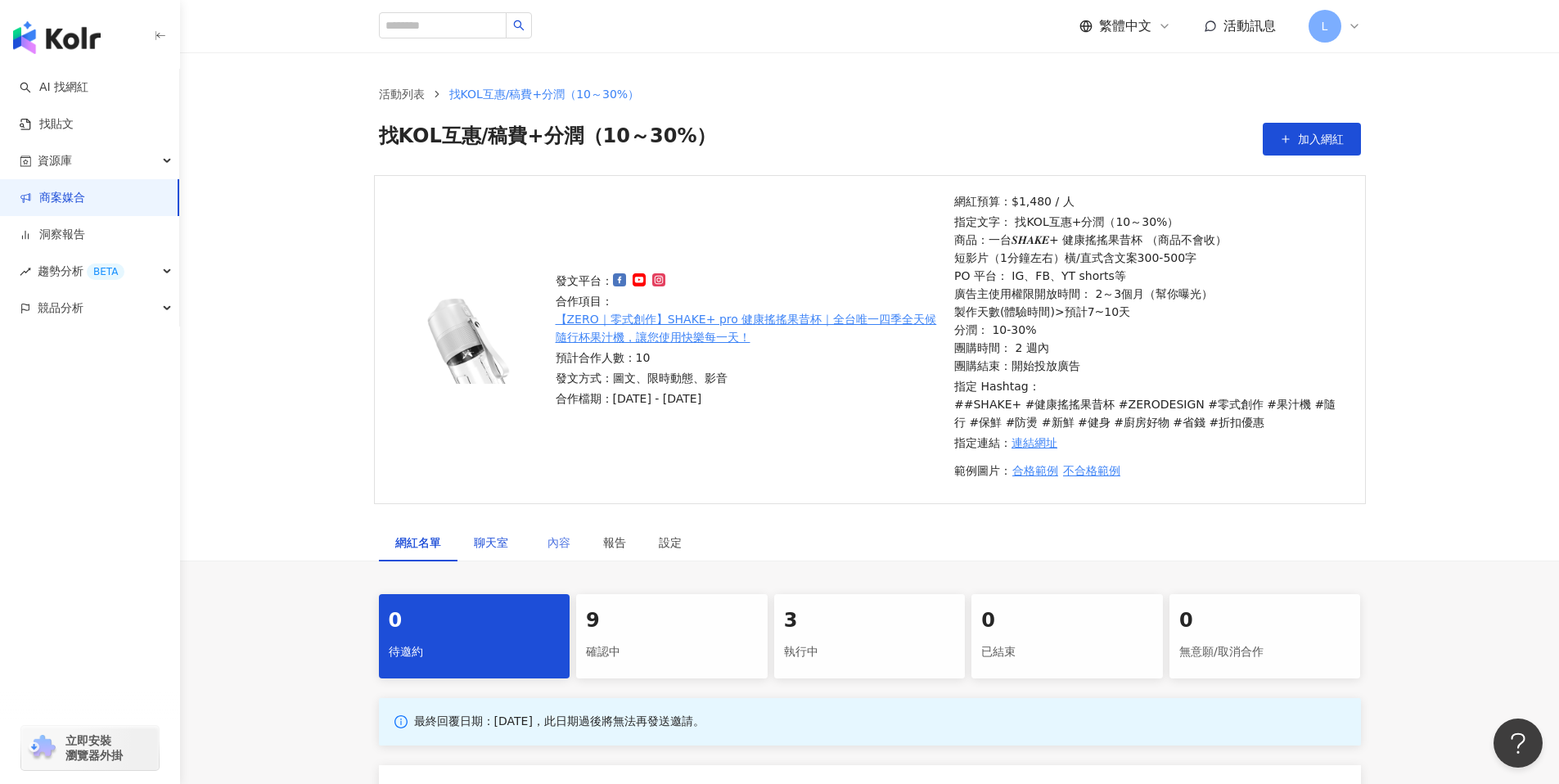
drag, startPoint x: 512, startPoint y: 539, endPoint x: 546, endPoint y: 546, distance: 34.7
click at [512, 541] on span "聊天室" at bounding box center [494, 542] width 41 height 11
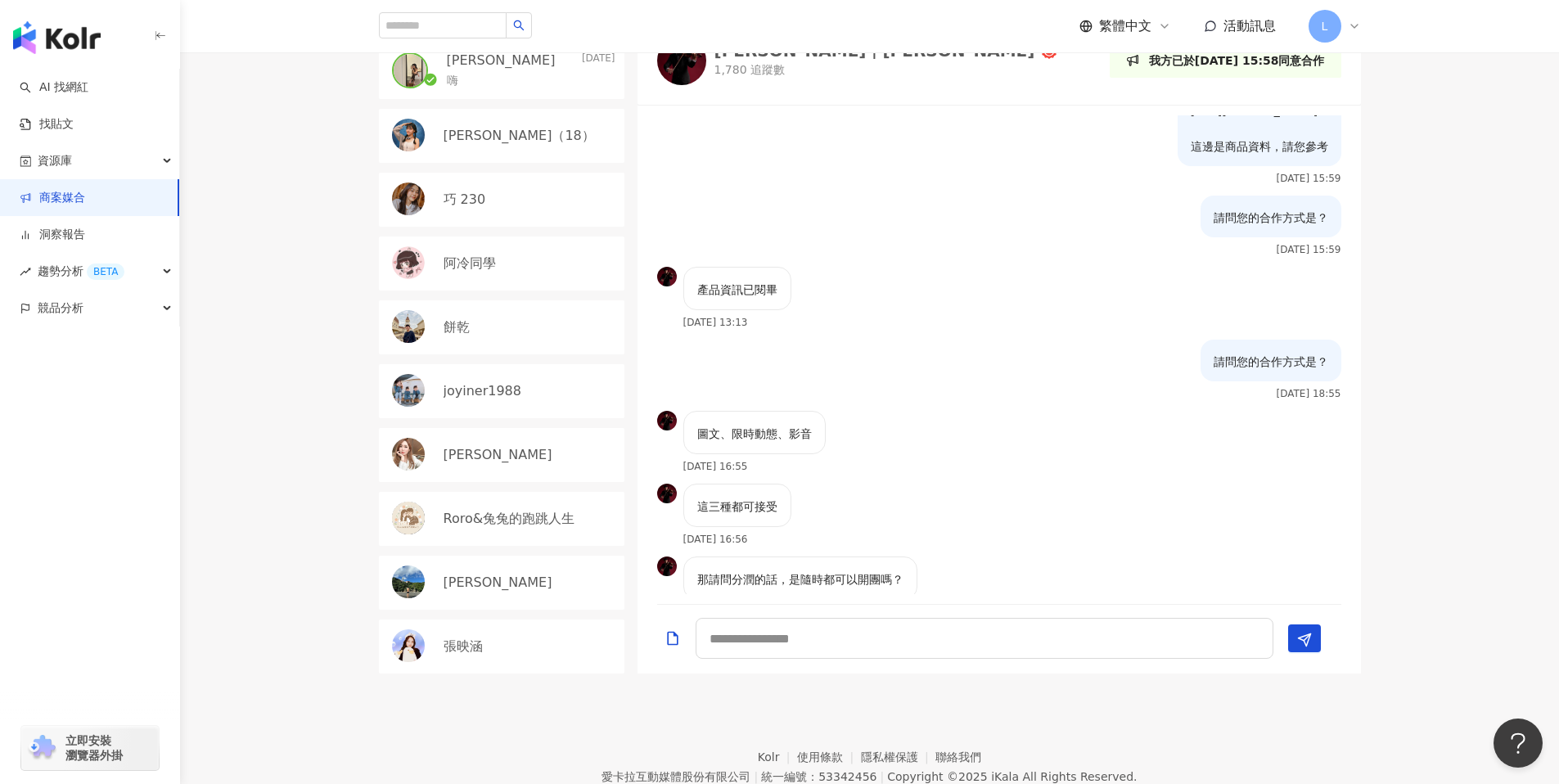
scroll to position [685, 0]
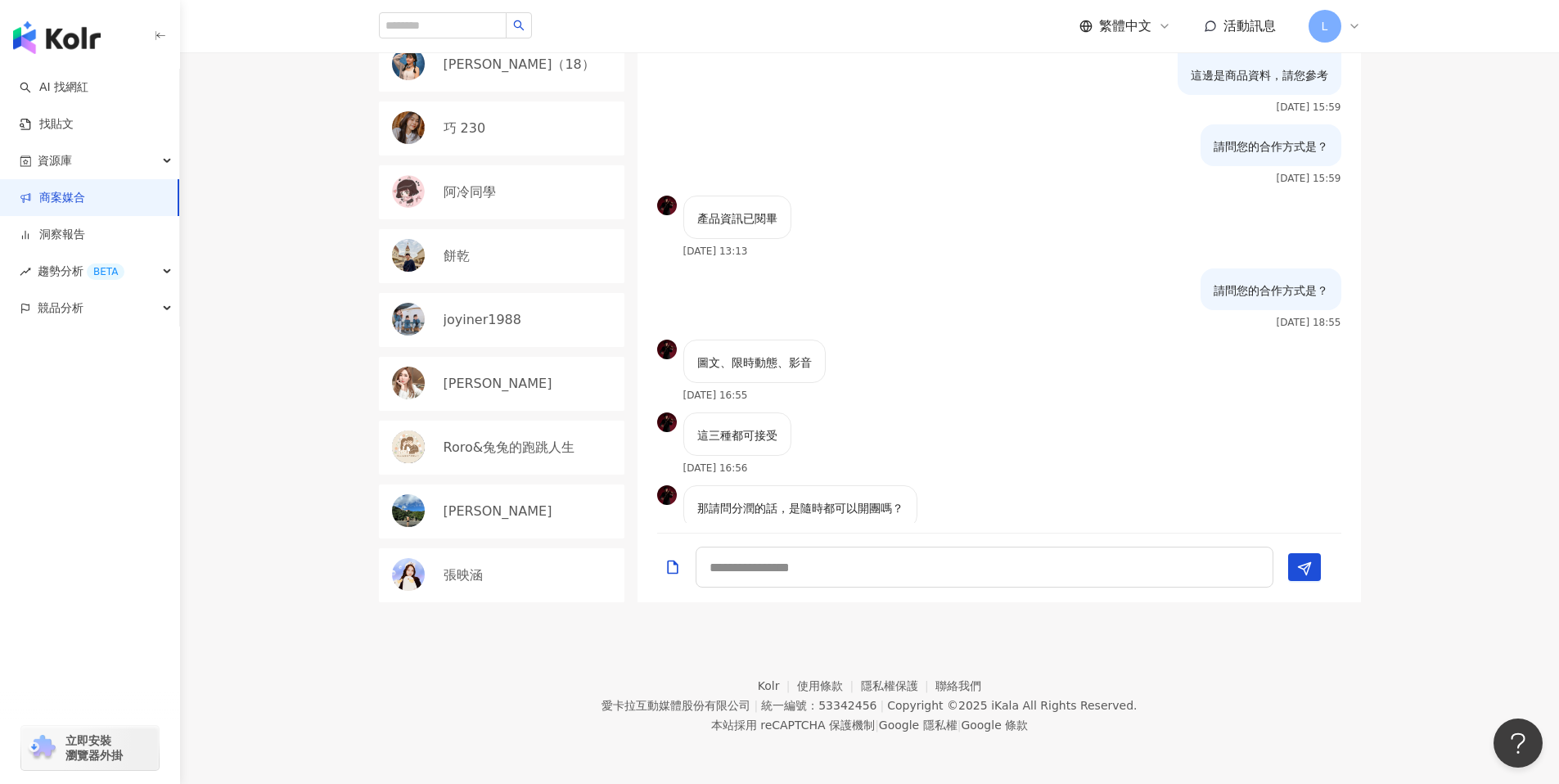
click at [85, 206] on link "商案媒合" at bounding box center [52, 197] width 65 height 16
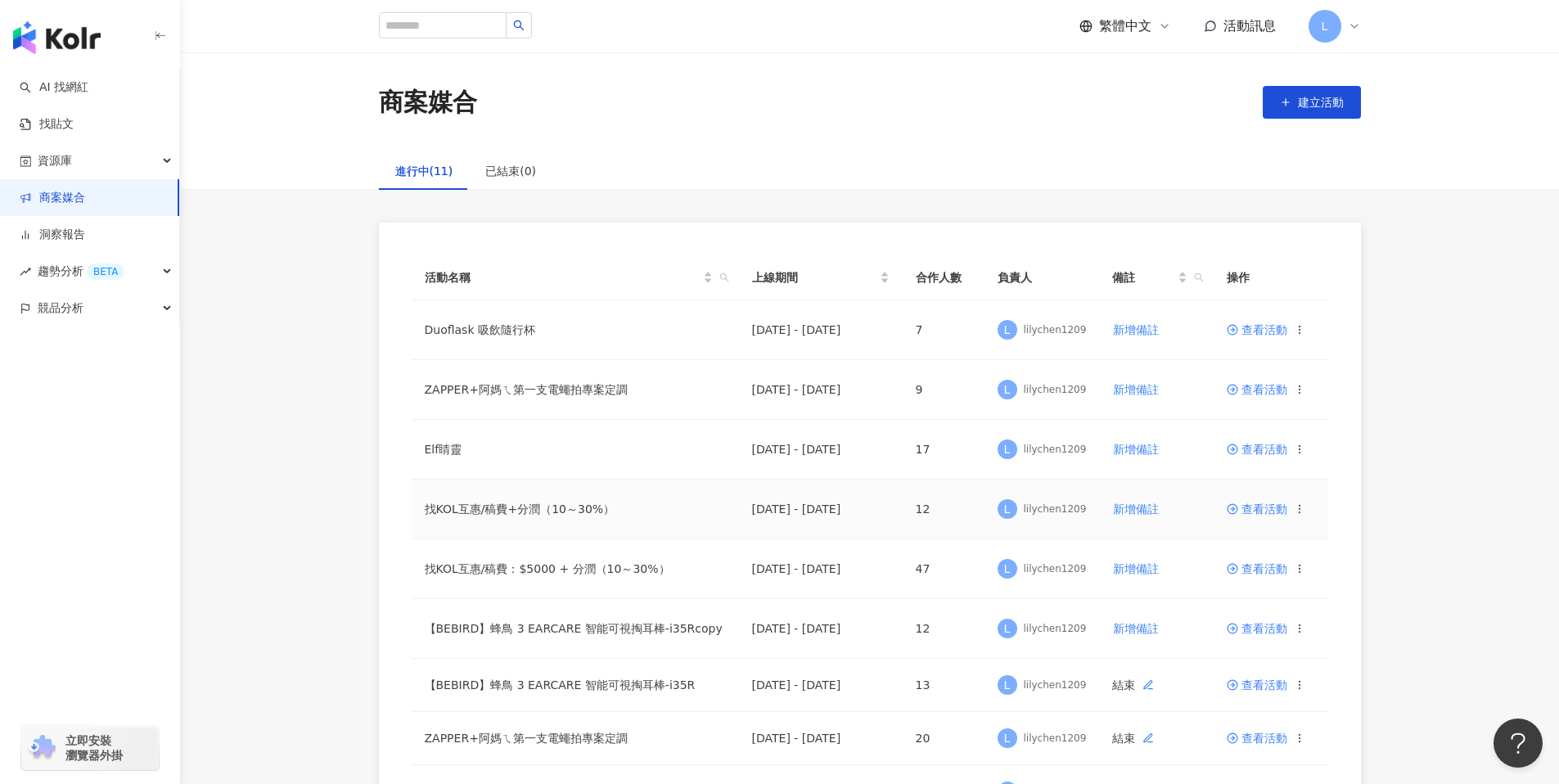
click at [1252, 508] on span "查看活動" at bounding box center [1256, 509] width 60 height 11
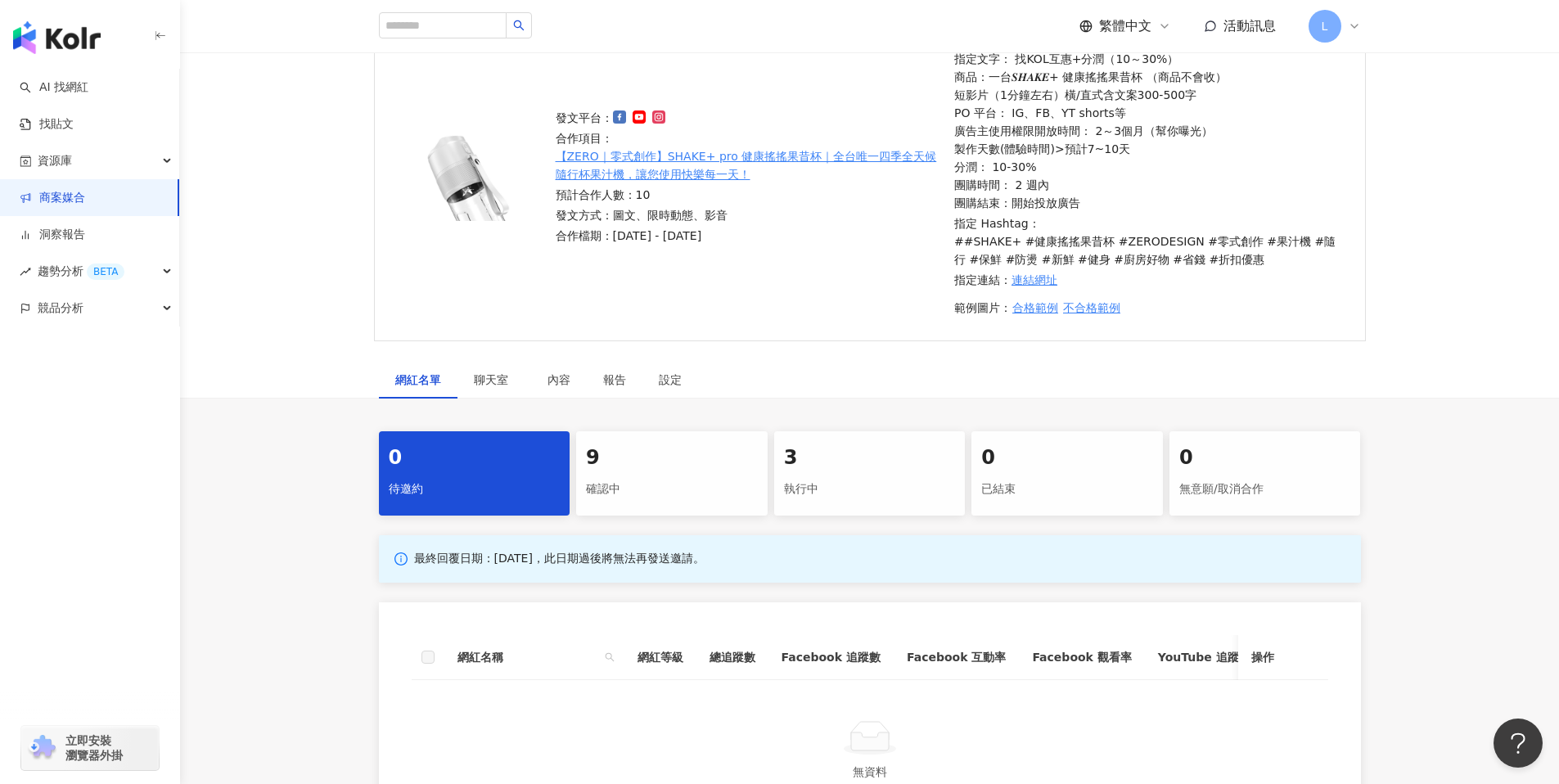
scroll to position [172, 0]
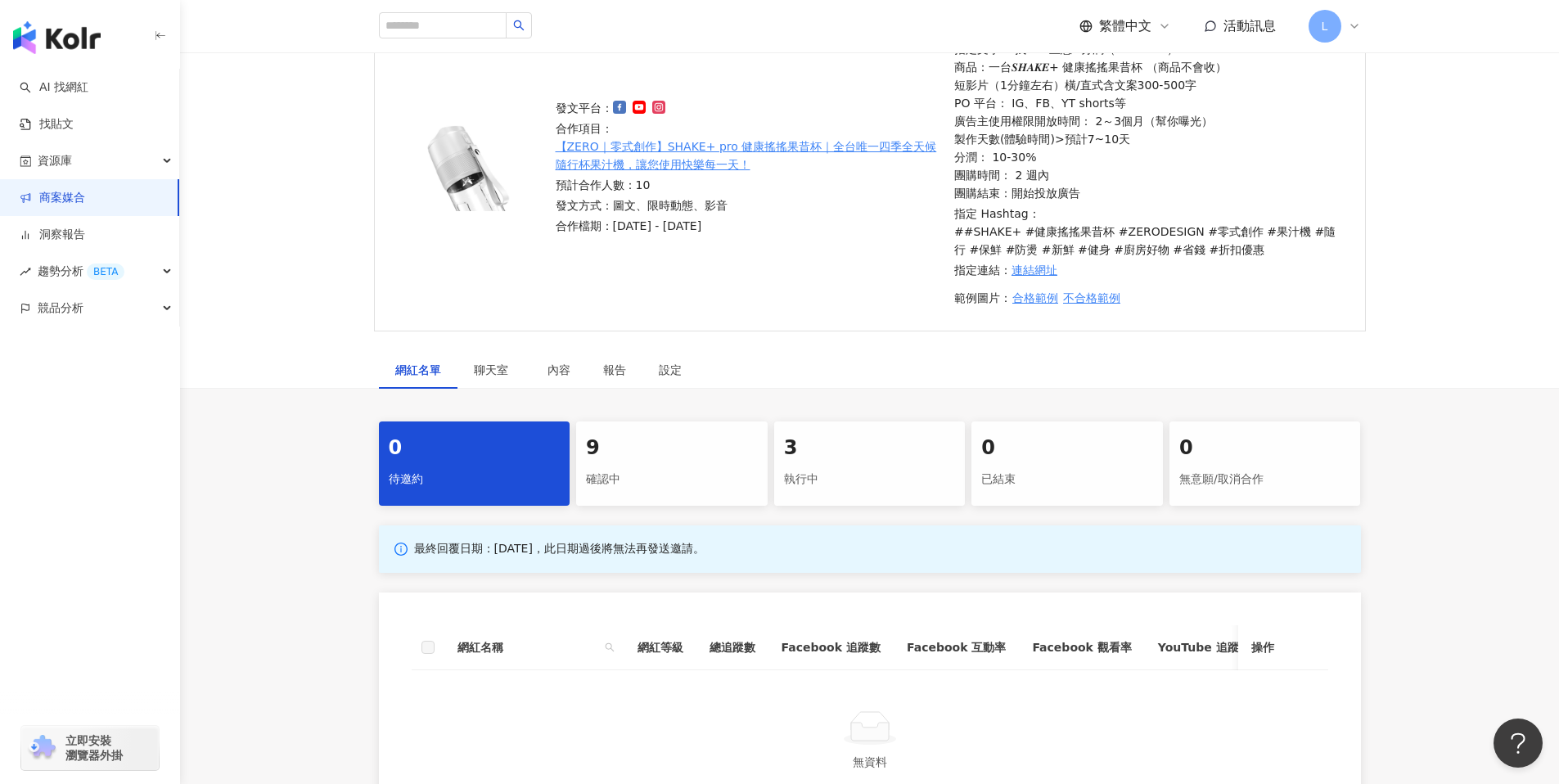
click at [493, 349] on div "發文平台： 合作項目： 【ZERO｜零式創作】SHAKE+ pro 健康搖搖果昔杯｜全台唯一四季全天候隨行杯果汁機，讓您使用快樂每一天！ 預計合作人數：10 …" at bounding box center [869, 177] width 1379 height 349
click at [495, 367] on span "聊天室" at bounding box center [494, 369] width 41 height 11
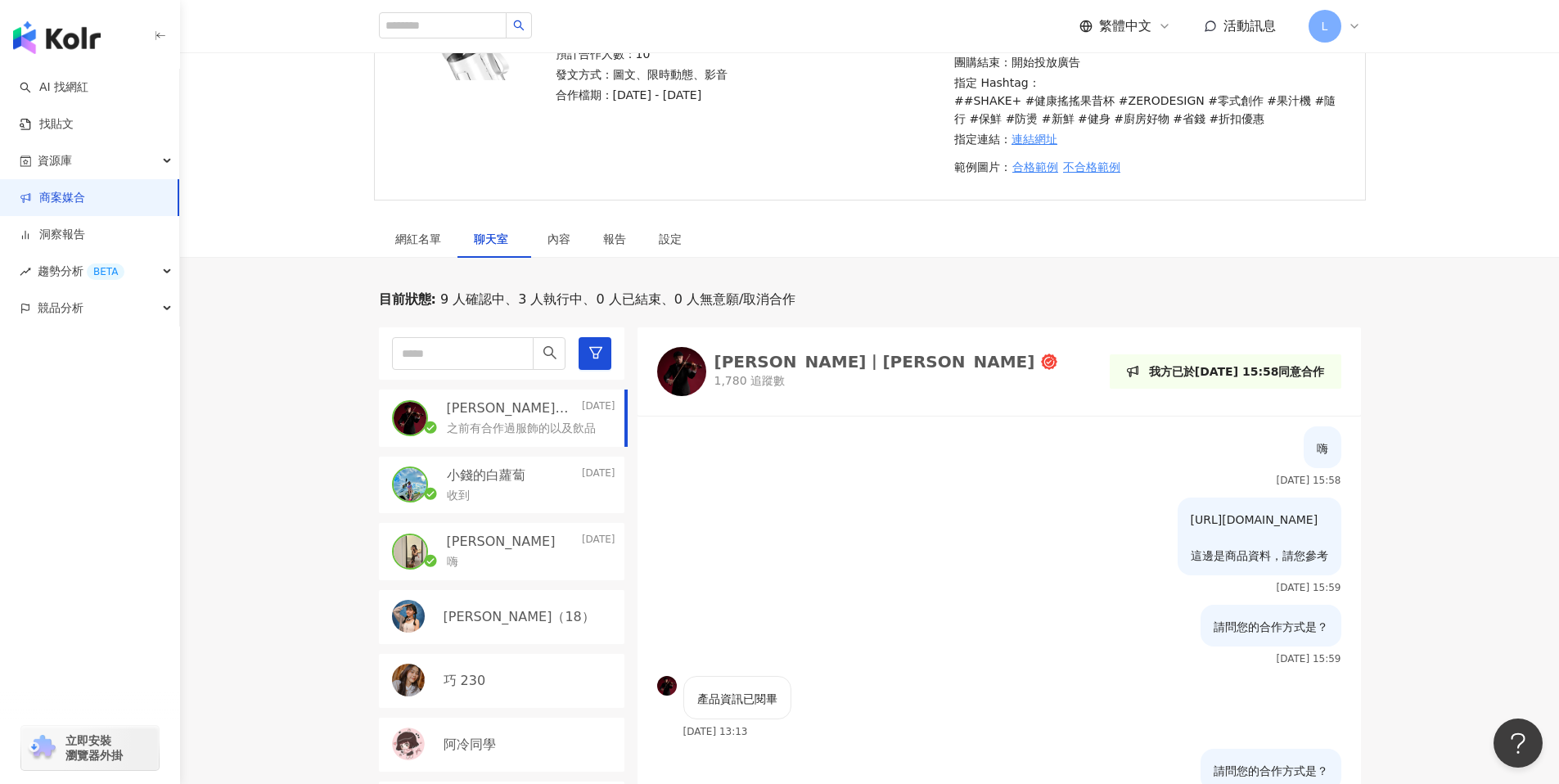
scroll to position [590, 0]
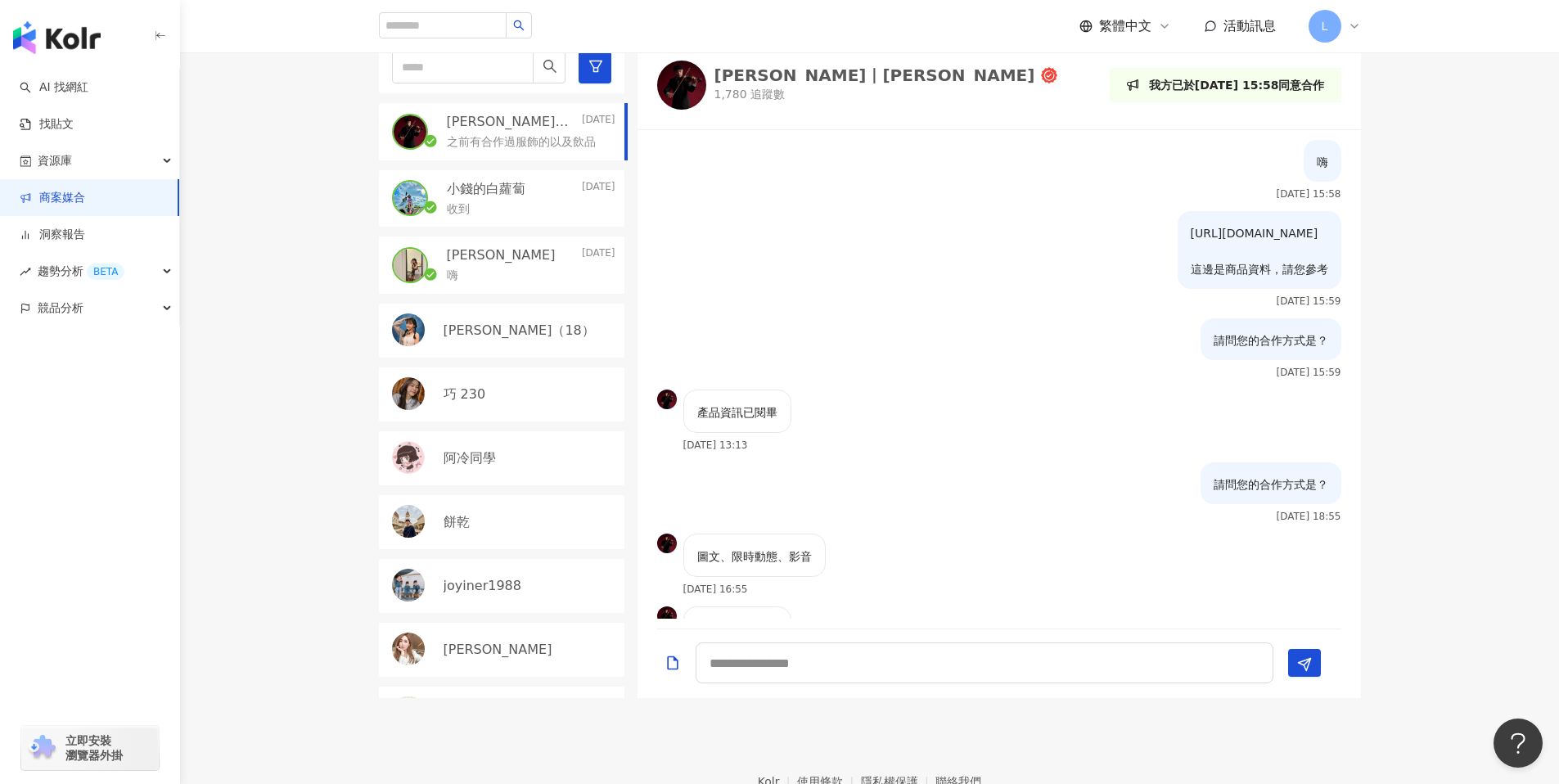
click at [490, 335] on p "華恬（18）" at bounding box center [519, 330] width 152 height 18
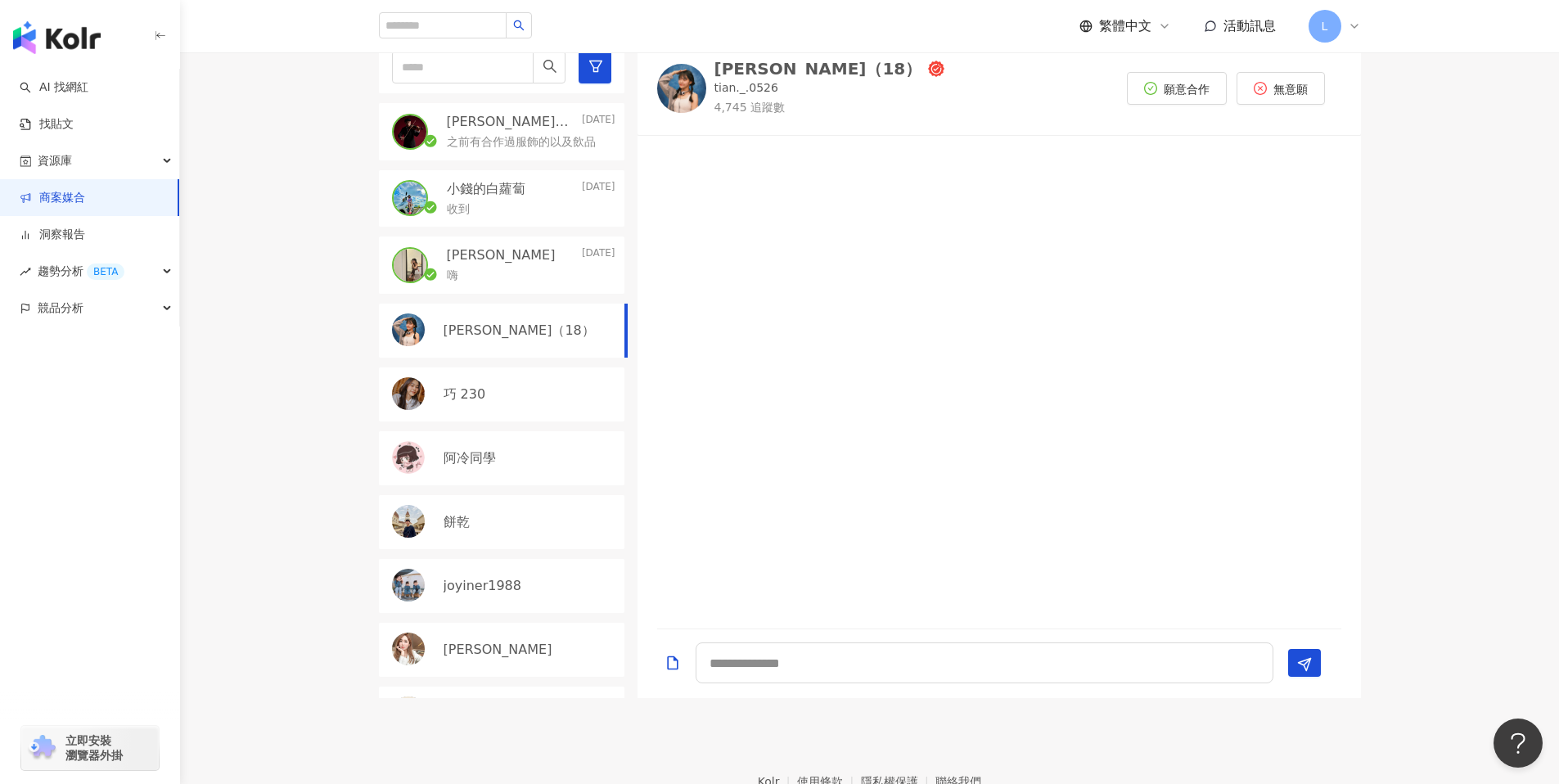
click at [509, 278] on div "嗨" at bounding box center [531, 273] width 169 height 20
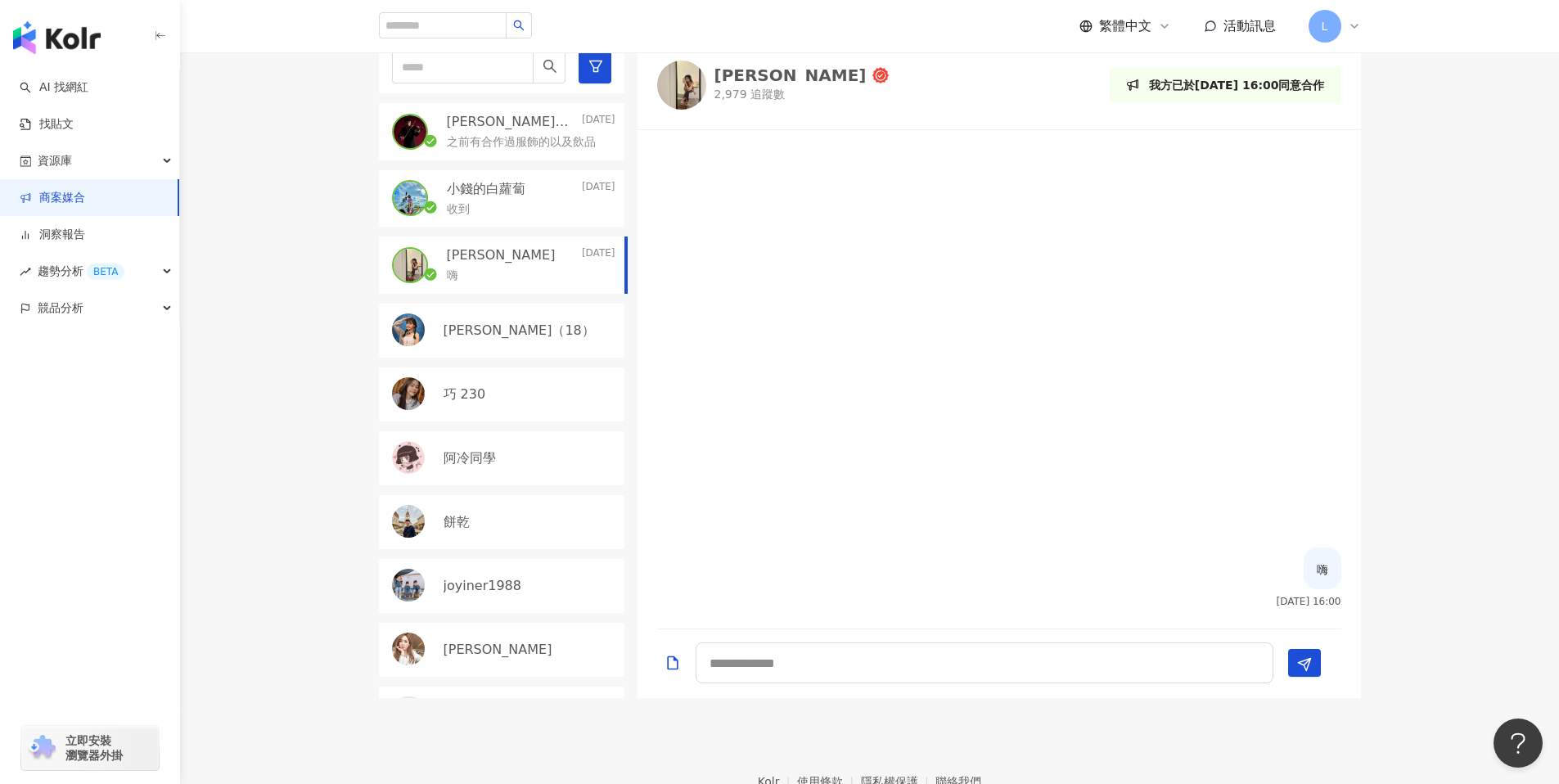
click at [533, 213] on div "收到" at bounding box center [531, 207] width 169 height 20
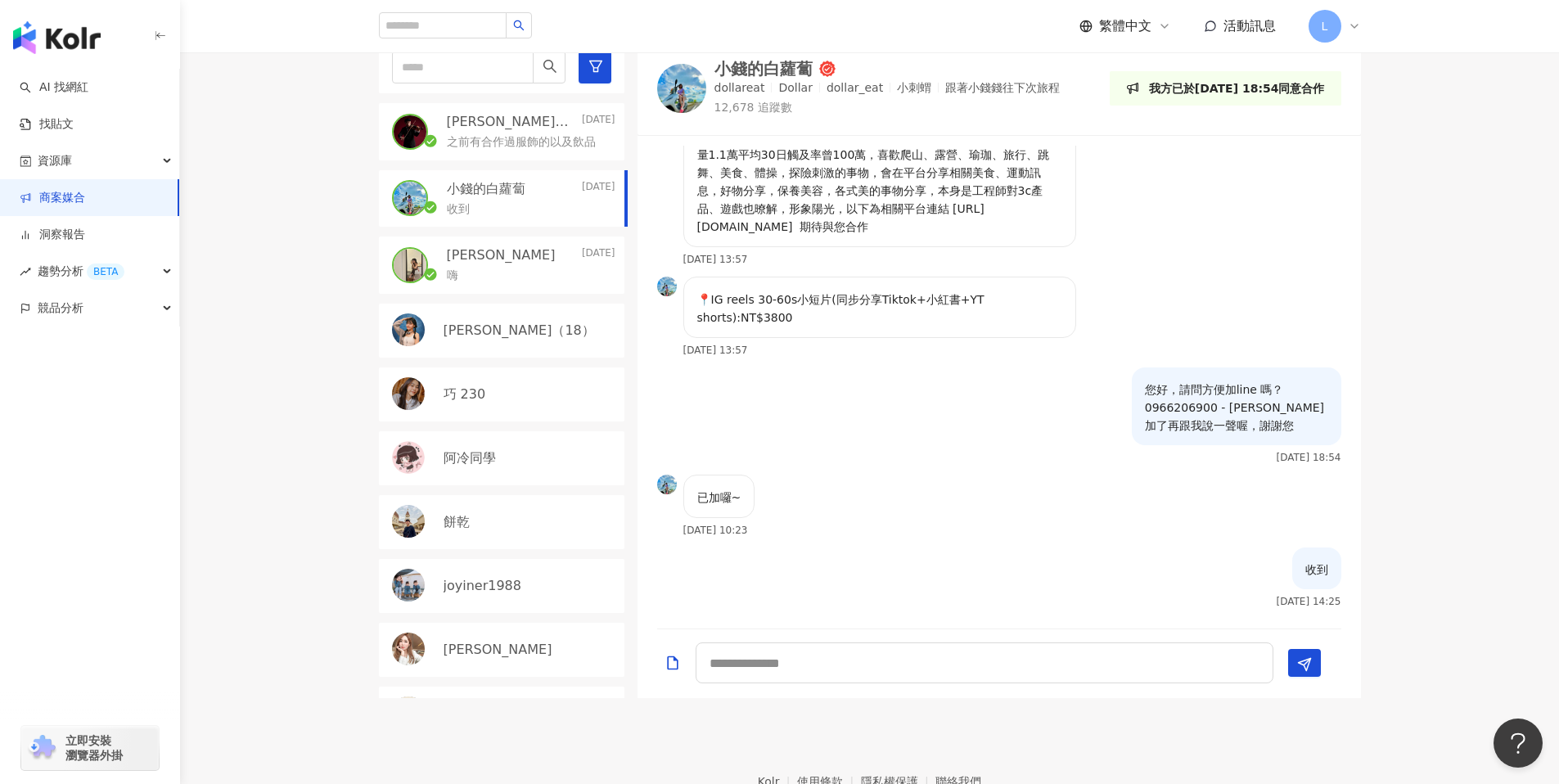
click at [528, 139] on p "之前有合作過服飾的以及飲品" at bounding box center [521, 141] width 149 height 16
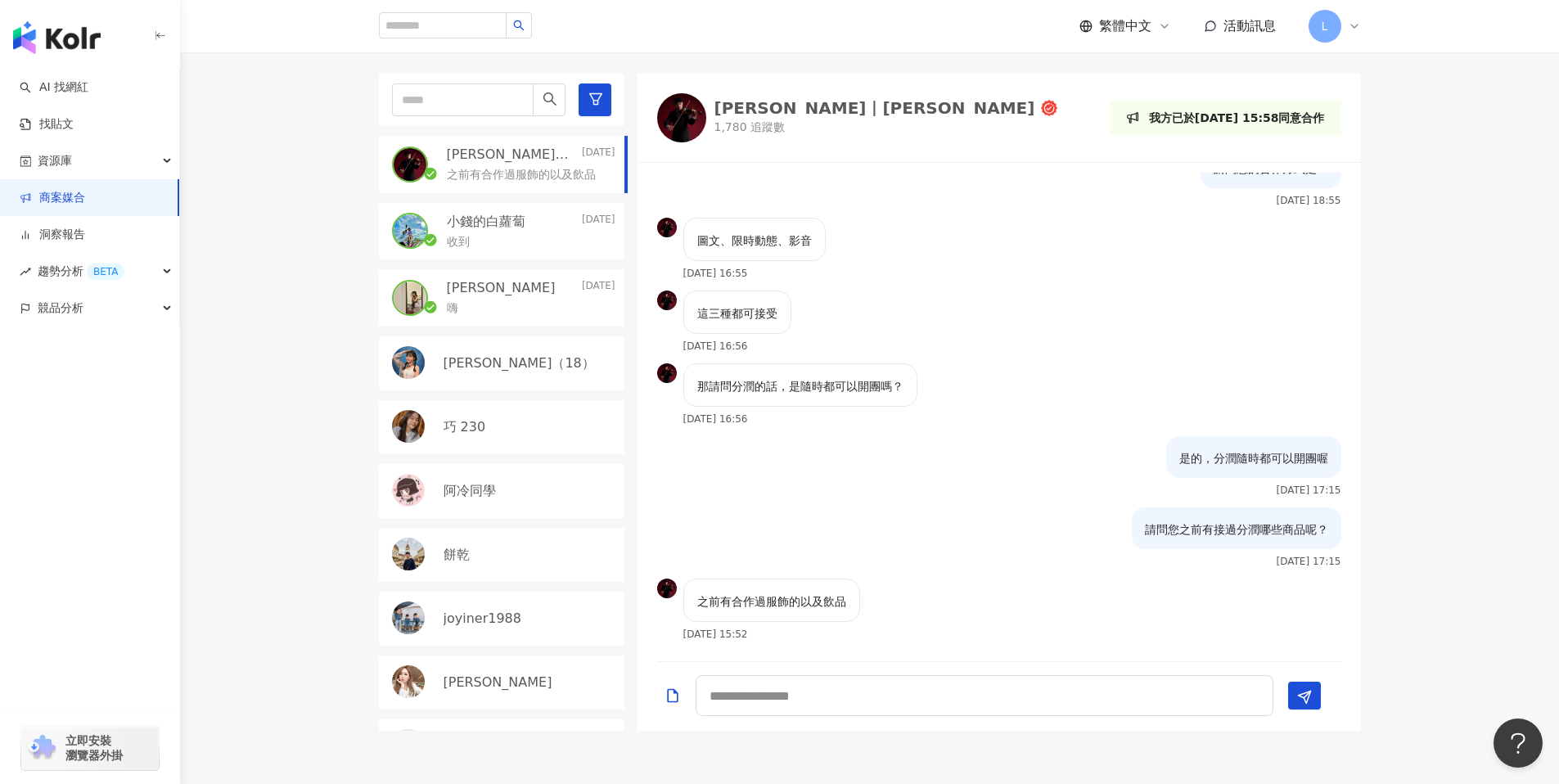
scroll to position [553, 0]
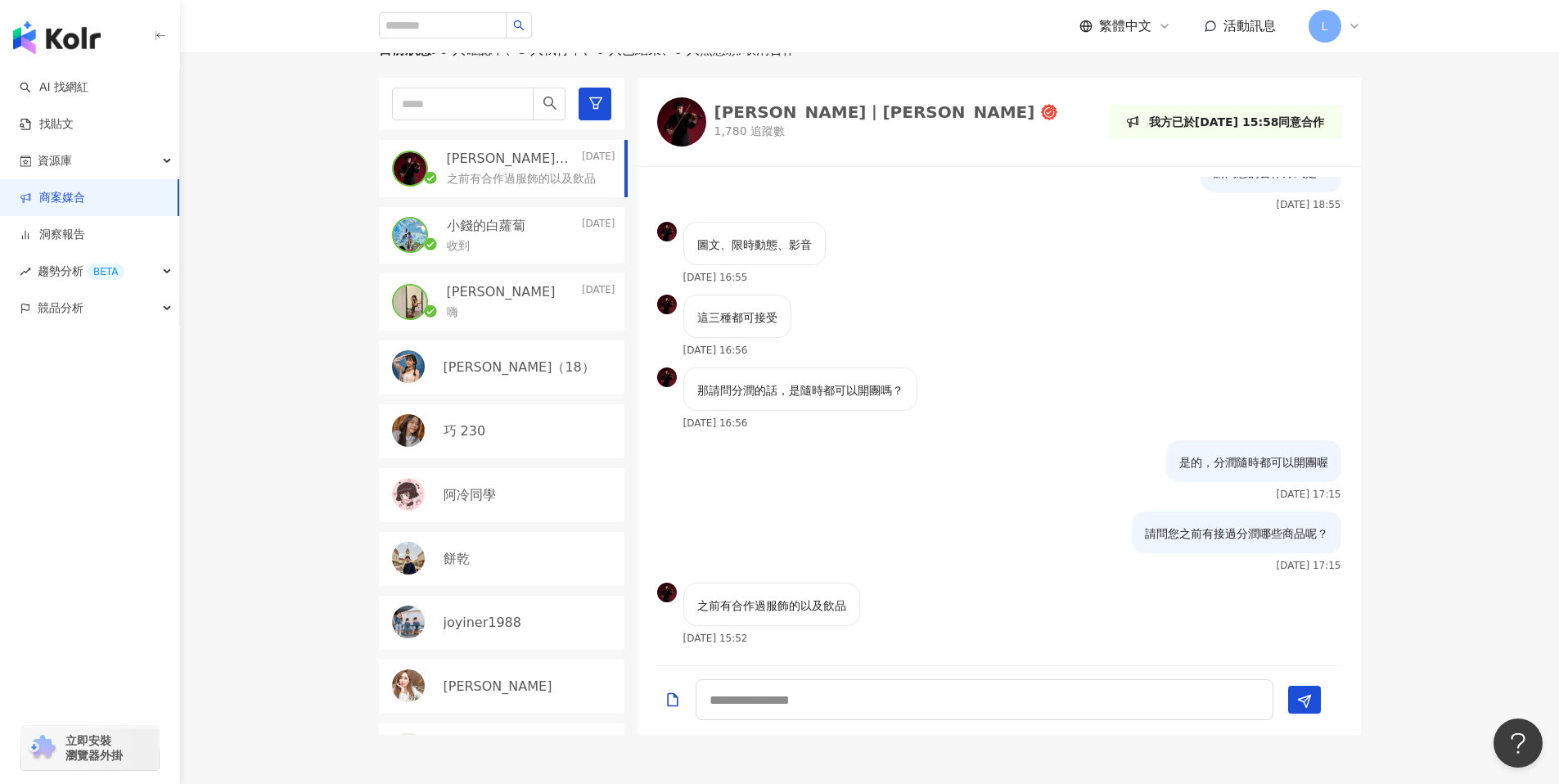
click at [85, 200] on link "商案媒合" at bounding box center [52, 197] width 65 height 16
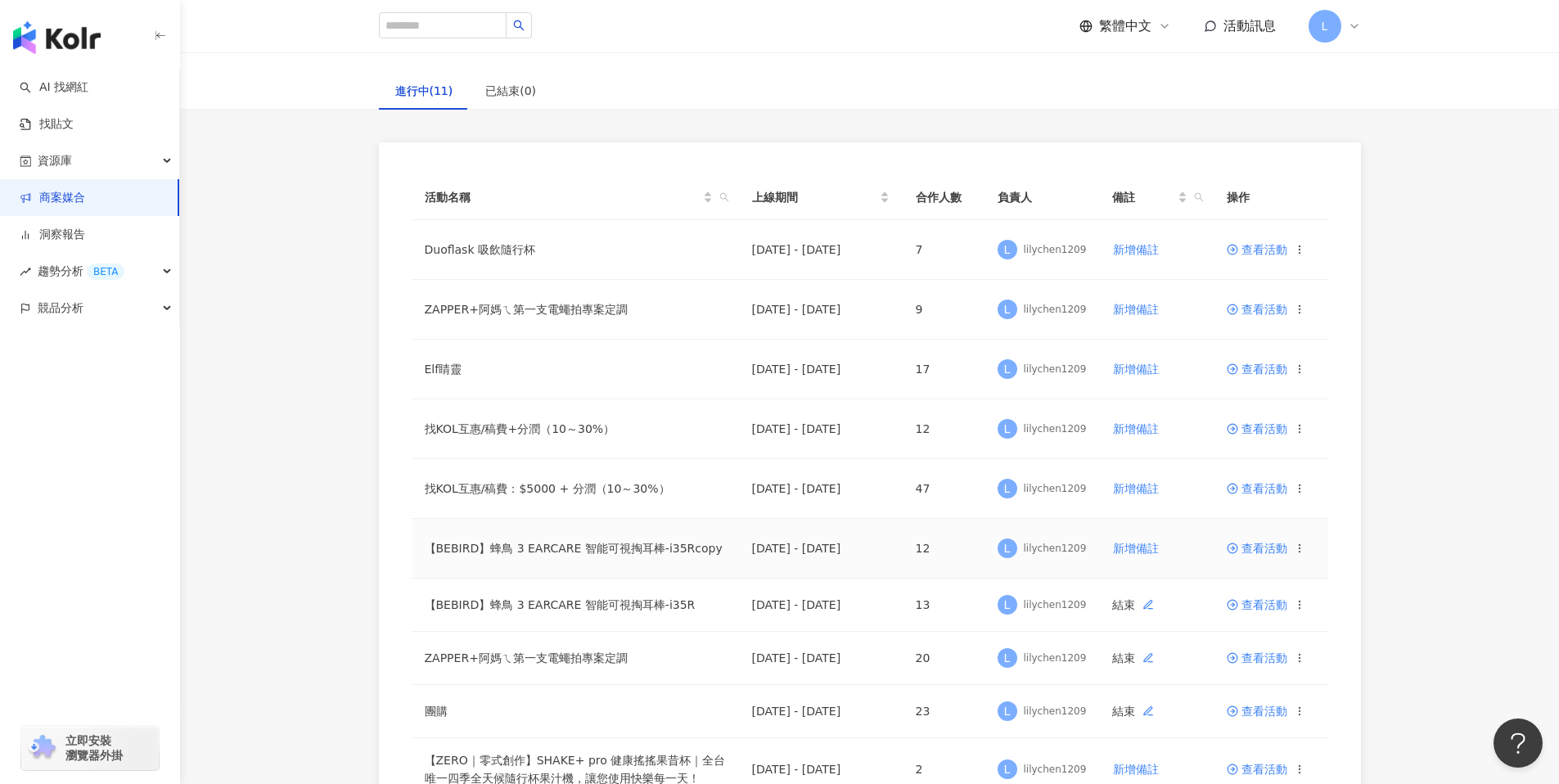
click at [1255, 547] on span "查看活動" at bounding box center [1256, 548] width 60 height 11
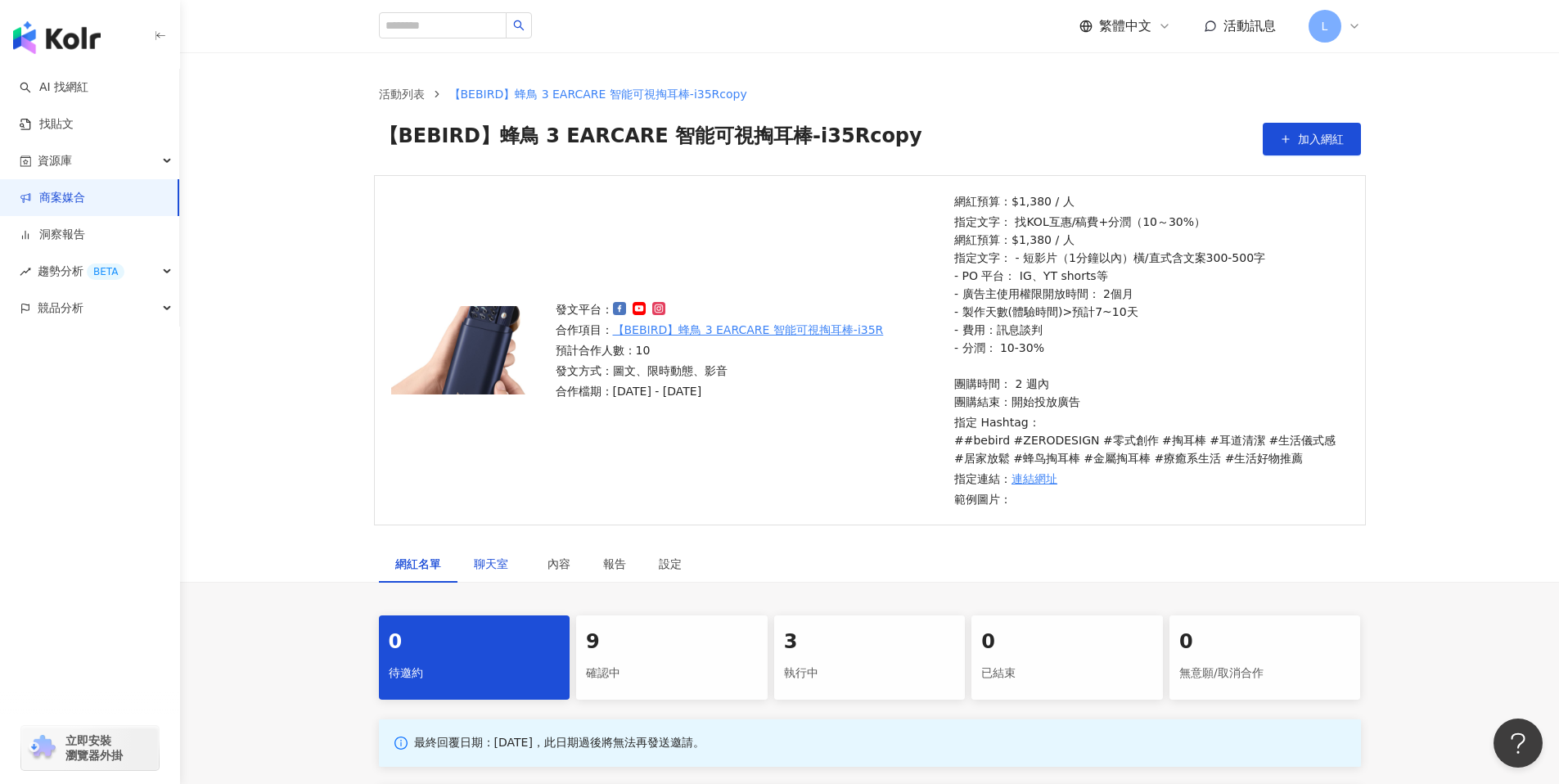
click at [506, 569] on div "聊天室" at bounding box center [494, 564] width 41 height 18
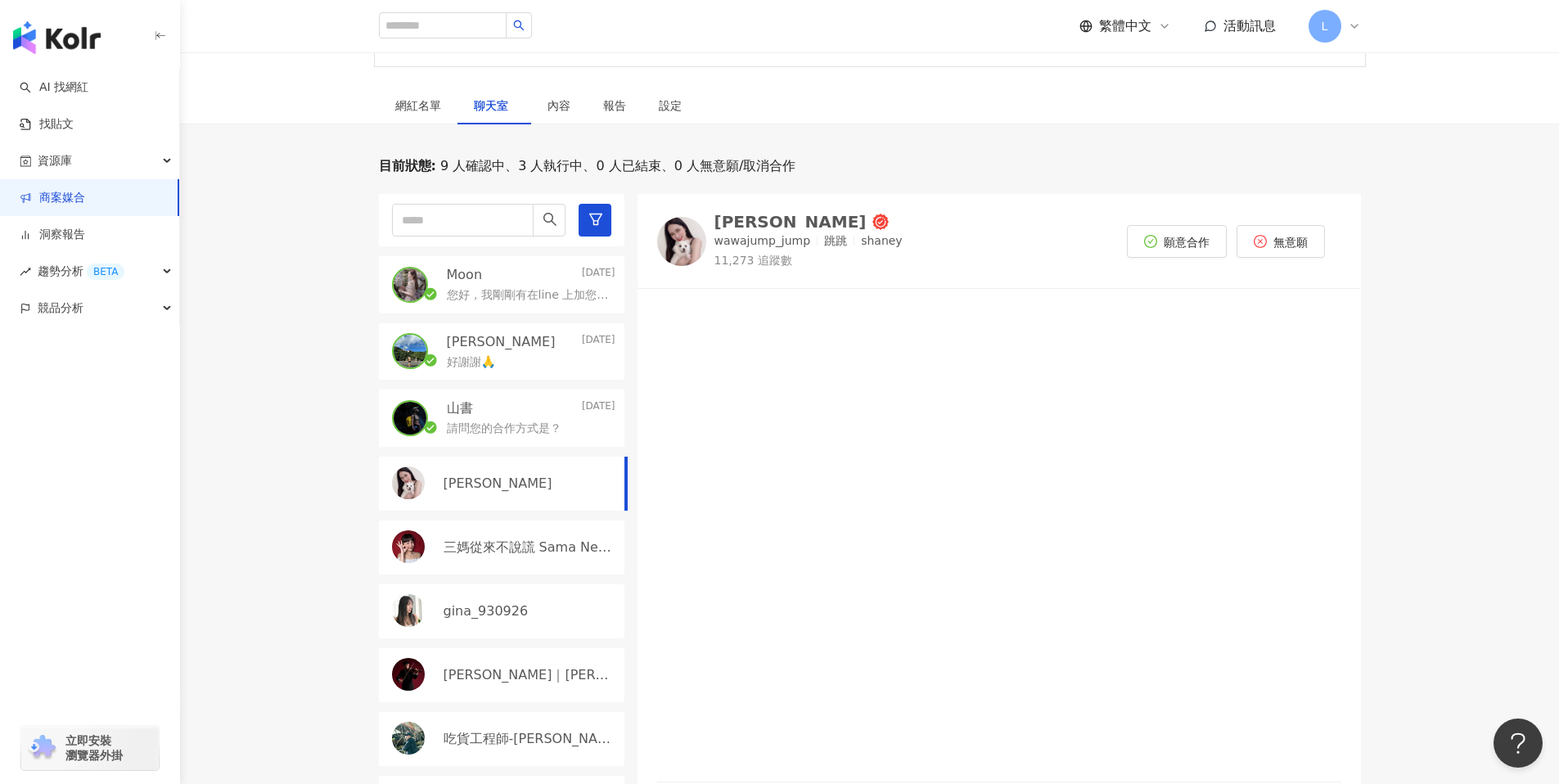
click at [516, 289] on p "您好，我剛剛有在line 上加您了， 再麻煩您幫我看一下喔 我叫Lily" at bounding box center [528, 295] width 162 height 16
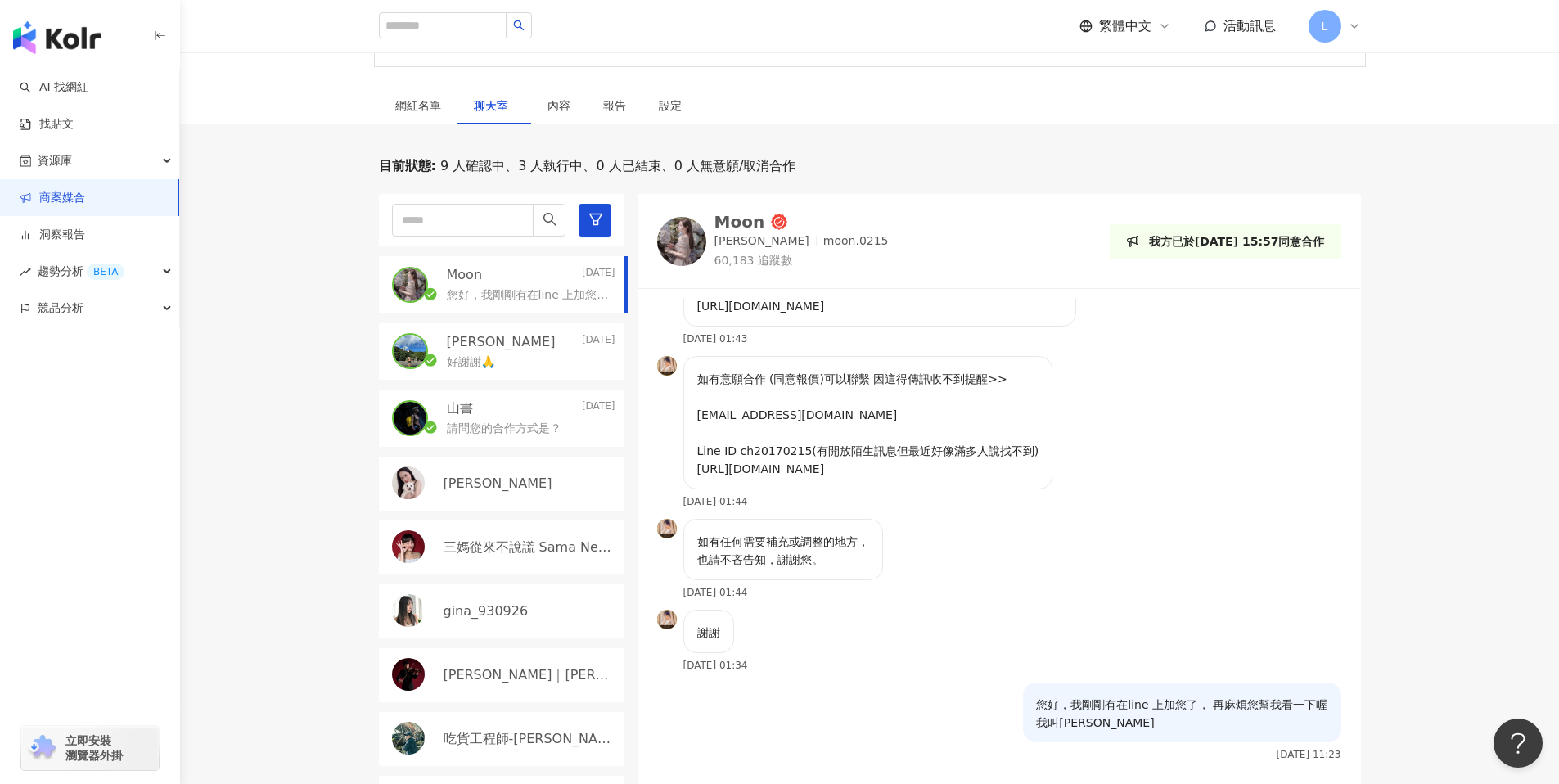
click at [549, 362] on div "好謝謝🙏" at bounding box center [531, 360] width 169 height 20
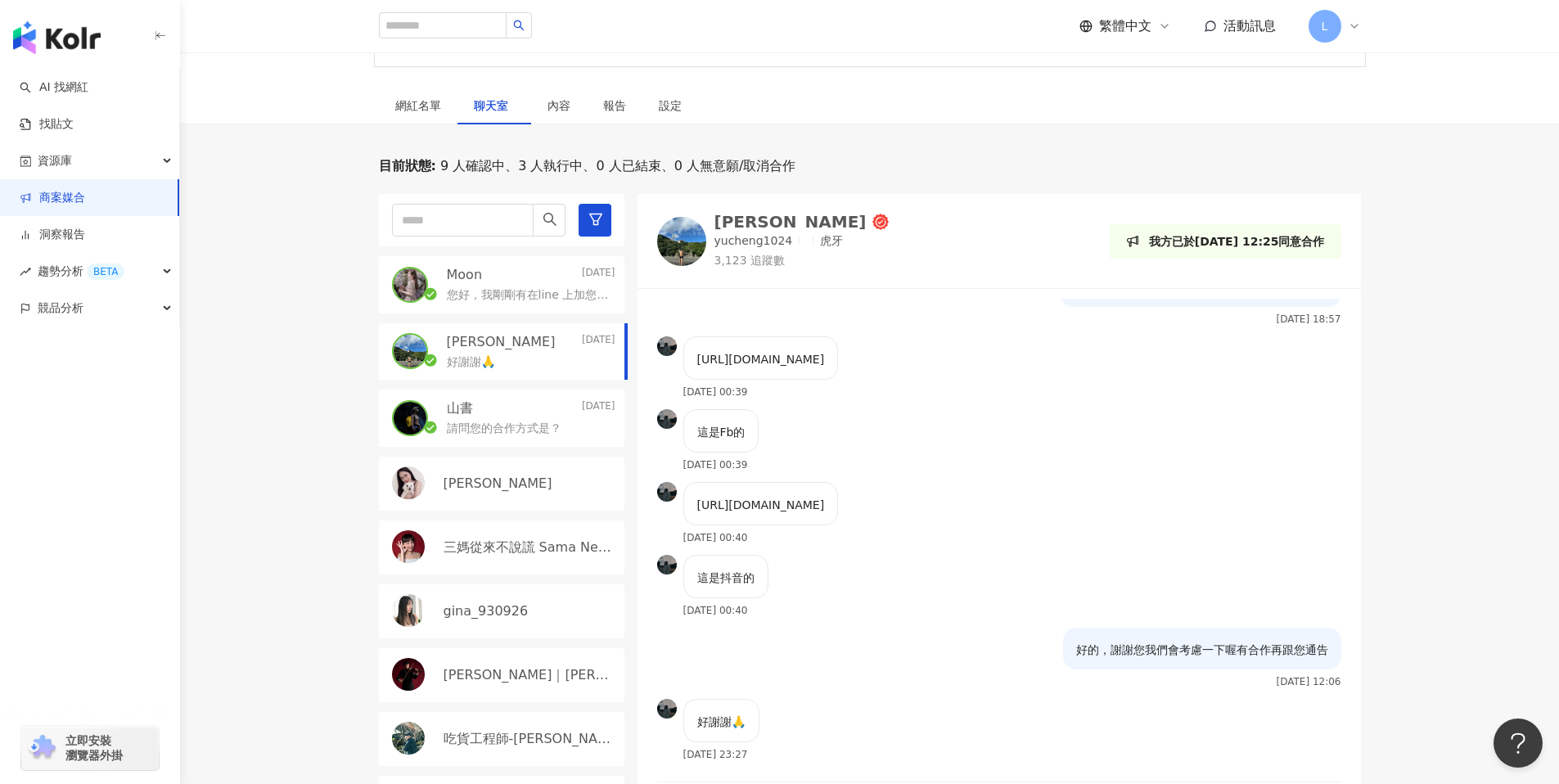
click at [493, 439] on div "山書 2025/8/11 請問您的合作方式是？" at bounding box center [501, 417] width 245 height 57
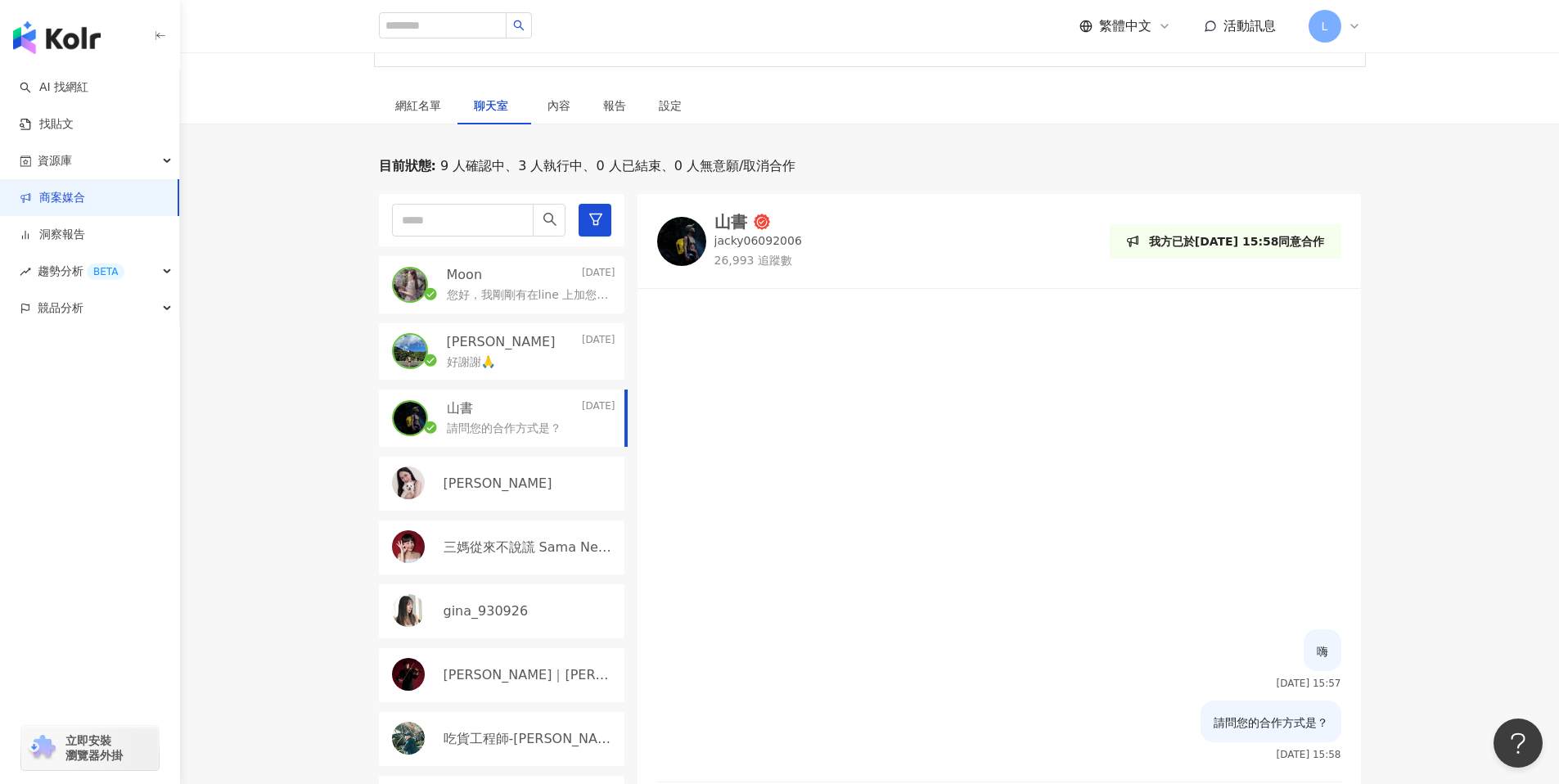
click at [85, 193] on link "商案媒合" at bounding box center [52, 197] width 65 height 16
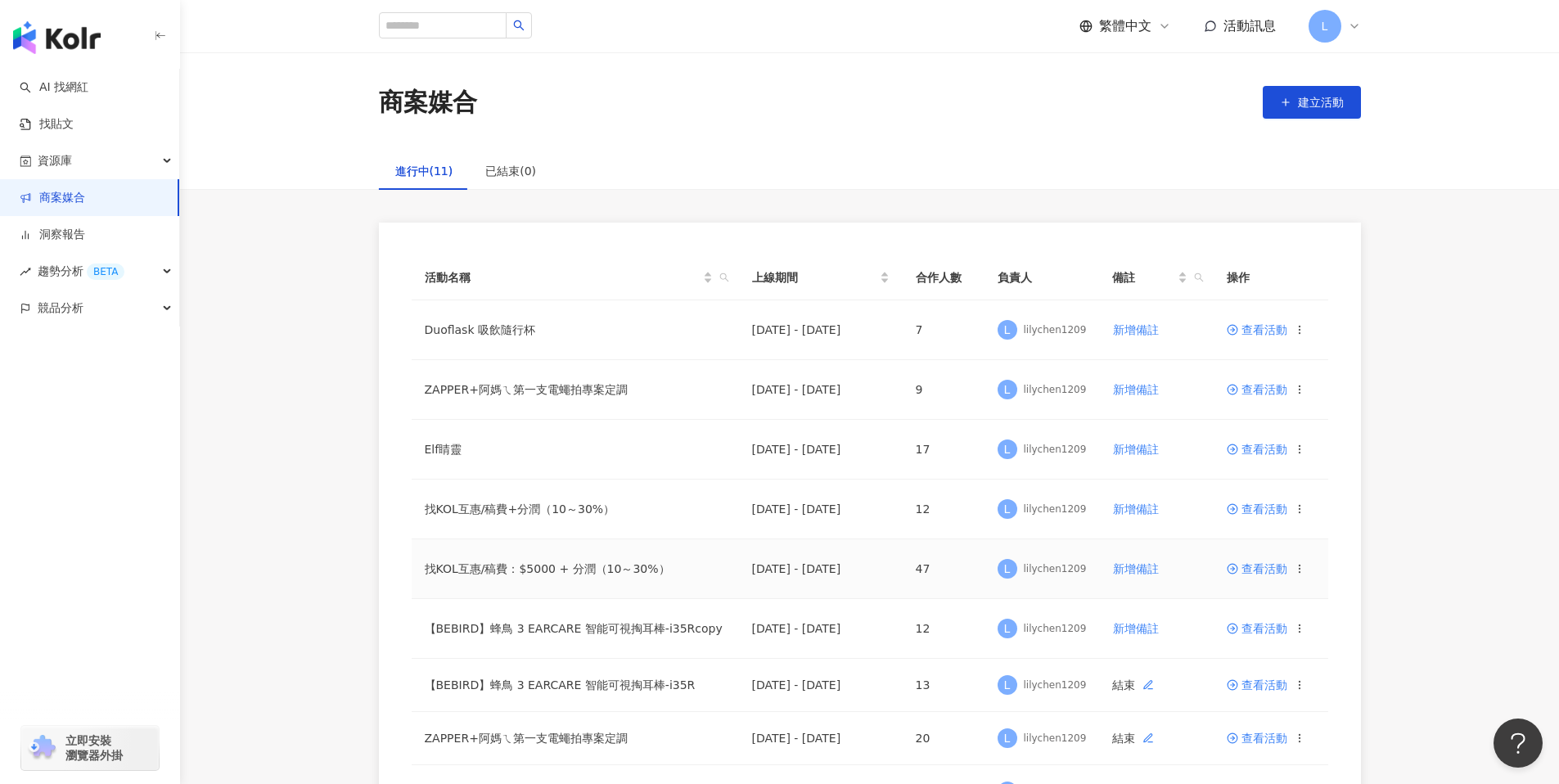
click at [1245, 571] on span "查看活動" at bounding box center [1256, 568] width 60 height 11
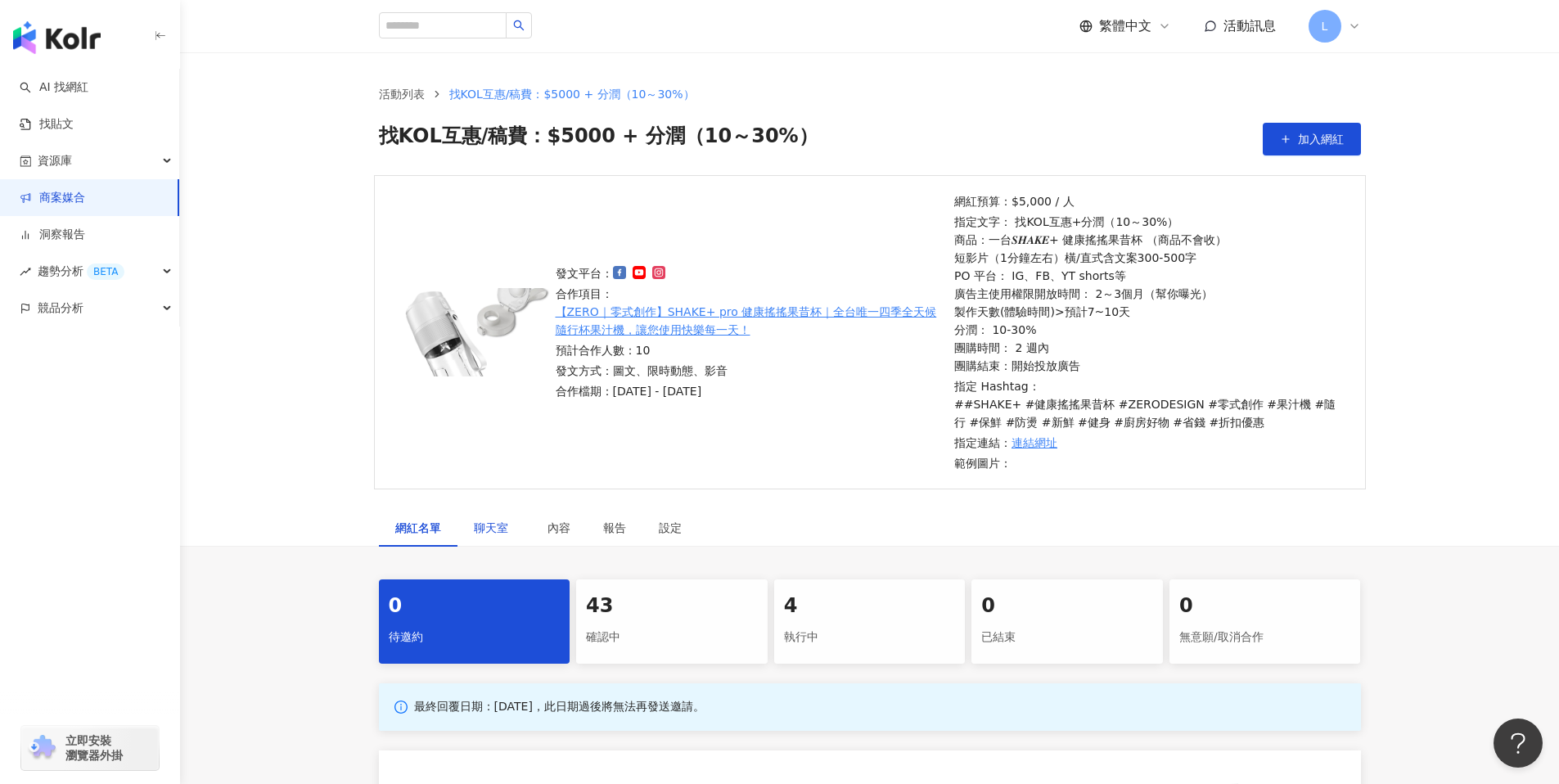
click at [512, 522] on span "聊天室" at bounding box center [494, 528] width 41 height 11
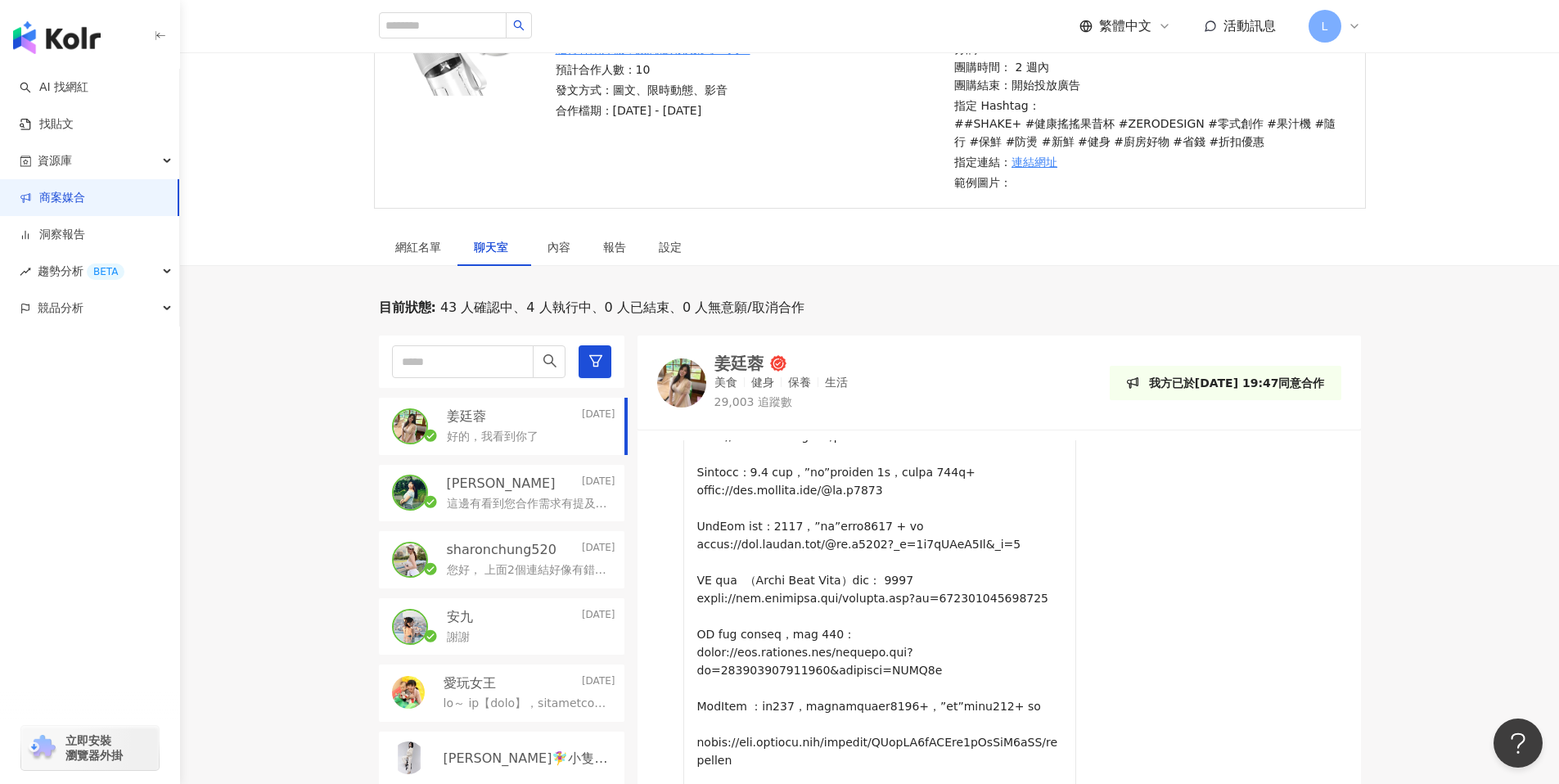
click at [558, 606] on div "安九 2025/8/21 謝謝" at bounding box center [501, 627] width 245 height 57
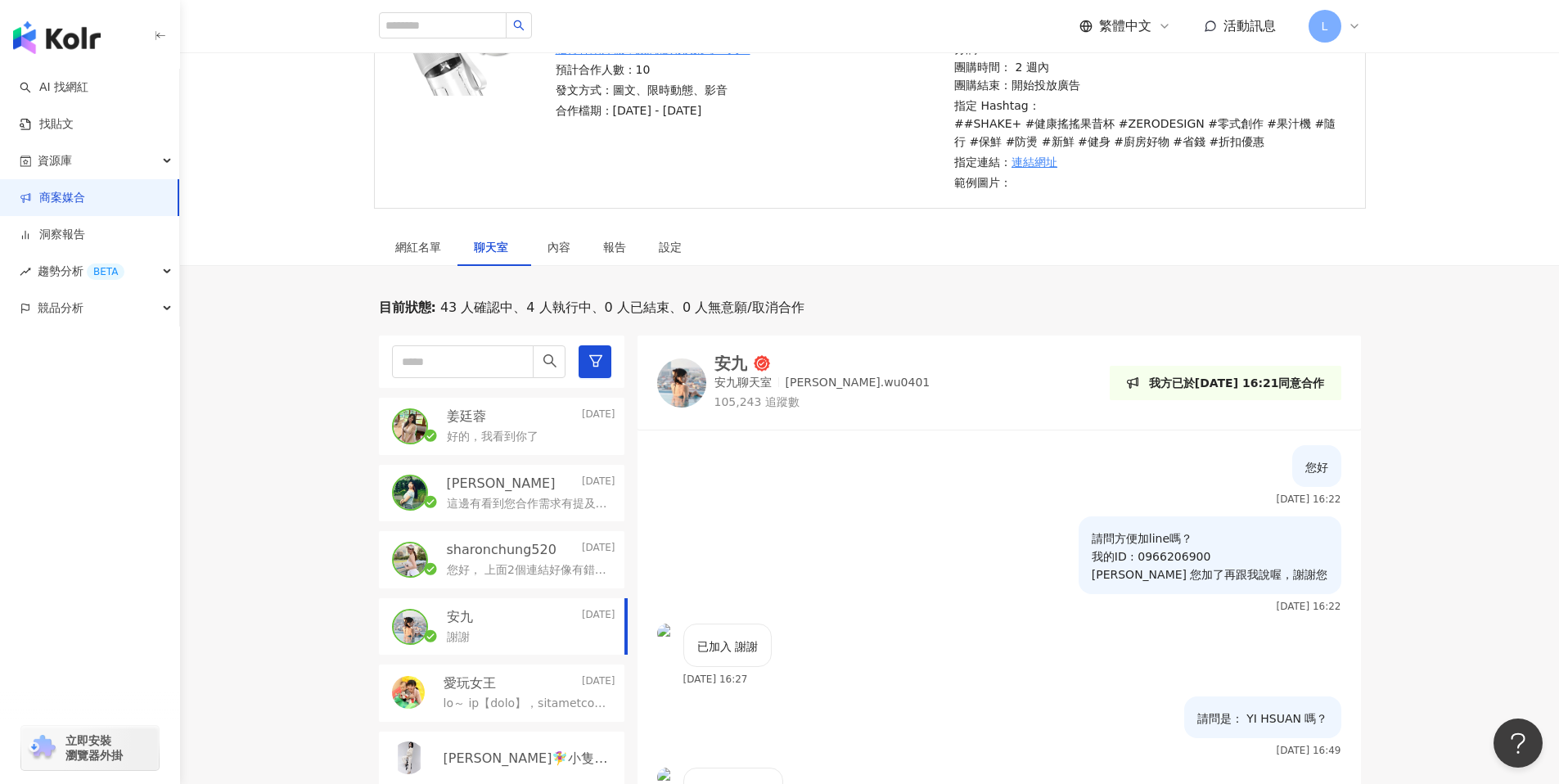
click at [557, 568] on p "您好， 上面2個連結好像有錯誤我打不開" at bounding box center [528, 569] width 162 height 16
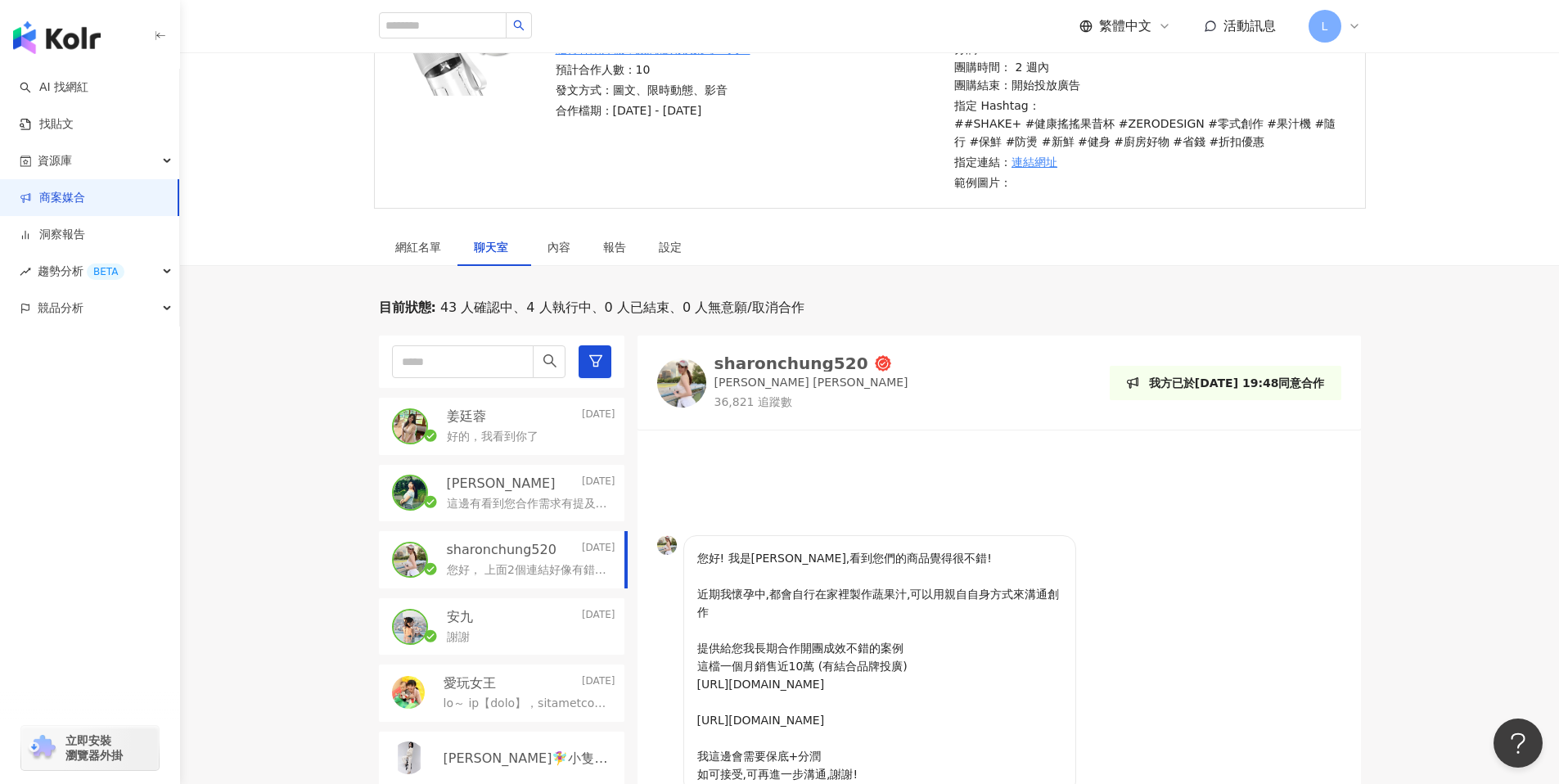
click at [538, 487] on div "波波愛麗絲 Today" at bounding box center [531, 483] width 169 height 18
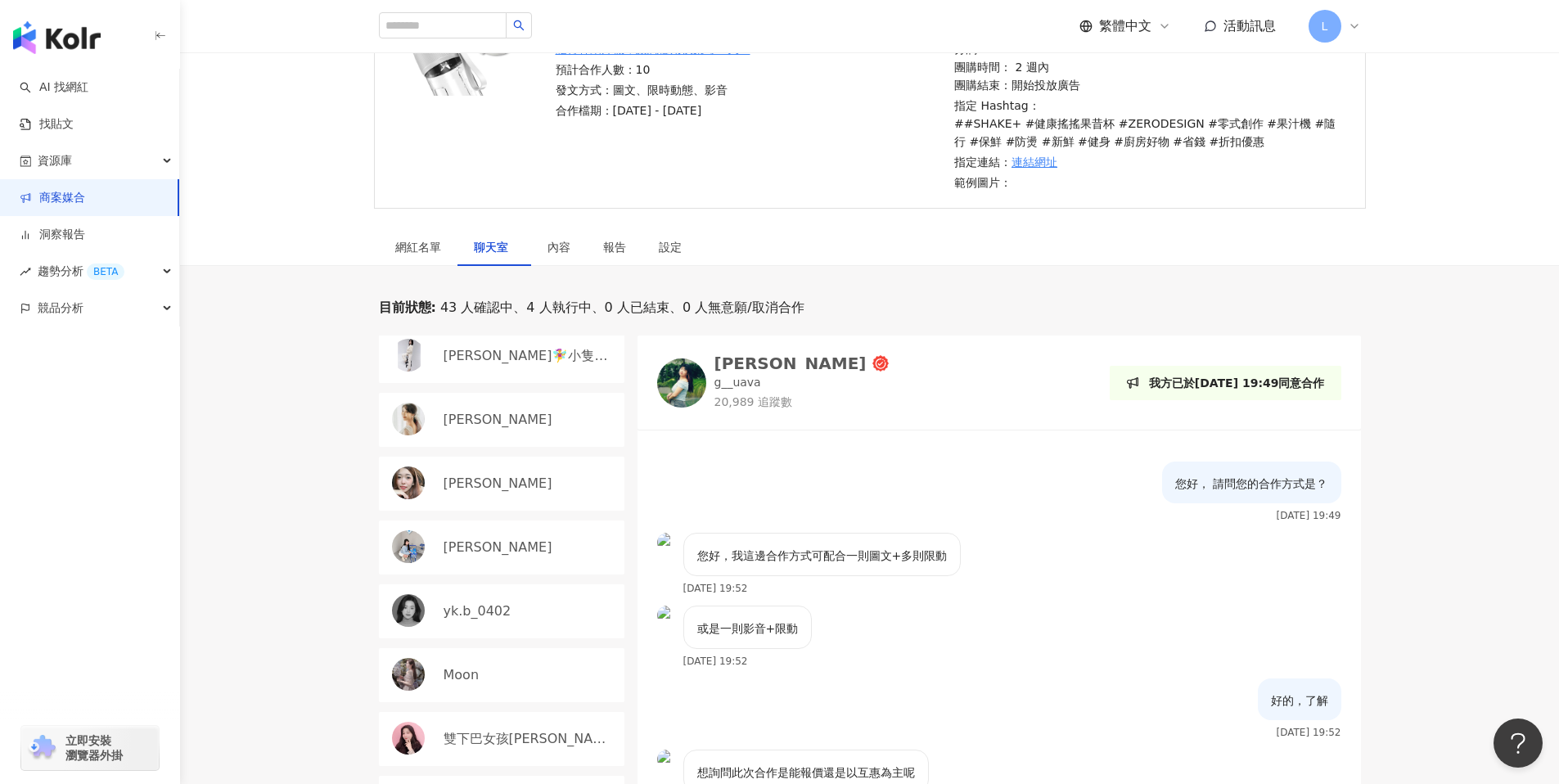
scroll to position [461, 0]
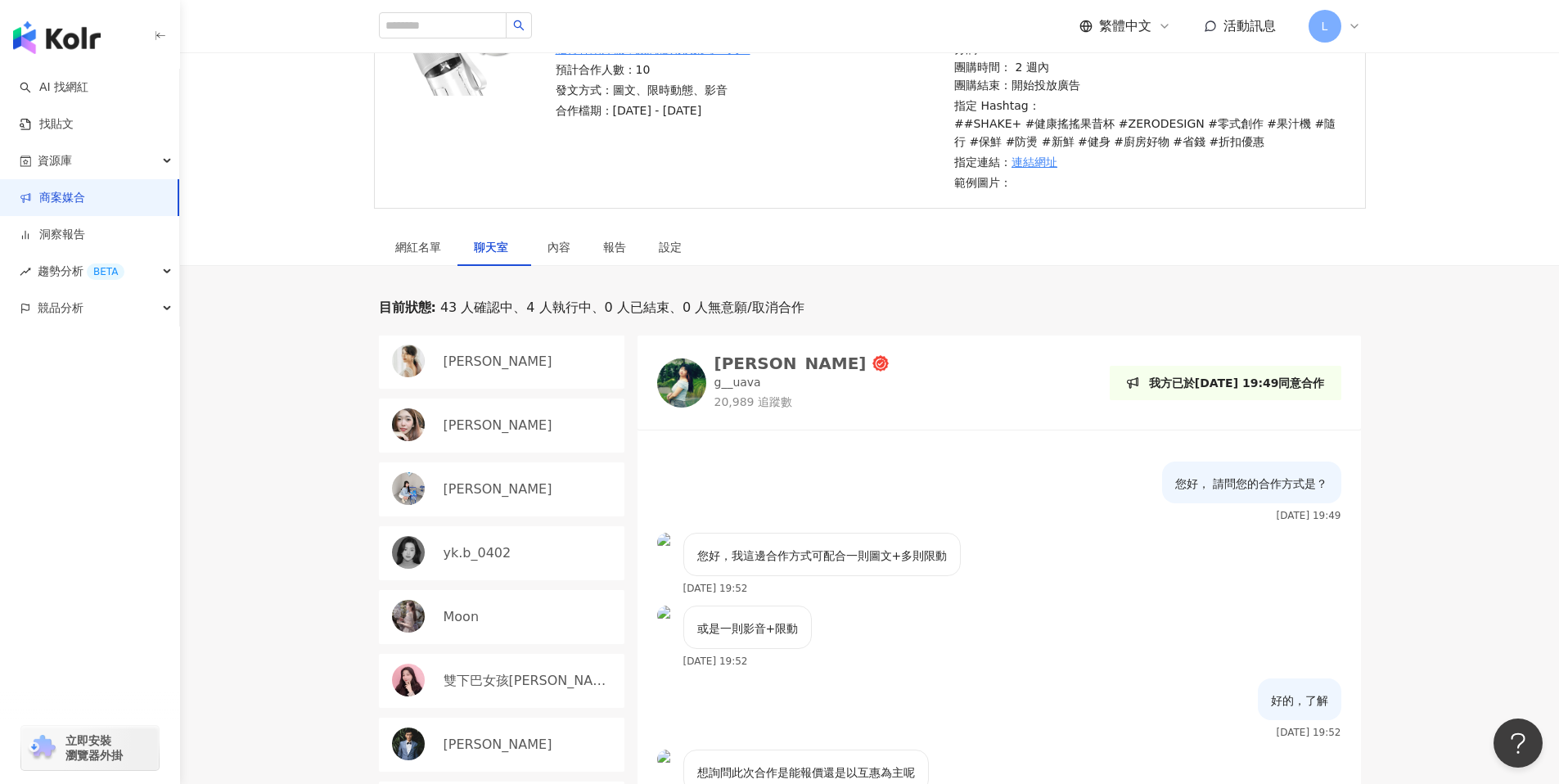
click at [85, 199] on link "商案媒合" at bounding box center [52, 197] width 65 height 16
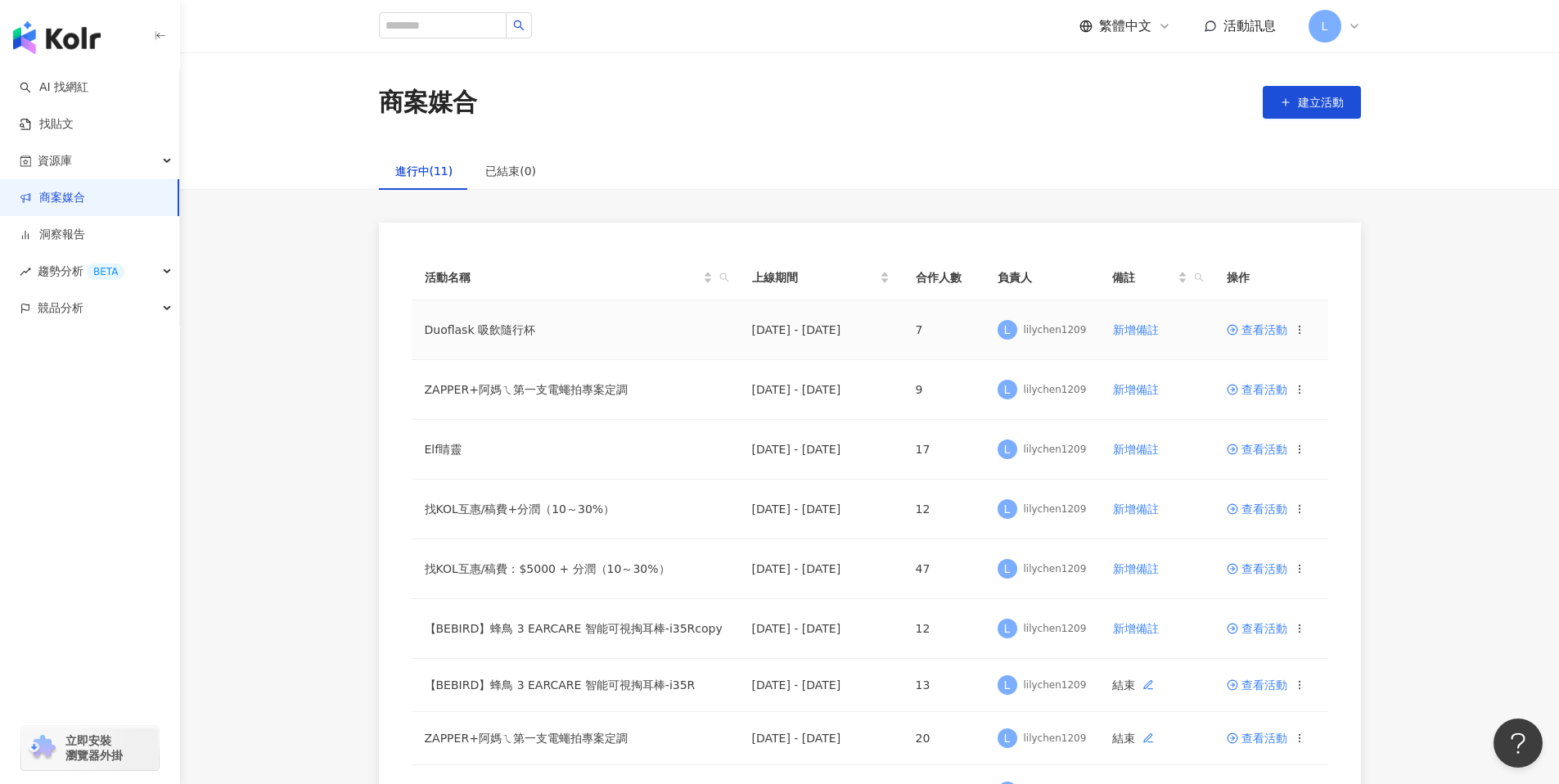
click at [1250, 327] on span "查看活動" at bounding box center [1256, 330] width 60 height 11
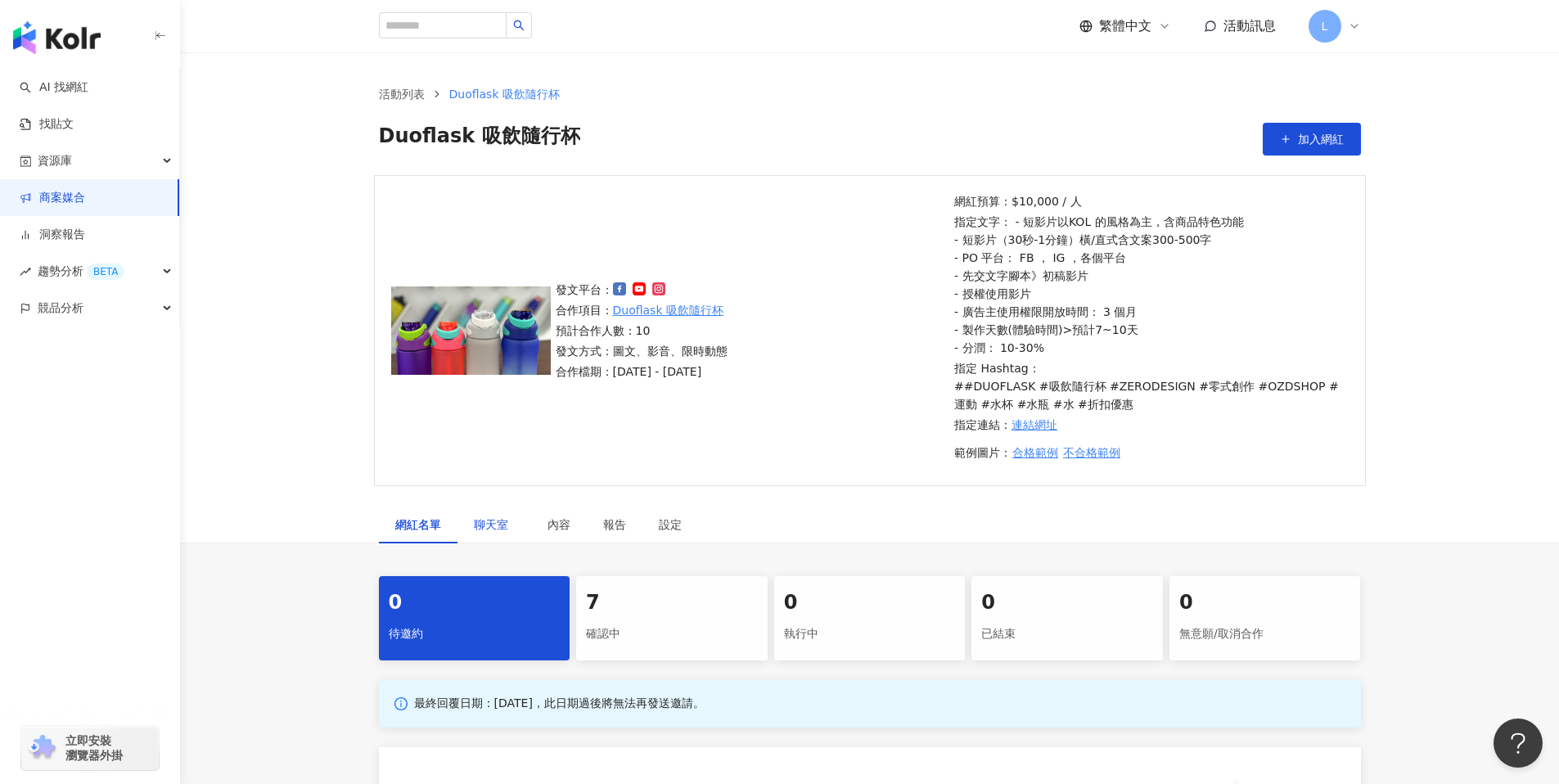
click at [484, 522] on span "聊天室" at bounding box center [494, 524] width 41 height 11
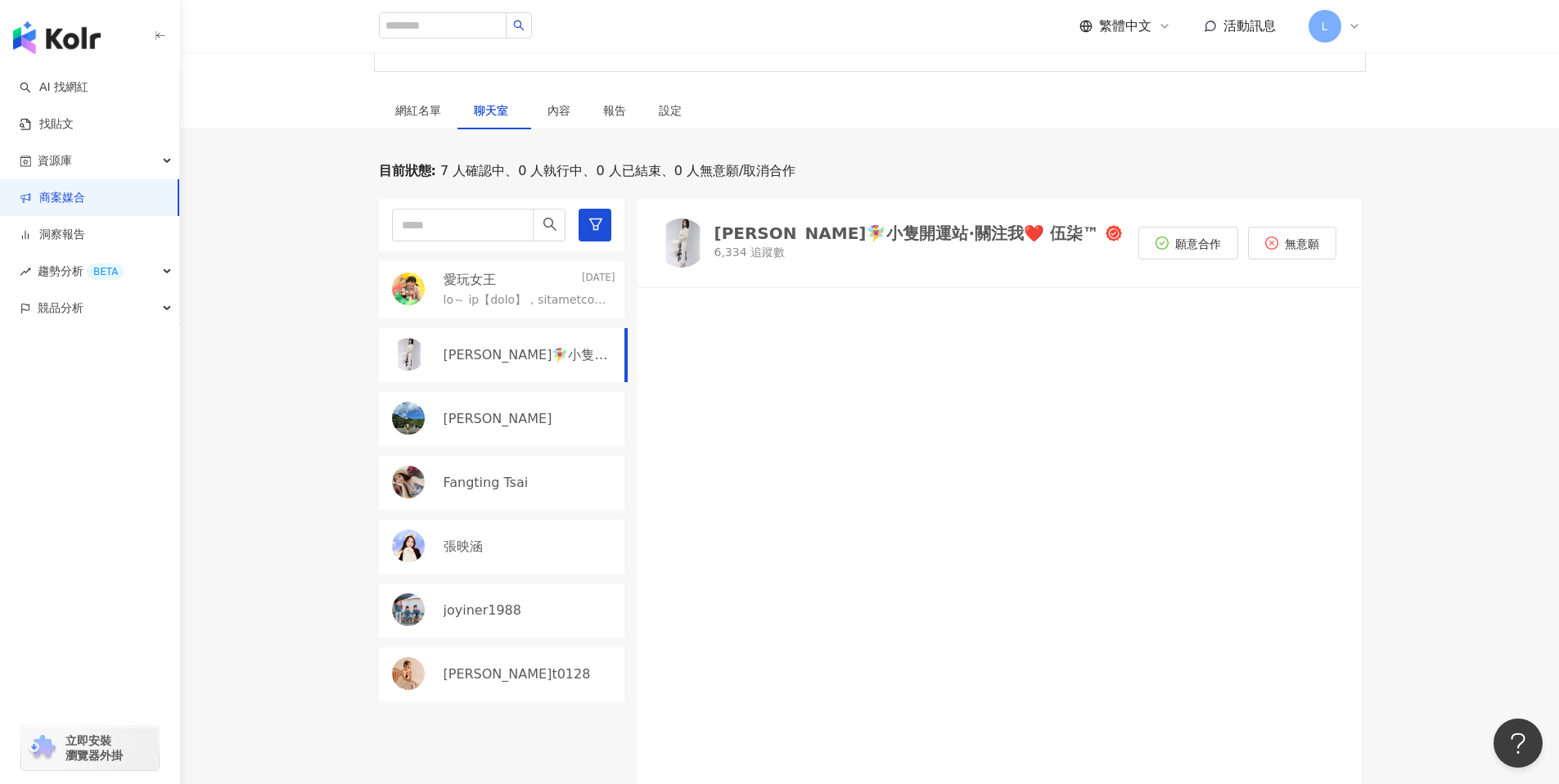
scroll to position [419, 0]
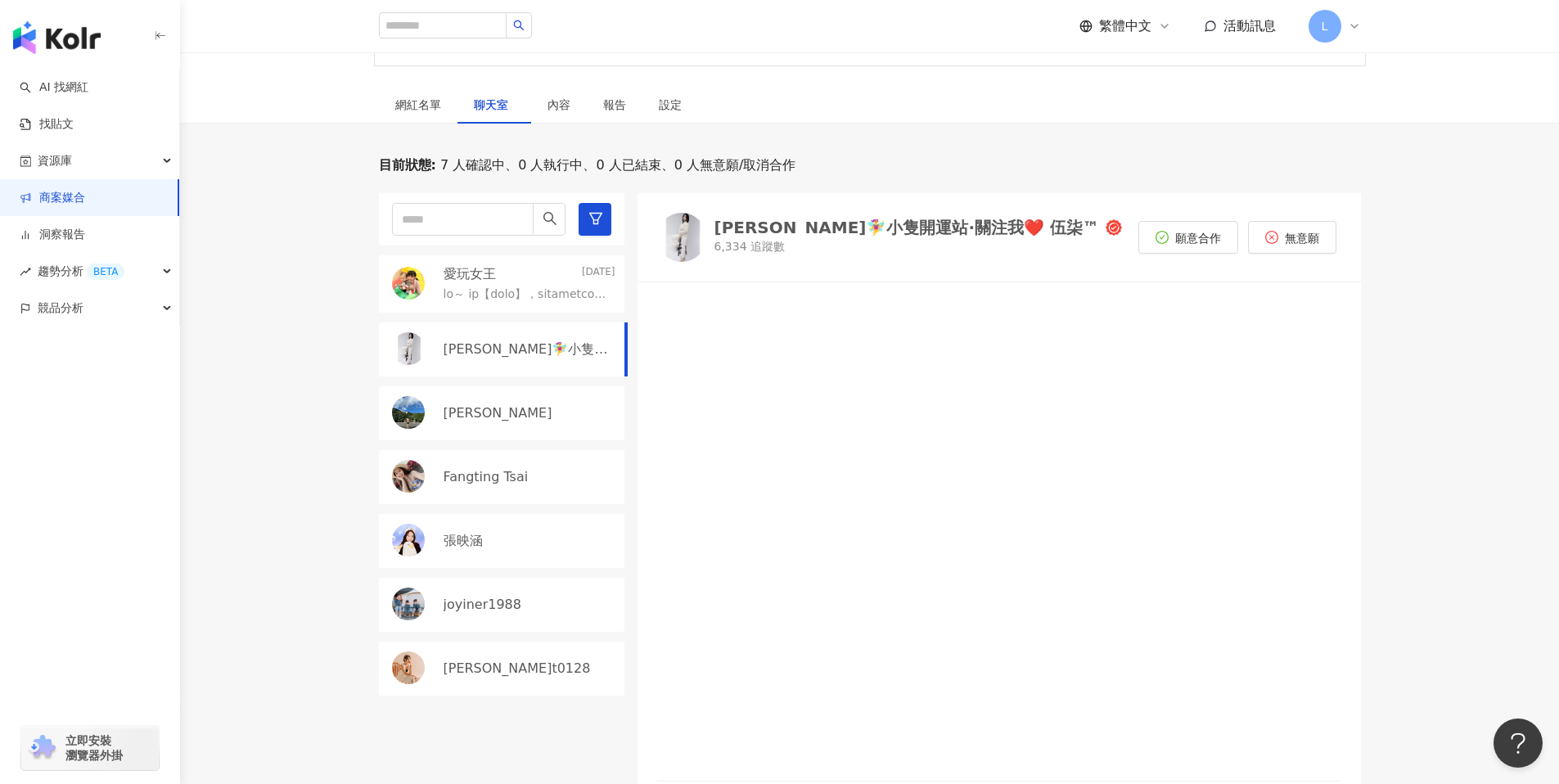
click at [85, 201] on link "商案媒合" at bounding box center [52, 197] width 65 height 16
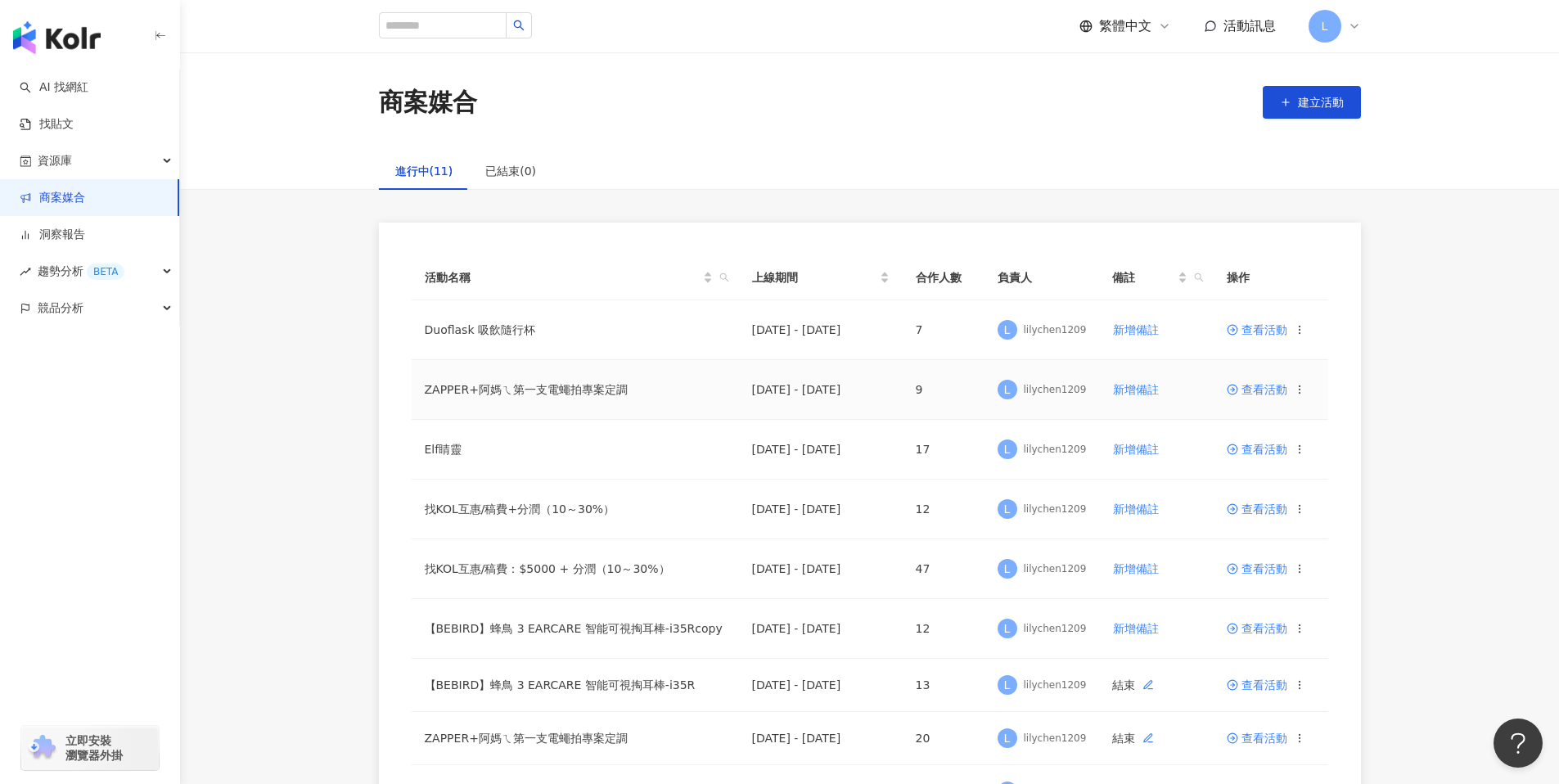
click at [1259, 390] on span "查看活動" at bounding box center [1256, 389] width 60 height 11
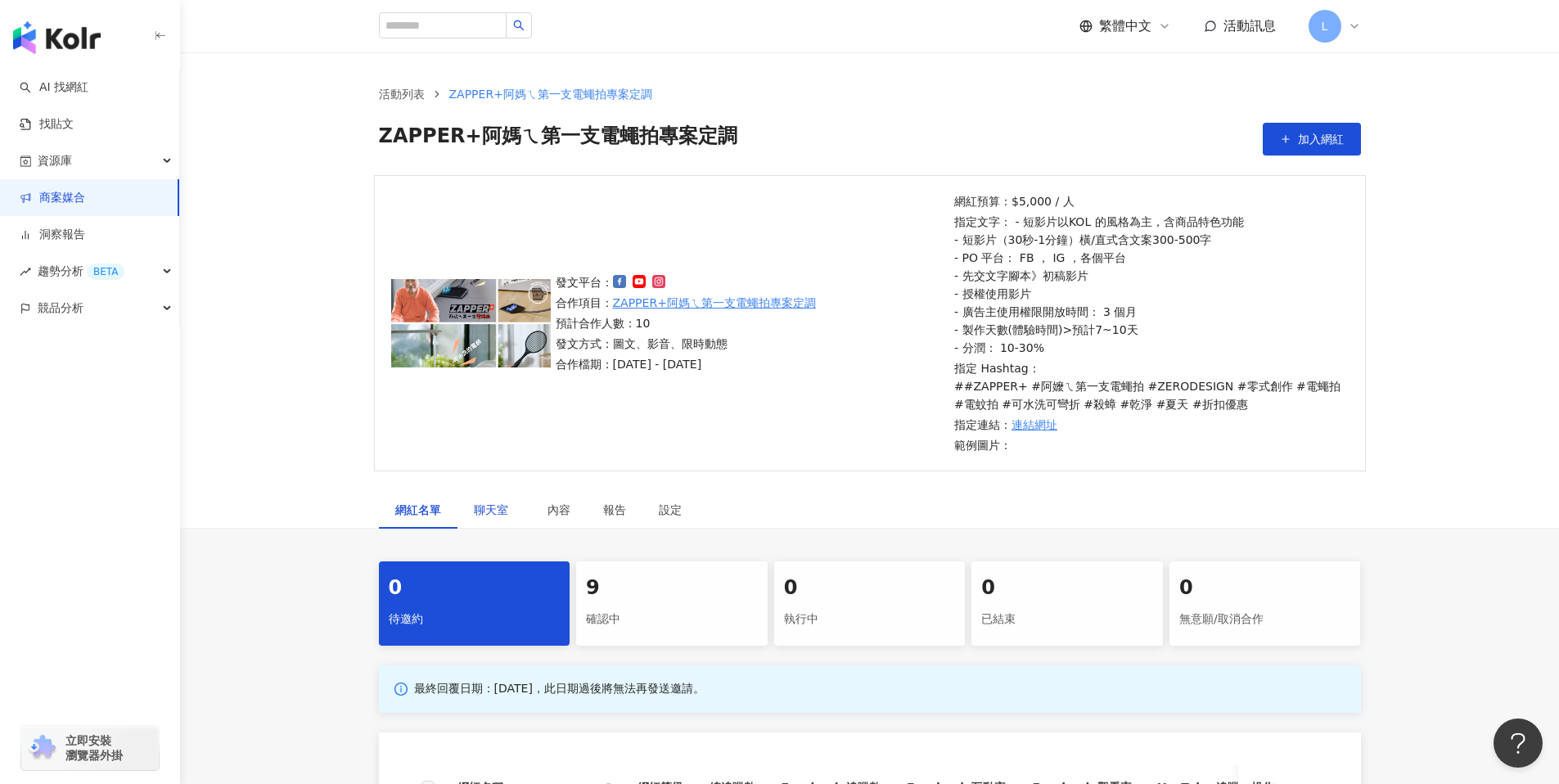
click at [486, 514] on span "聊天室" at bounding box center [494, 510] width 41 height 11
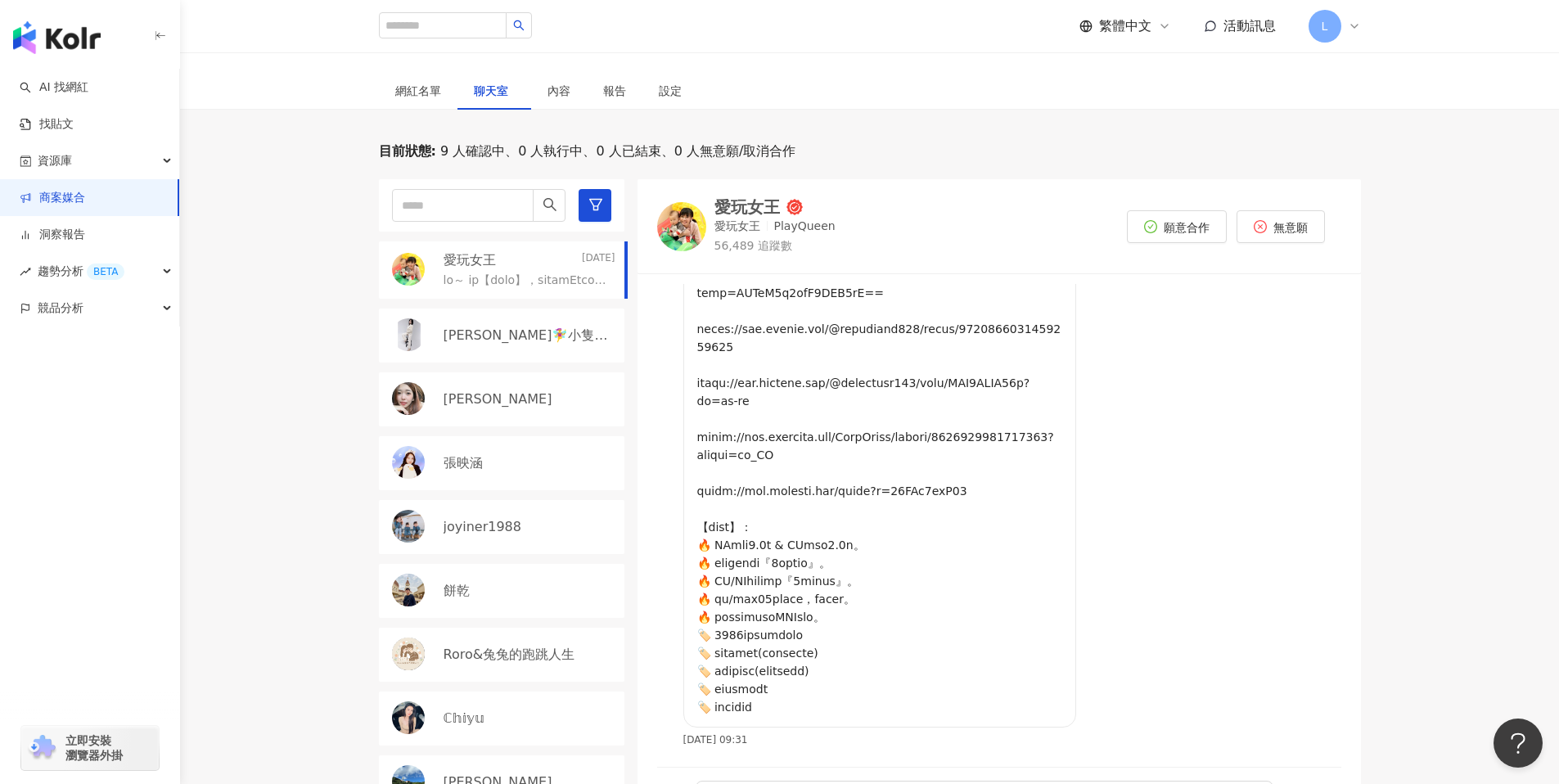
scroll to position [411, 0]
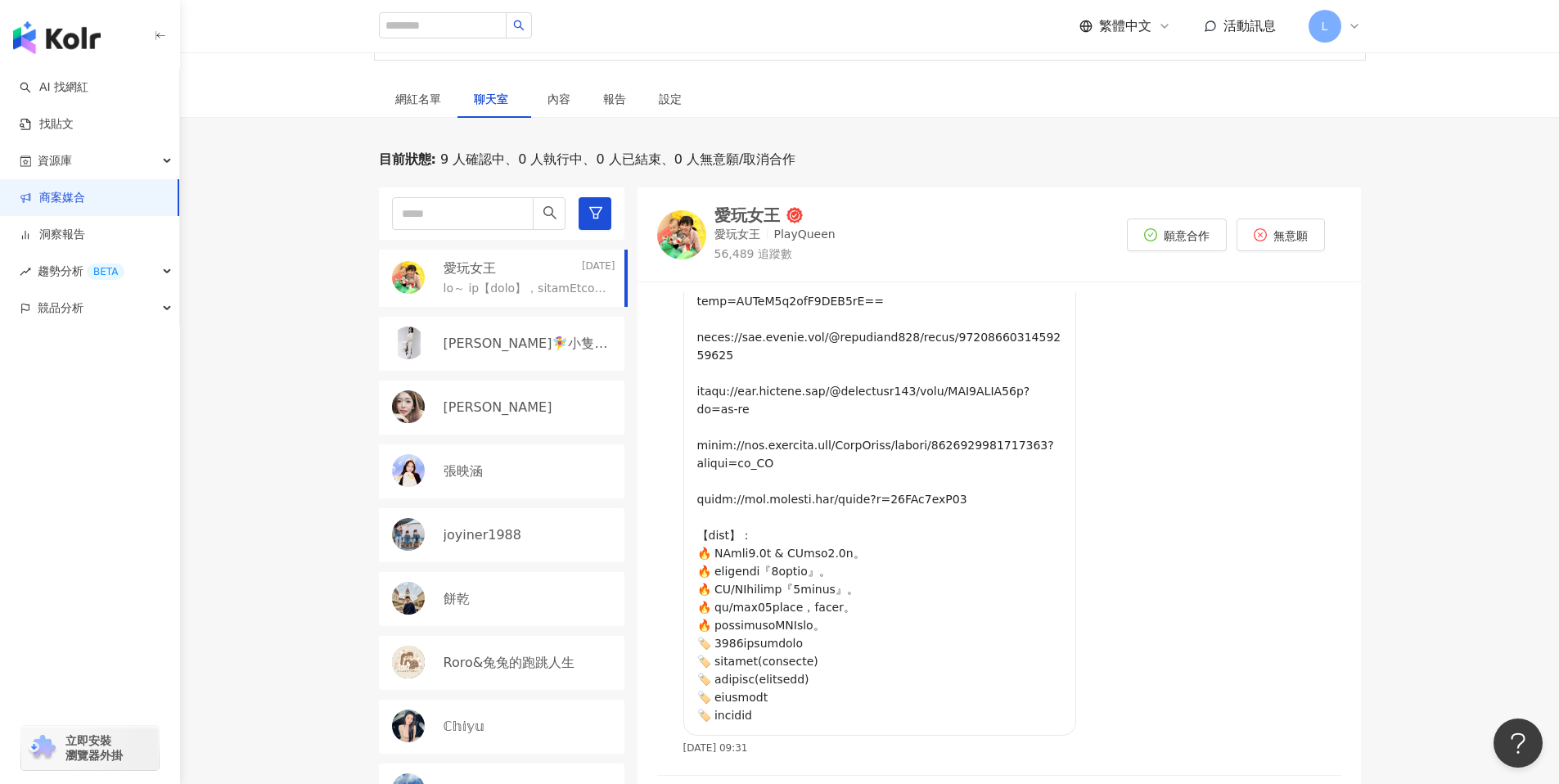
click at [85, 202] on link "商案媒合" at bounding box center [52, 197] width 65 height 16
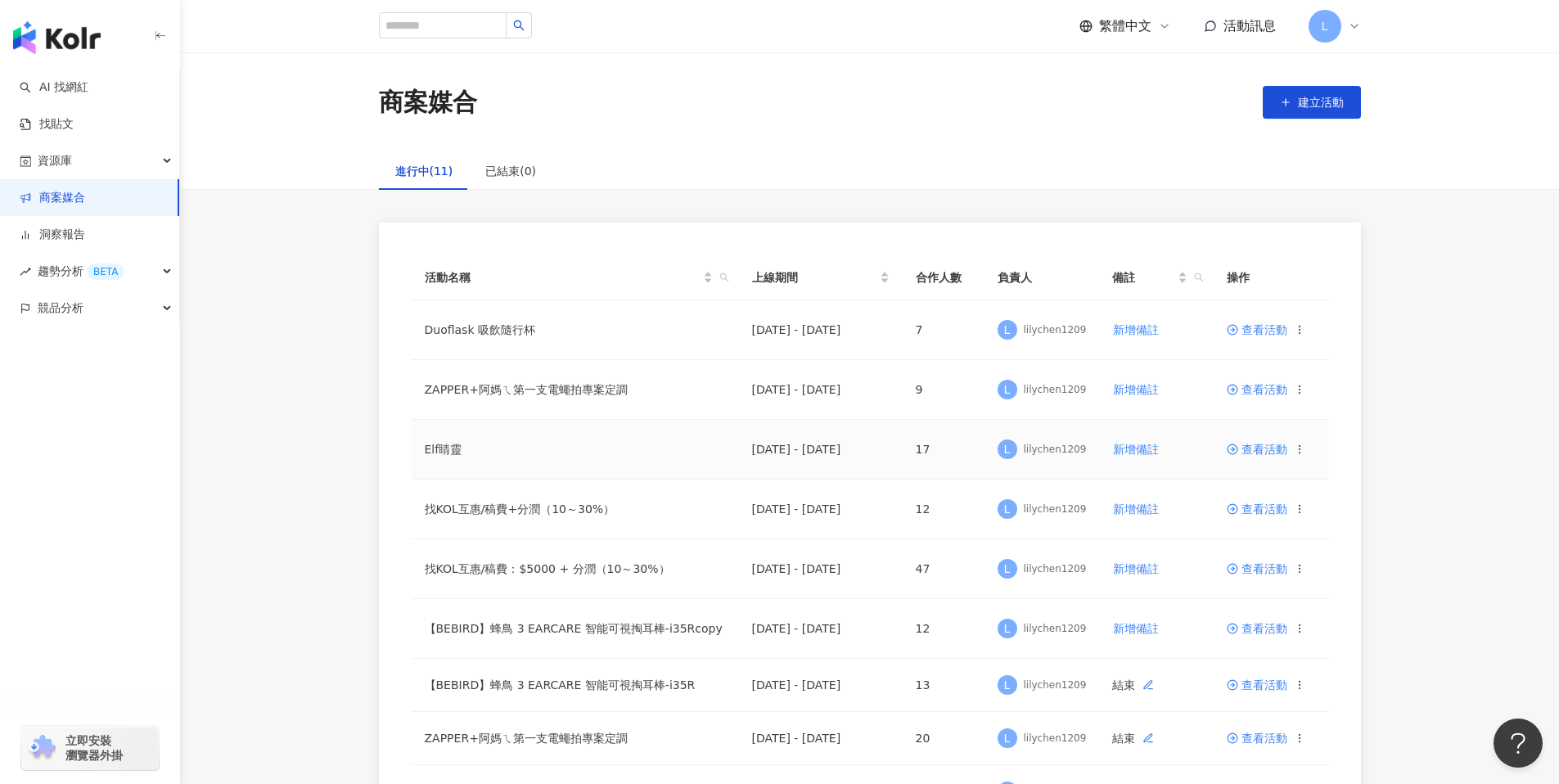
click at [1245, 445] on span "查看活動" at bounding box center [1256, 449] width 60 height 11
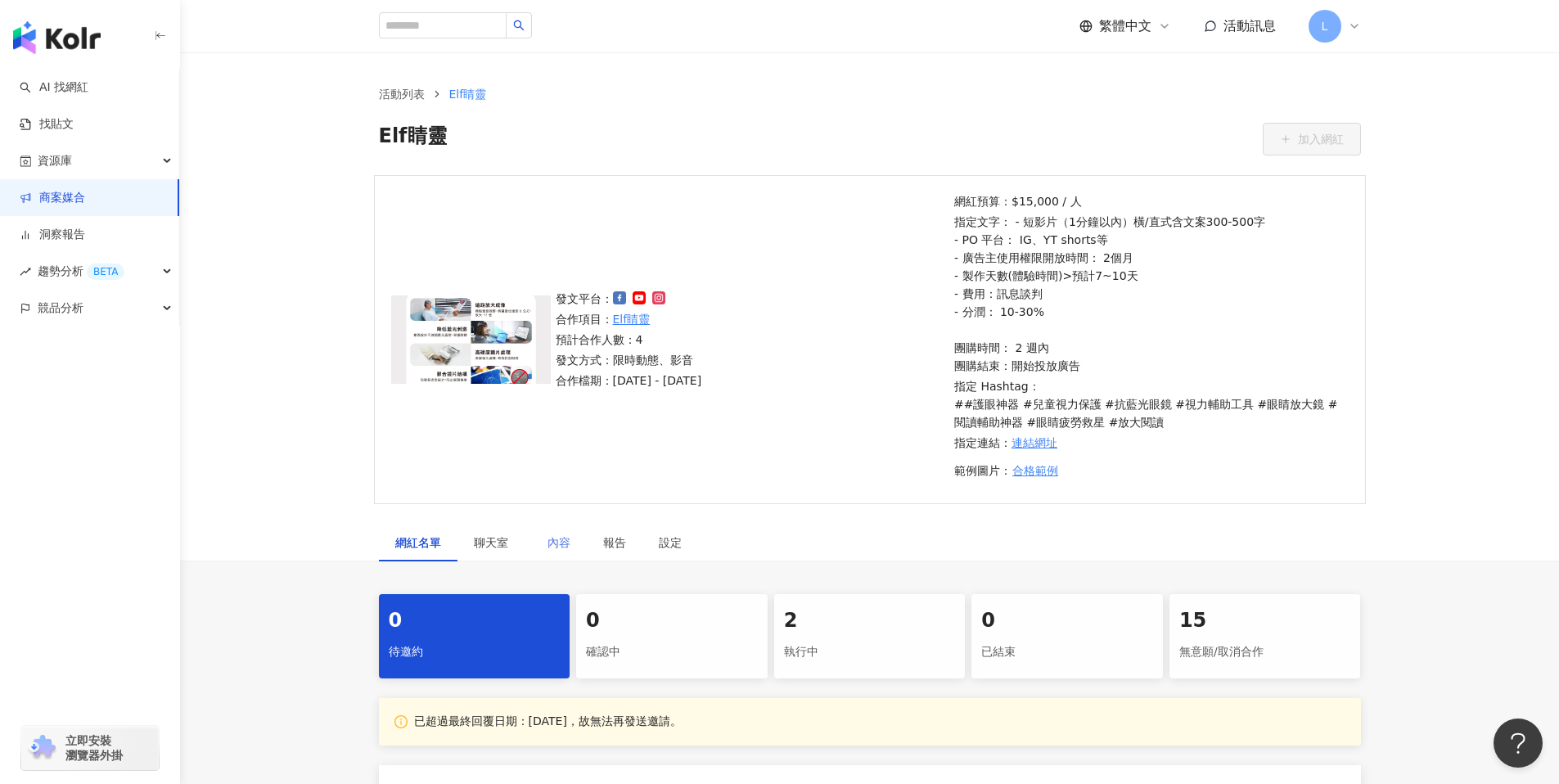
drag, startPoint x: 500, startPoint y: 531, endPoint x: 547, endPoint y: 543, distance: 48.5
click at [500, 531] on div "聊天室" at bounding box center [494, 543] width 74 height 38
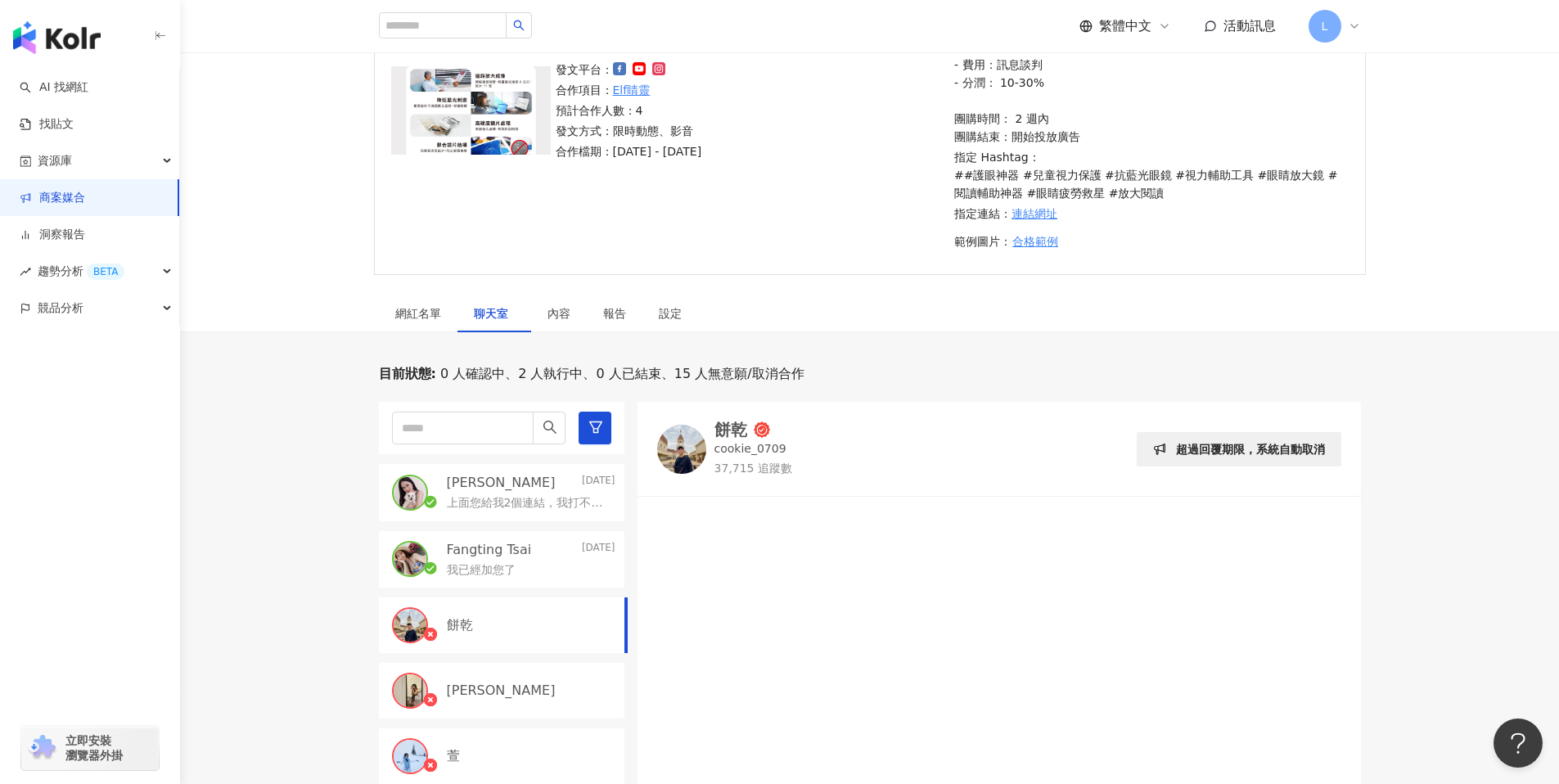
click at [85, 200] on link "商案媒合" at bounding box center [52, 197] width 65 height 16
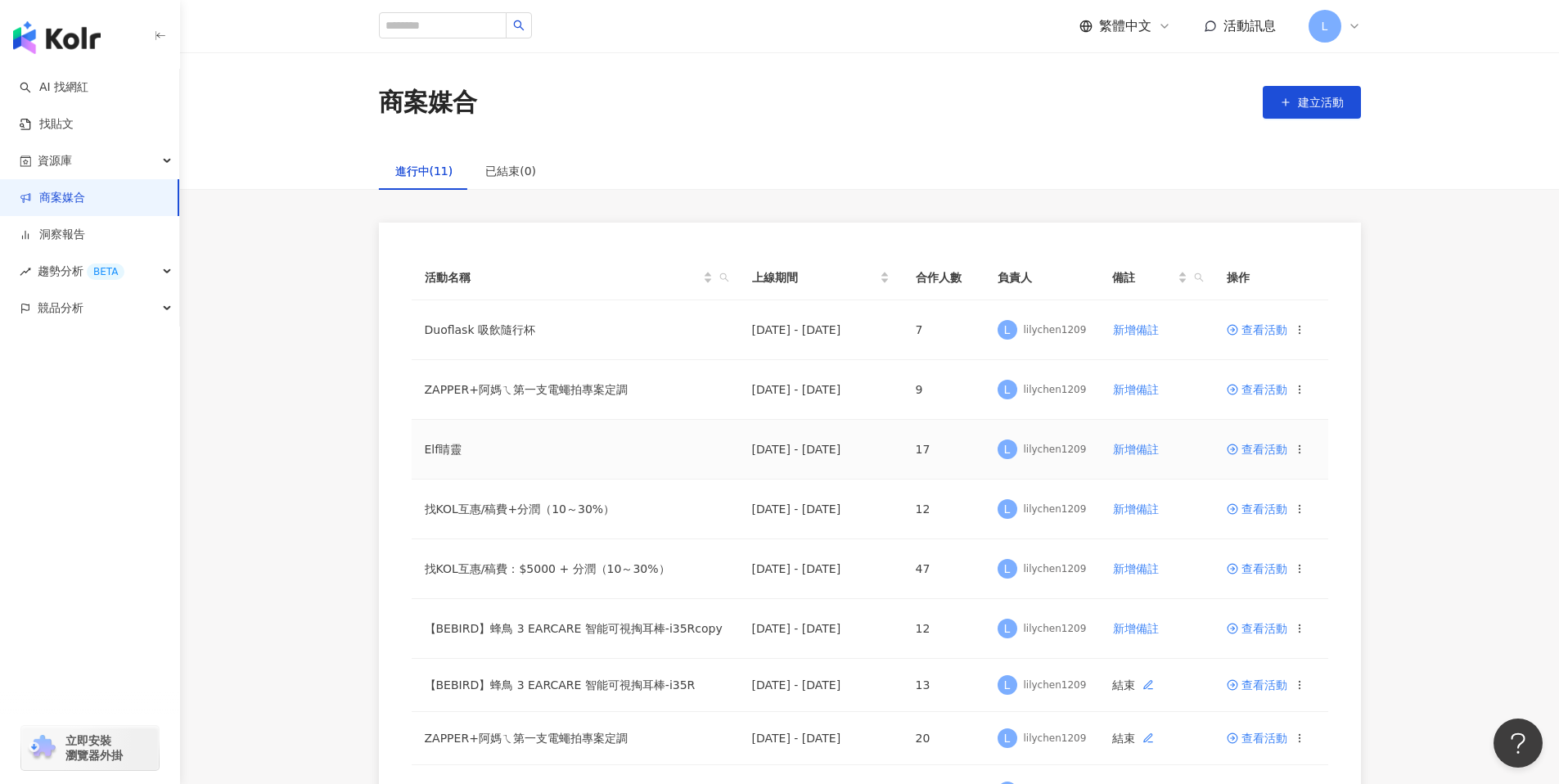
click at [1253, 460] on td "查看活動" at bounding box center [1271, 449] width 115 height 59
click at [1255, 454] on span "查看活動" at bounding box center [1256, 449] width 60 height 11
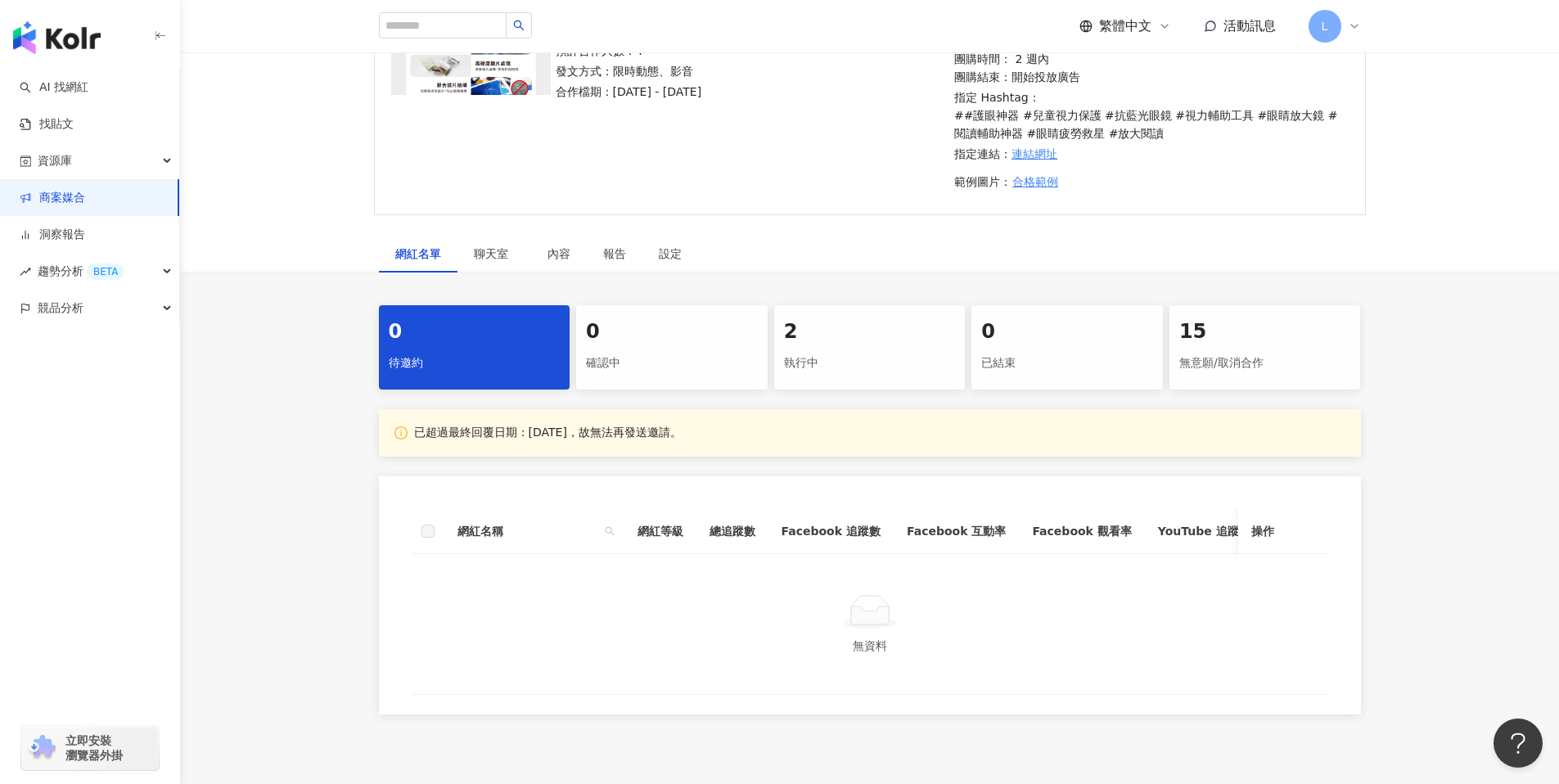
scroll to position [352, 0]
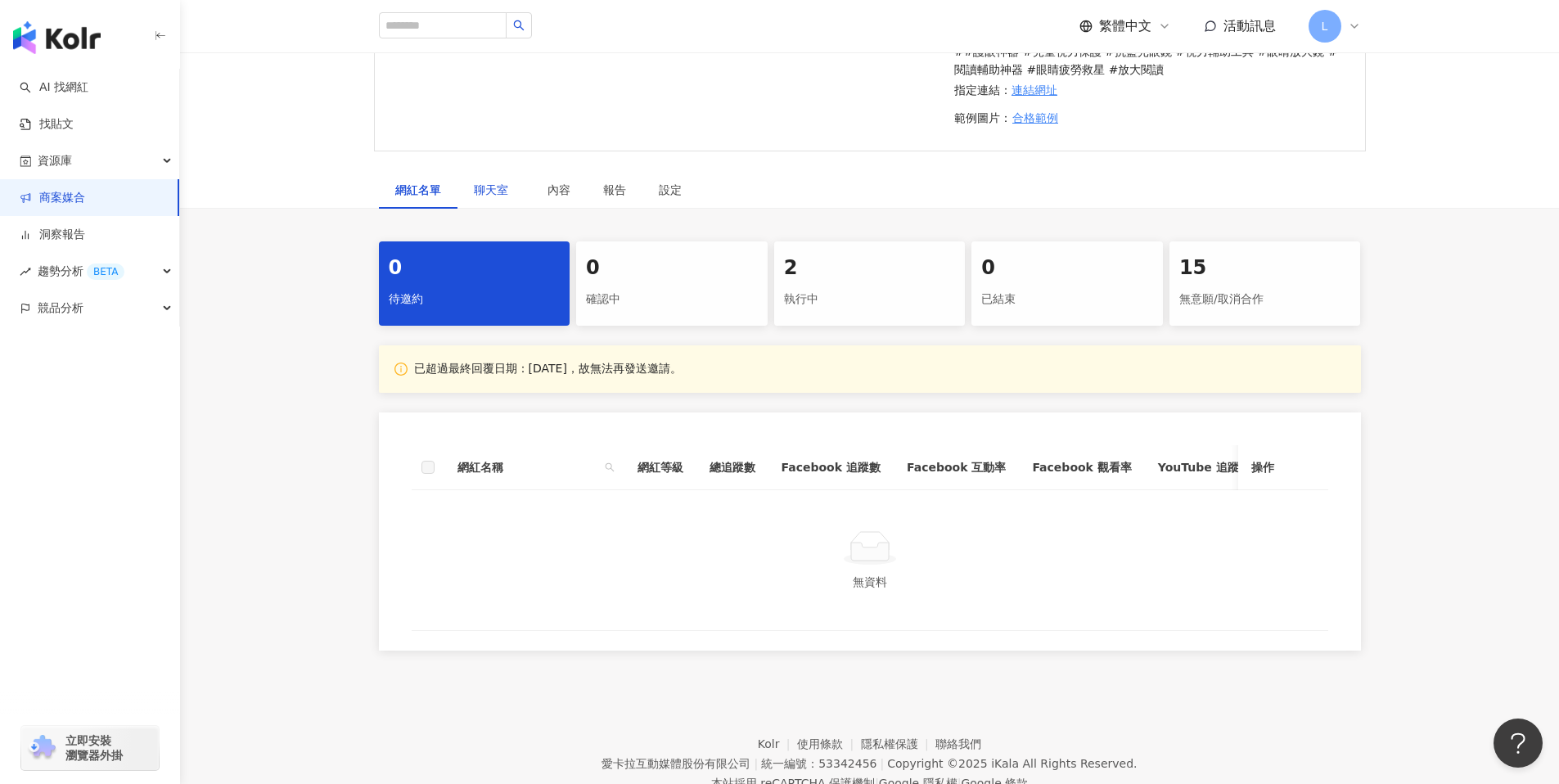
click at [486, 195] on span "聊天室" at bounding box center [494, 189] width 41 height 11
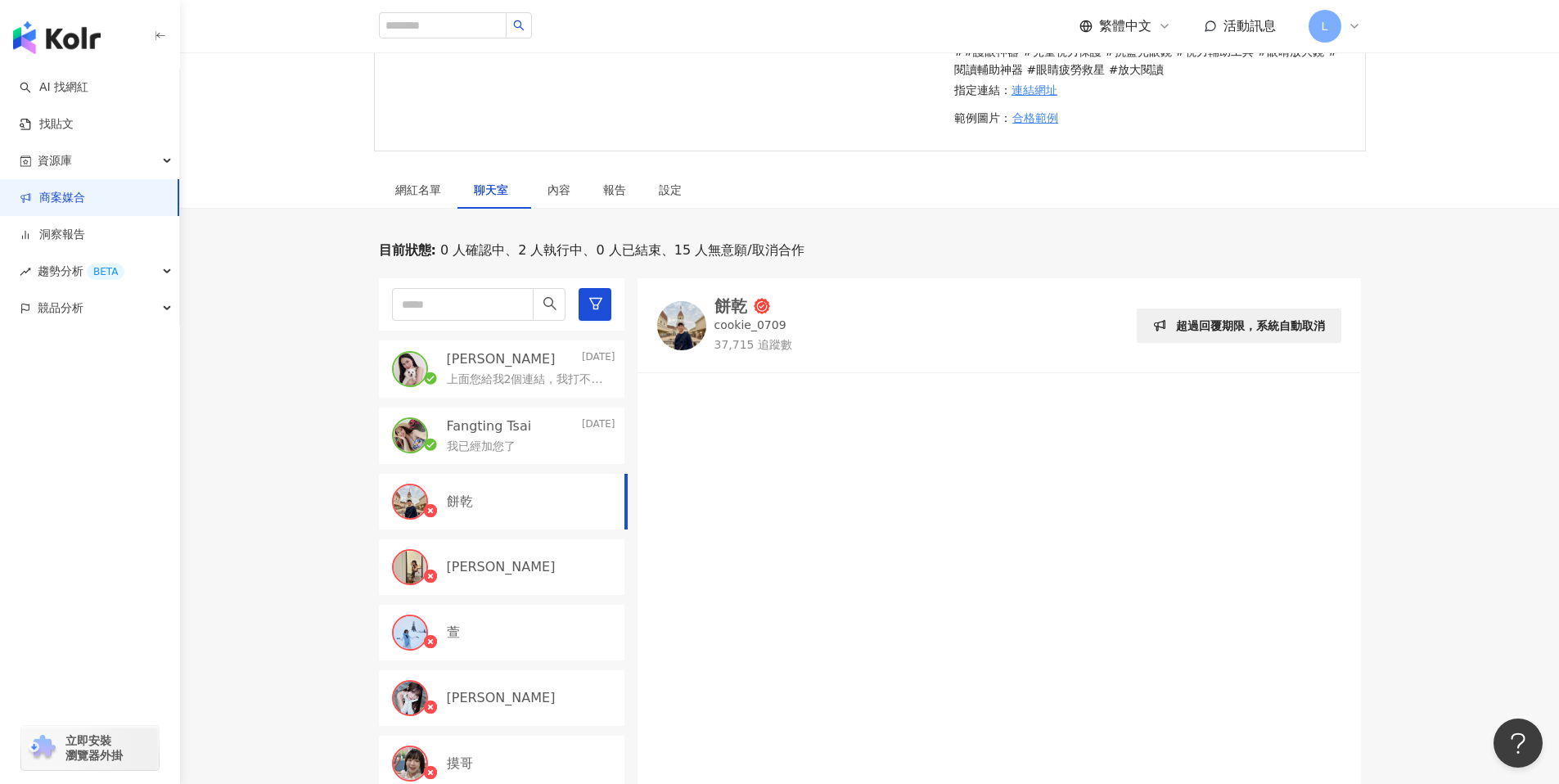
click at [85, 195] on link "商案媒合" at bounding box center [52, 197] width 65 height 16
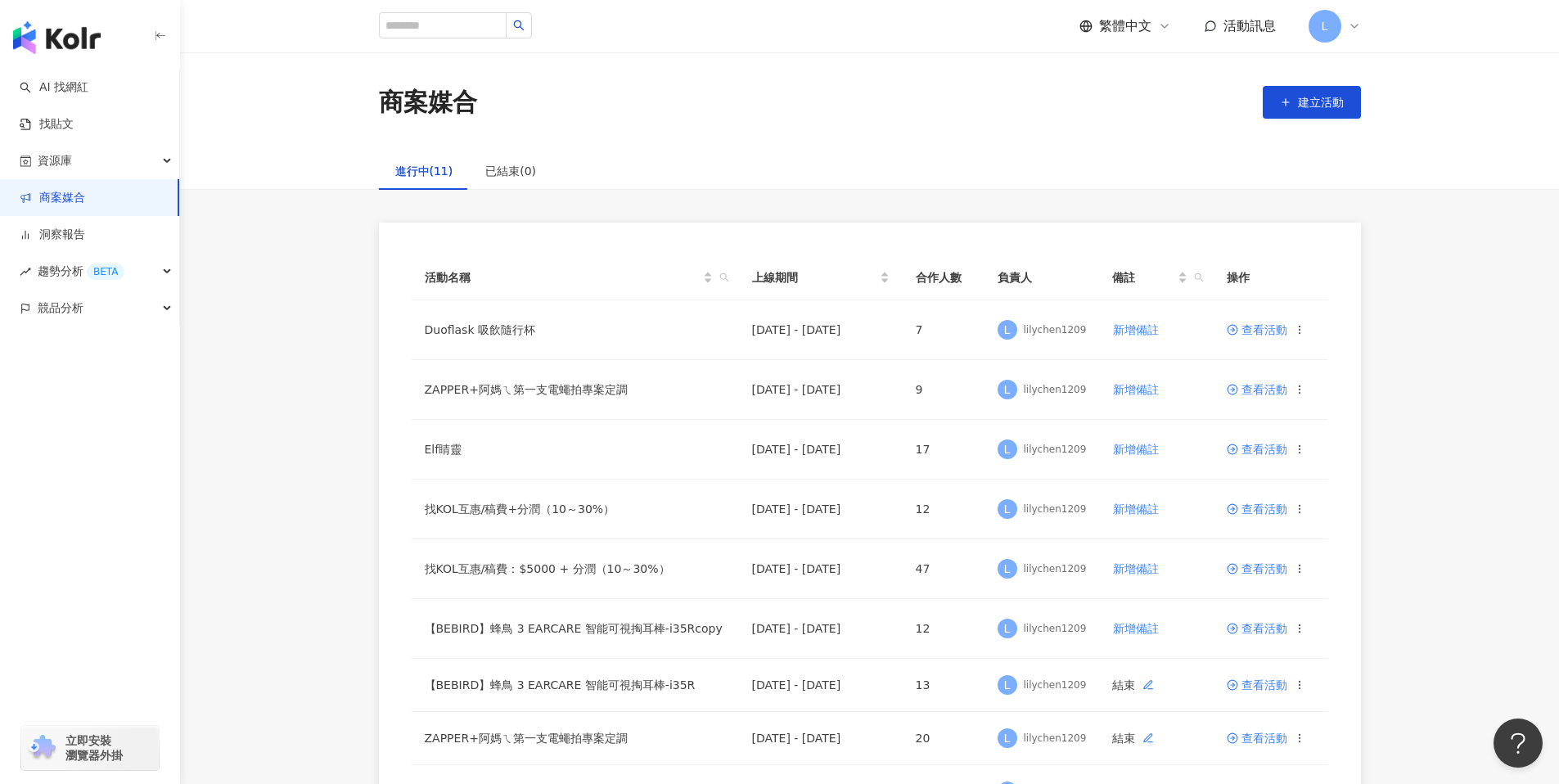
click at [1262, 18] on span "活動訊息" at bounding box center [1250, 25] width 53 height 18
click at [1487, 346] on div "活動名稱 上線期間 合作人數 負責人 備註 操作 Duoflask 吸飲隨行杯 2025/8/22 - 2025/9/30 7 L lilychen1209 …" at bounding box center [869, 617] width 1379 height 791
click at [1246, 335] on td "查看活動" at bounding box center [1271, 330] width 115 height 59
click at [1249, 332] on span "查看活動" at bounding box center [1256, 330] width 60 height 11
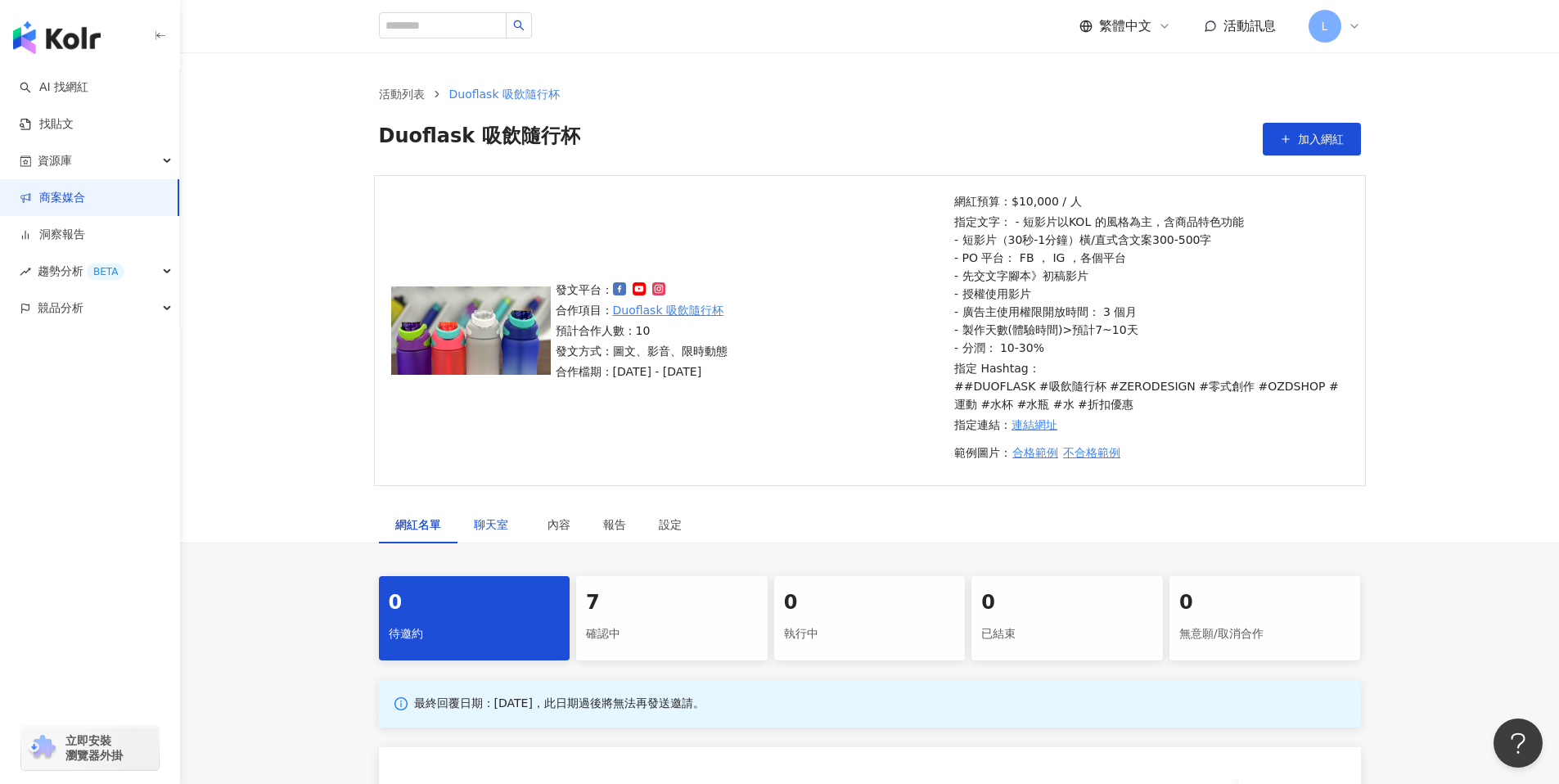
click at [507, 524] on span "聊天室" at bounding box center [494, 524] width 41 height 11
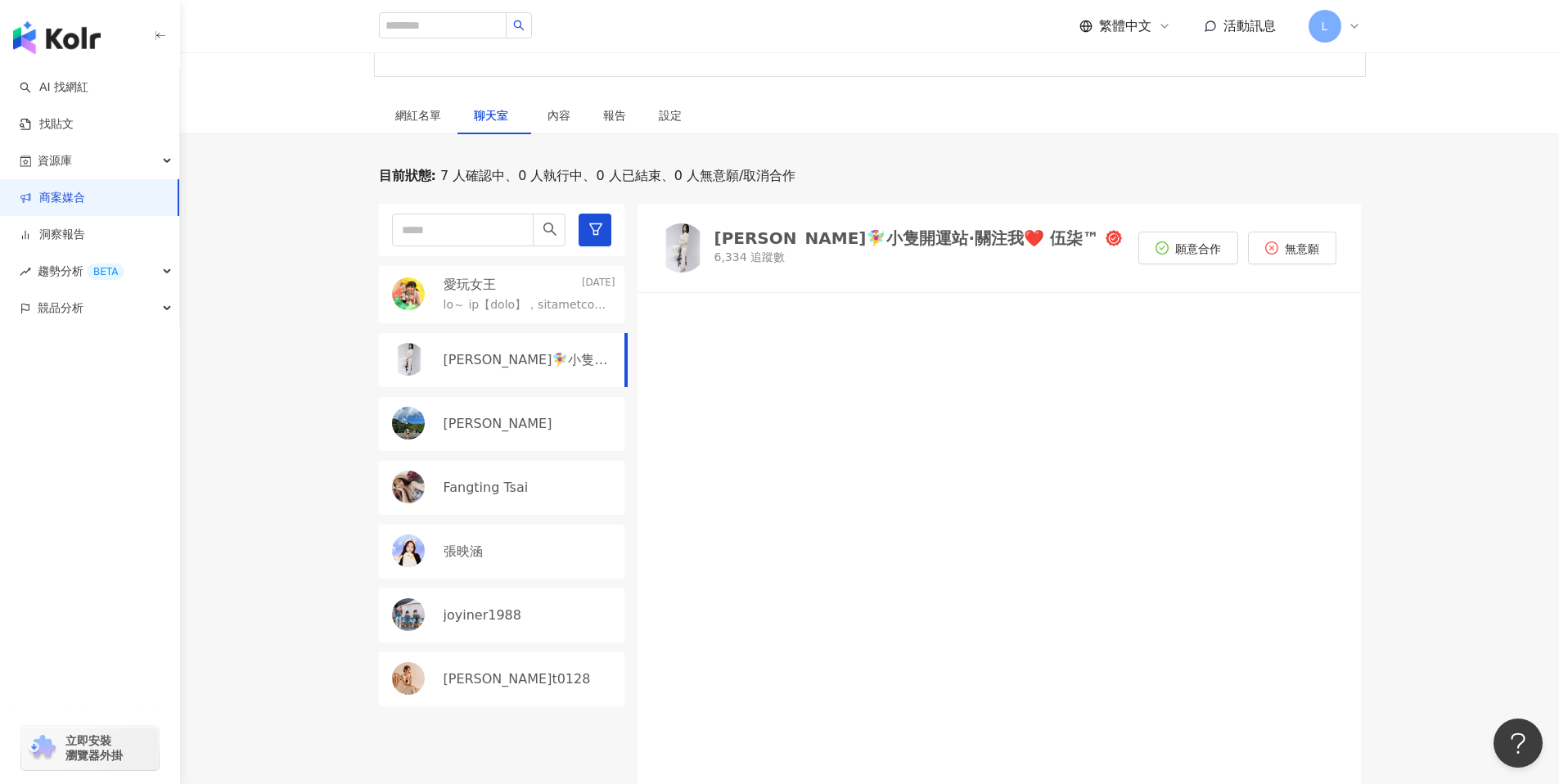
scroll to position [408, 0]
click at [85, 190] on link "商案媒合" at bounding box center [52, 197] width 65 height 16
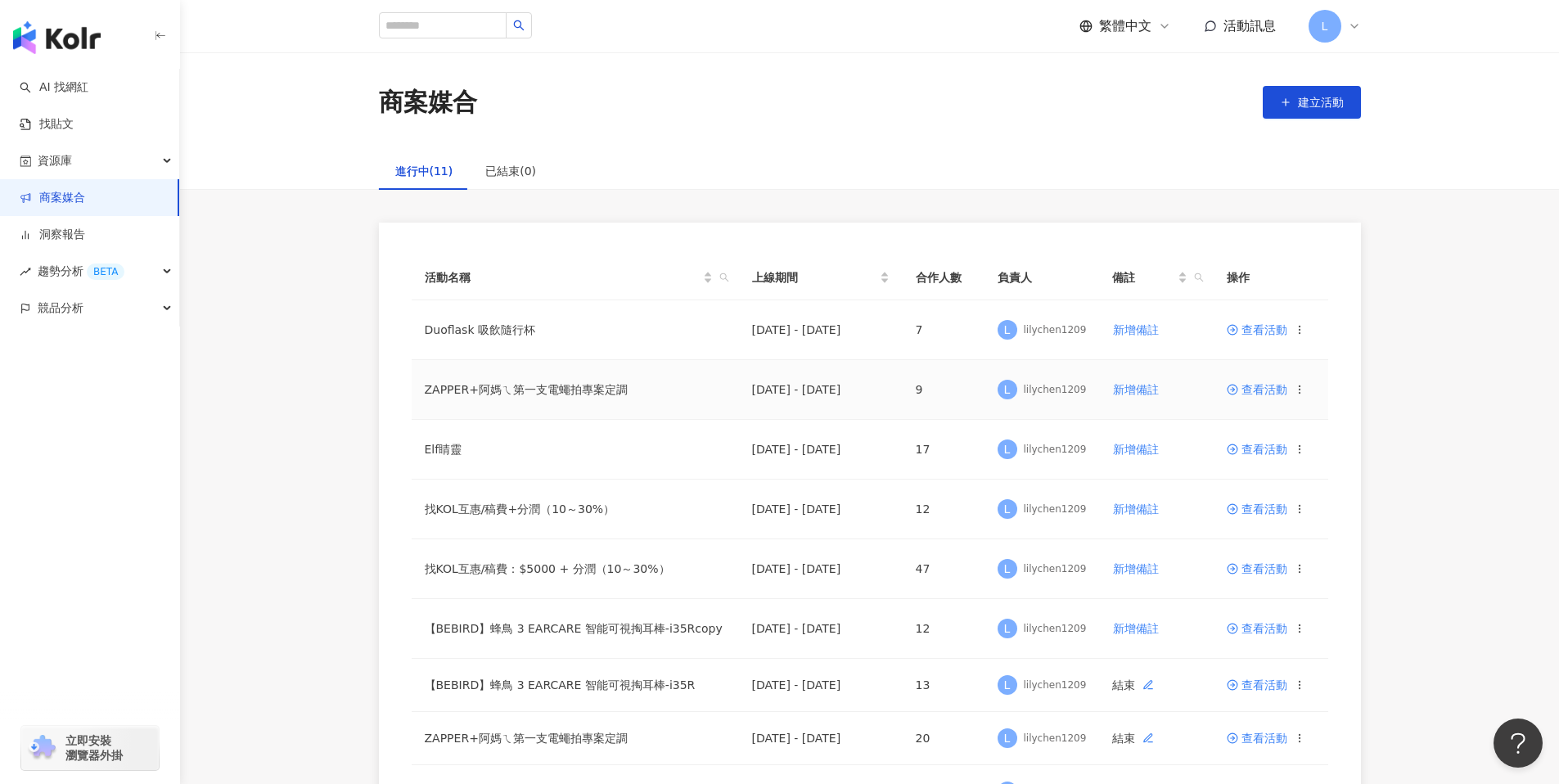
click at [1263, 394] on span "查看活動" at bounding box center [1256, 389] width 60 height 11
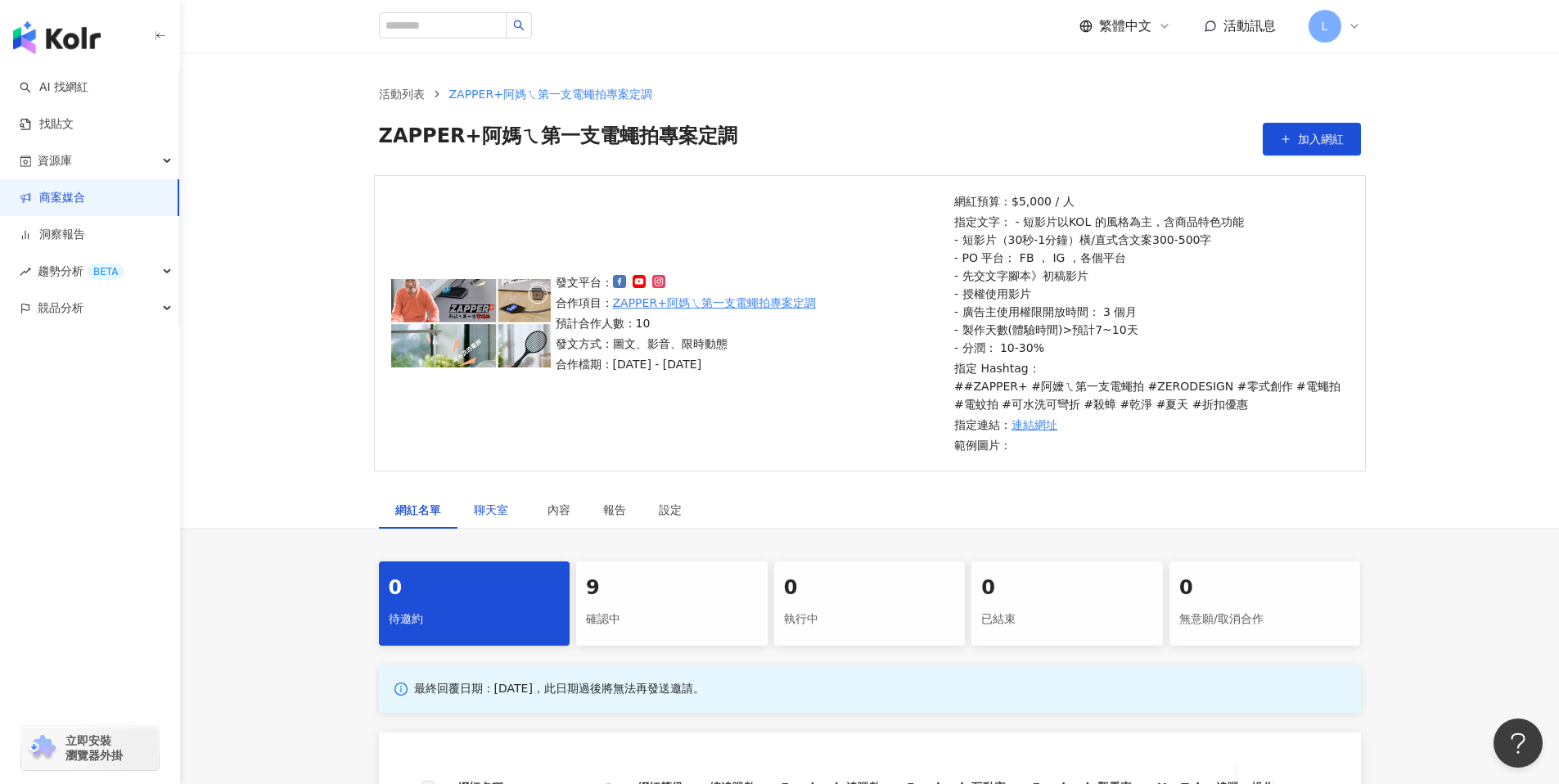
click at [501, 512] on span "聊天室" at bounding box center [494, 510] width 41 height 11
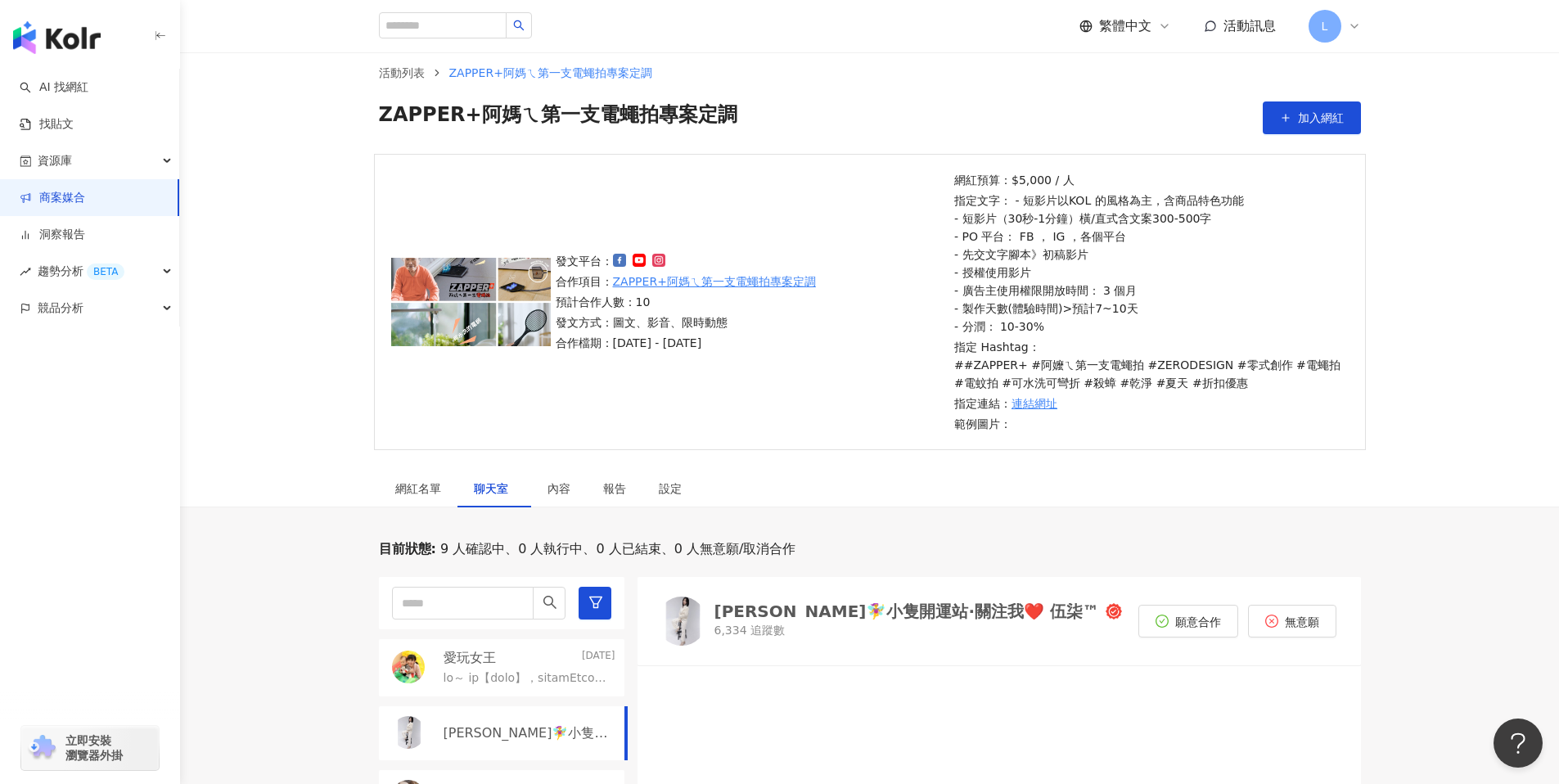
scroll to position [531, 0]
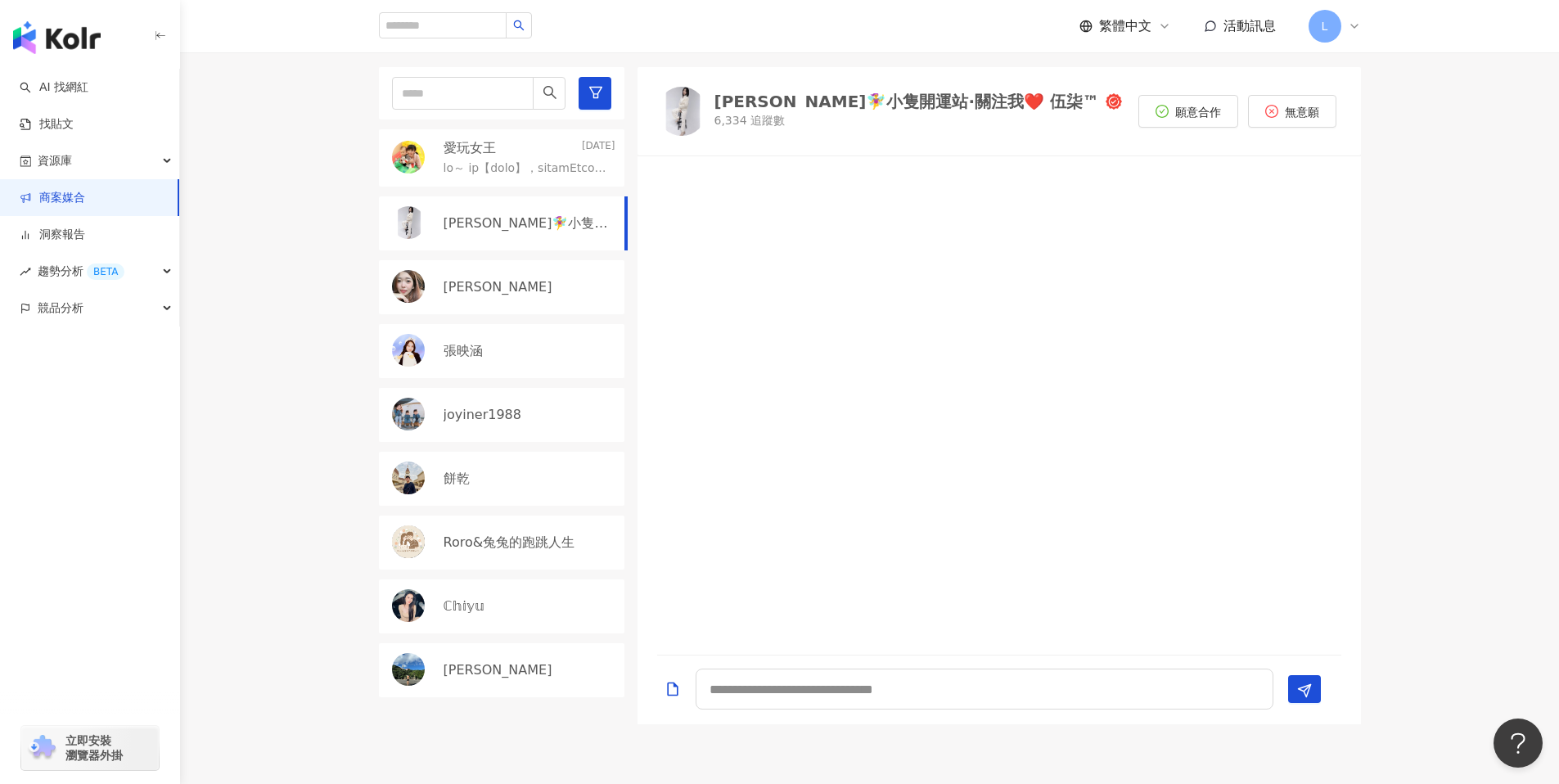
click at [85, 201] on link "商案媒合" at bounding box center [52, 197] width 65 height 16
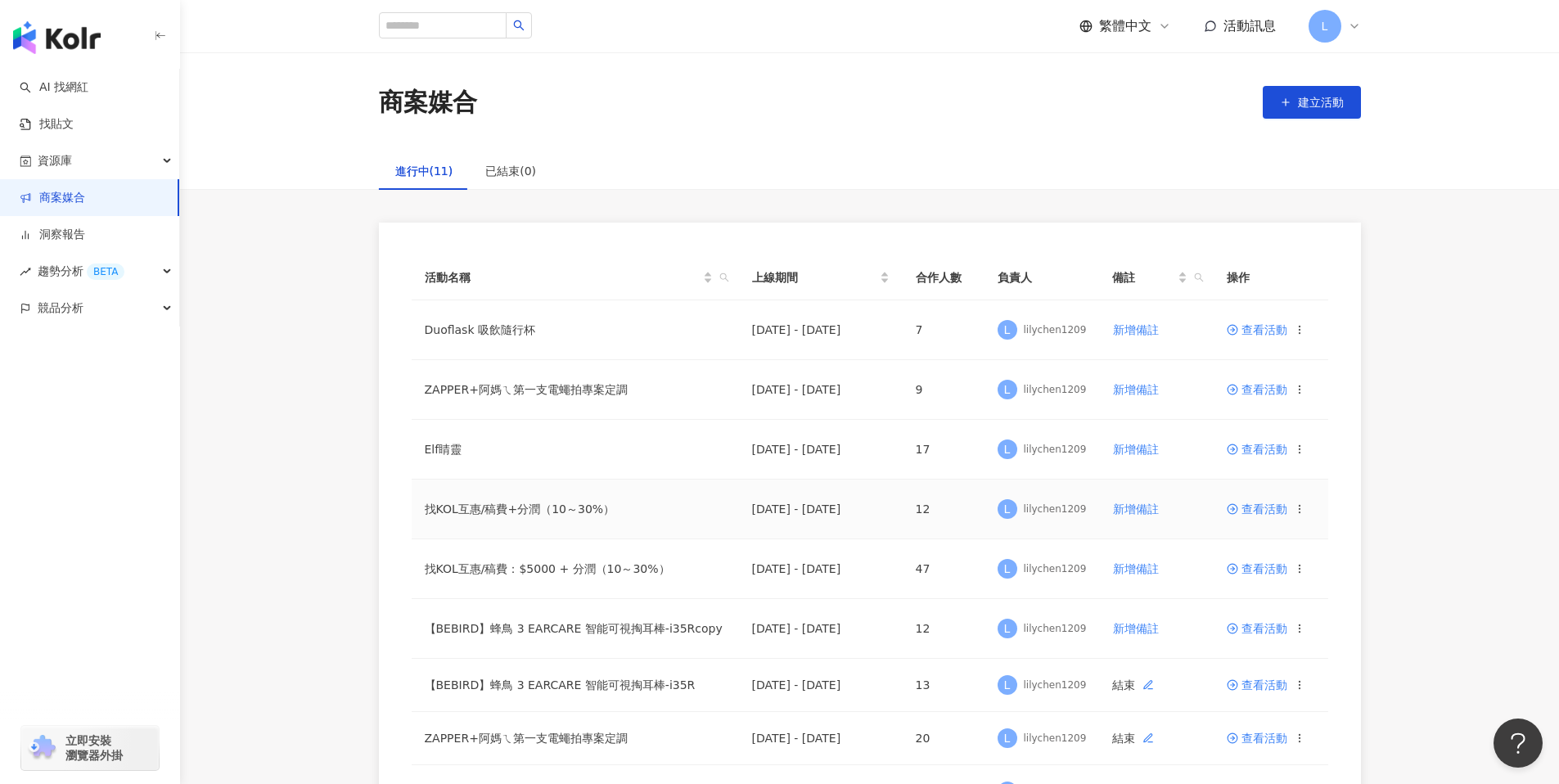
click at [1247, 518] on td "查看活動" at bounding box center [1271, 509] width 115 height 59
click at [1256, 503] on span "查看活動" at bounding box center [1256, 509] width 60 height 11
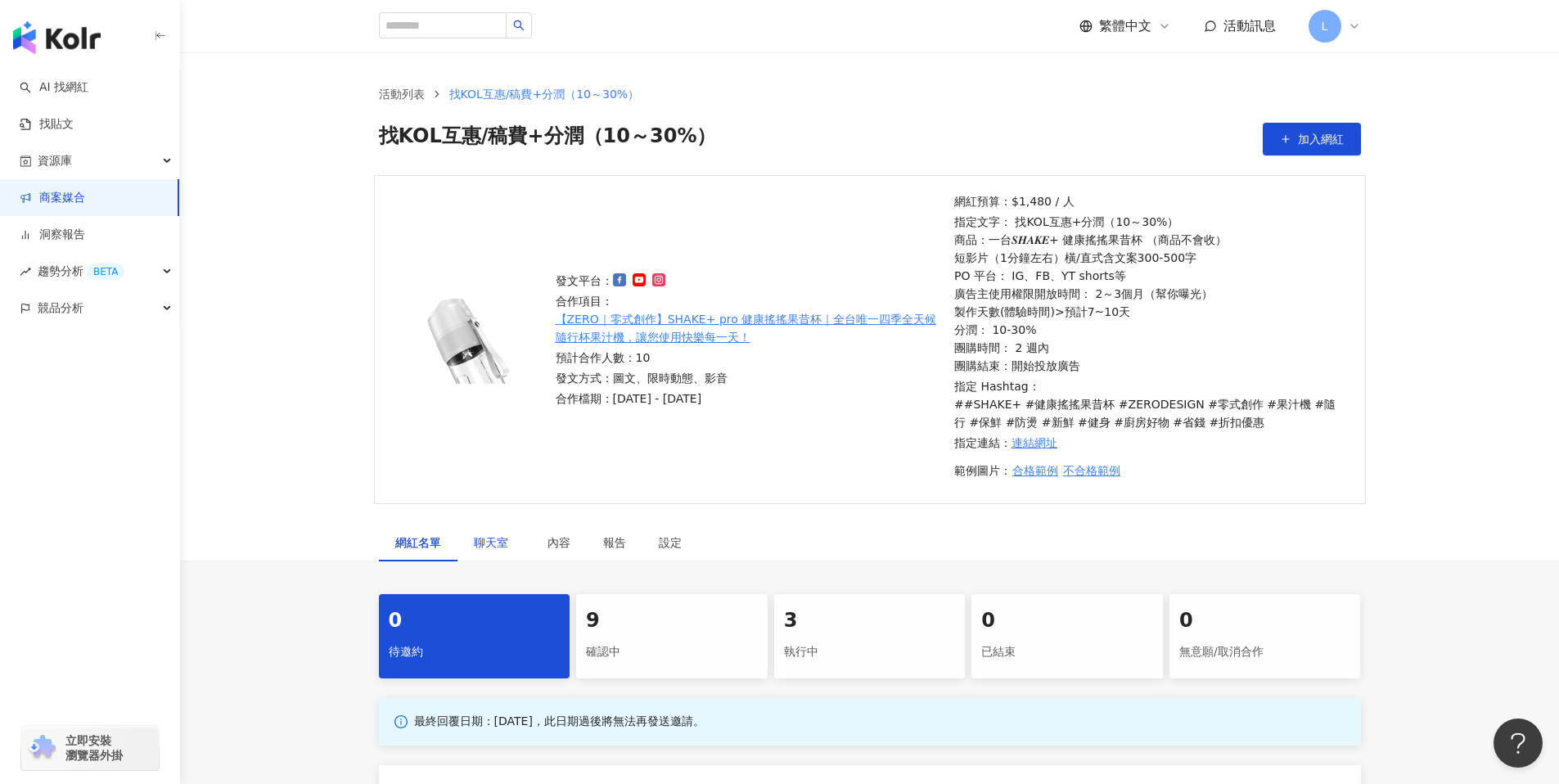
click at [493, 539] on span "聊天室" at bounding box center [494, 542] width 41 height 11
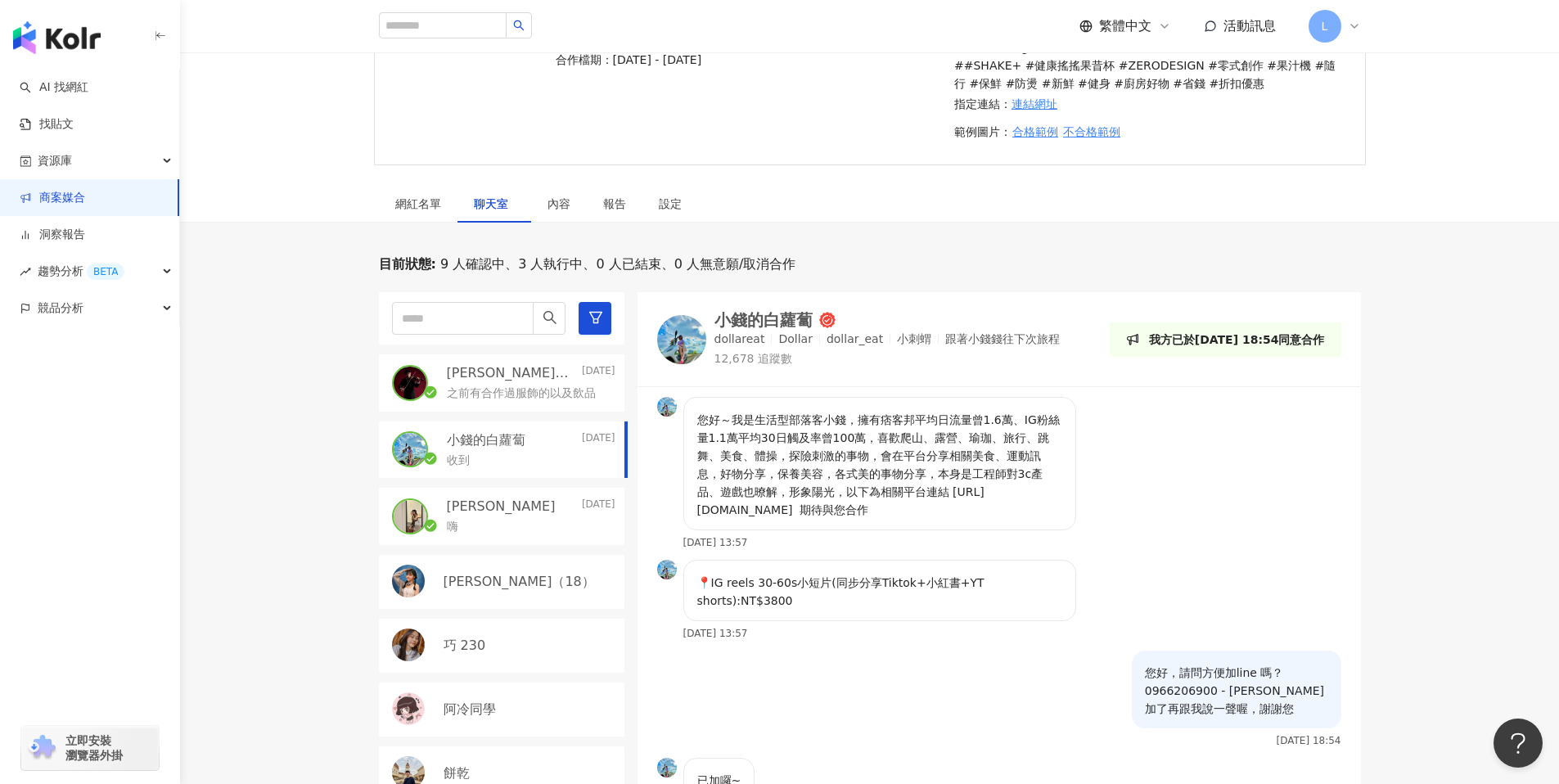
scroll to position [521, 0]
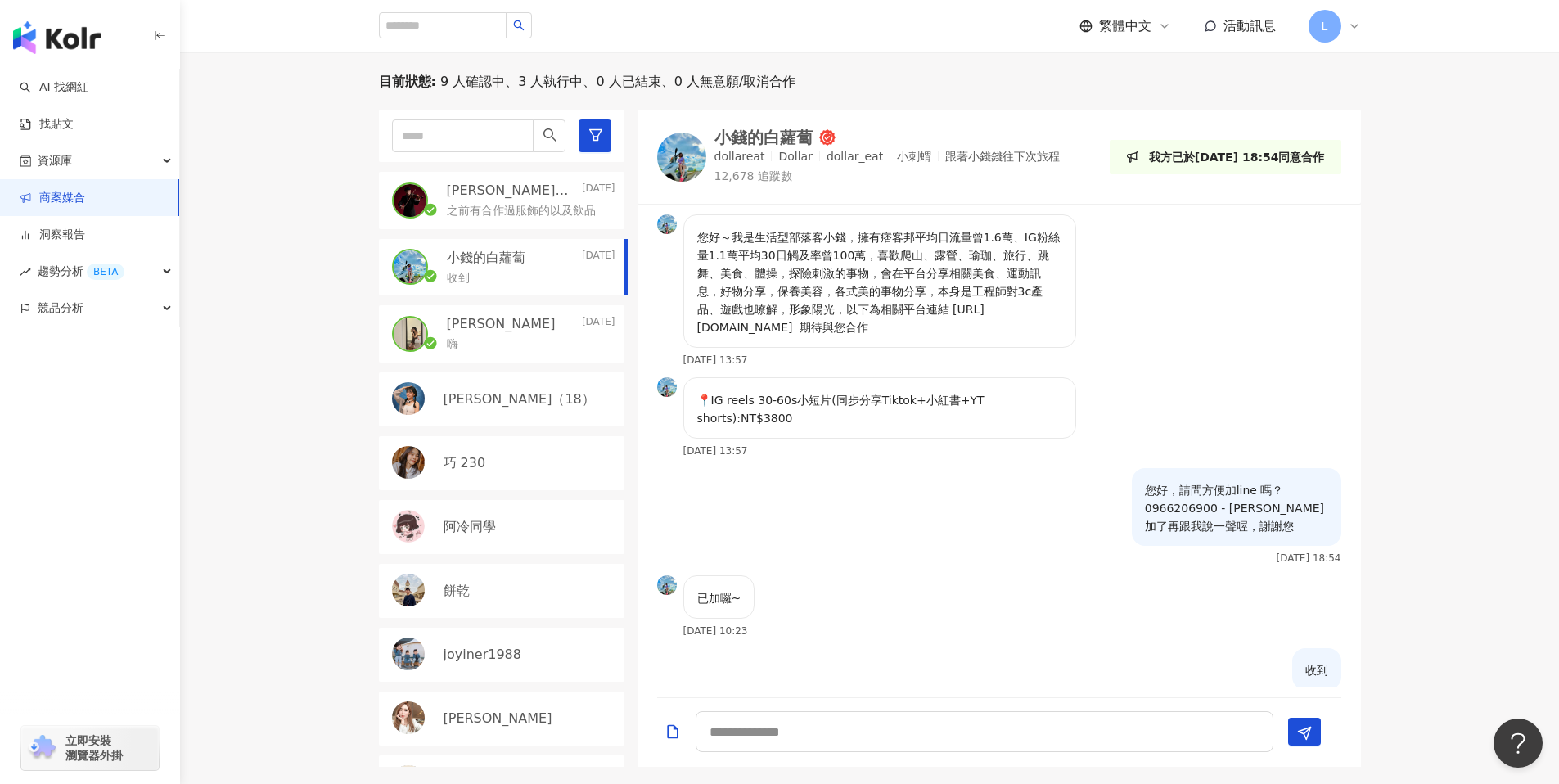
click at [512, 336] on div "嗨" at bounding box center [531, 342] width 169 height 20
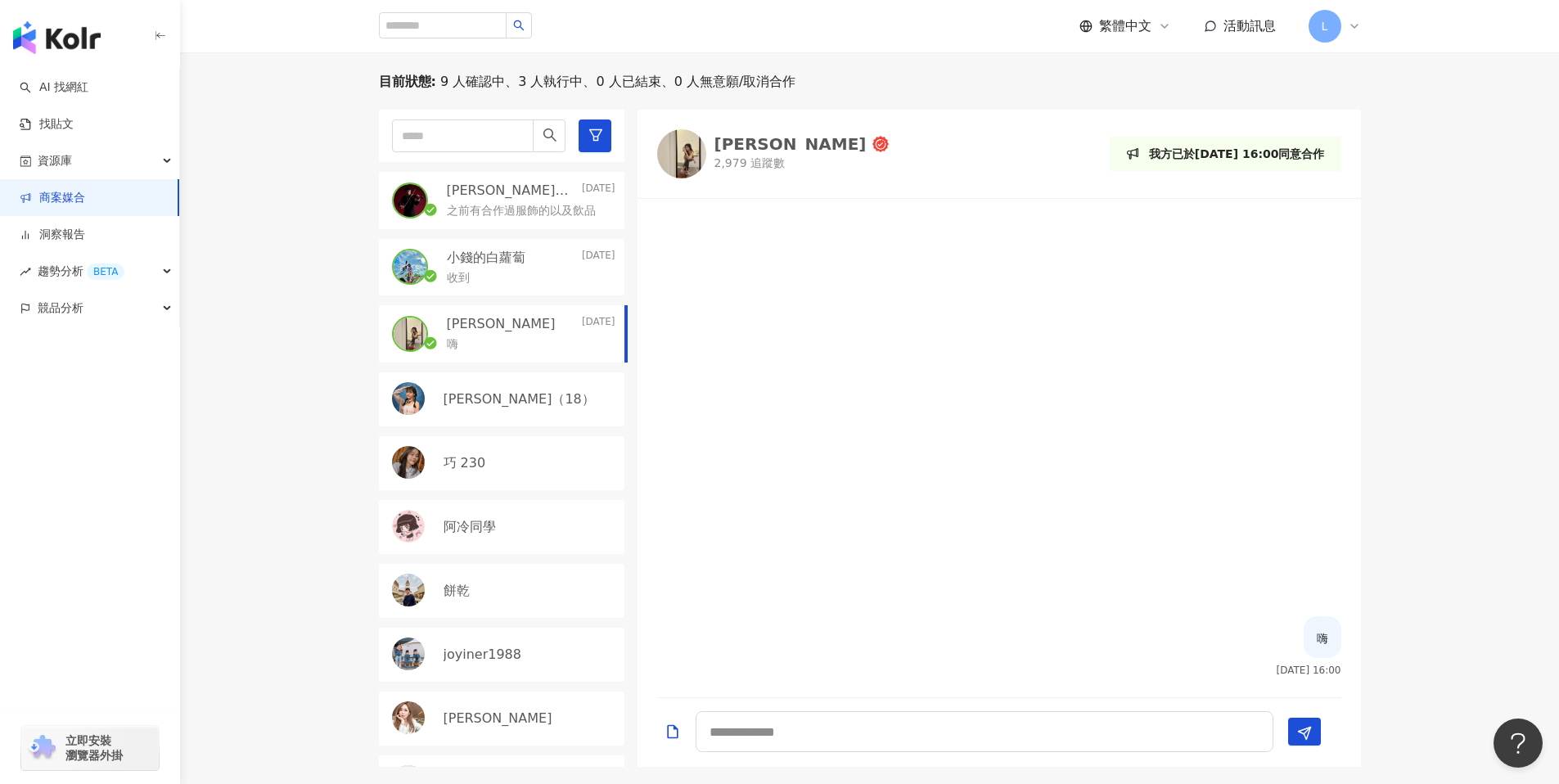
click at [517, 271] on div "收到" at bounding box center [531, 276] width 169 height 20
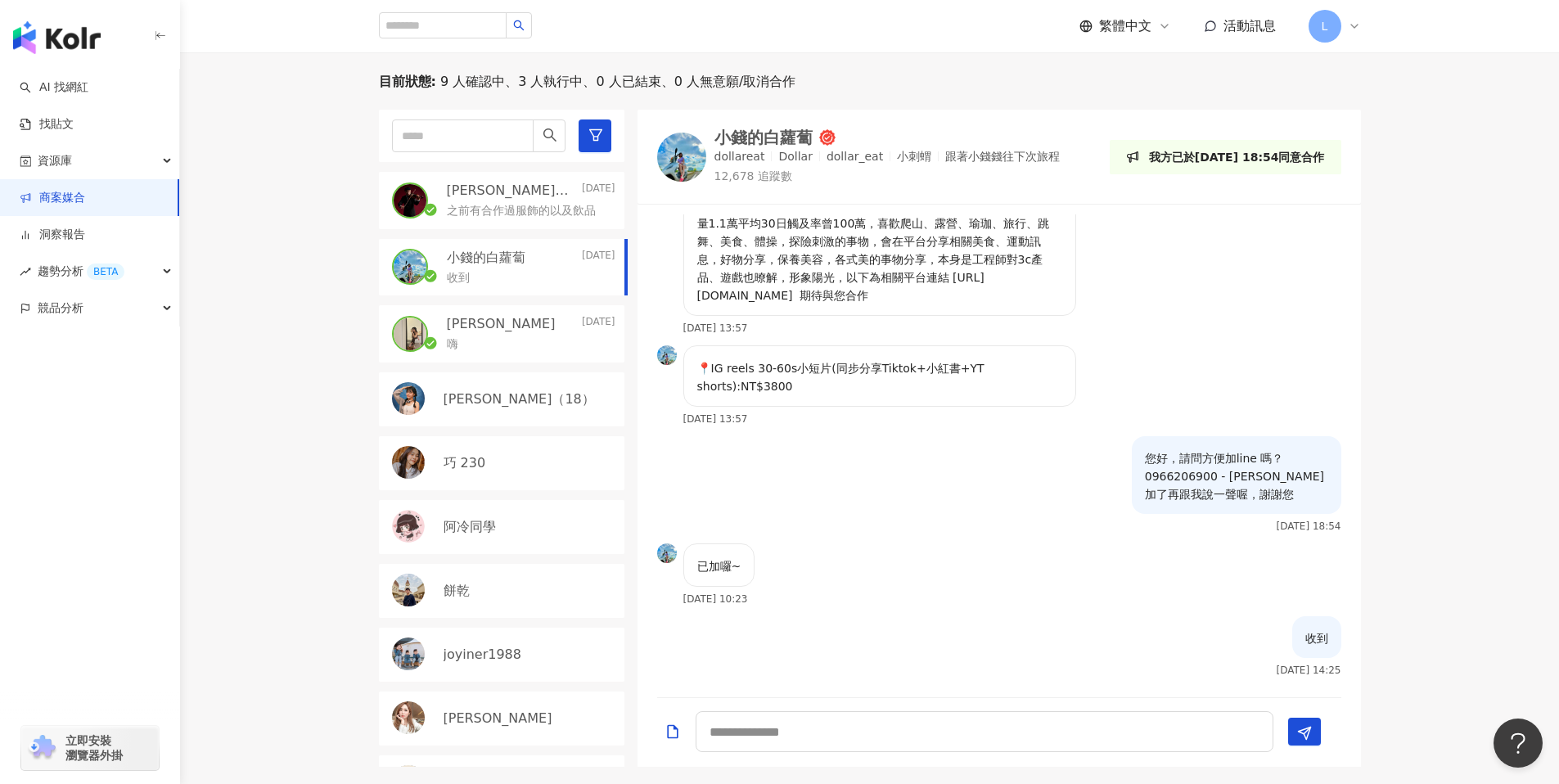
click at [524, 196] on div "Jimmy｜彥傑 2025/8/18" at bounding box center [531, 190] width 169 height 18
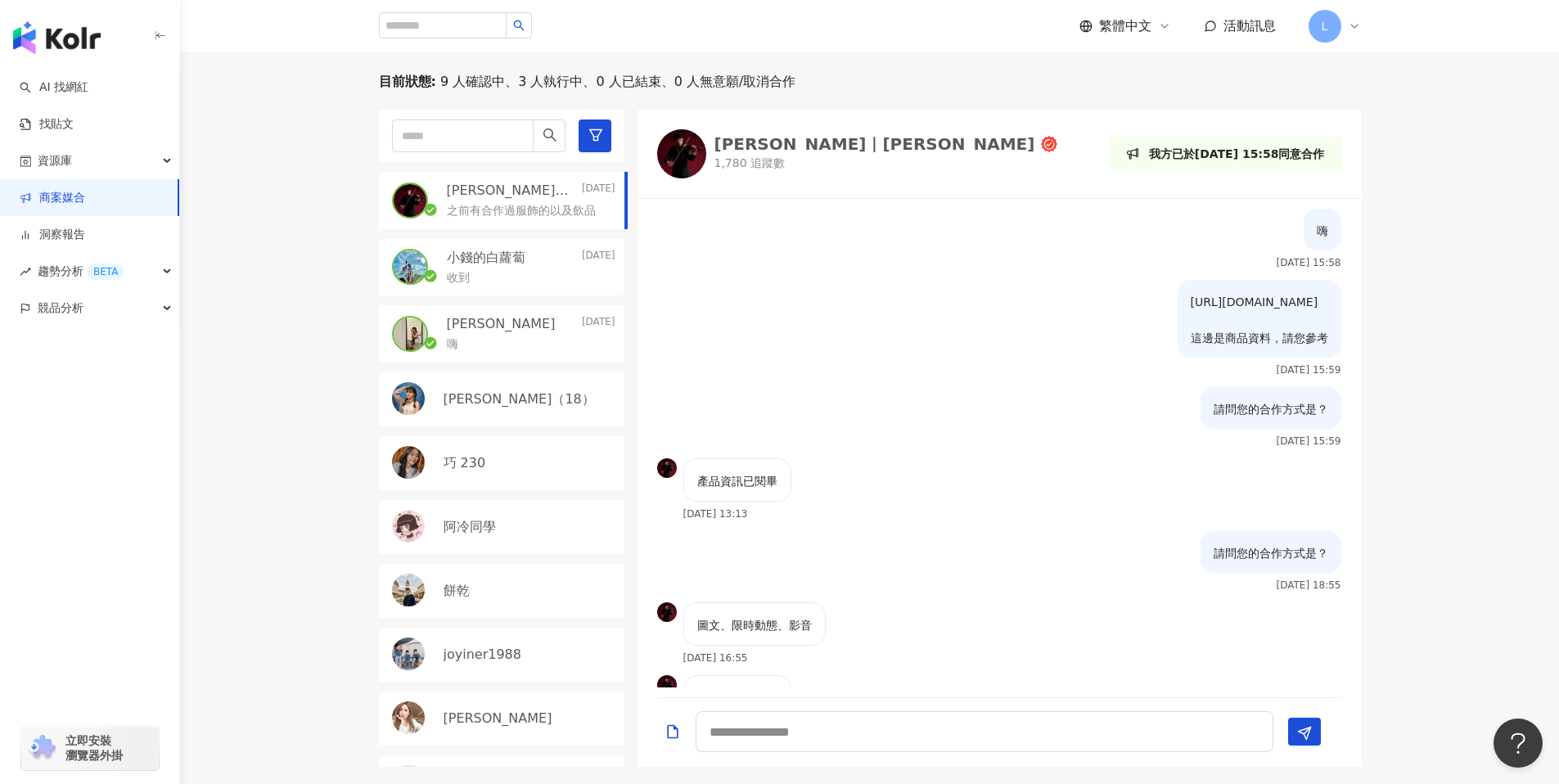
scroll to position [349, 0]
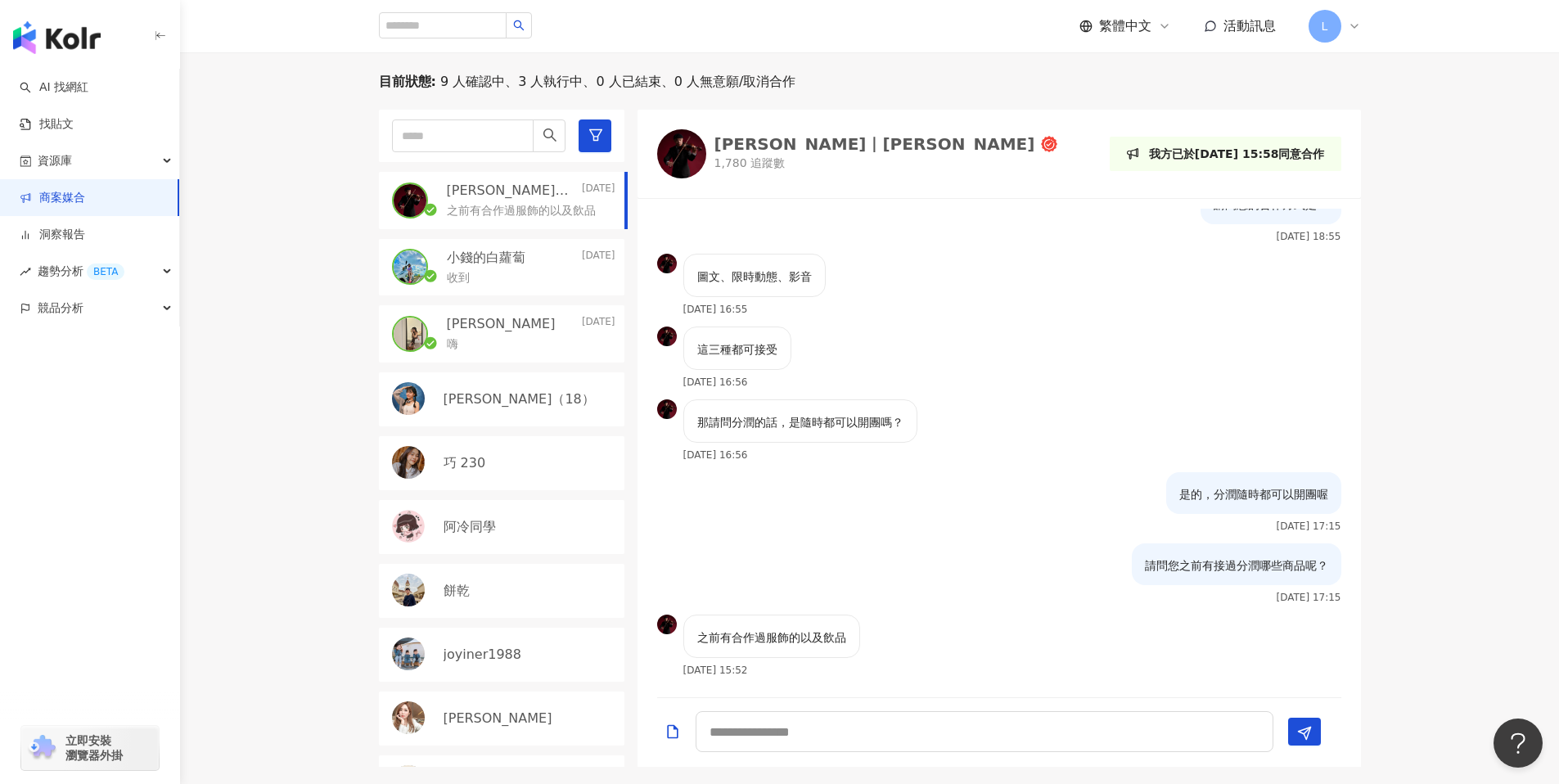
click at [63, 206] on link "商案媒合" at bounding box center [52, 197] width 65 height 16
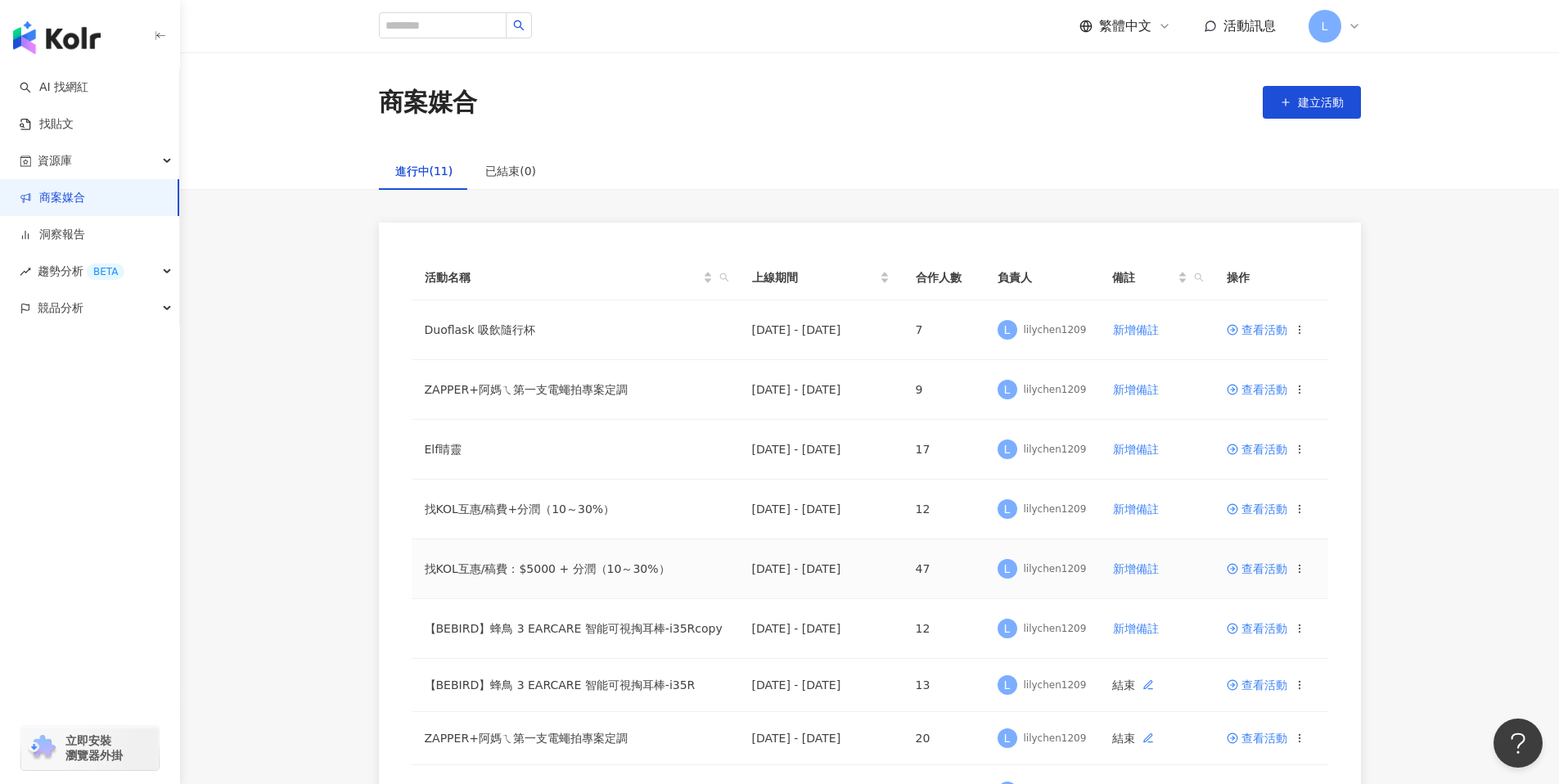
click at [1251, 569] on span "查看活動" at bounding box center [1256, 568] width 60 height 11
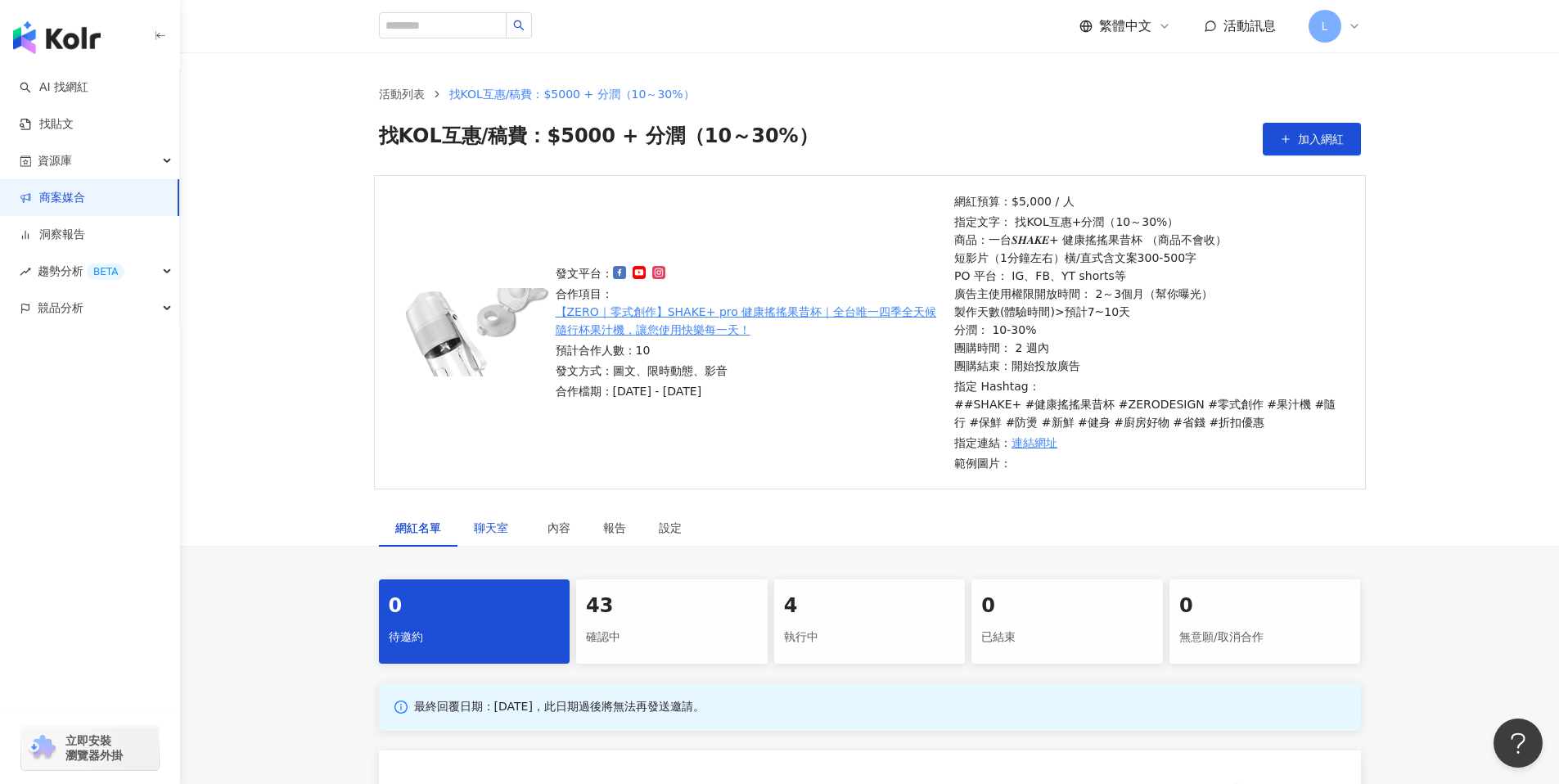
click at [501, 519] on div "聊天室" at bounding box center [494, 527] width 41 height 18
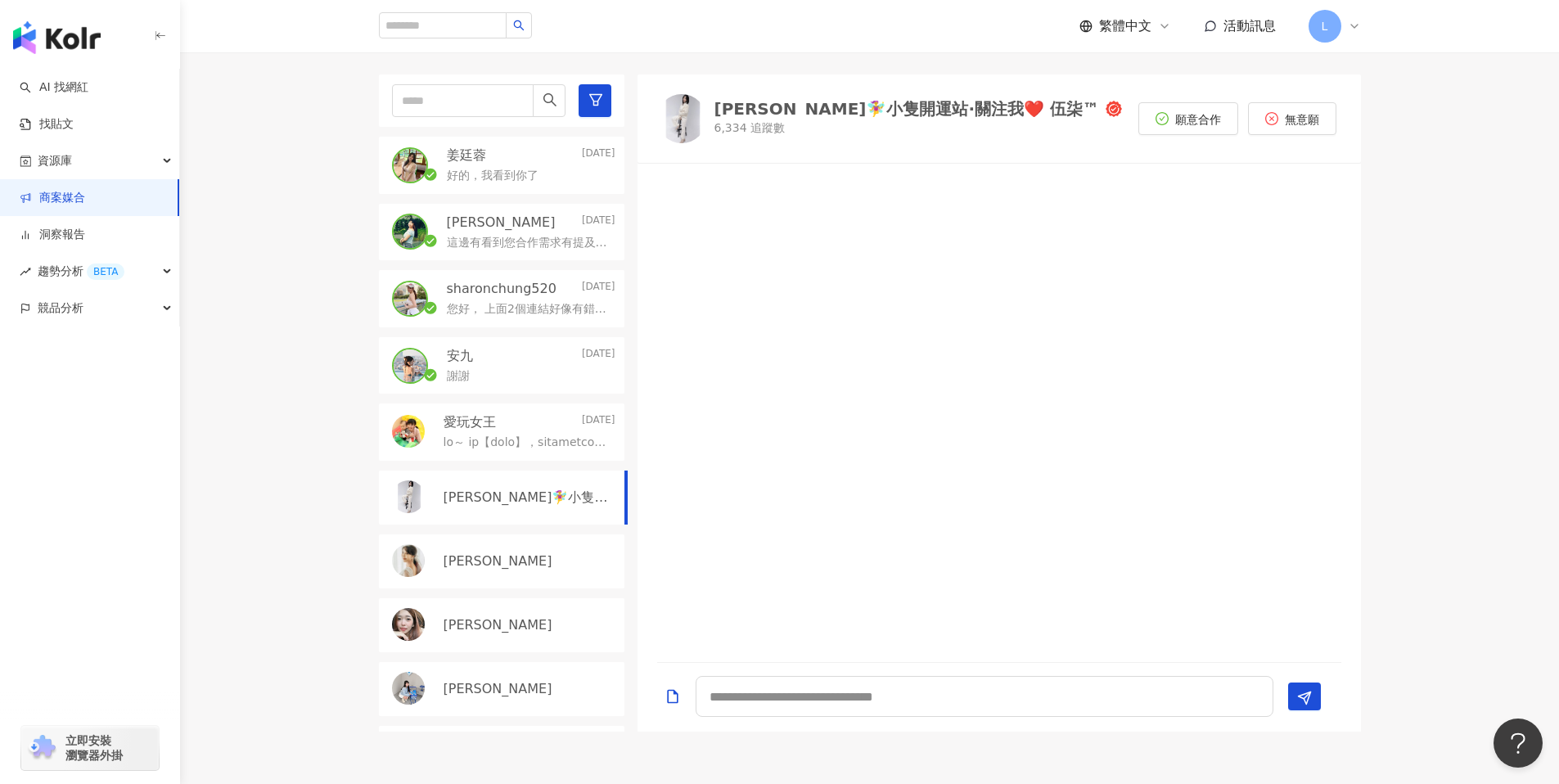
scroll to position [543, 0]
click at [507, 174] on p "好的，我看到你了" at bounding box center [492, 173] width 91 height 16
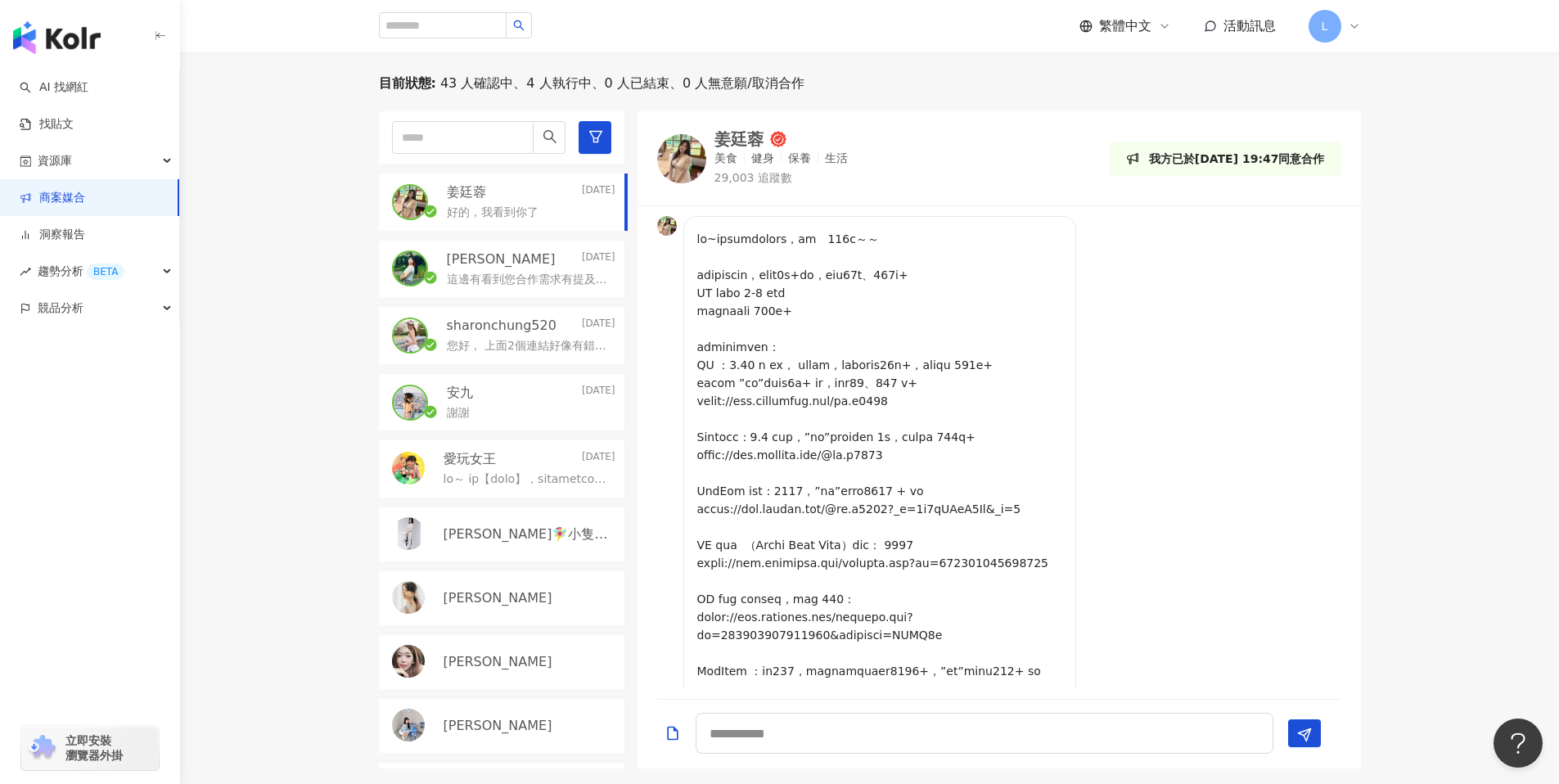
click at [681, 158] on img at bounding box center [681, 158] width 49 height 49
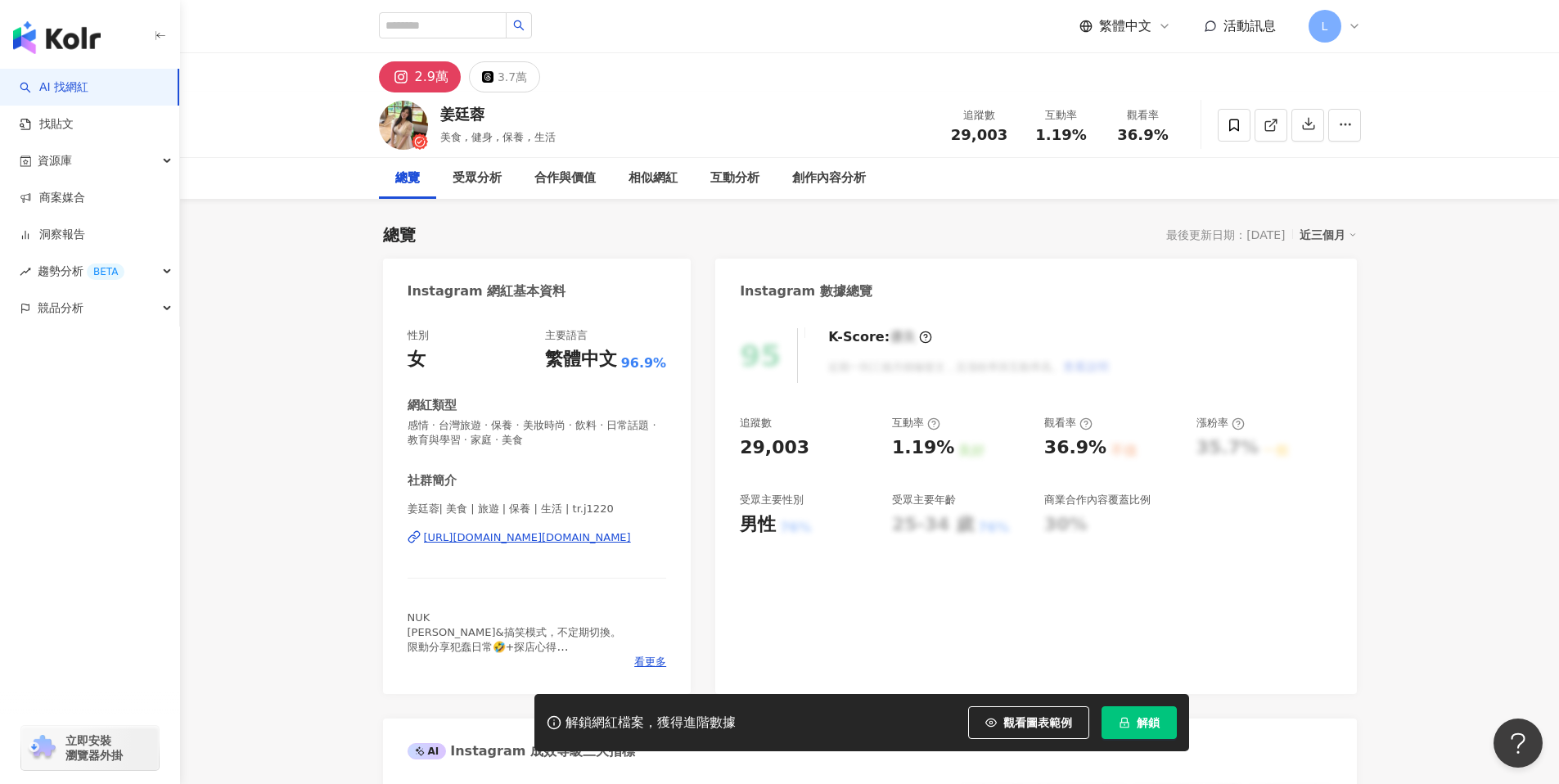
click at [551, 537] on div "https://www.instagram.com/tr.j1220/" at bounding box center [528, 538] width 207 height 15
